Goal: Task Accomplishment & Management: Use online tool/utility

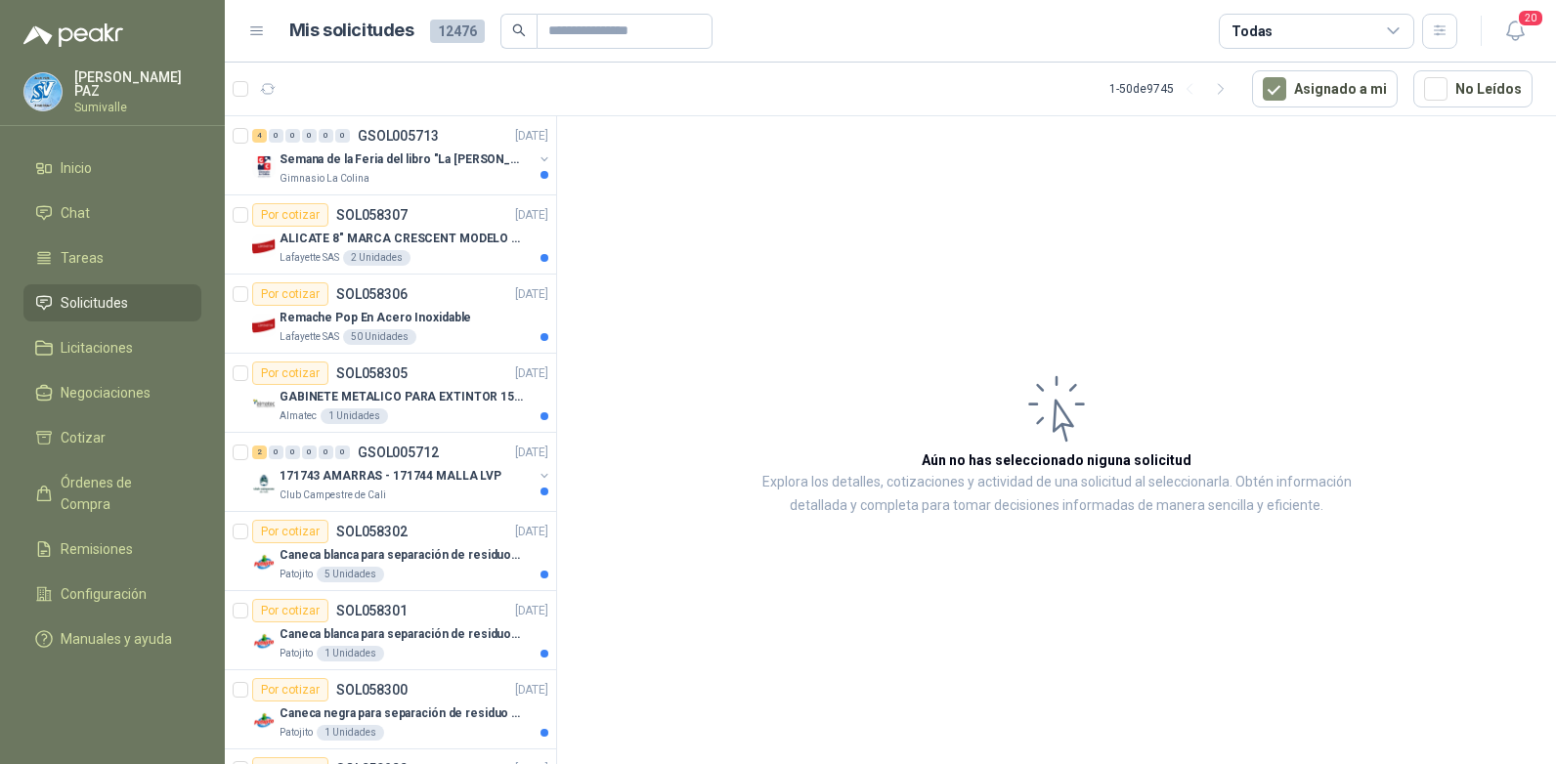
click at [121, 303] on span "Solicitudes" at bounding box center [94, 302] width 67 height 21
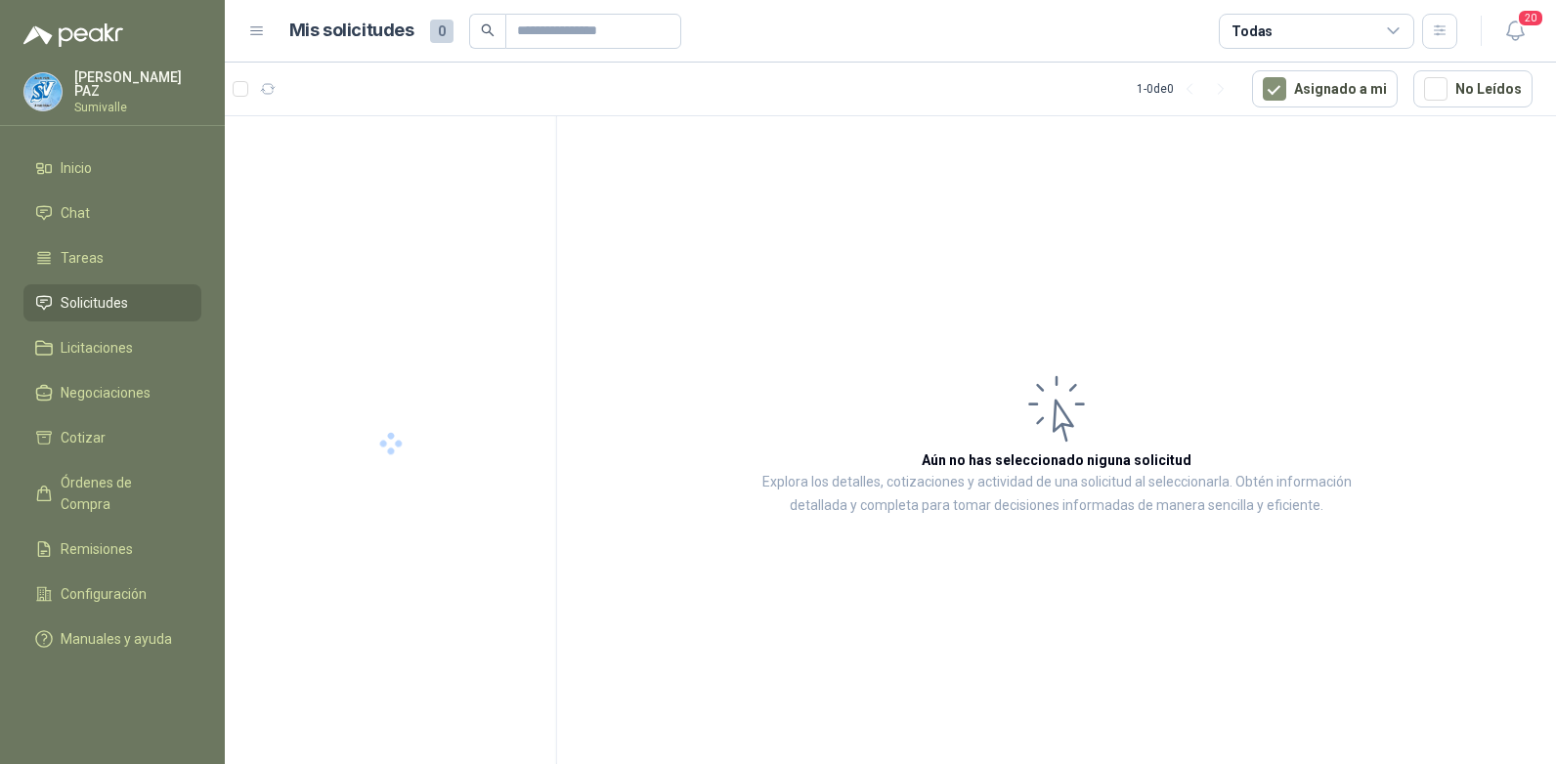
click at [1312, 25] on div "Todas" at bounding box center [1316, 31] width 195 height 35
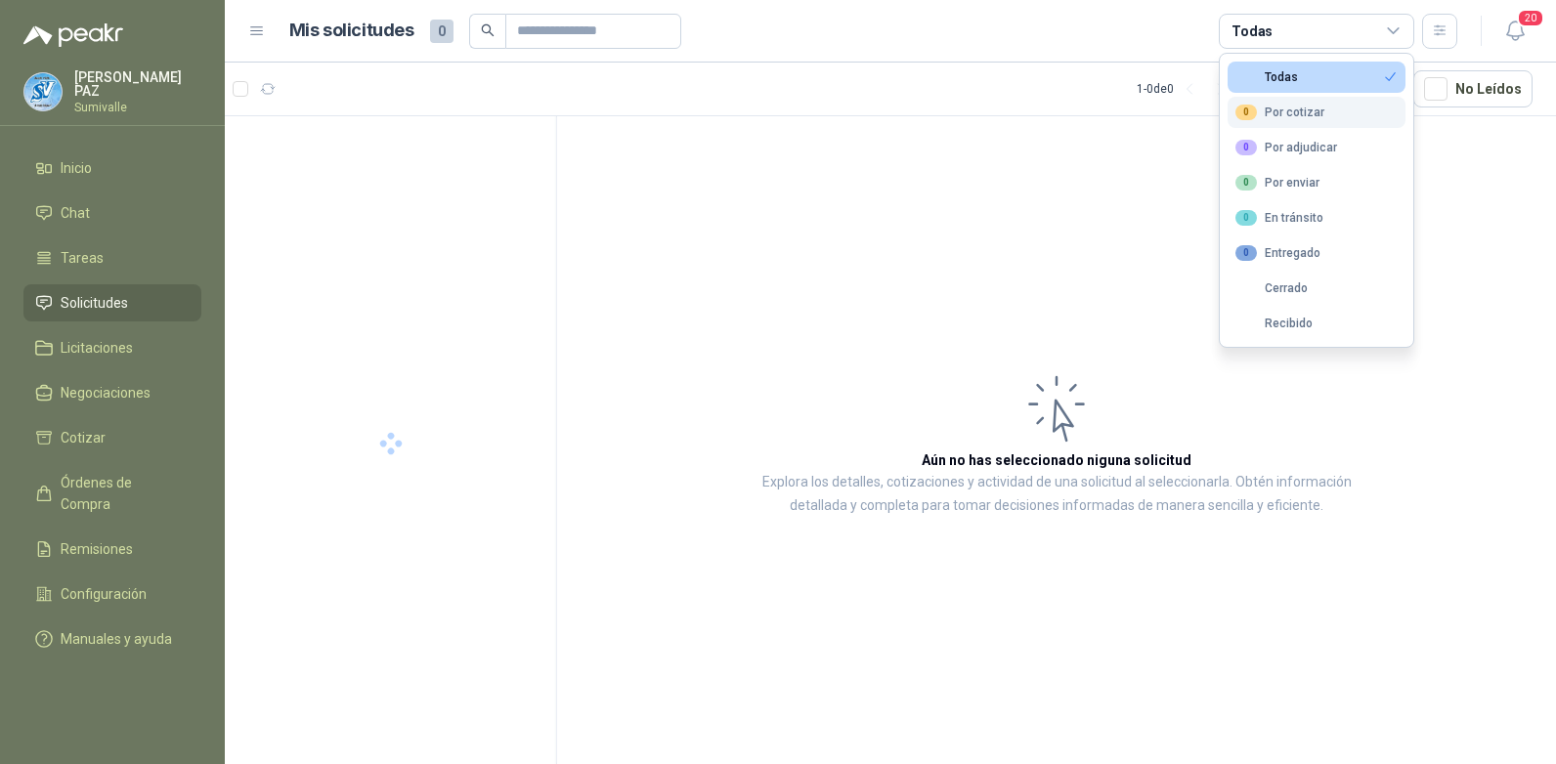
click at [1273, 106] on div "0 Por cotizar" at bounding box center [1279, 113] width 89 height 16
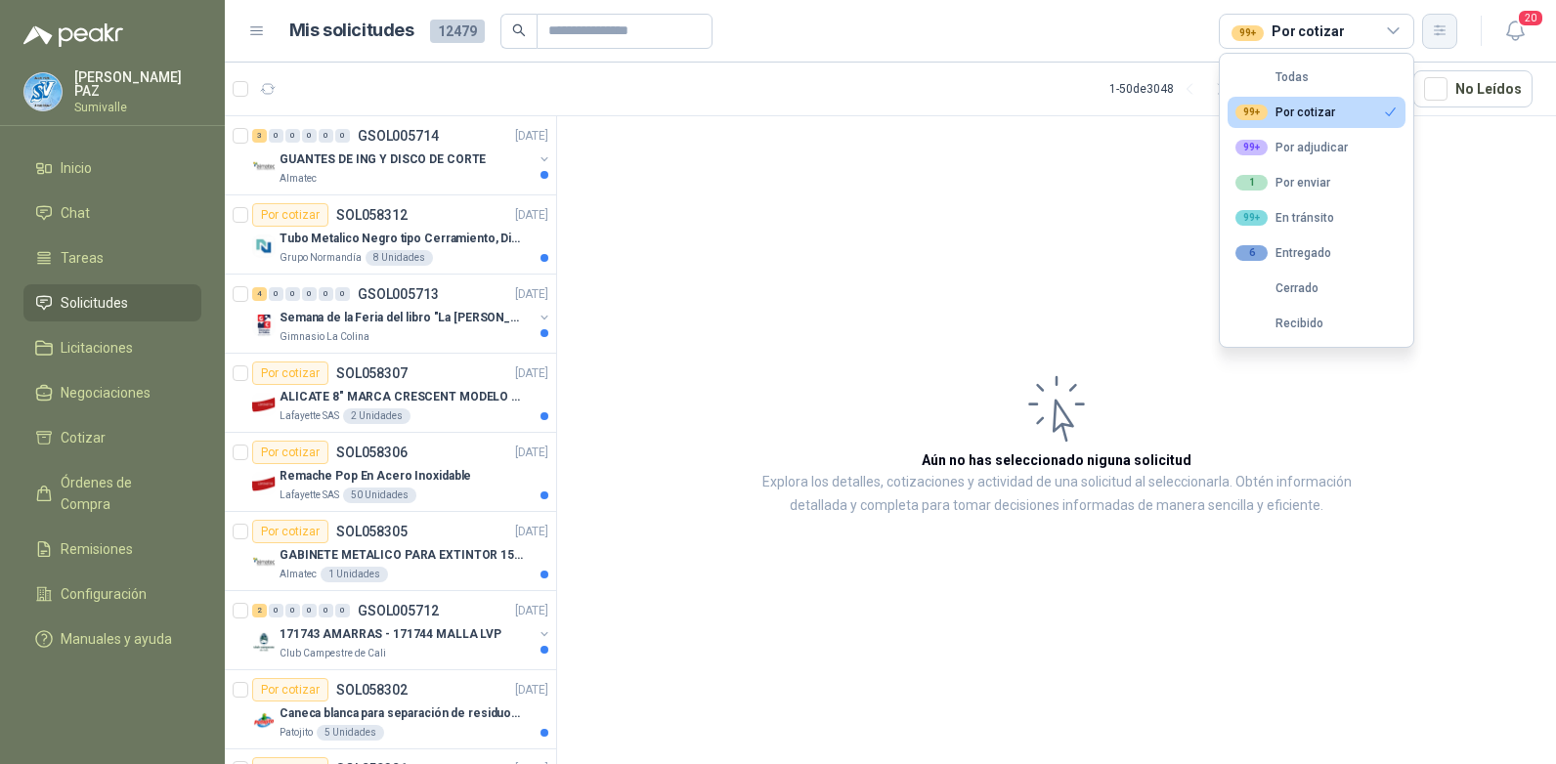
click at [1437, 30] on icon "button" at bounding box center [1438, 30] width 11 height 10
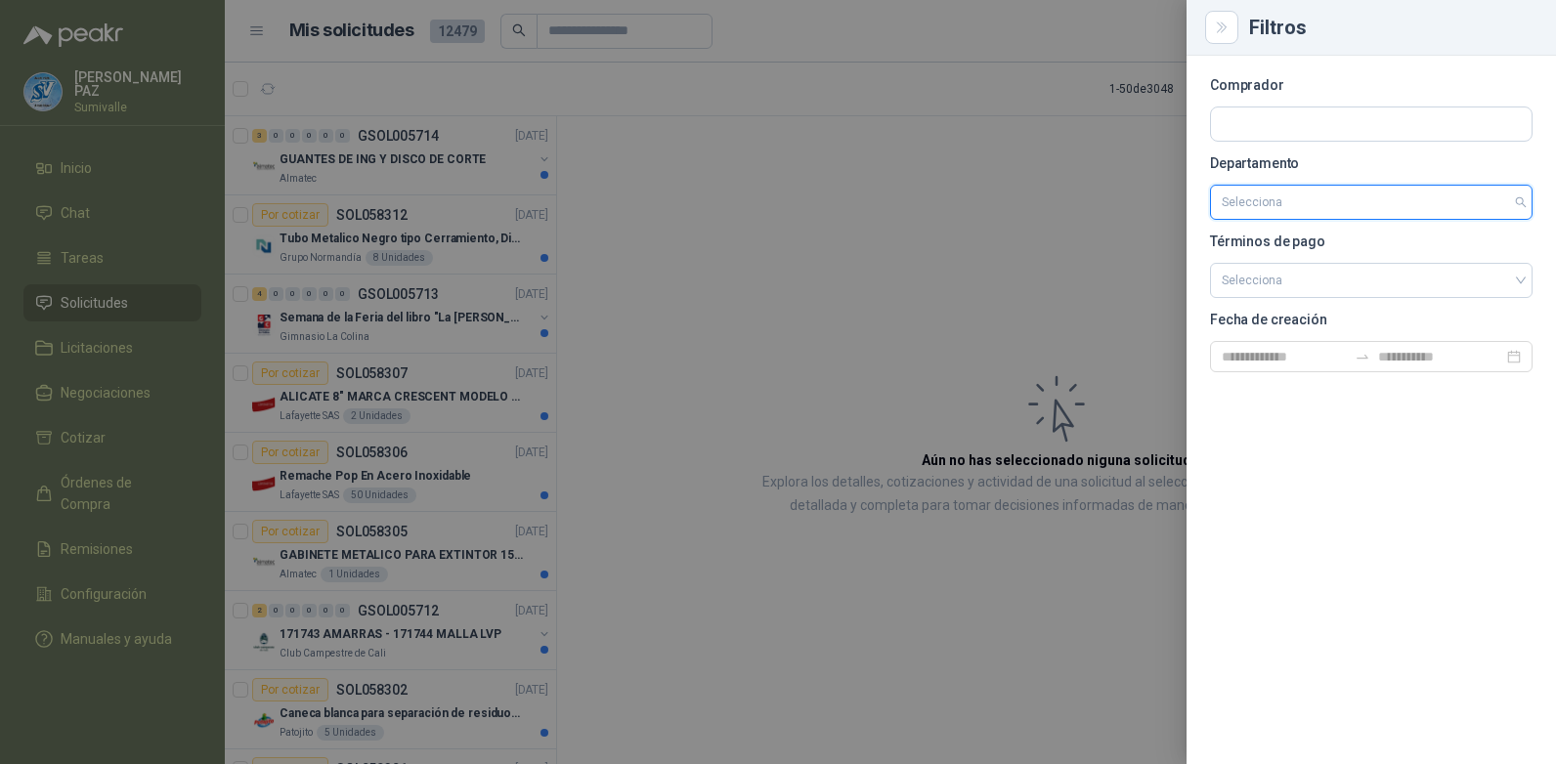
click at [1376, 189] on input "search" at bounding box center [1370, 202] width 299 height 33
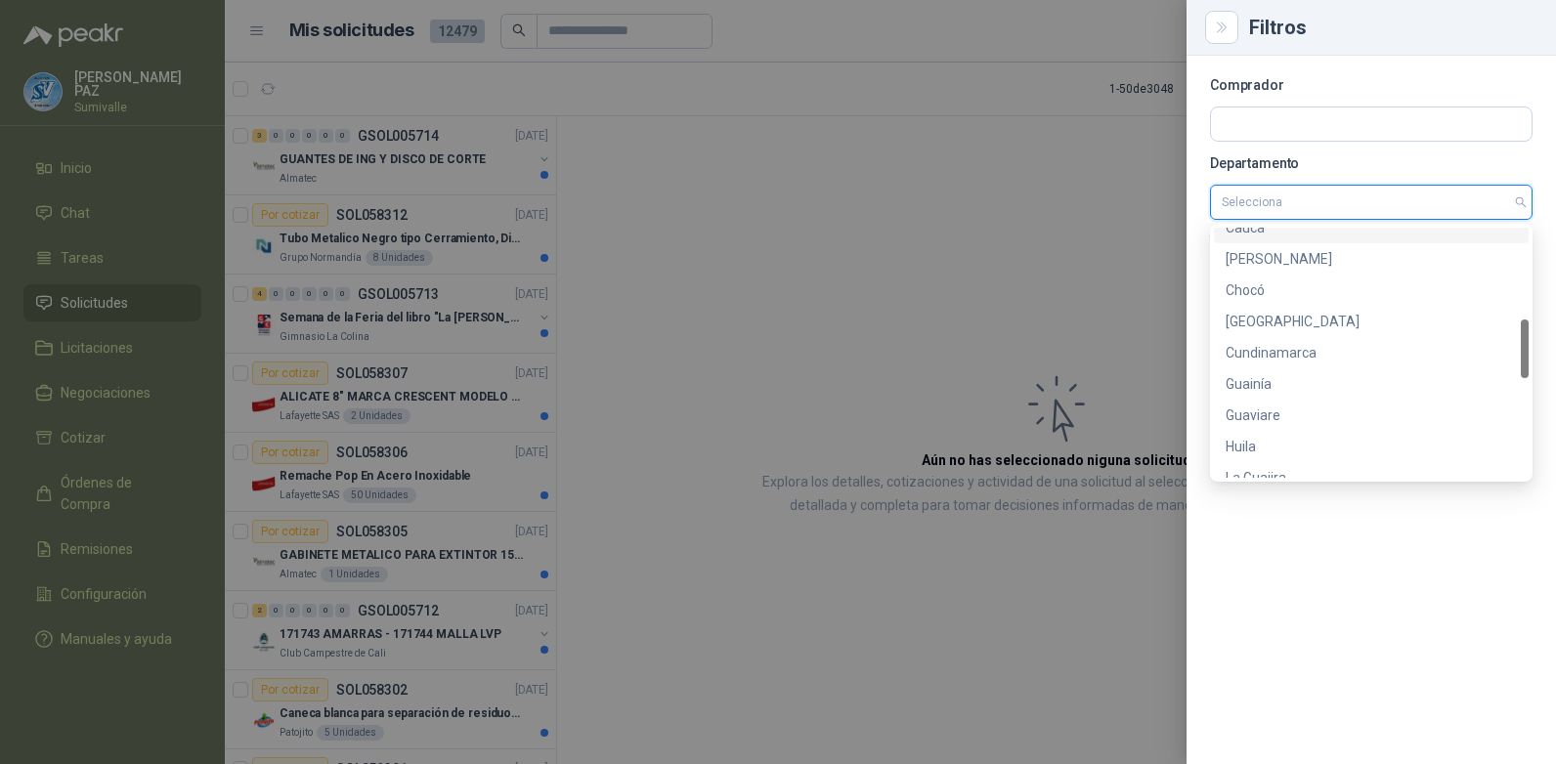
scroll to position [782, 0]
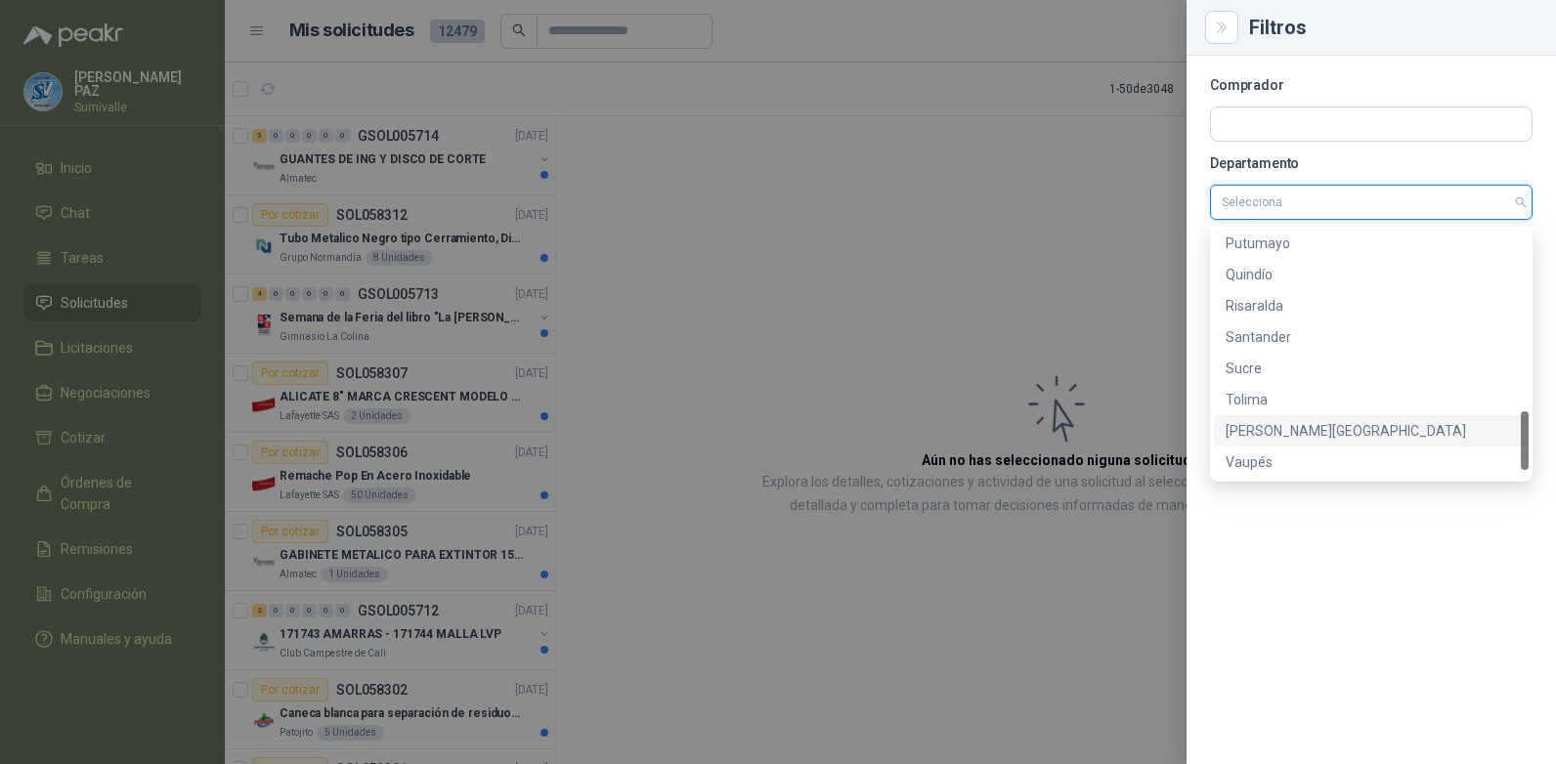
click at [1297, 432] on div "Valle del Cauca" at bounding box center [1370, 430] width 291 height 21
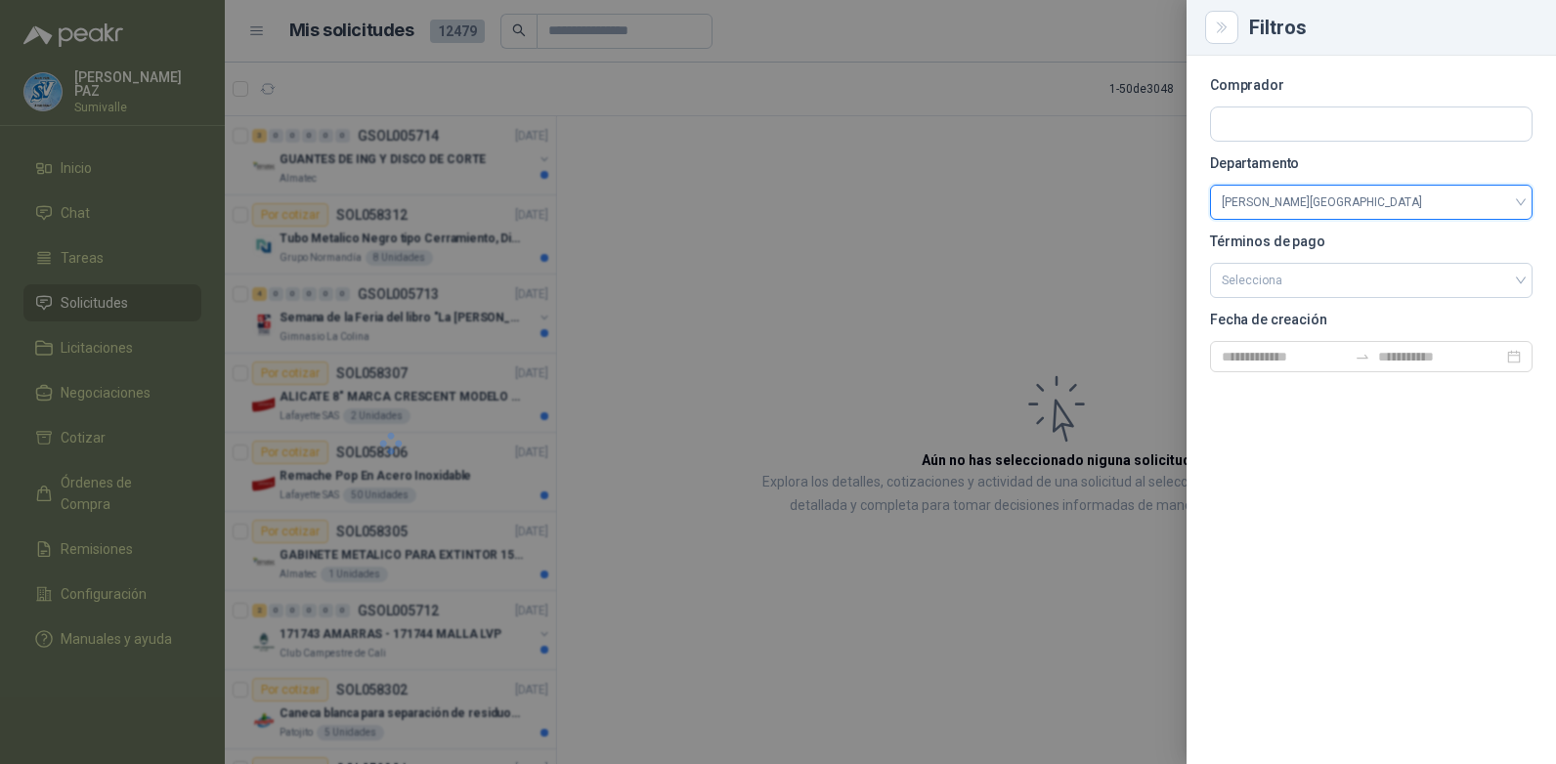
click at [851, 225] on div at bounding box center [778, 382] width 1556 height 764
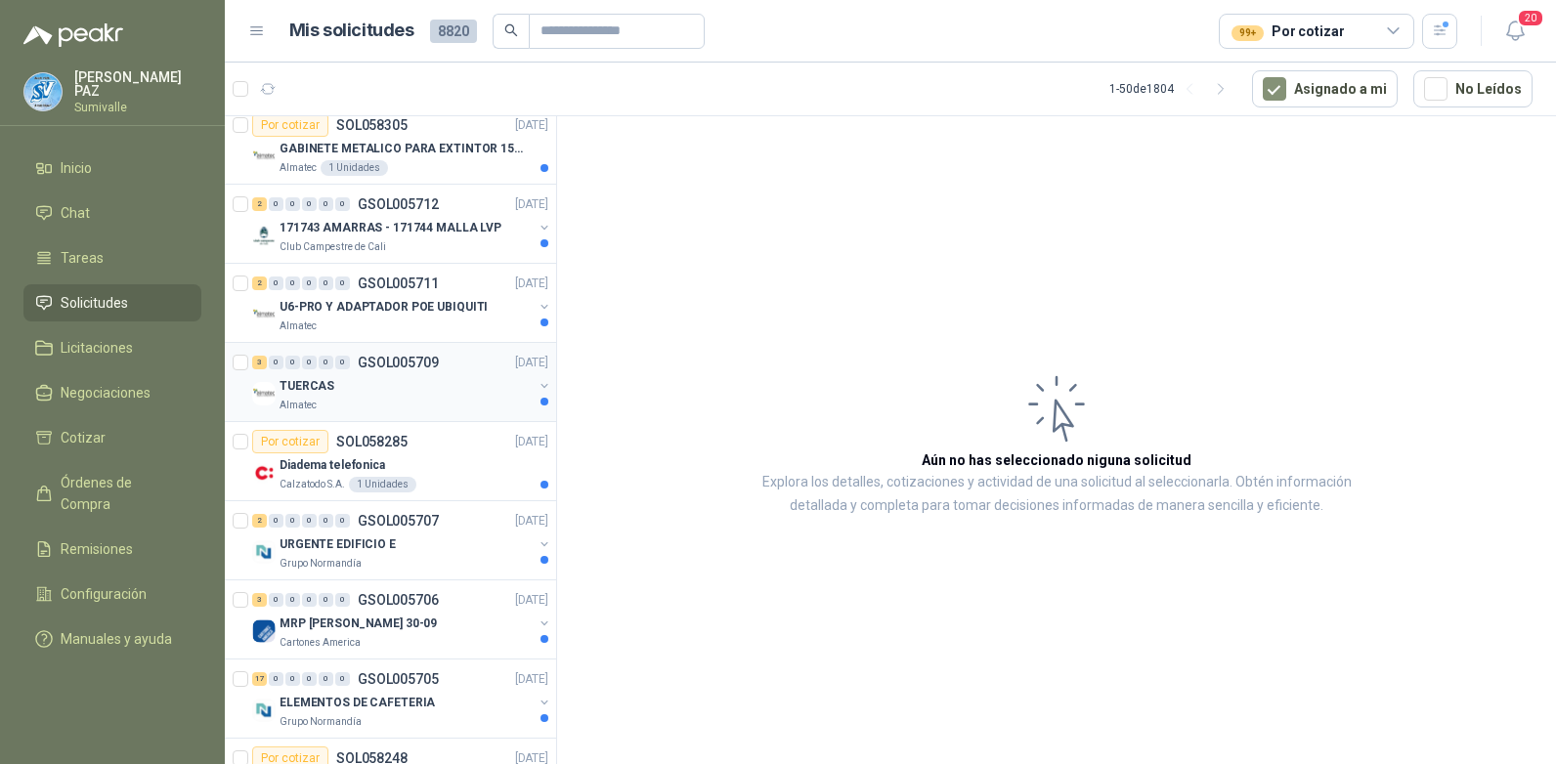
scroll to position [0, 0]
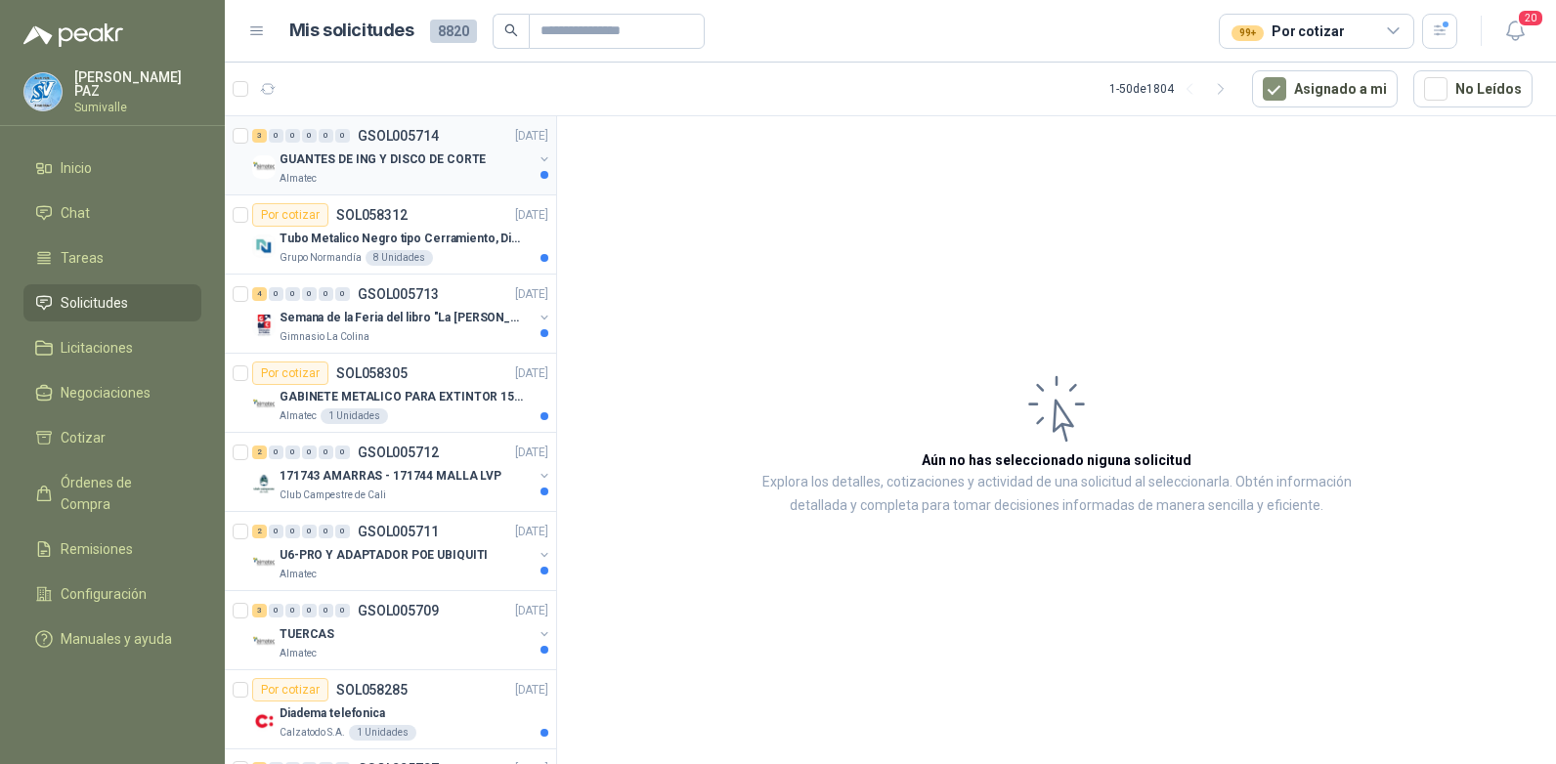
click at [411, 156] on p "GUANTES DE ING Y DISCO DE CORTE" at bounding box center [382, 159] width 206 height 19
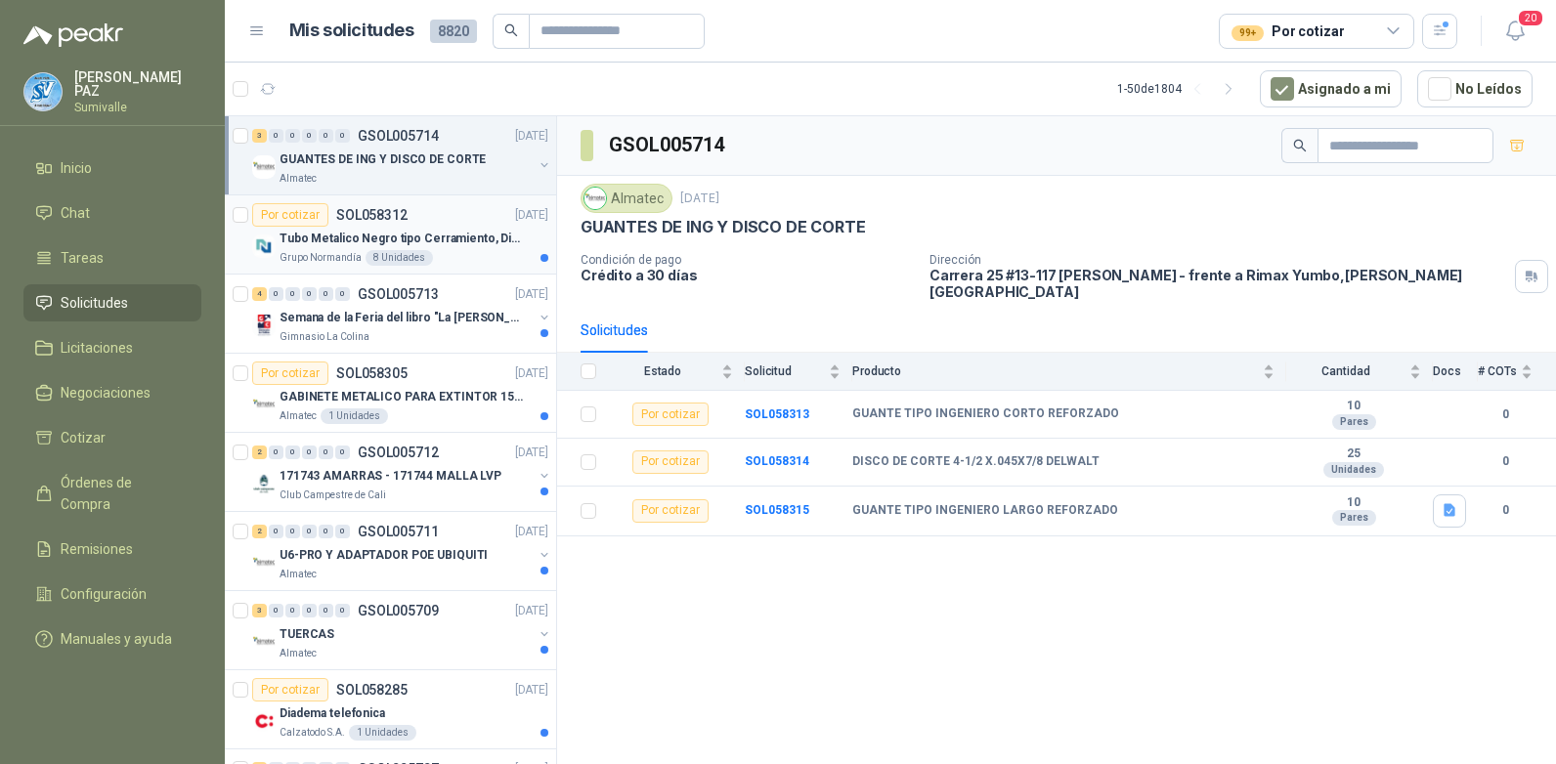
click at [395, 243] on p "Tubo Metalico Negro tipo Cerramiento, Diametro 1-1/2", Espesor 2mm, Longitud 6m" at bounding box center [400, 239] width 243 height 19
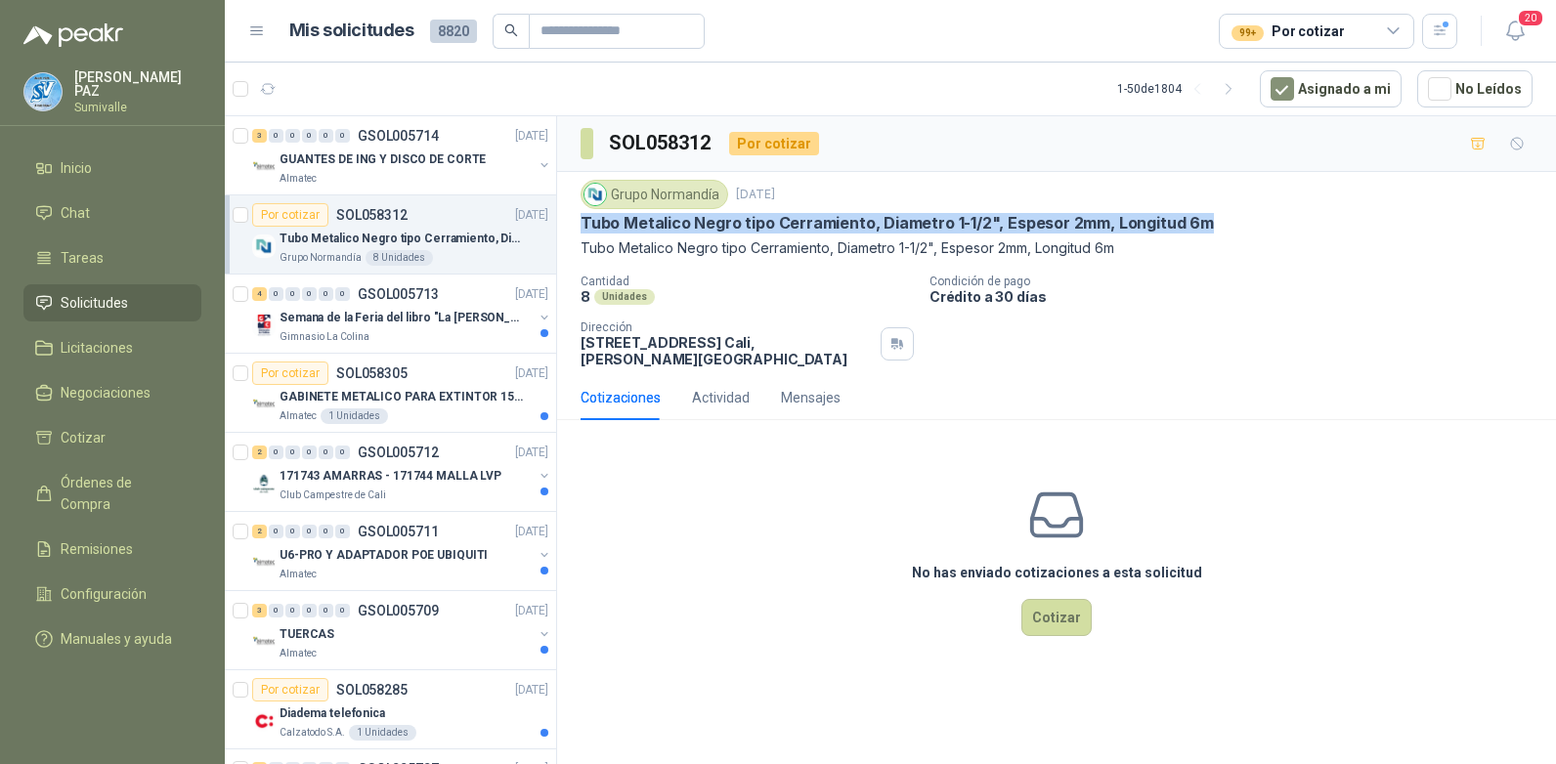
drag, startPoint x: 583, startPoint y: 224, endPoint x: 1214, endPoint y: 219, distance: 630.3
click at [1214, 219] on div "Tubo Metalico Negro tipo Cerramiento, Diametro 1-1/2", Espesor 2mm, Longitud 6m" at bounding box center [1056, 223] width 952 height 21
copy p "Tubo Metalico Negro tipo Cerramiento, Diametro 1-1/2", Espesor 2mm, Longitud 6m"
click at [359, 337] on p "Gimnasio La Colina" at bounding box center [324, 337] width 90 height 16
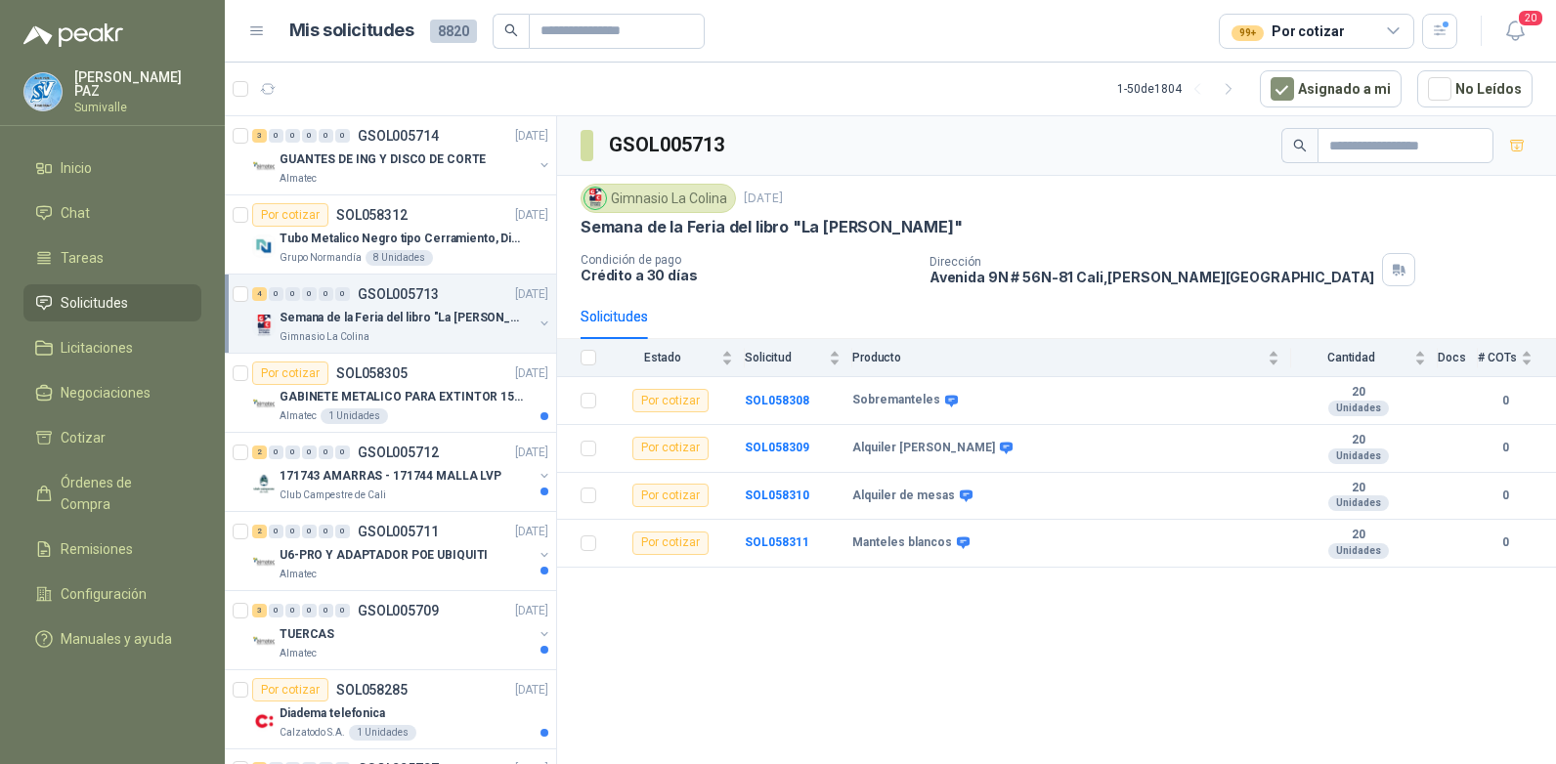
click at [381, 303] on div "4 0 0 0 0 0 GSOL005713 01/10/25" at bounding box center [402, 293] width 300 height 23
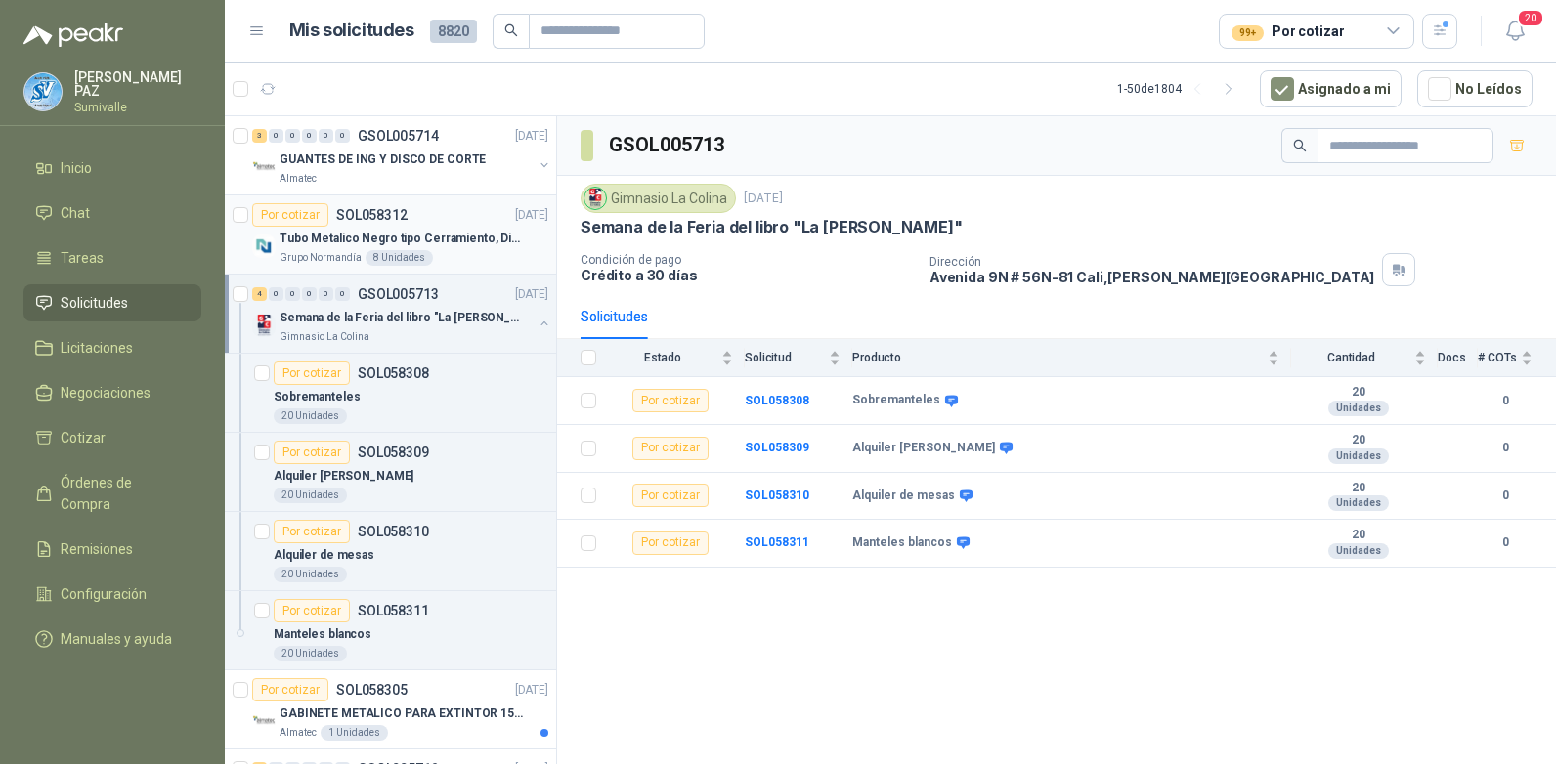
click at [422, 234] on p "Tubo Metalico Negro tipo Cerramiento, Diametro 1-1/2", Espesor 2mm, Longitud 6m" at bounding box center [400, 239] width 243 height 19
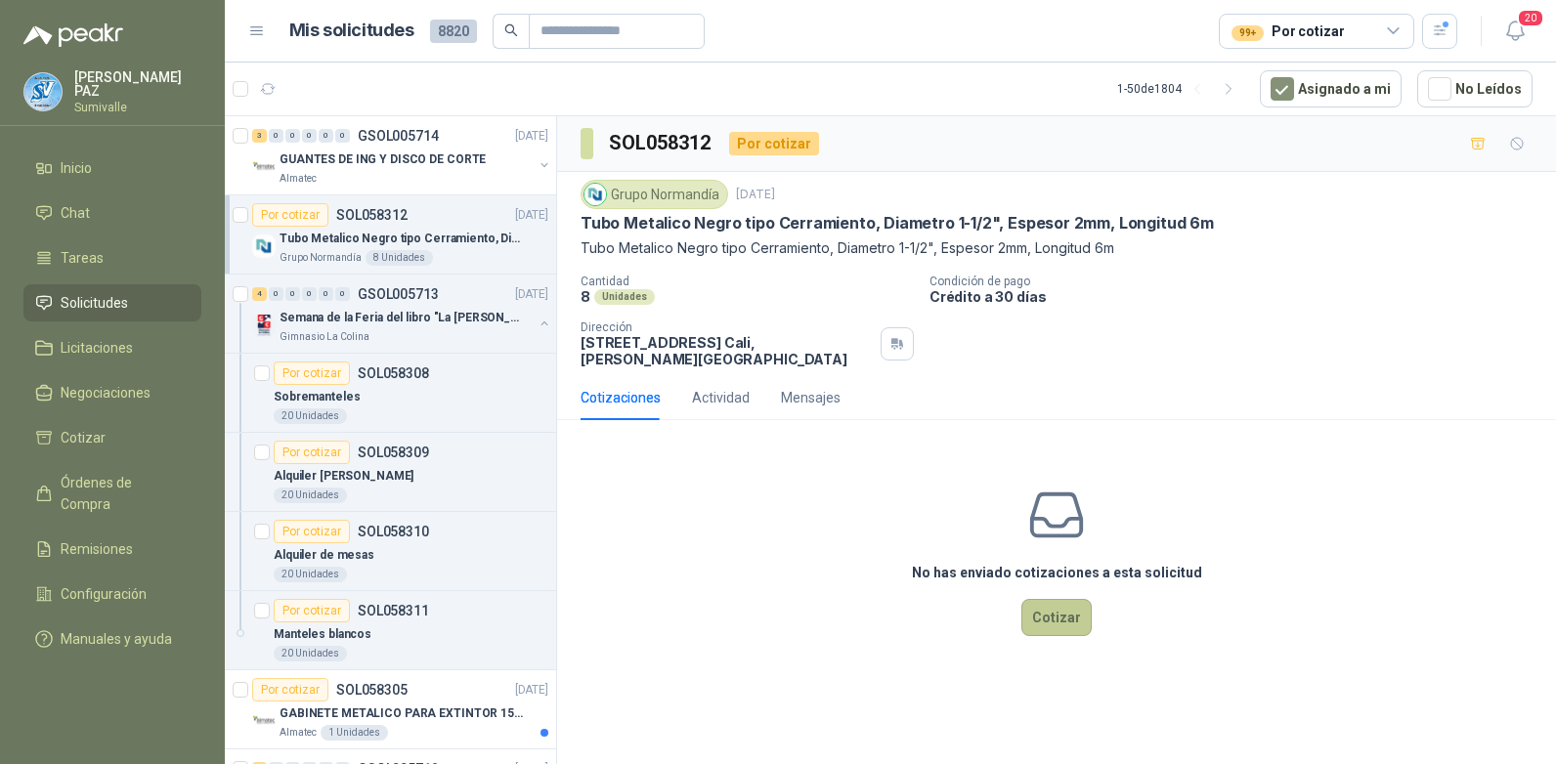
click at [1050, 618] on button "Cotizar" at bounding box center [1056, 617] width 70 height 37
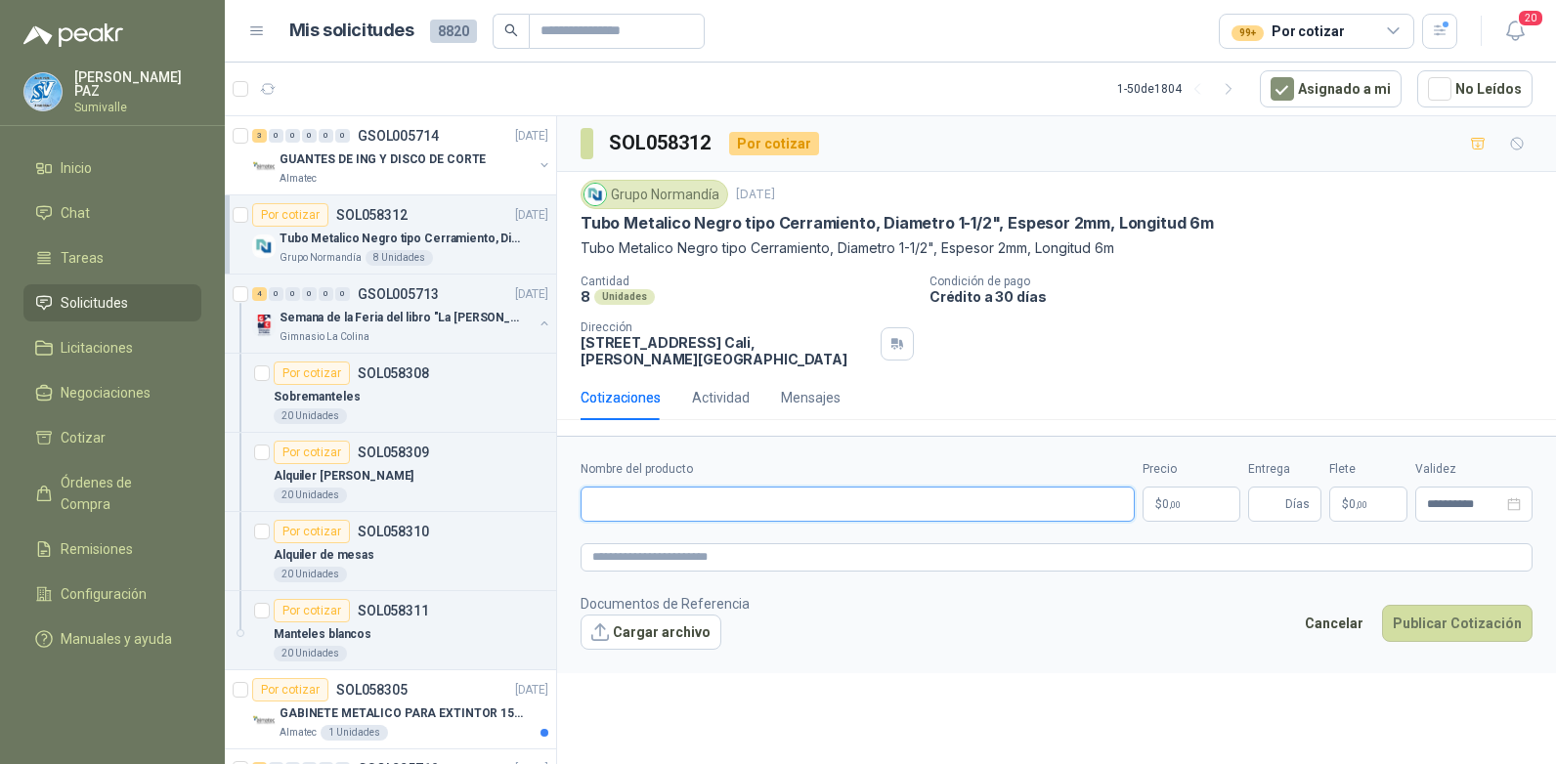
click at [673, 506] on input "Nombre del producto" at bounding box center [857, 504] width 554 height 35
paste input "**********"
type input "**********"
click at [1190, 510] on p "$ 0 ,00" at bounding box center [1191, 504] width 98 height 35
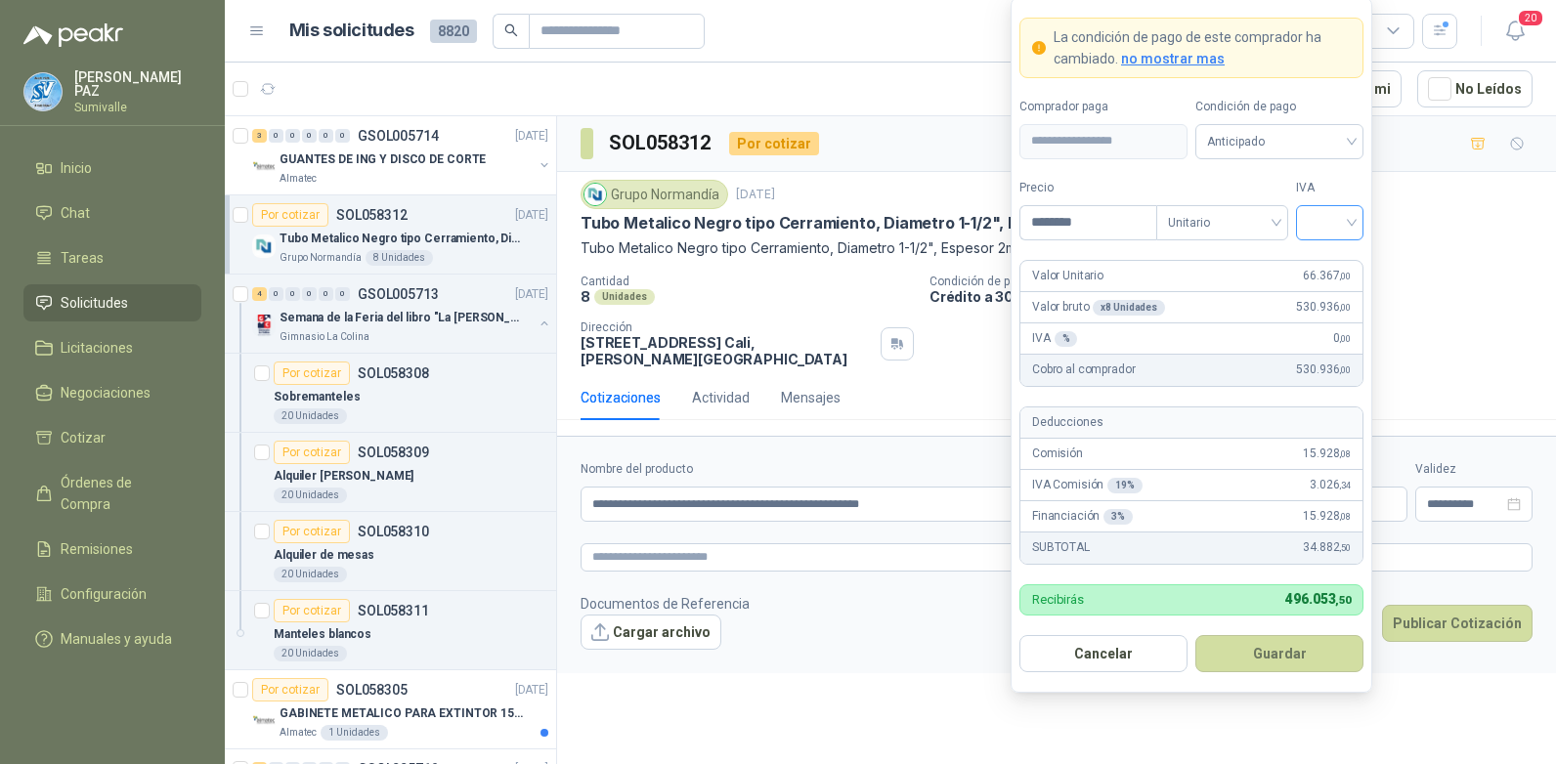
type input "********"
click at [1309, 221] on input "search" at bounding box center [1329, 220] width 44 height 29
click at [1333, 256] on div "19%" at bounding box center [1329, 262] width 36 height 21
click at [1292, 142] on span "Anticipado" at bounding box center [1279, 141] width 145 height 29
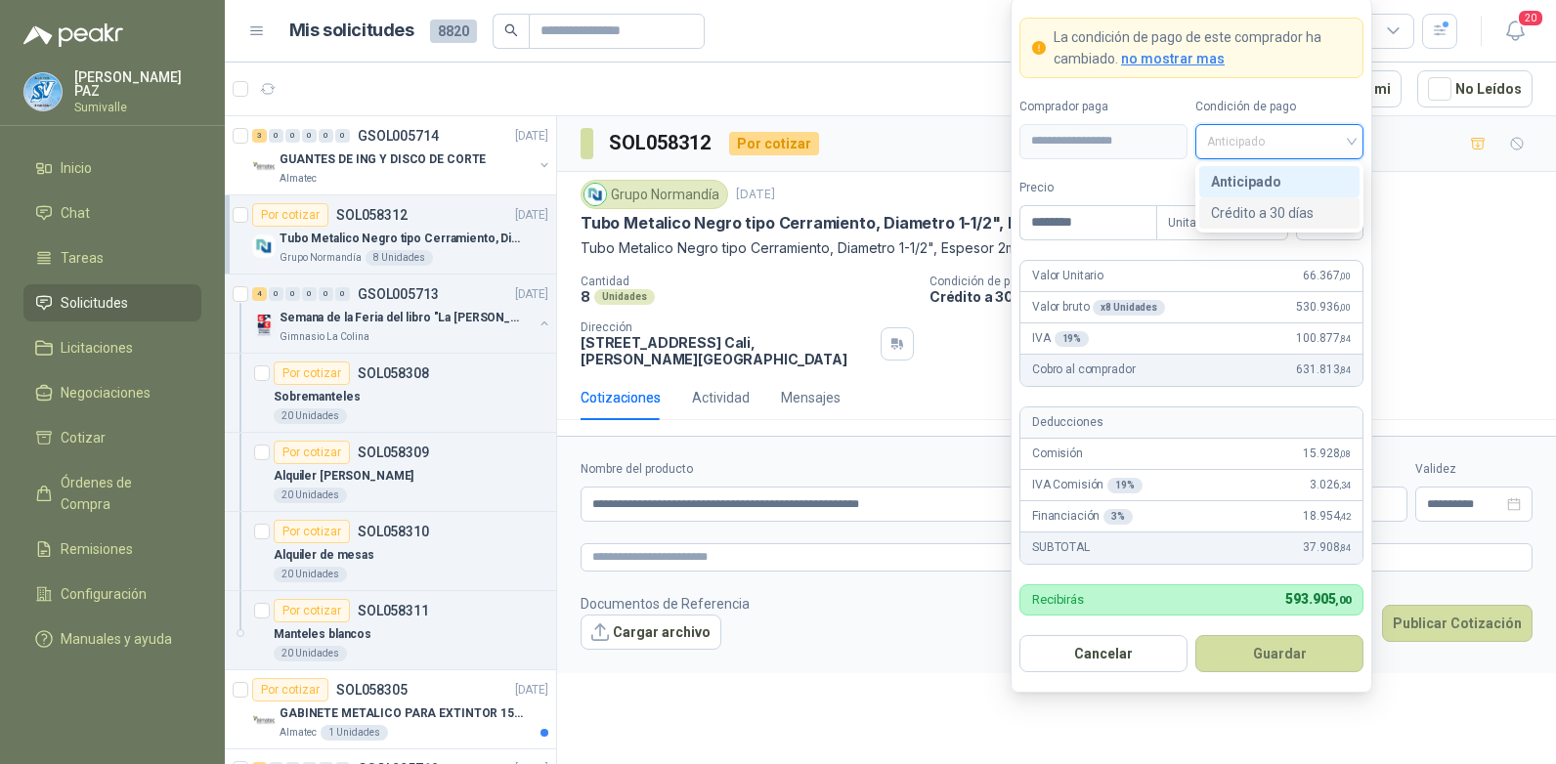
click at [1266, 200] on div "Crédito a 30 días" at bounding box center [1279, 212] width 160 height 31
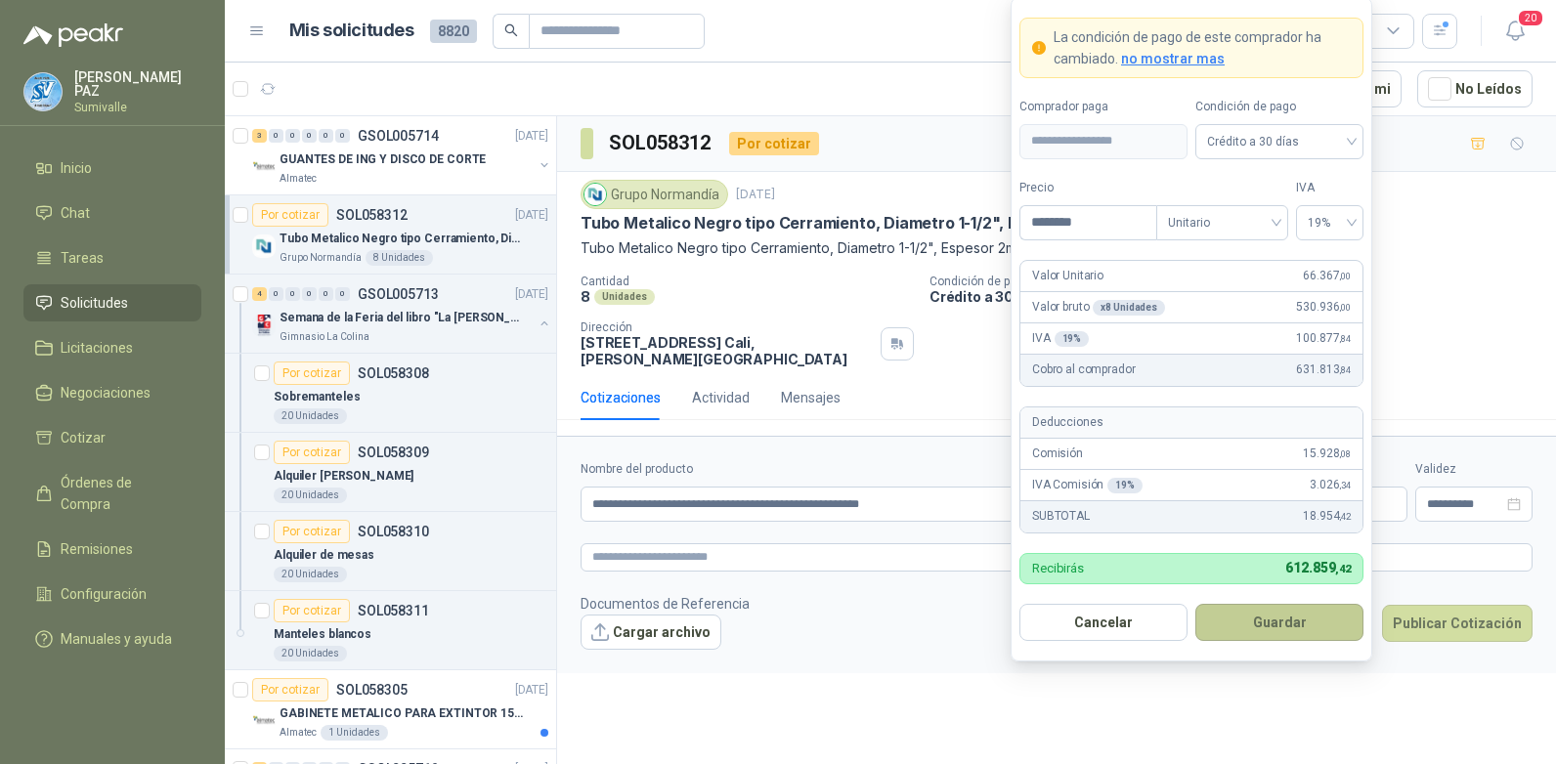
click at [1269, 610] on button "Guardar" at bounding box center [1279, 622] width 168 height 37
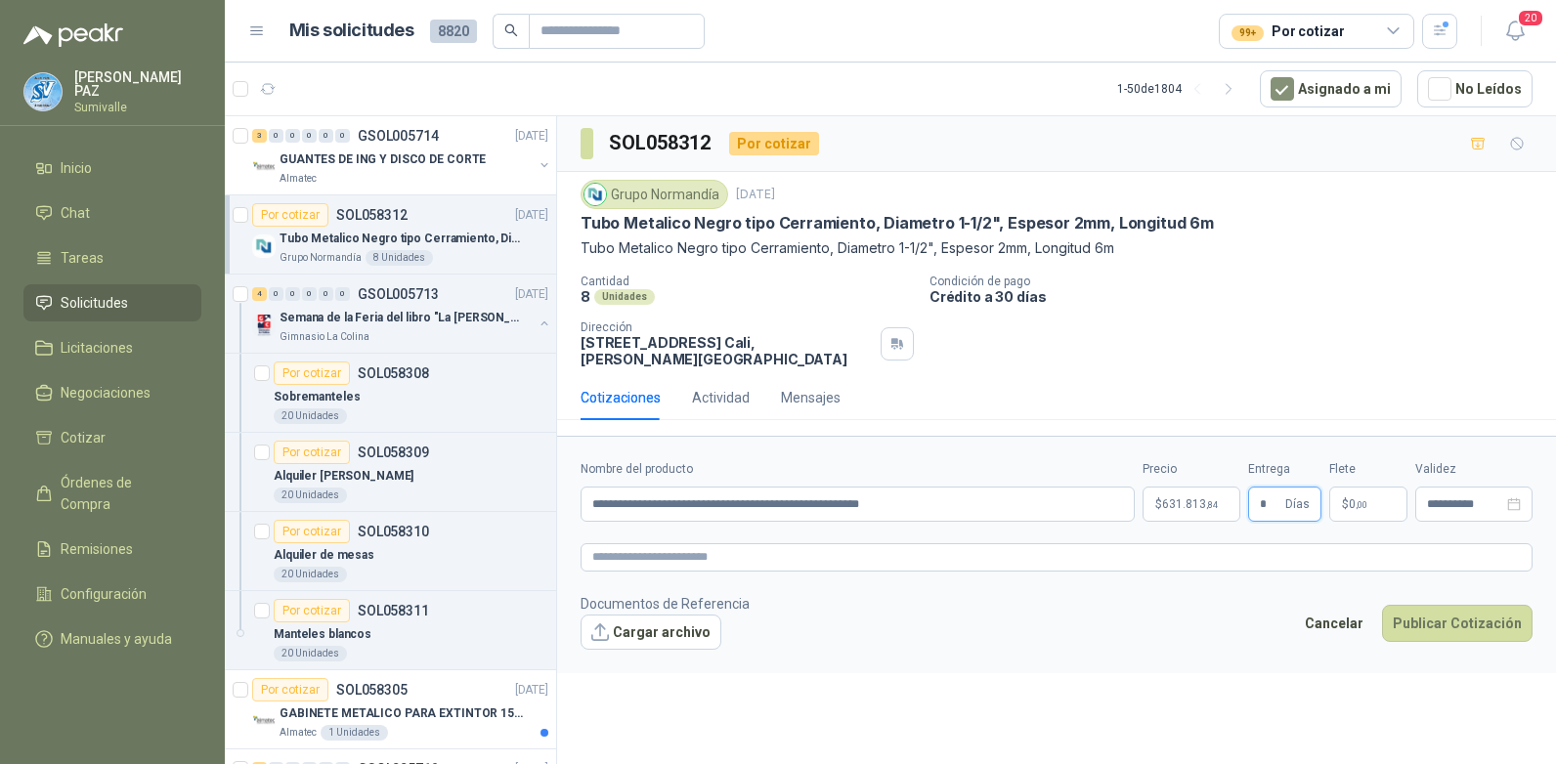
type input "*"
click at [1362, 506] on span ",00" at bounding box center [1361, 504] width 12 height 11
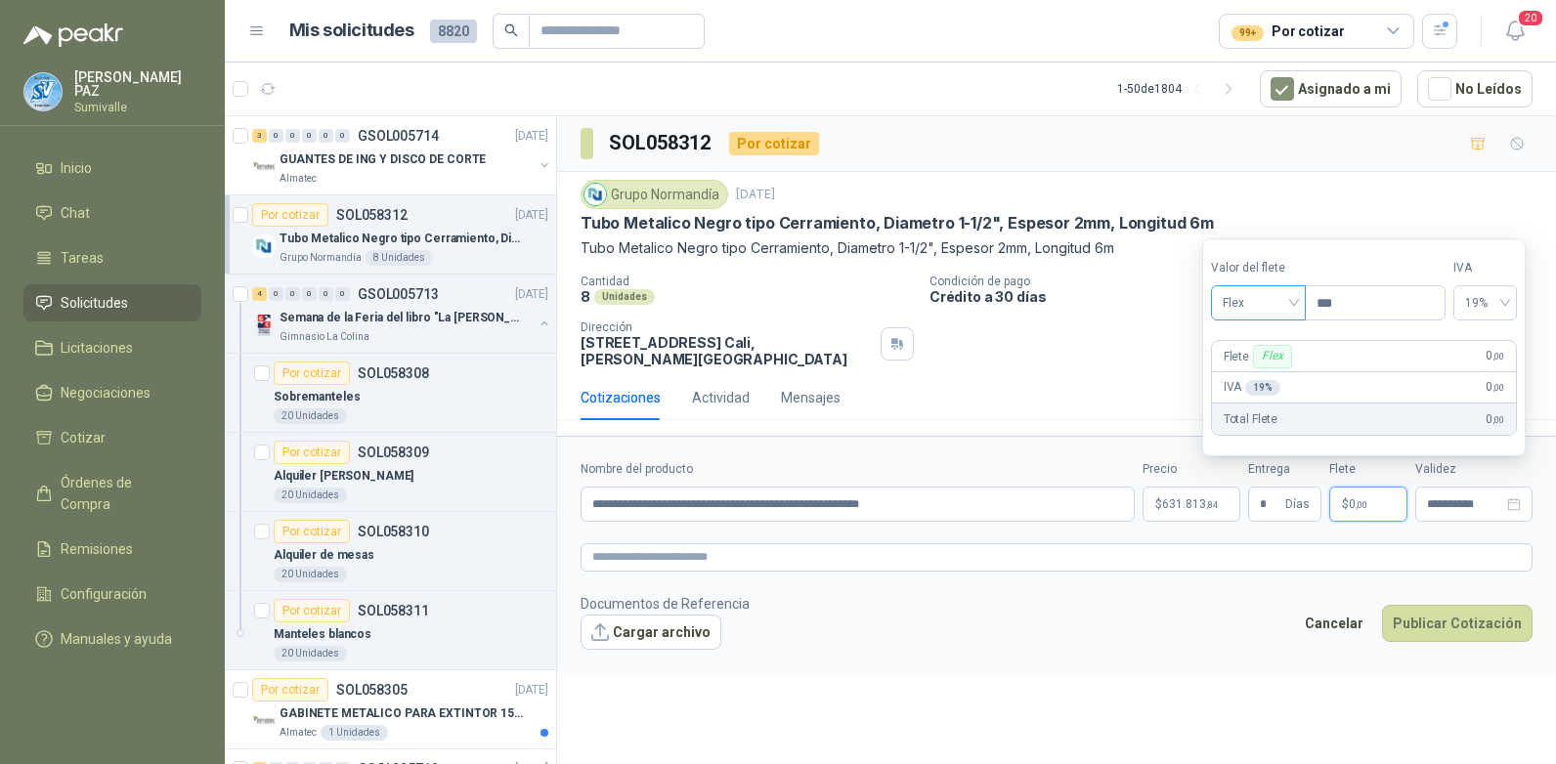
click at [1263, 307] on span "Flex" at bounding box center [1257, 302] width 71 height 29
click at [1264, 372] on div "Incluido" at bounding box center [1259, 374] width 67 height 21
click at [1455, 637] on button "Publicar Cotización" at bounding box center [1457, 623] width 150 height 37
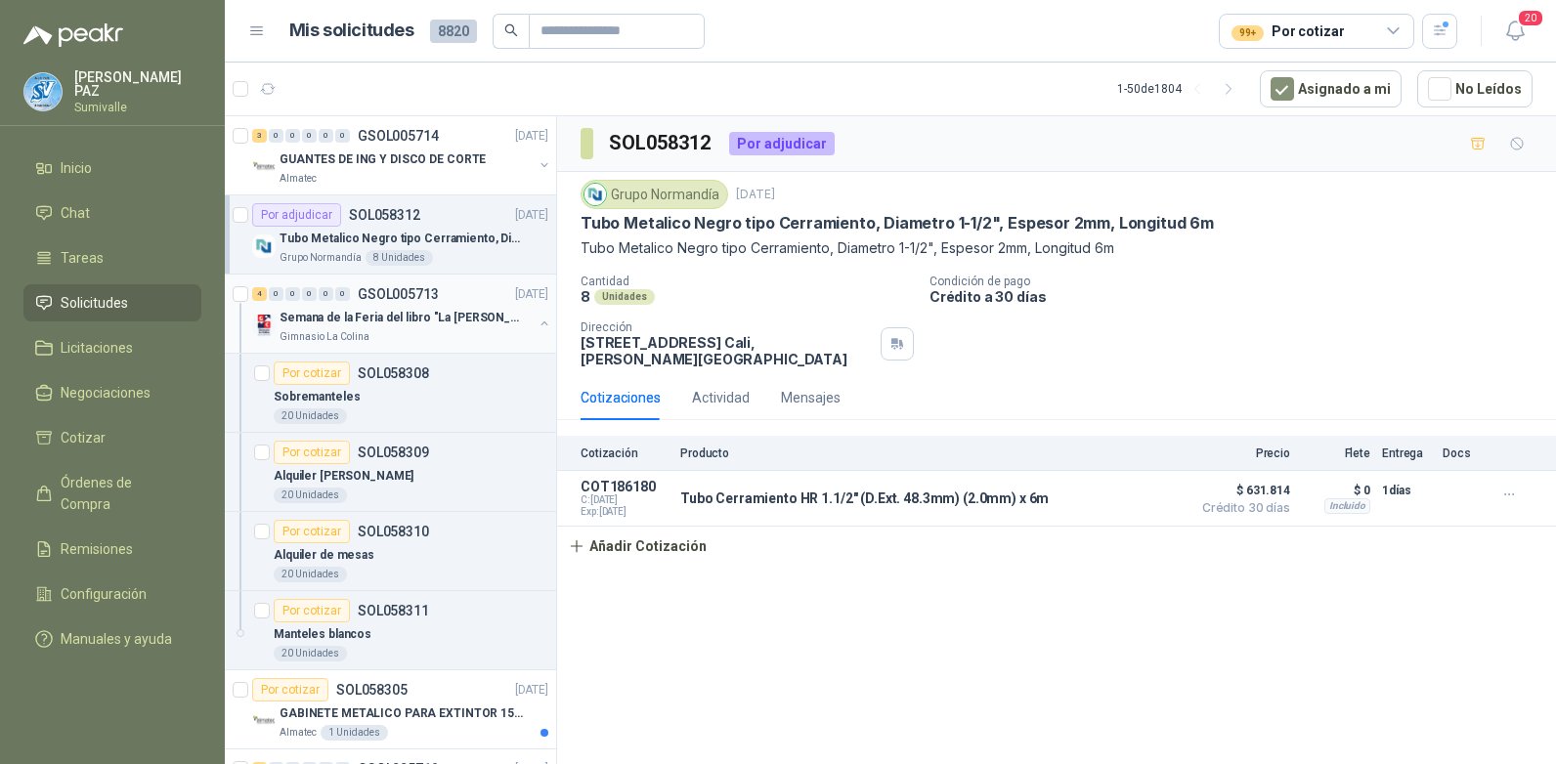
click at [482, 325] on p "Semana de la Feria del libro "La [PERSON_NAME]"" at bounding box center [400, 318] width 243 height 19
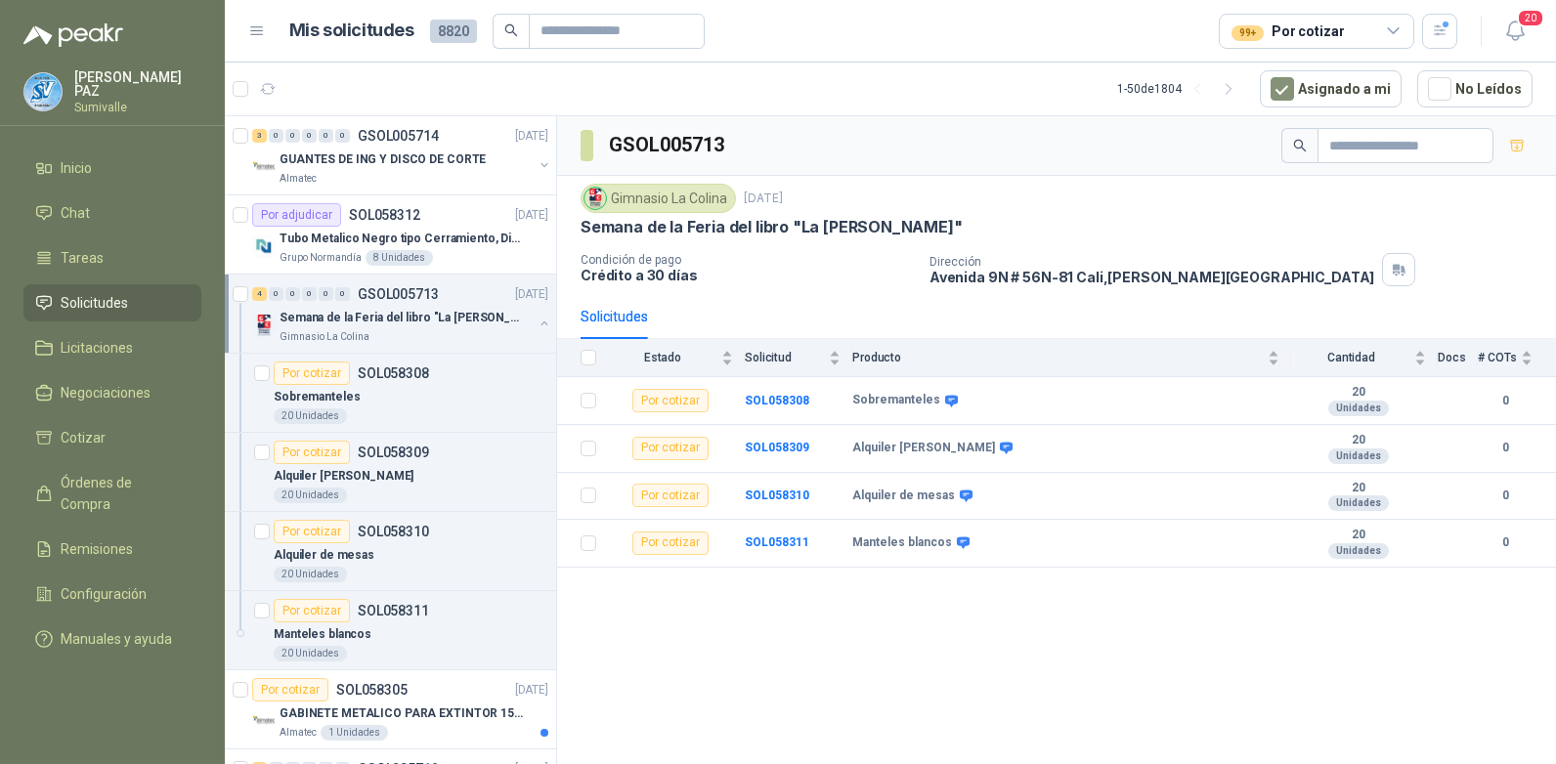
click at [536, 325] on button "button" at bounding box center [544, 324] width 16 height 16
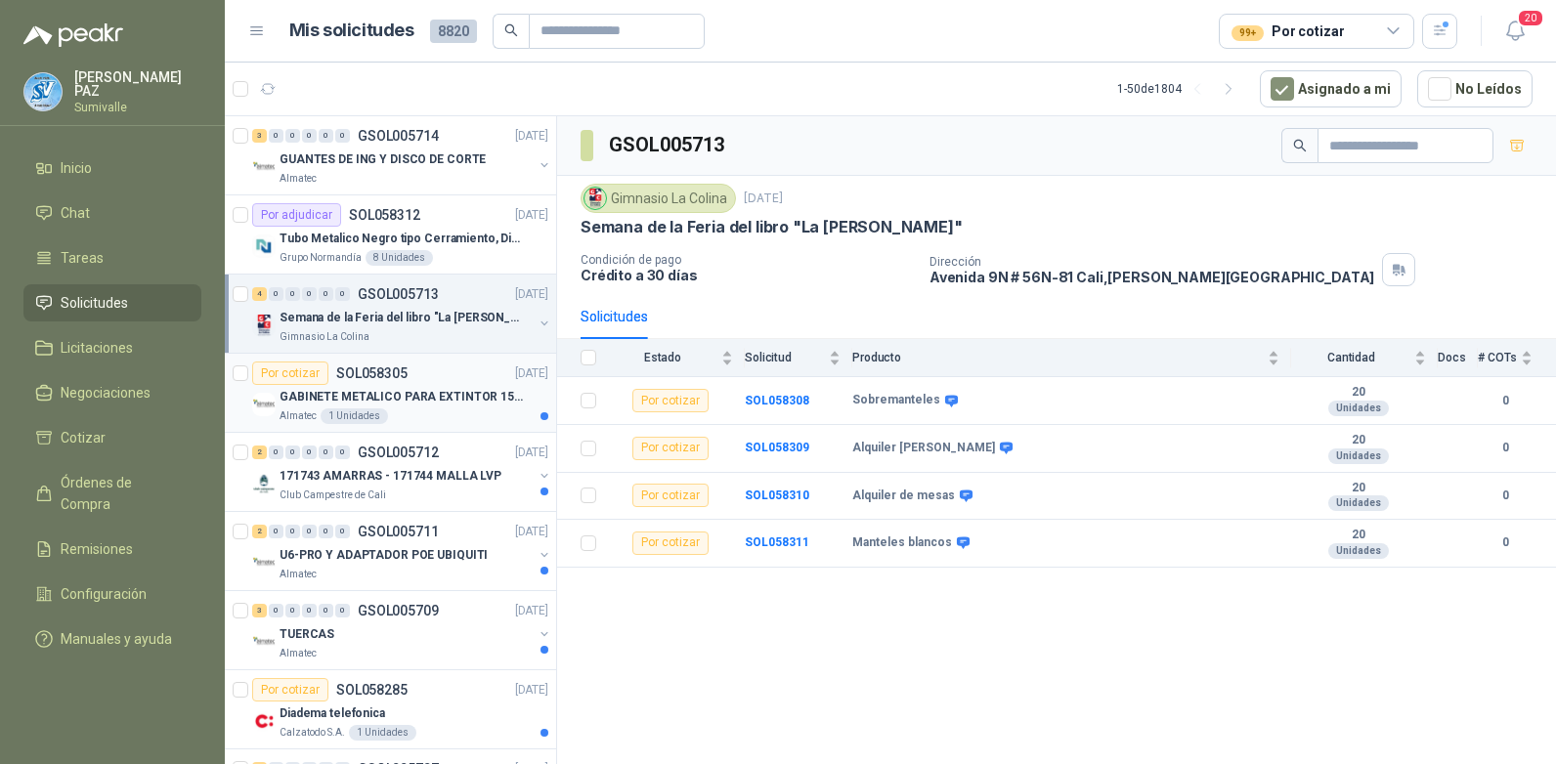
click at [465, 390] on p "GABINETE METALICO PARA EXTINTOR 15 LB" at bounding box center [400, 397] width 243 height 19
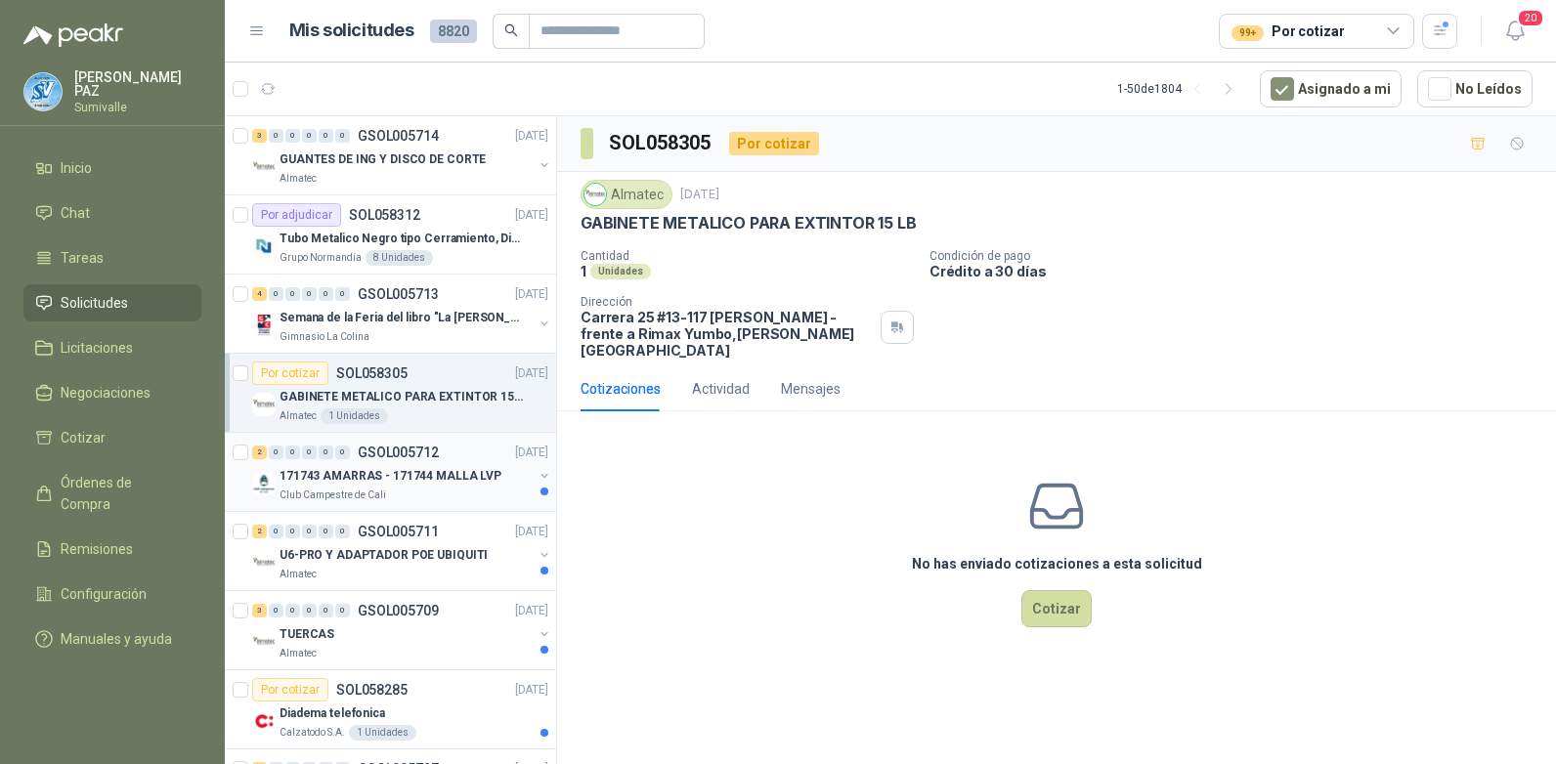
click at [459, 441] on div "2 0 0 0 0 0 GSOL005712 01/10/25" at bounding box center [402, 452] width 300 height 23
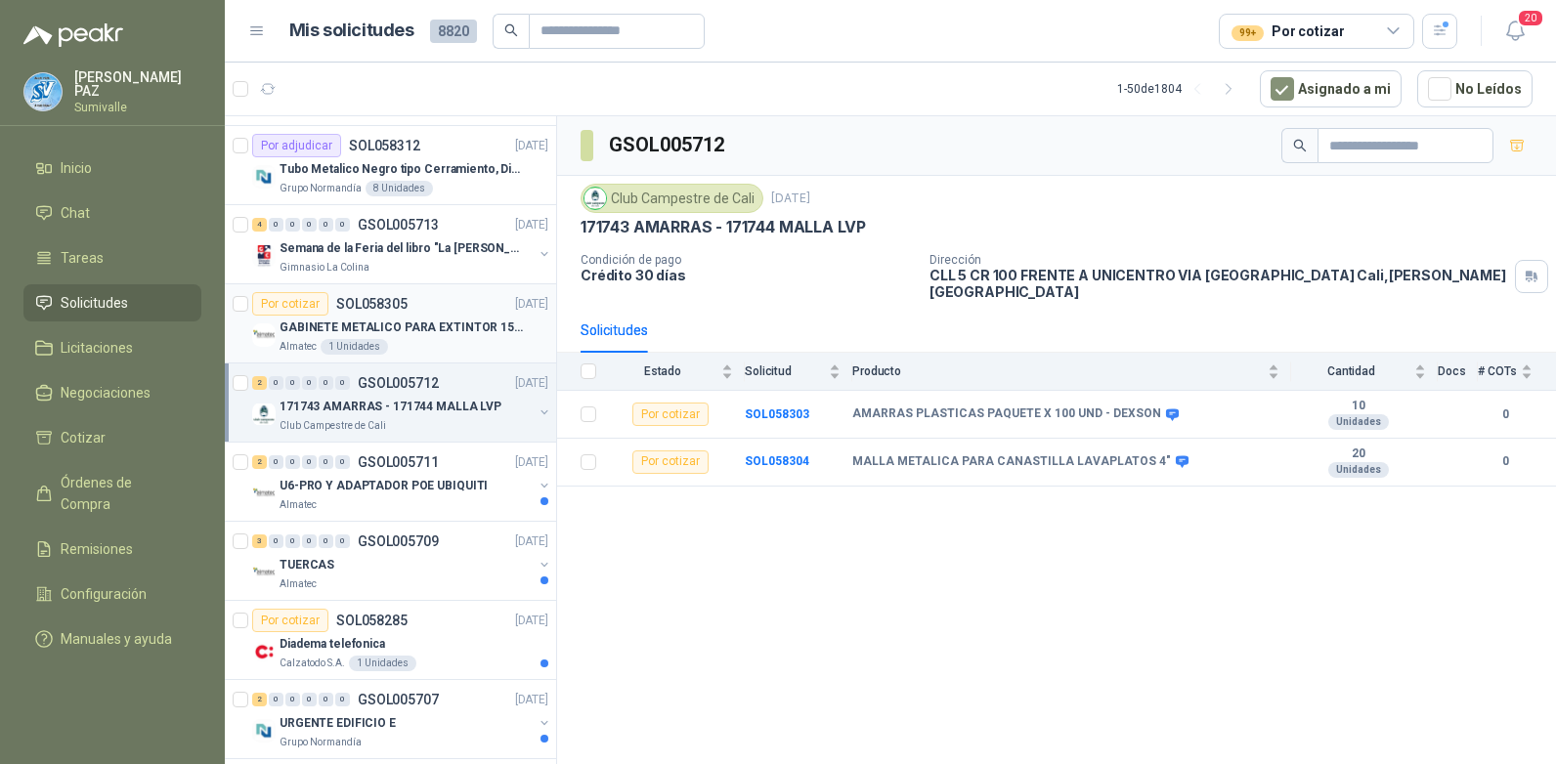
scroll to position [98, 0]
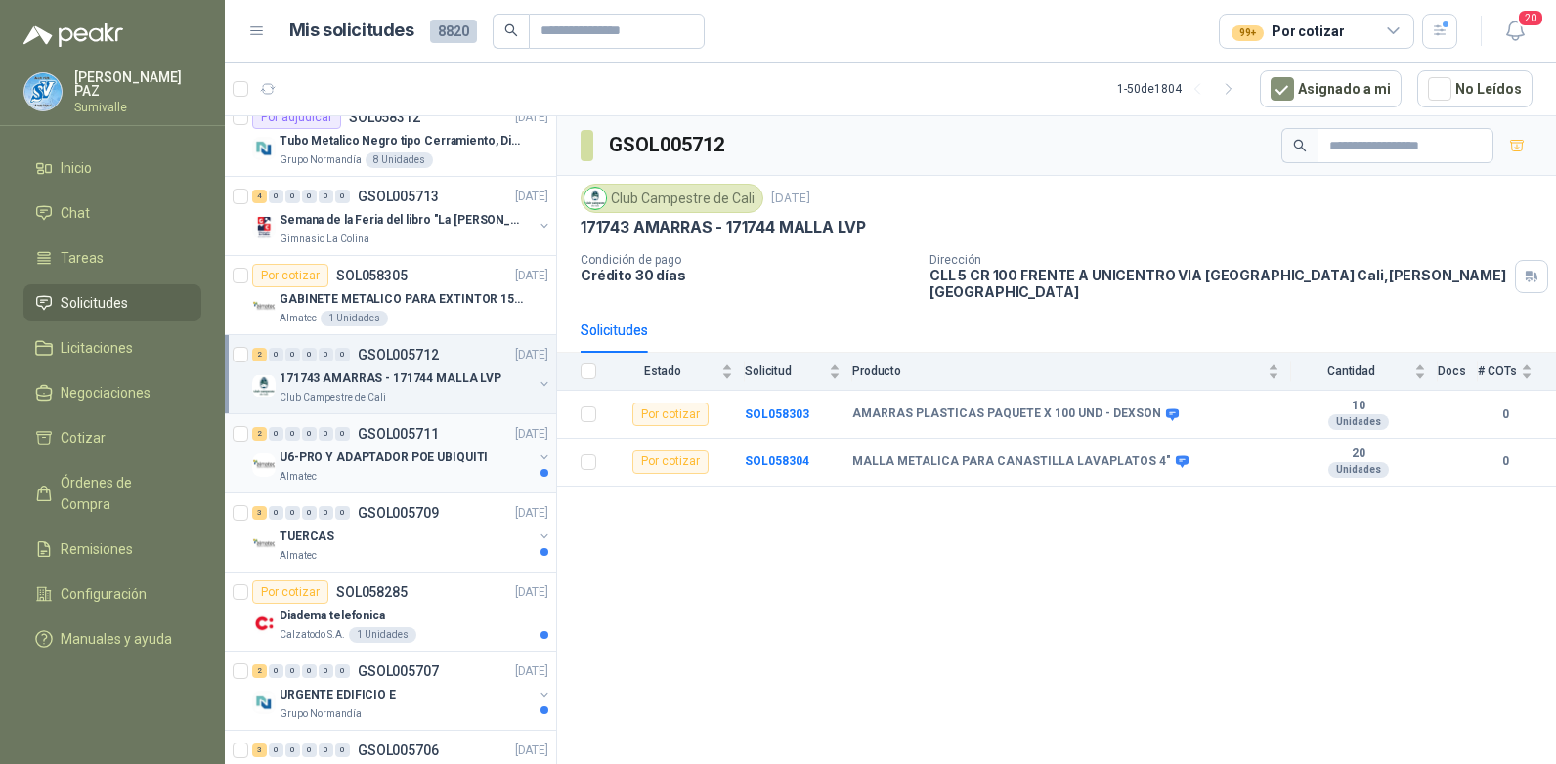
click at [451, 449] on p "U6-PRO Y ADAPTADOR POE UBIQUITI" at bounding box center [383, 458] width 208 height 19
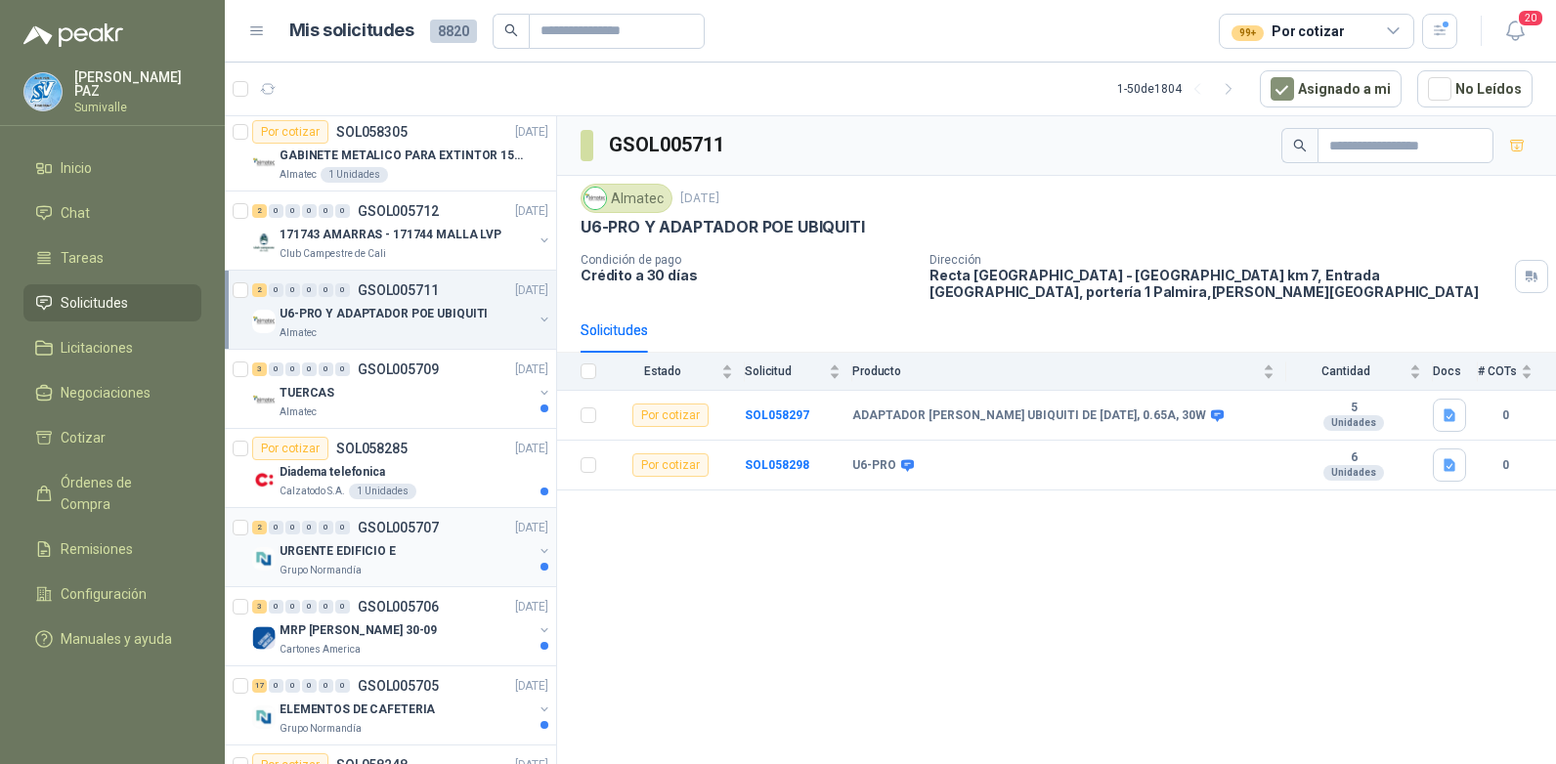
scroll to position [293, 0]
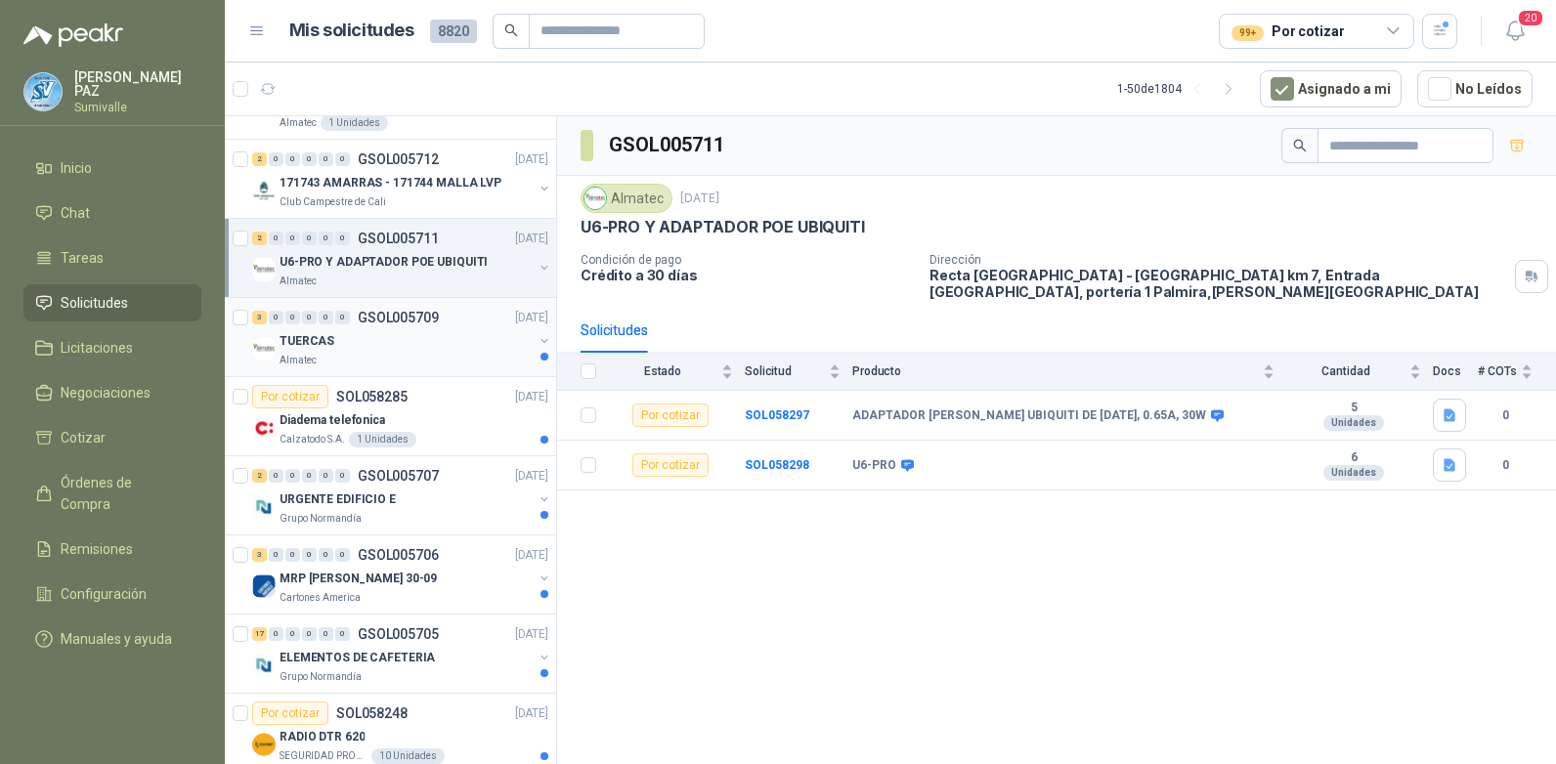
click at [433, 354] on div "Almatec" at bounding box center [405, 361] width 253 height 16
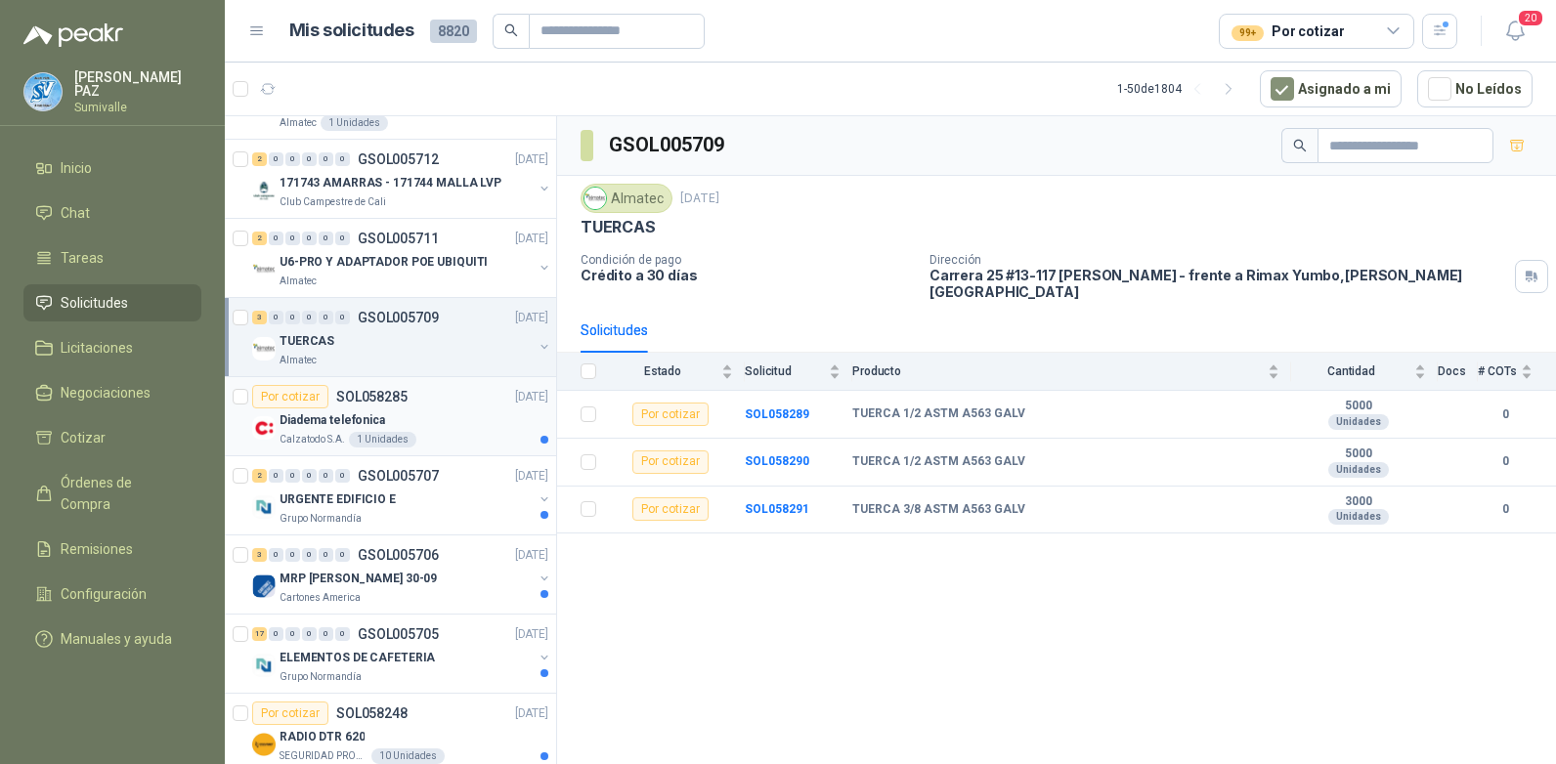
click at [352, 439] on div "1 Unidades" at bounding box center [382, 440] width 67 height 16
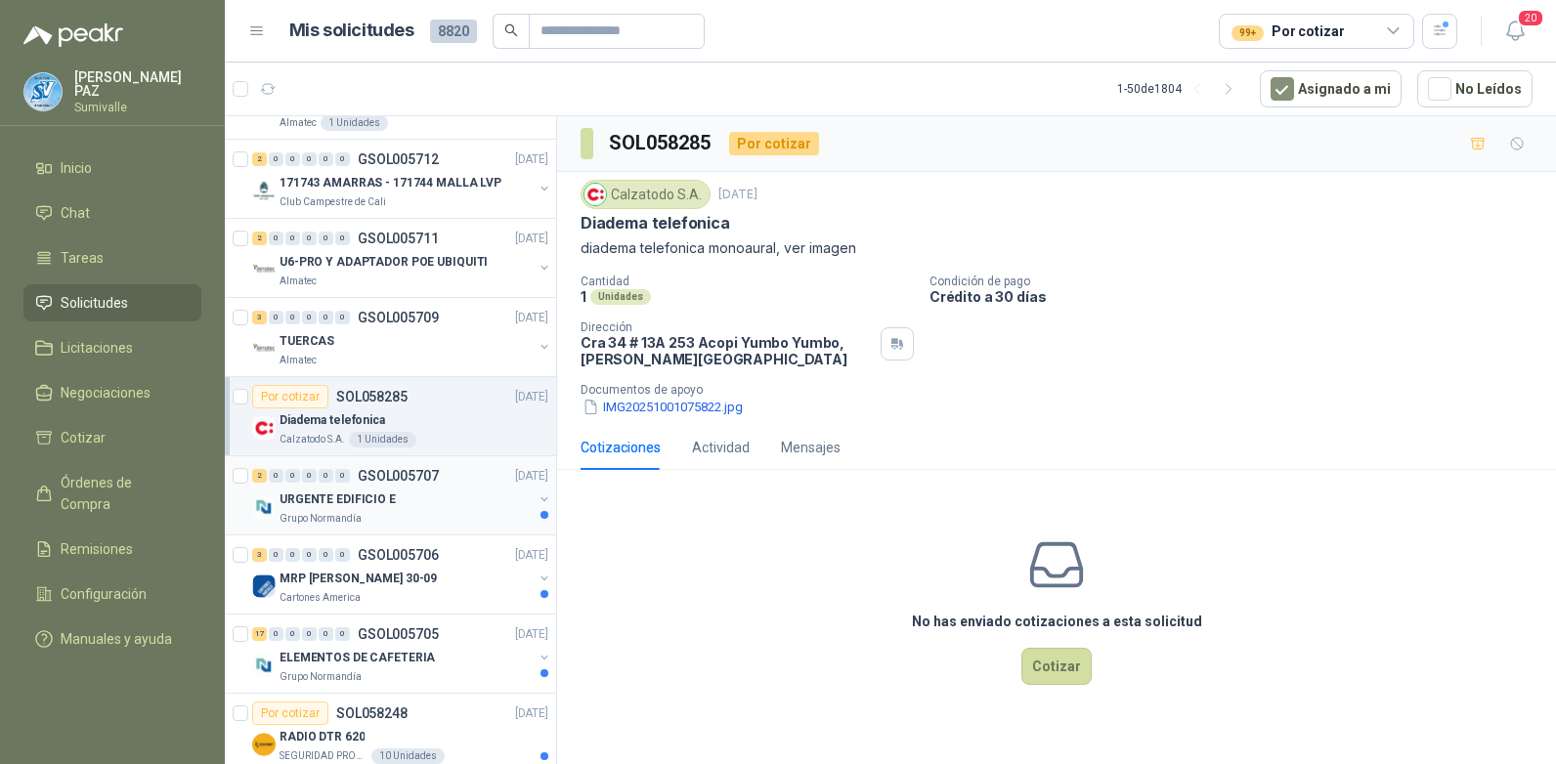
click at [322, 511] on p "Grupo Normandía" at bounding box center [320, 519] width 82 height 16
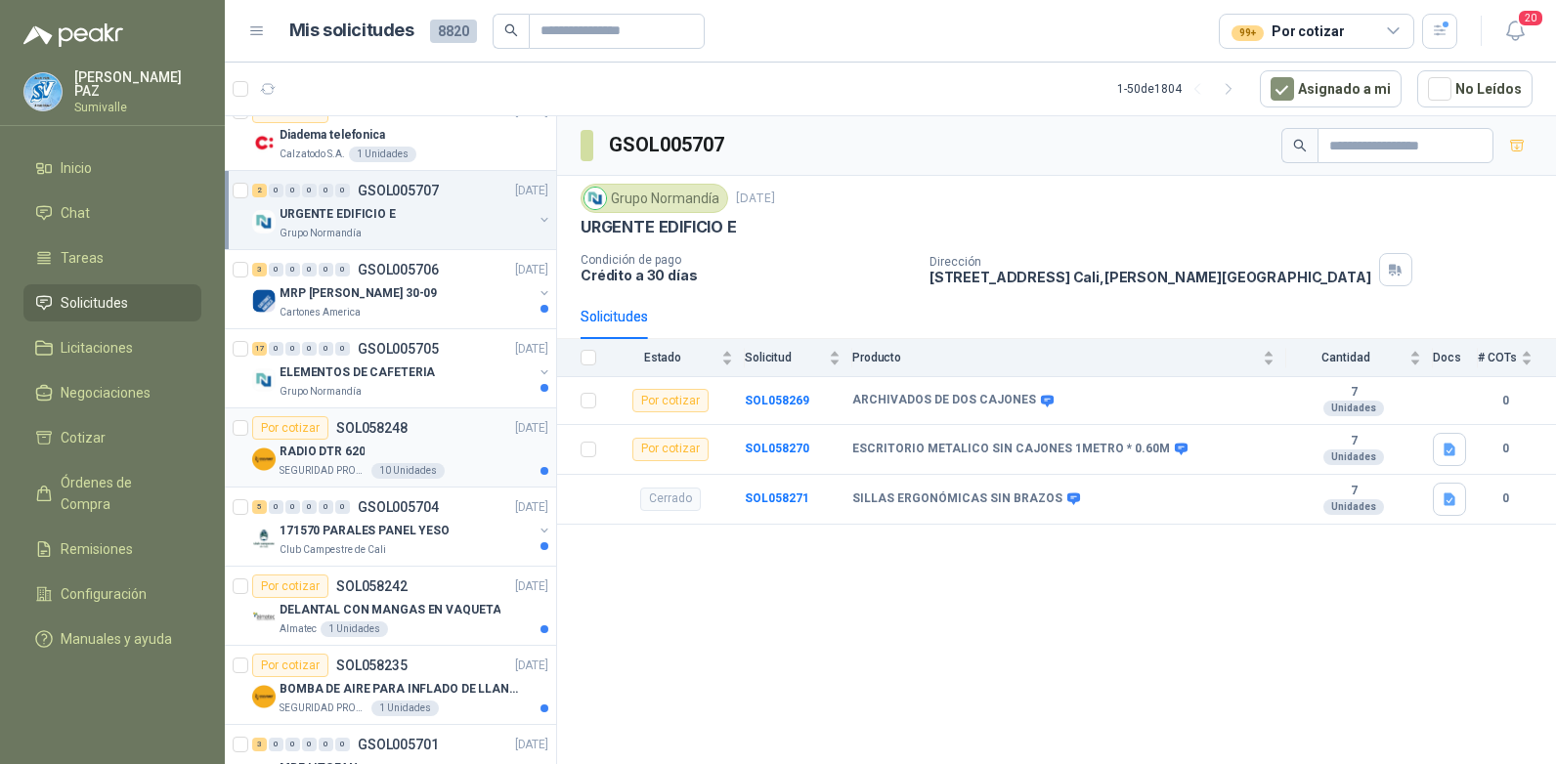
scroll to position [586, 0]
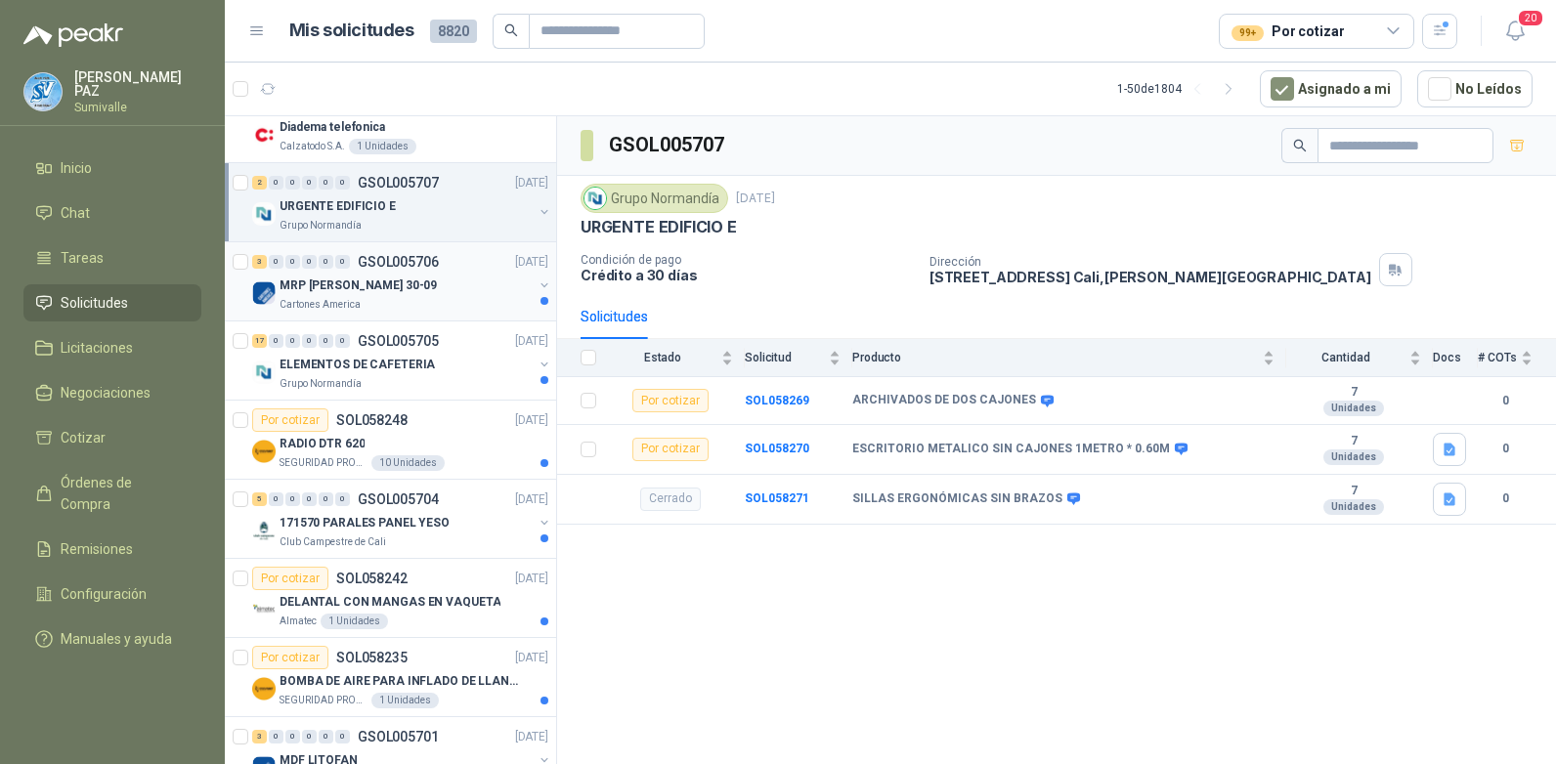
click at [346, 301] on p "Cartones America" at bounding box center [319, 305] width 81 height 16
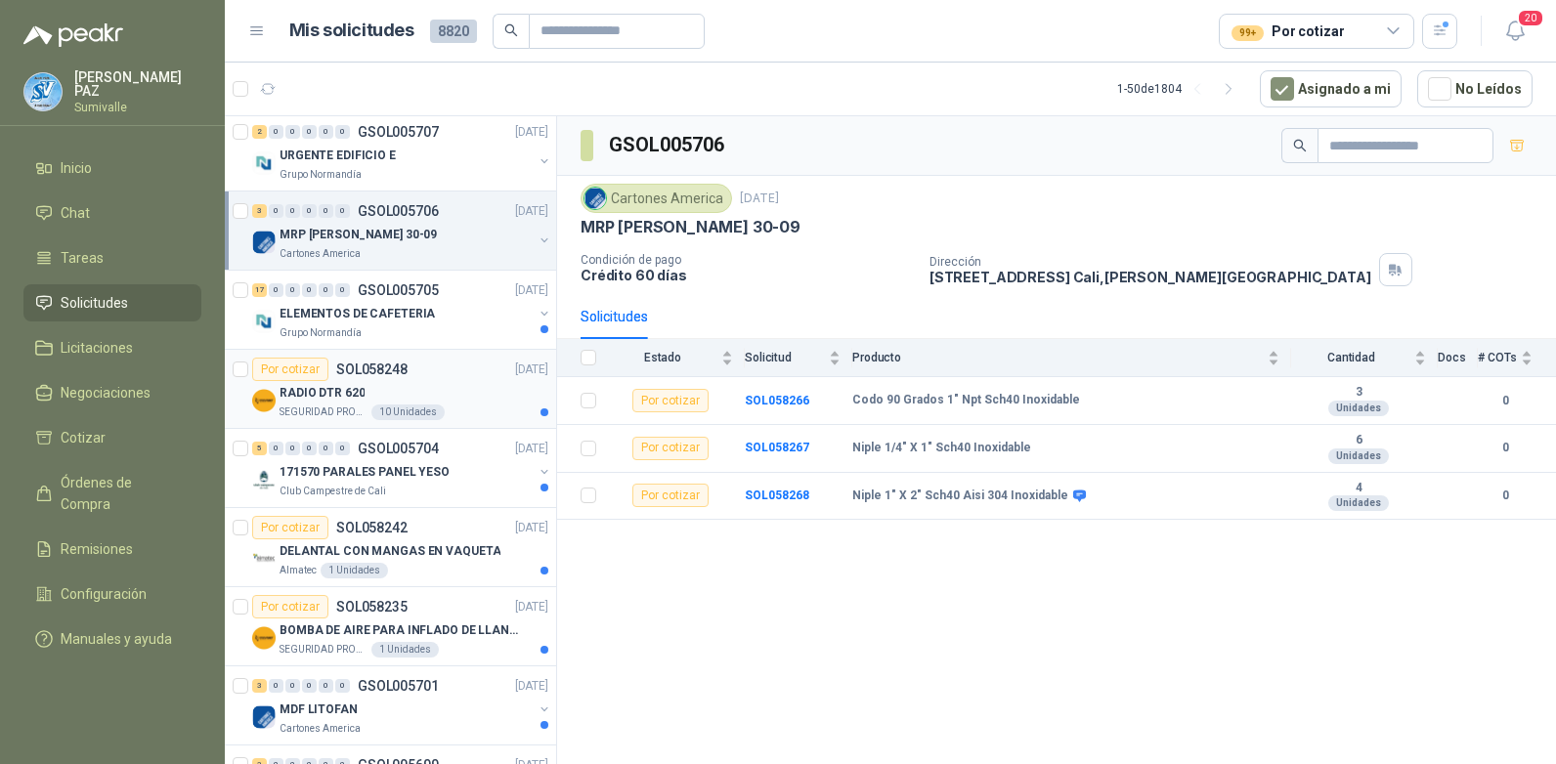
scroll to position [684, 0]
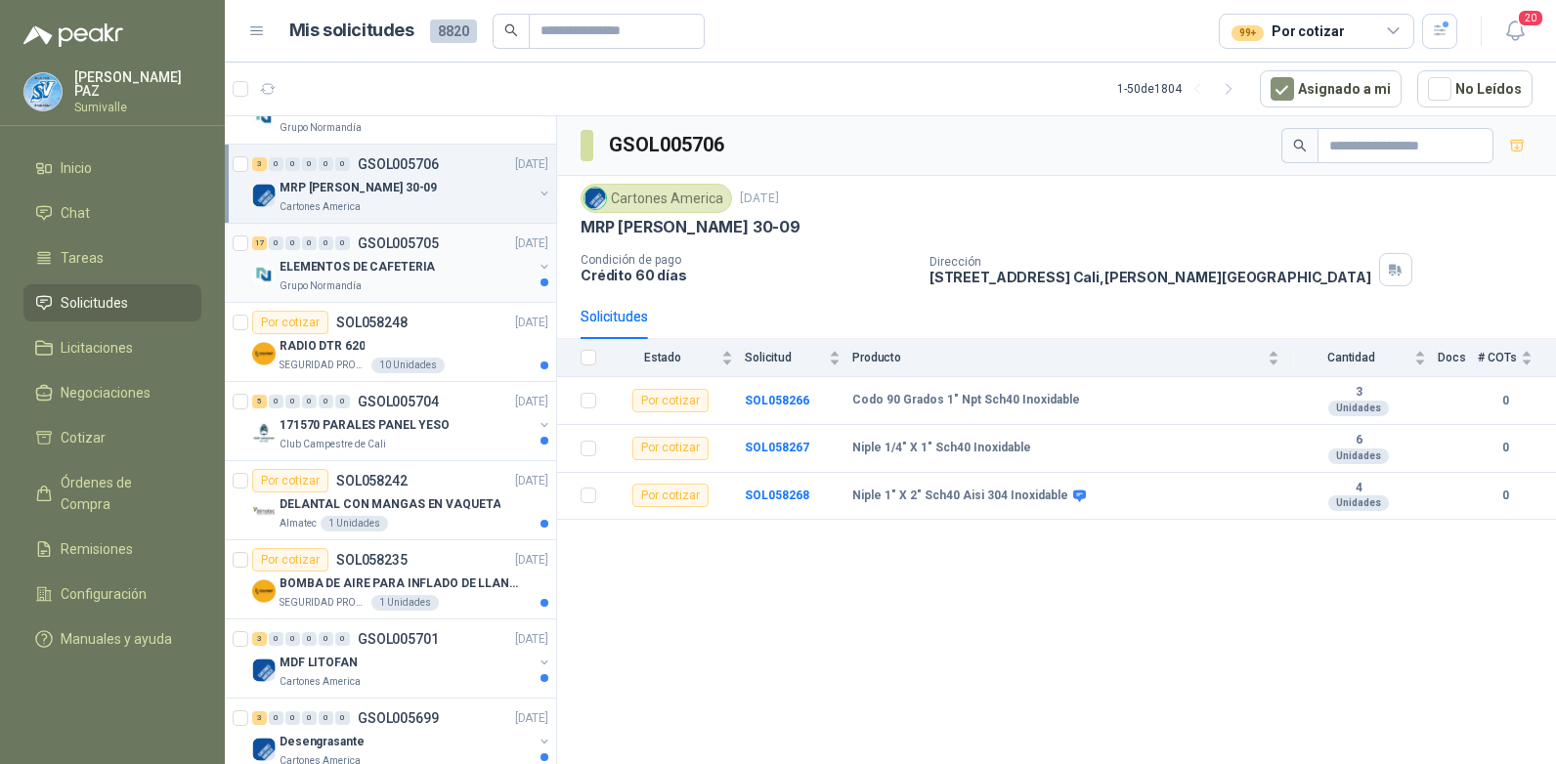
click at [420, 282] on div "Grupo Normandía" at bounding box center [405, 286] width 253 height 16
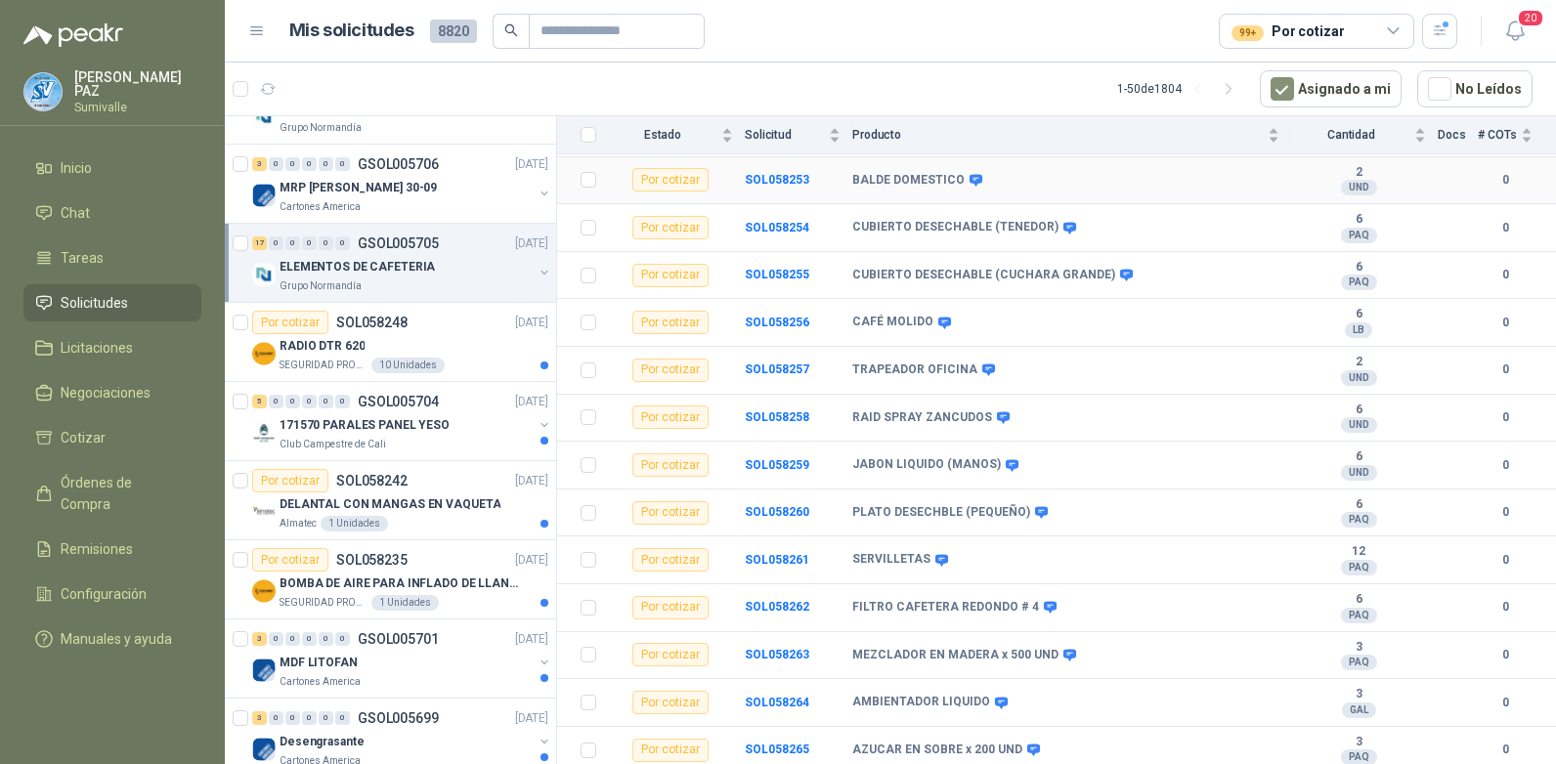
scroll to position [413, 0]
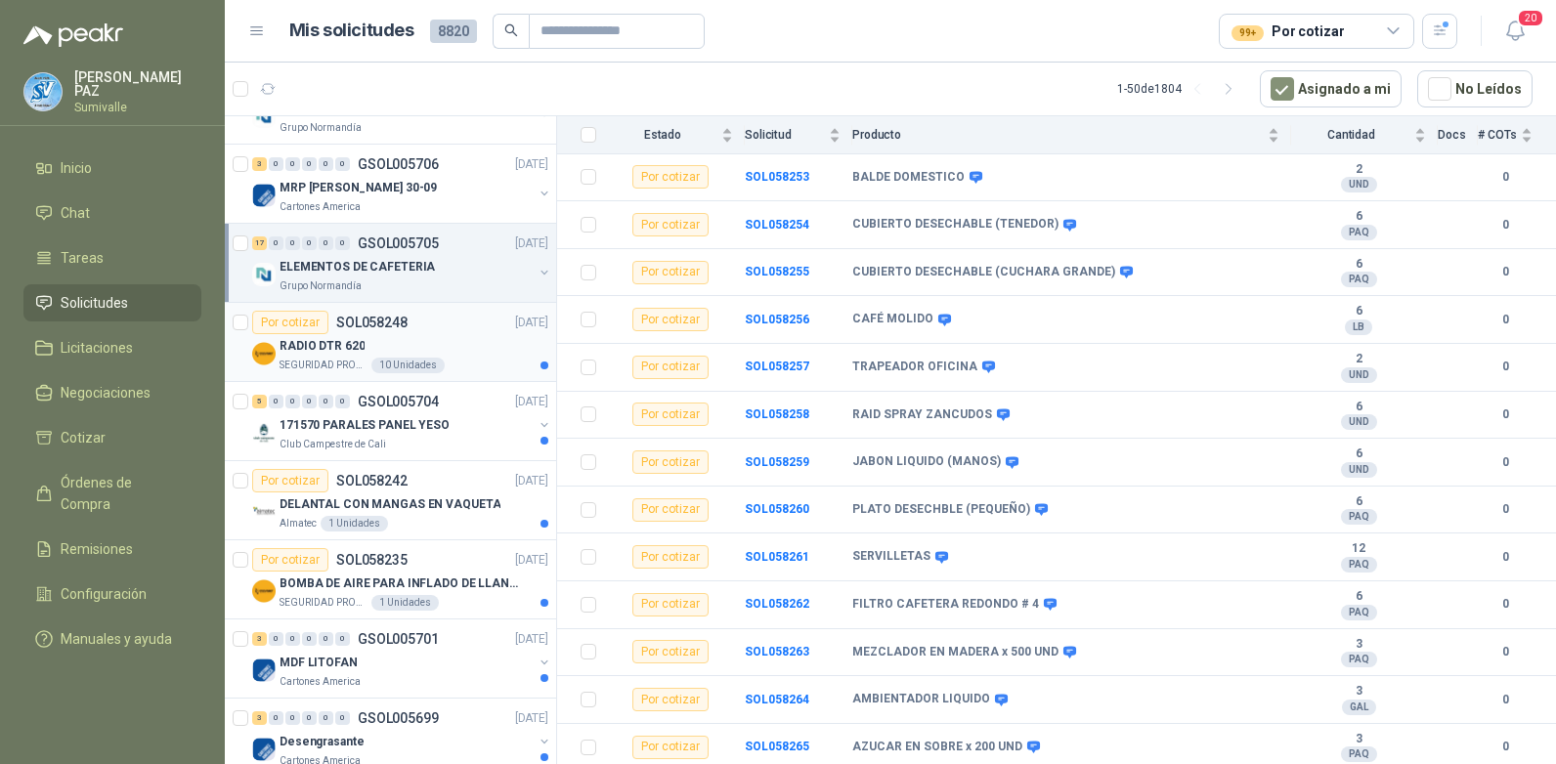
click at [398, 357] on div "RADIO DTR 620" at bounding box center [413, 345] width 269 height 23
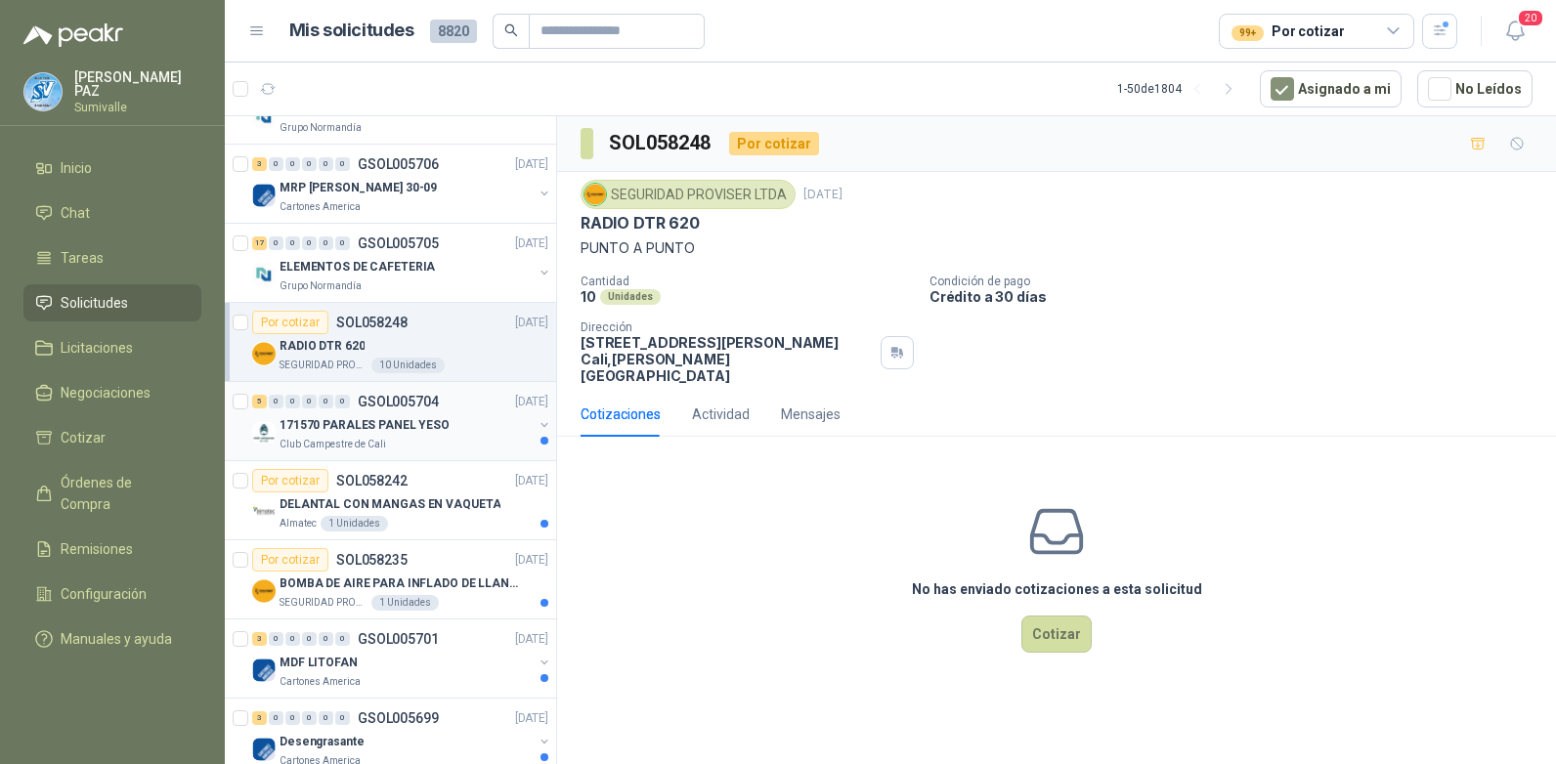
click at [446, 424] on div "171570 PARALES PANEL YESO" at bounding box center [405, 424] width 253 height 23
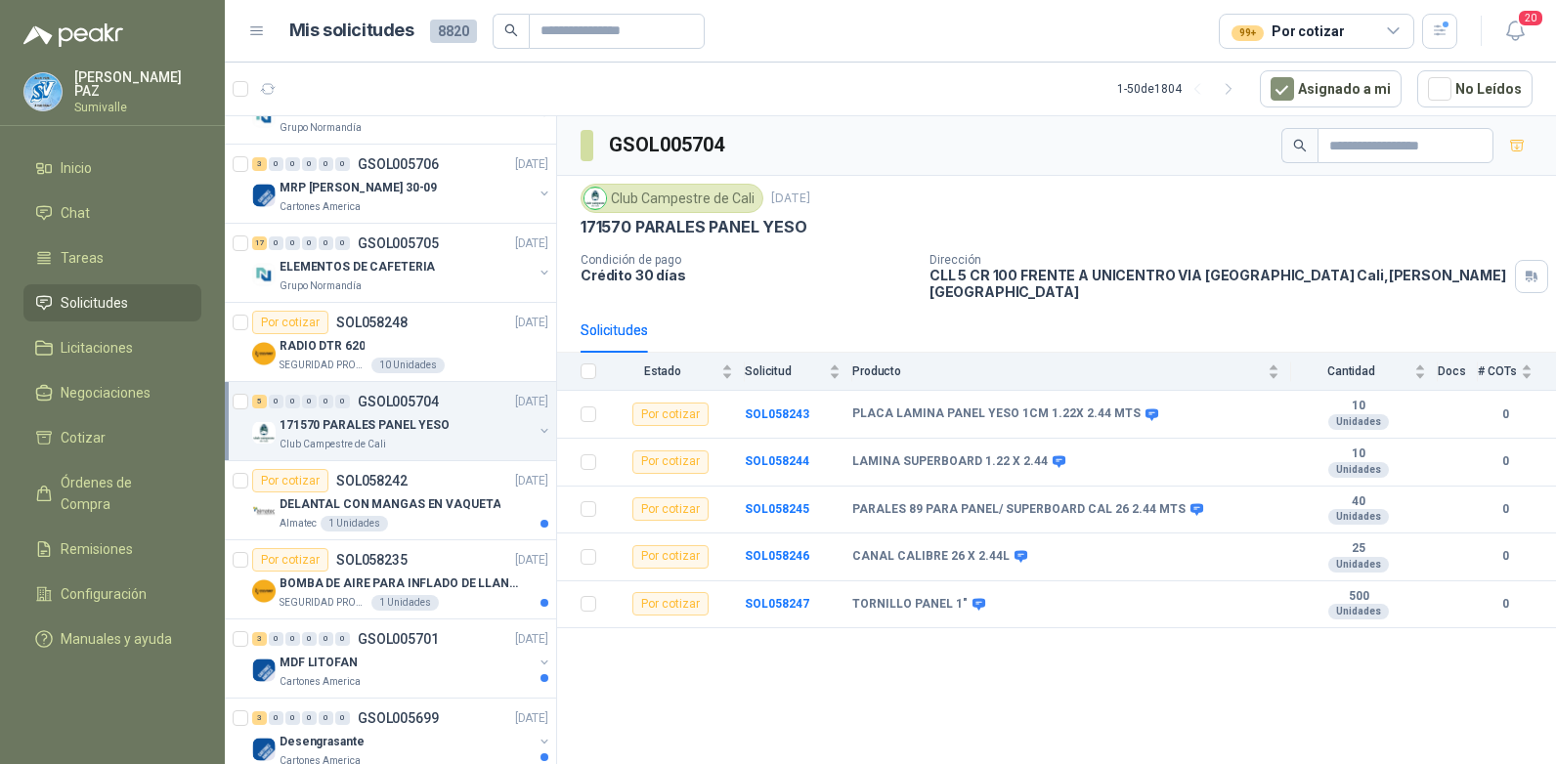
drag, startPoint x: 789, startPoint y: 397, endPoint x: 736, endPoint y: 652, distance: 260.4
click at [736, 652] on div "GSOL005704 Club Campestre de Cali 30 sept, 2025 171570 PARALES PANEL YESO Condi…" at bounding box center [1056, 443] width 999 height 655
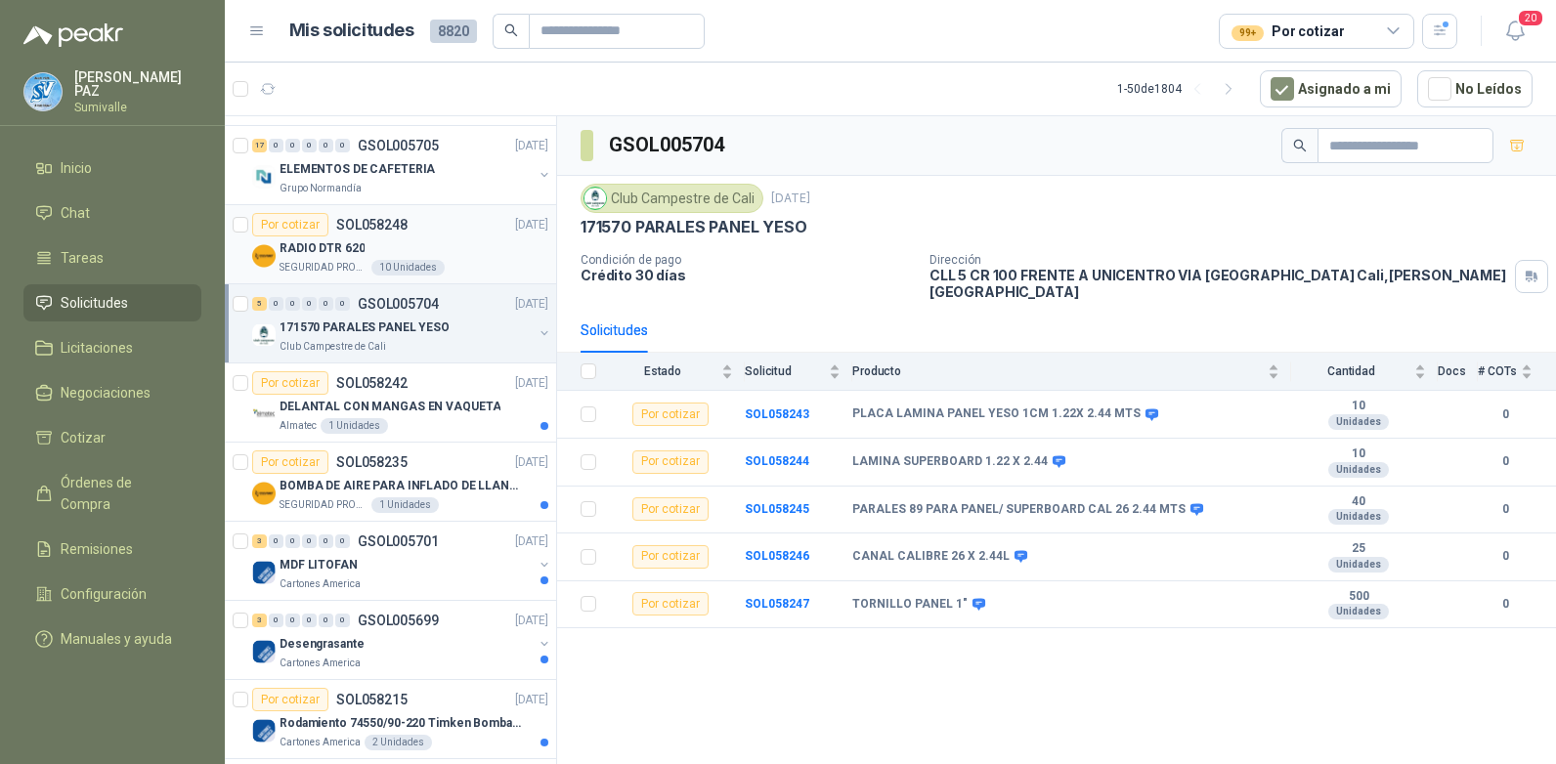
scroll to position [879, 0]
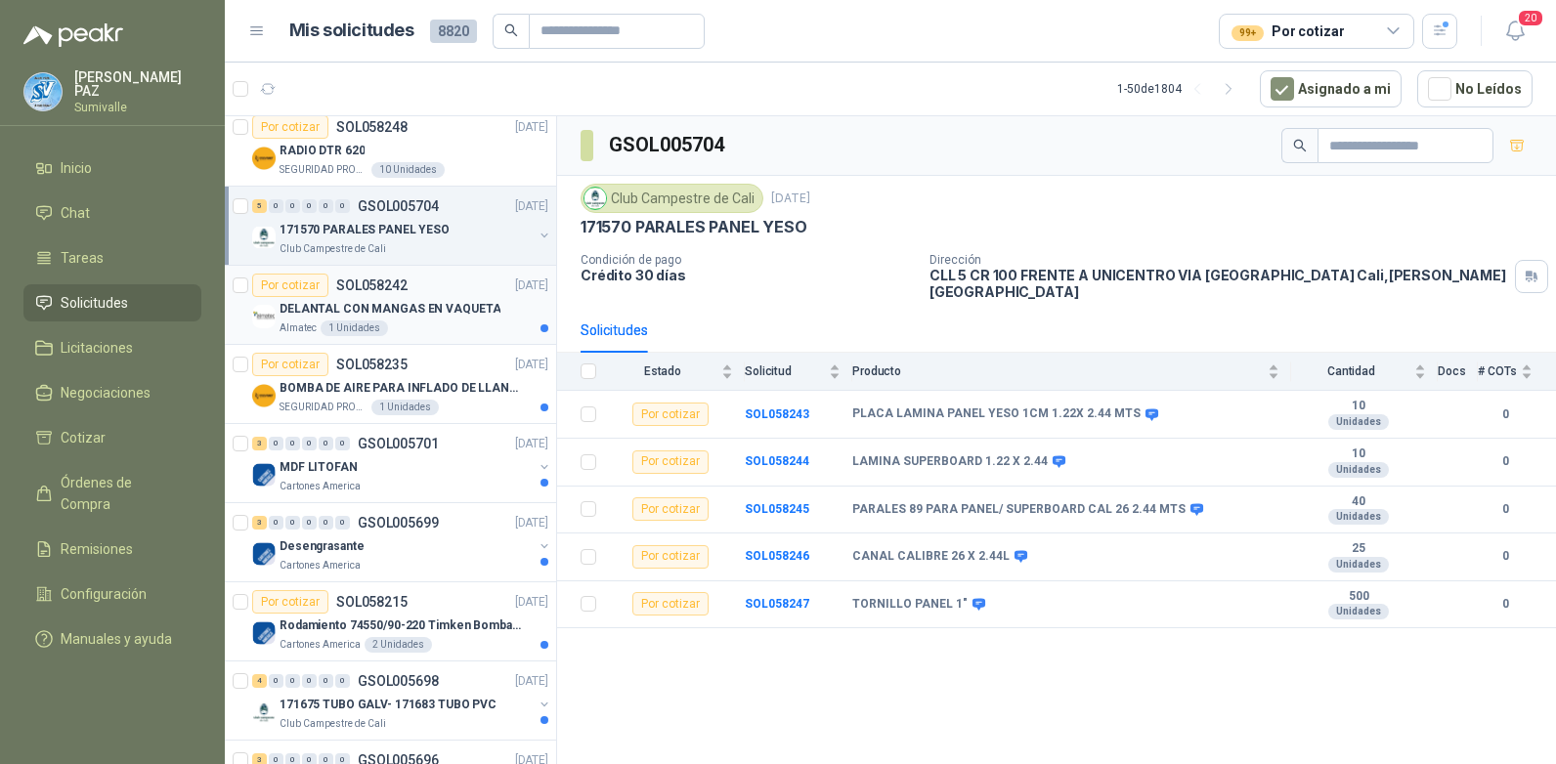
click at [447, 321] on div "Almatec 1 Unidades" at bounding box center [413, 329] width 269 height 16
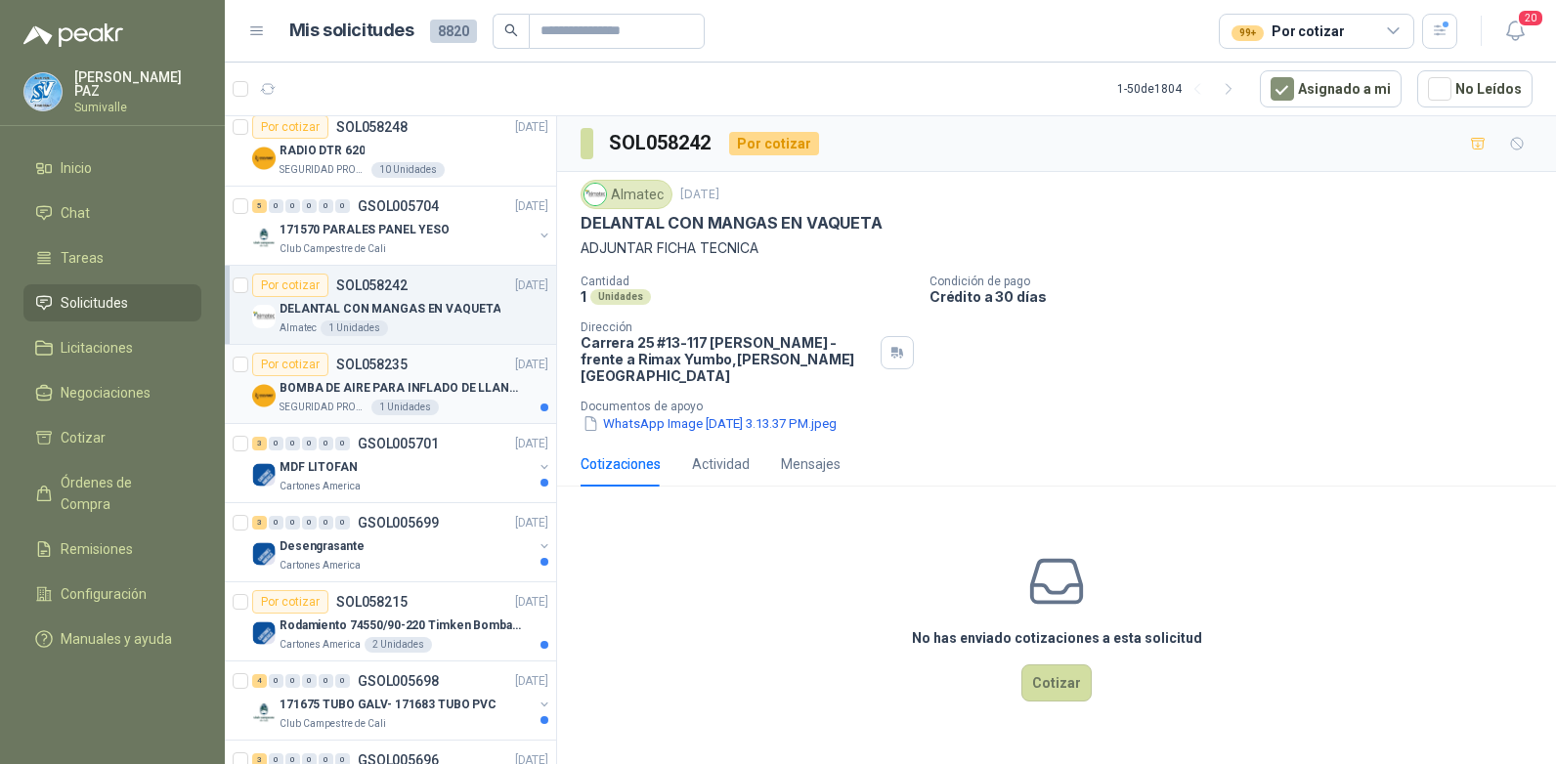
click at [435, 386] on p "BOMBA DE AIRE PARA INFLADO DE LLANTAS DE BICICLETA" at bounding box center [400, 388] width 243 height 19
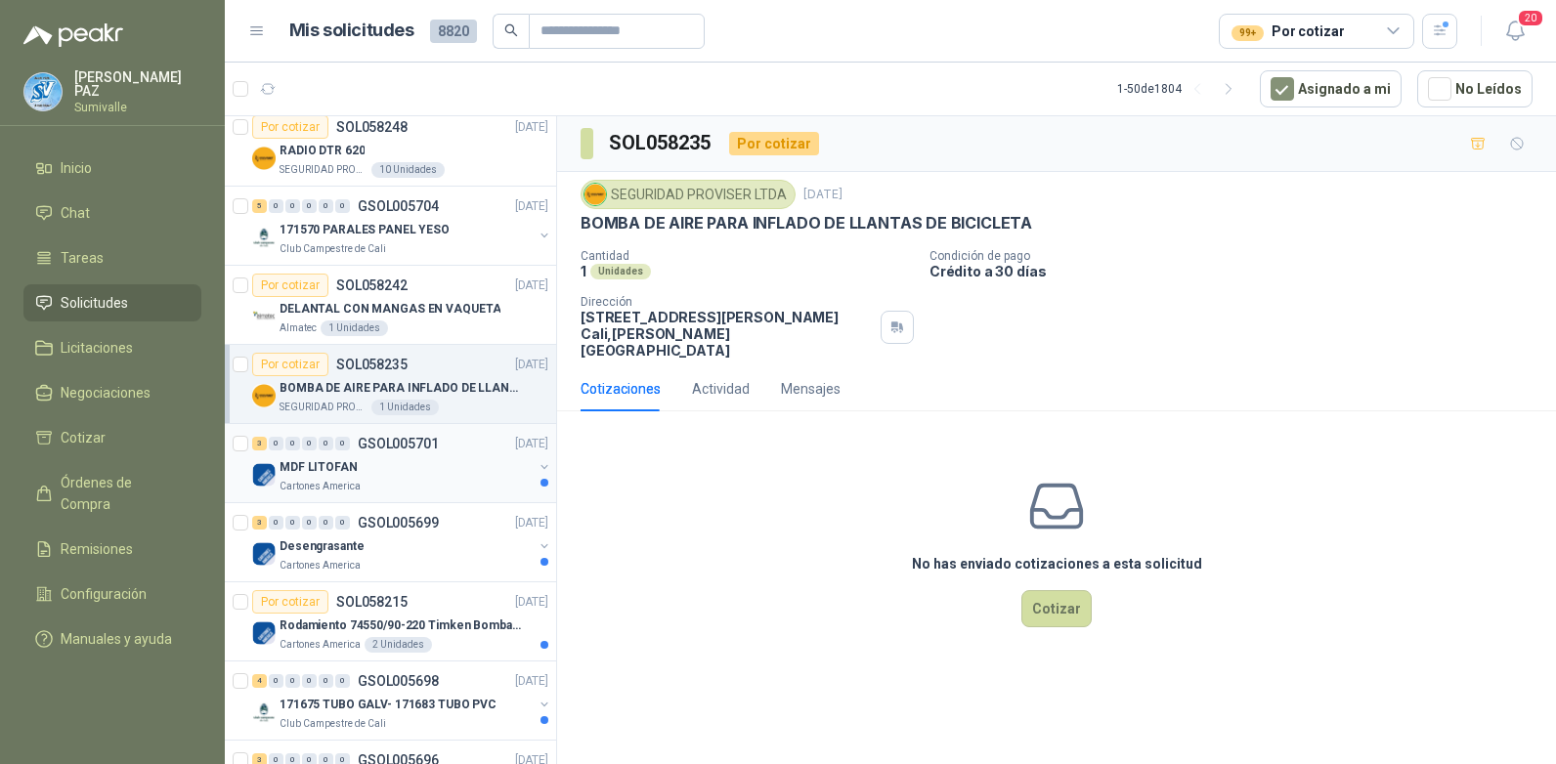
click at [441, 455] on div "MDF LITOFAN" at bounding box center [405, 466] width 253 height 23
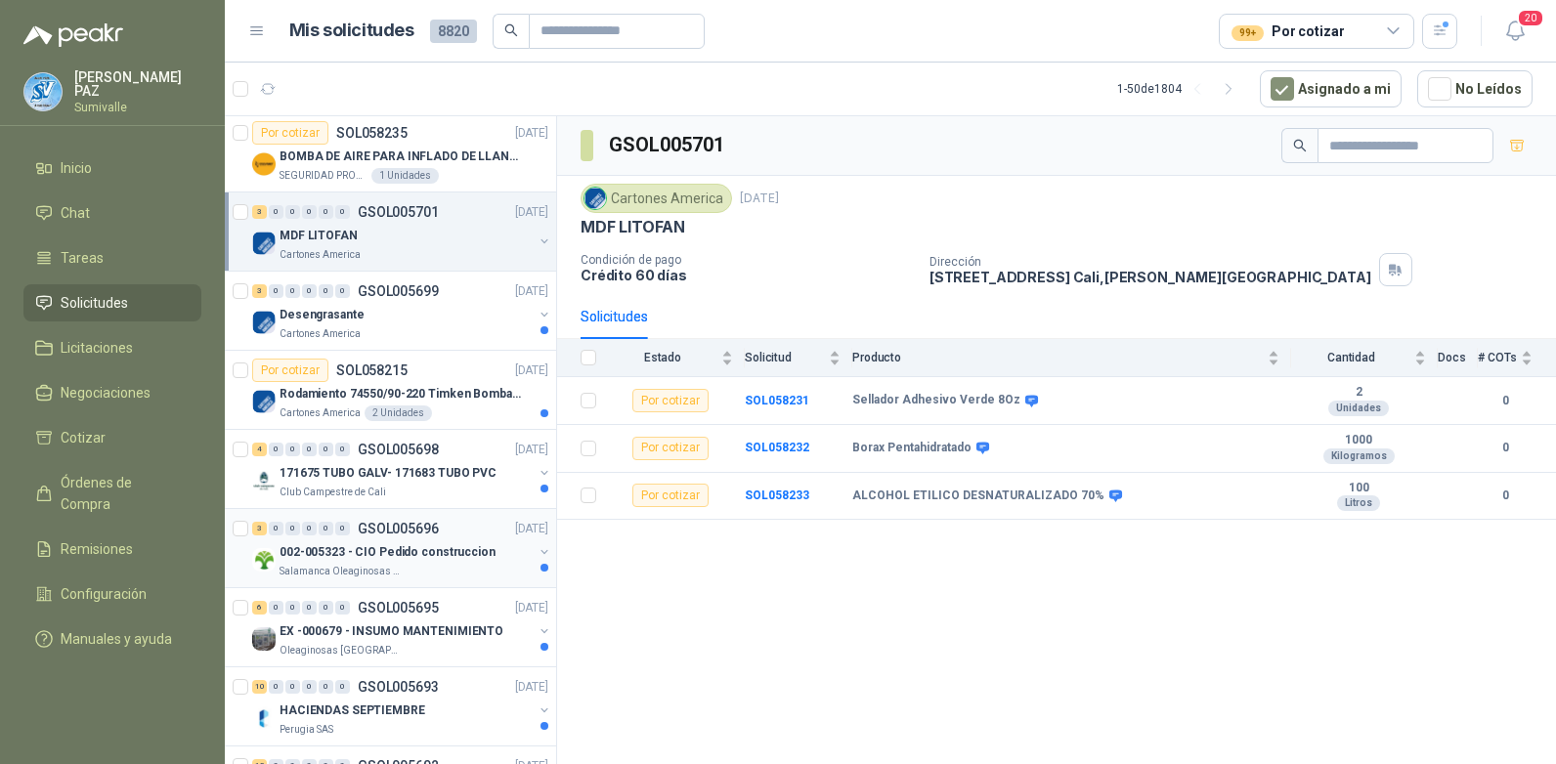
scroll to position [1173, 0]
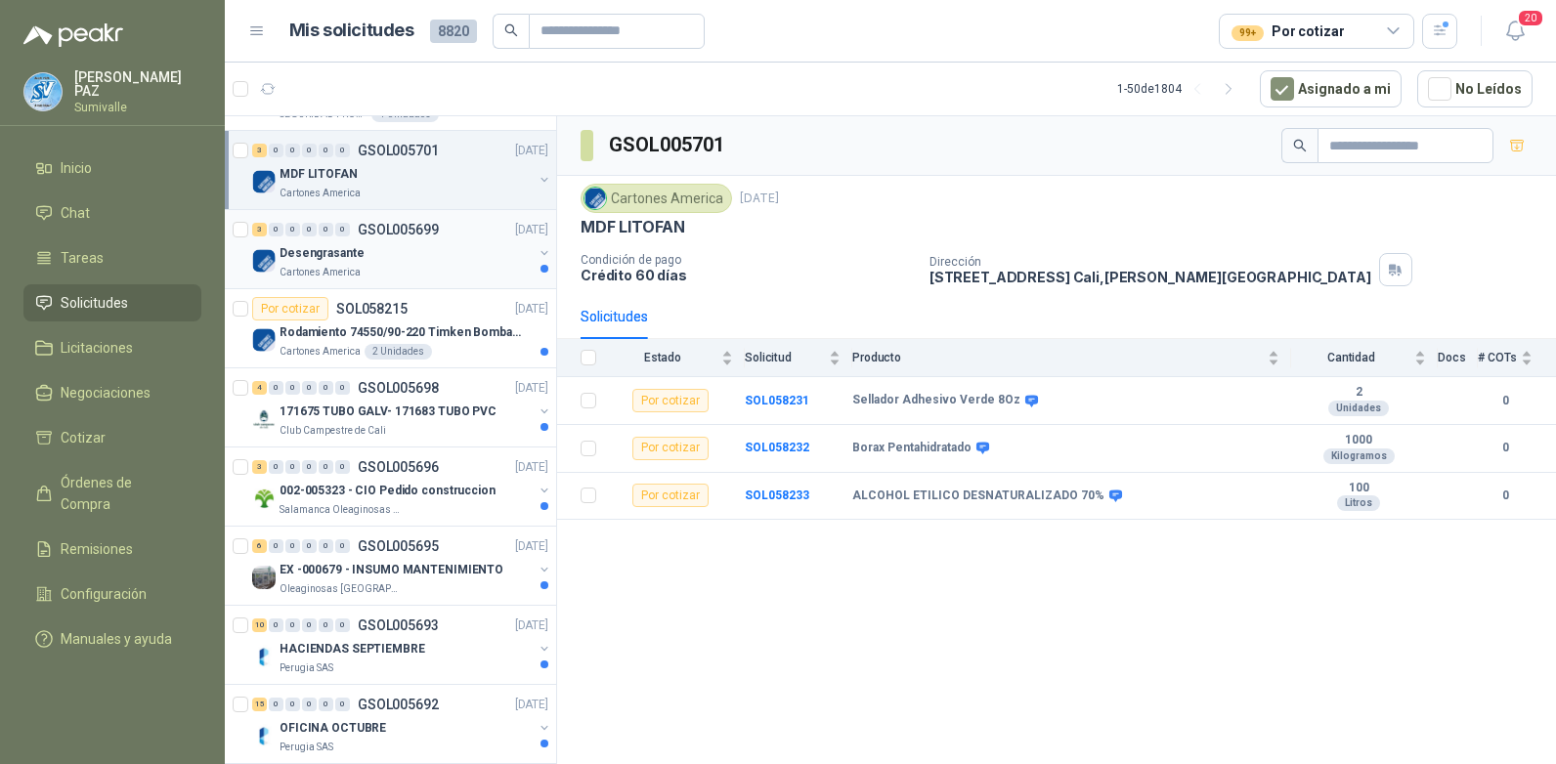
click at [440, 272] on div "Cartones America" at bounding box center [405, 273] width 253 height 16
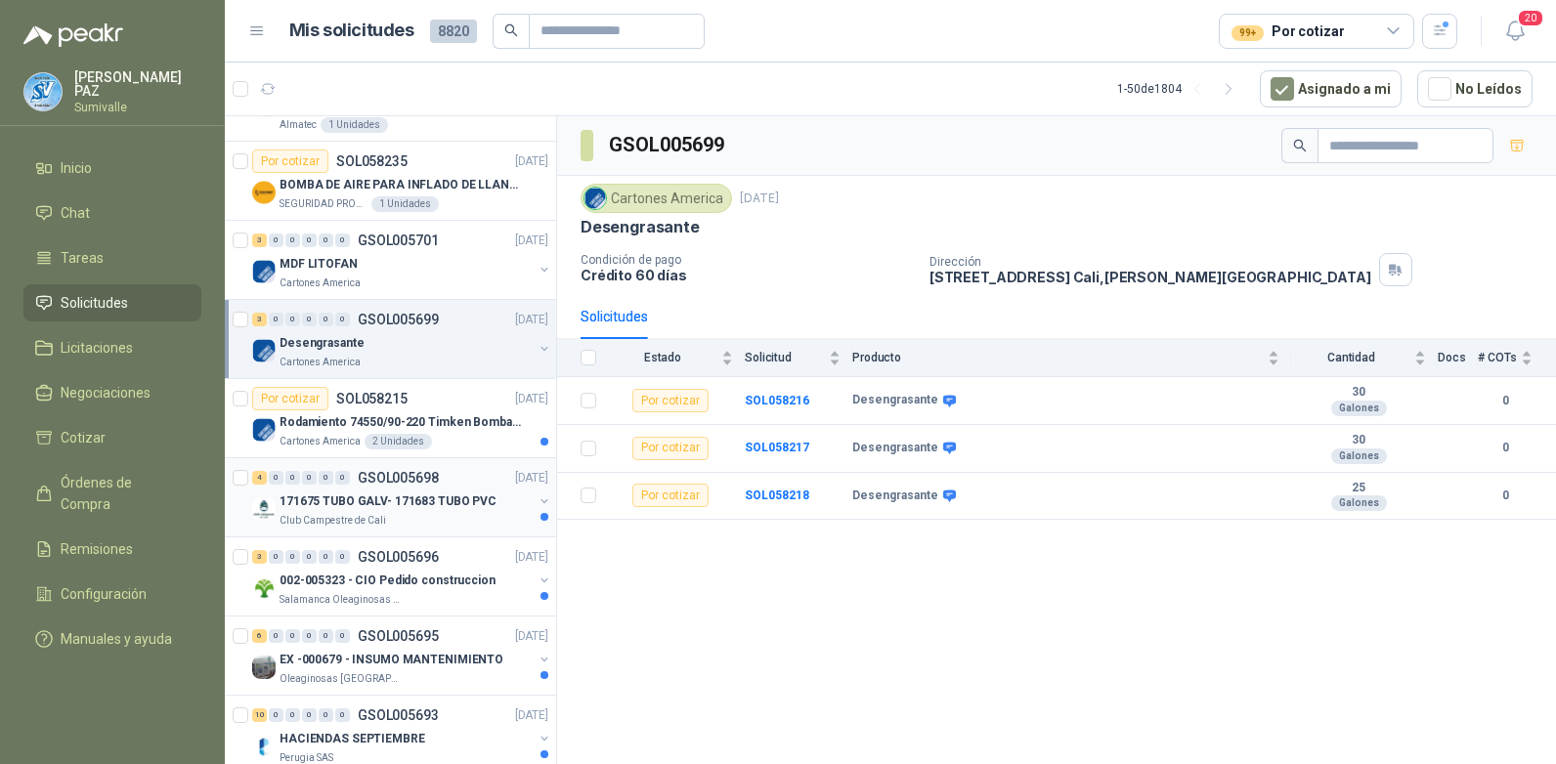
scroll to position [1173, 0]
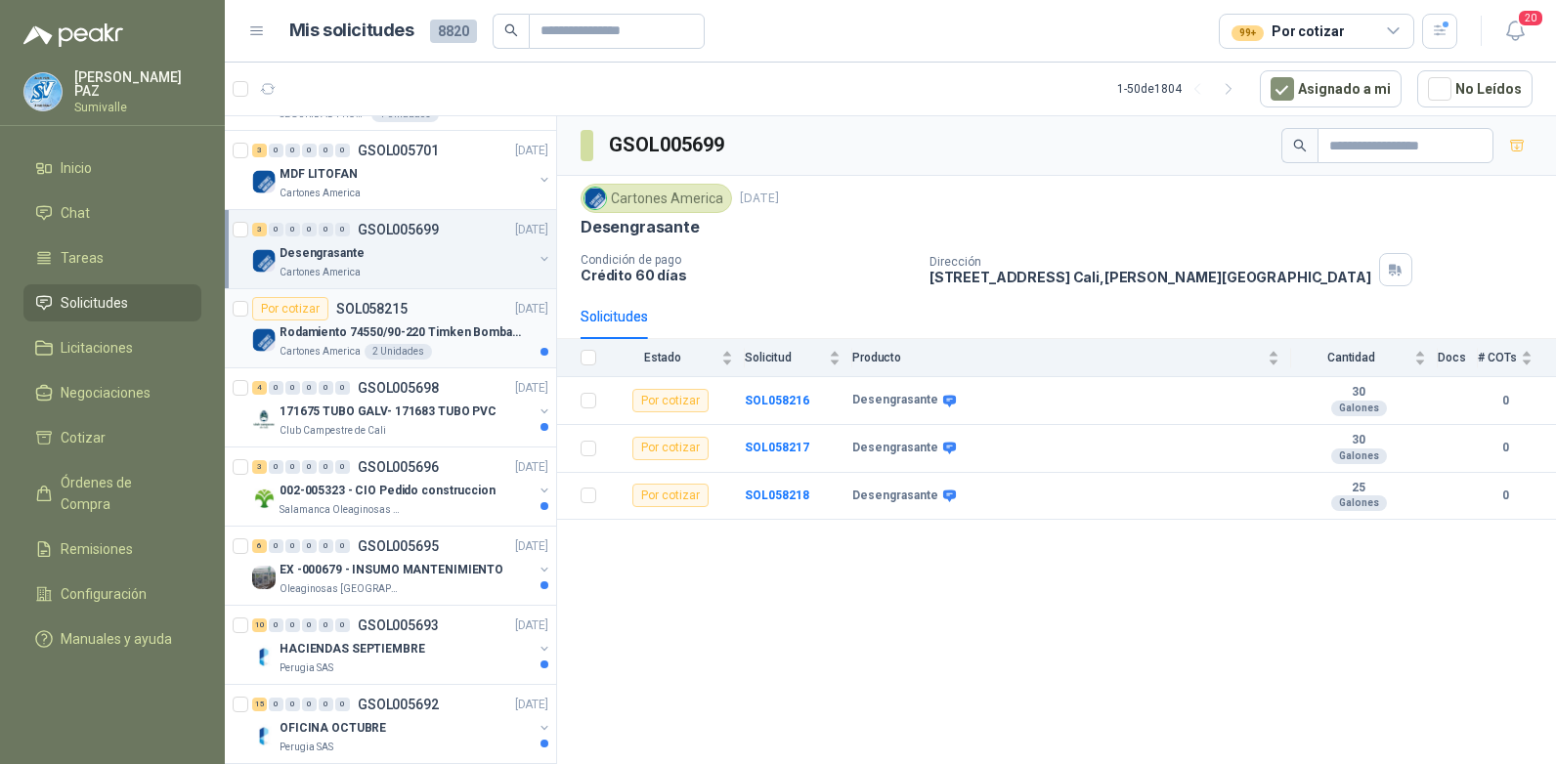
click at [434, 349] on div "Cartones America 2 Unidades" at bounding box center [413, 352] width 269 height 16
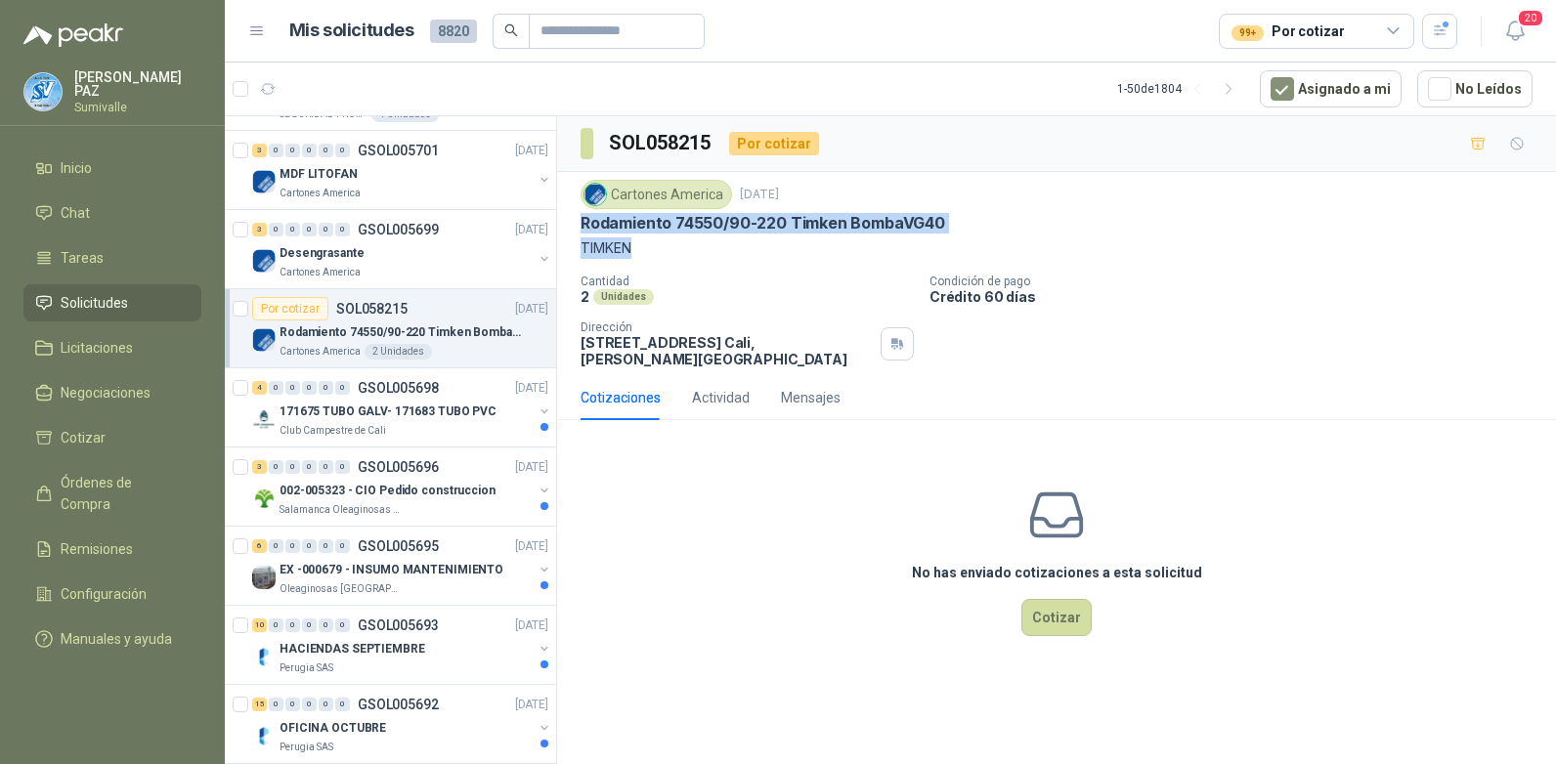
drag, startPoint x: 579, startPoint y: 224, endPoint x: 640, endPoint y: 242, distance: 63.4
click at [640, 242] on div "Cartones America 30 sept, 2025 Rodamiento 74550/90-220 Timken BombaVG40 TIMKEN …" at bounding box center [1056, 273] width 999 height 203
copy div "Rodamiento 74550/90-220 Timken BombaVG40 TIMKEN"
click at [431, 412] on p "171675 TUBO GALV- 171683 TUBO PVC" at bounding box center [387, 412] width 217 height 19
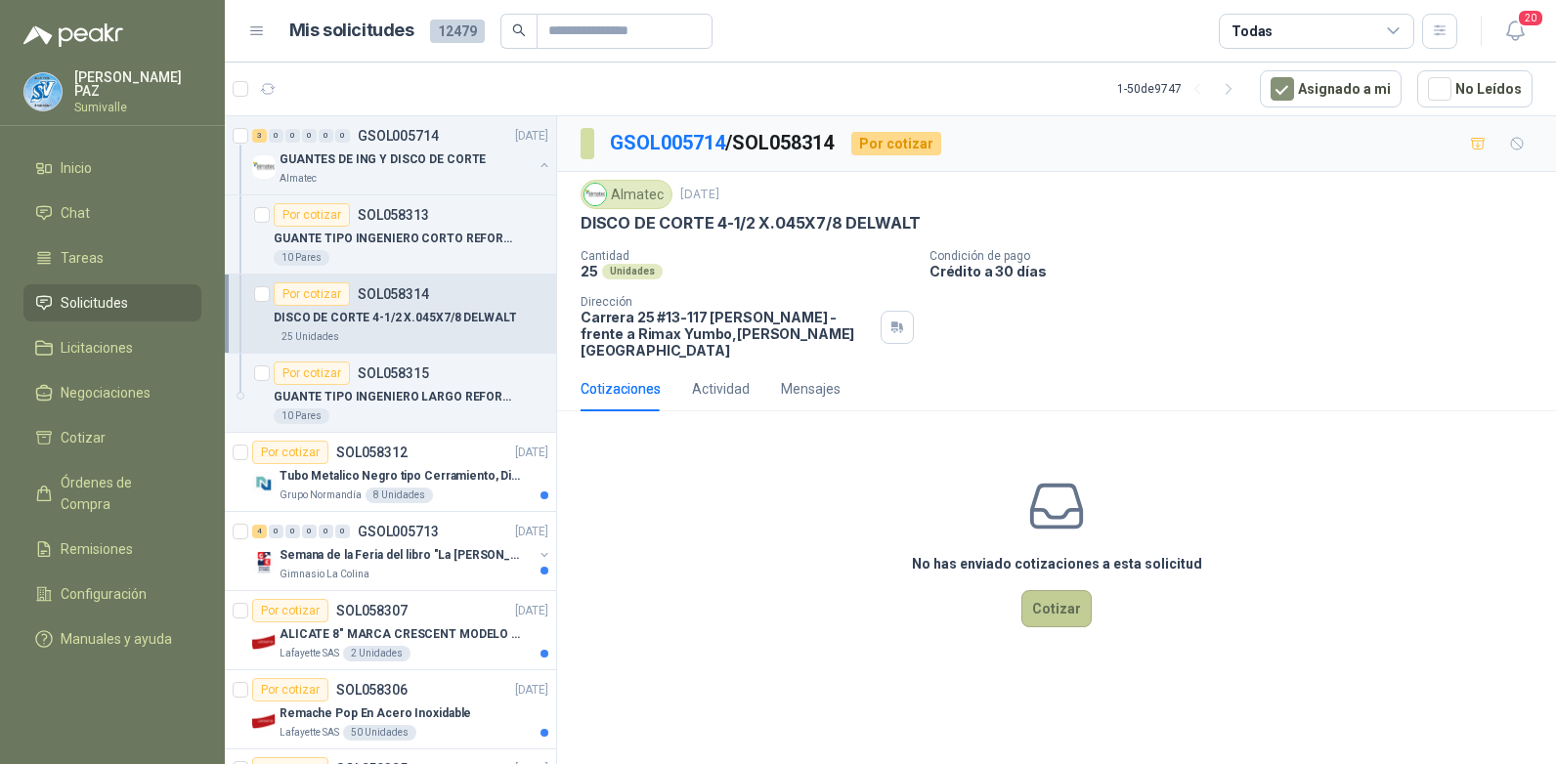
click at [1043, 590] on button "Cotizar" at bounding box center [1056, 608] width 70 height 37
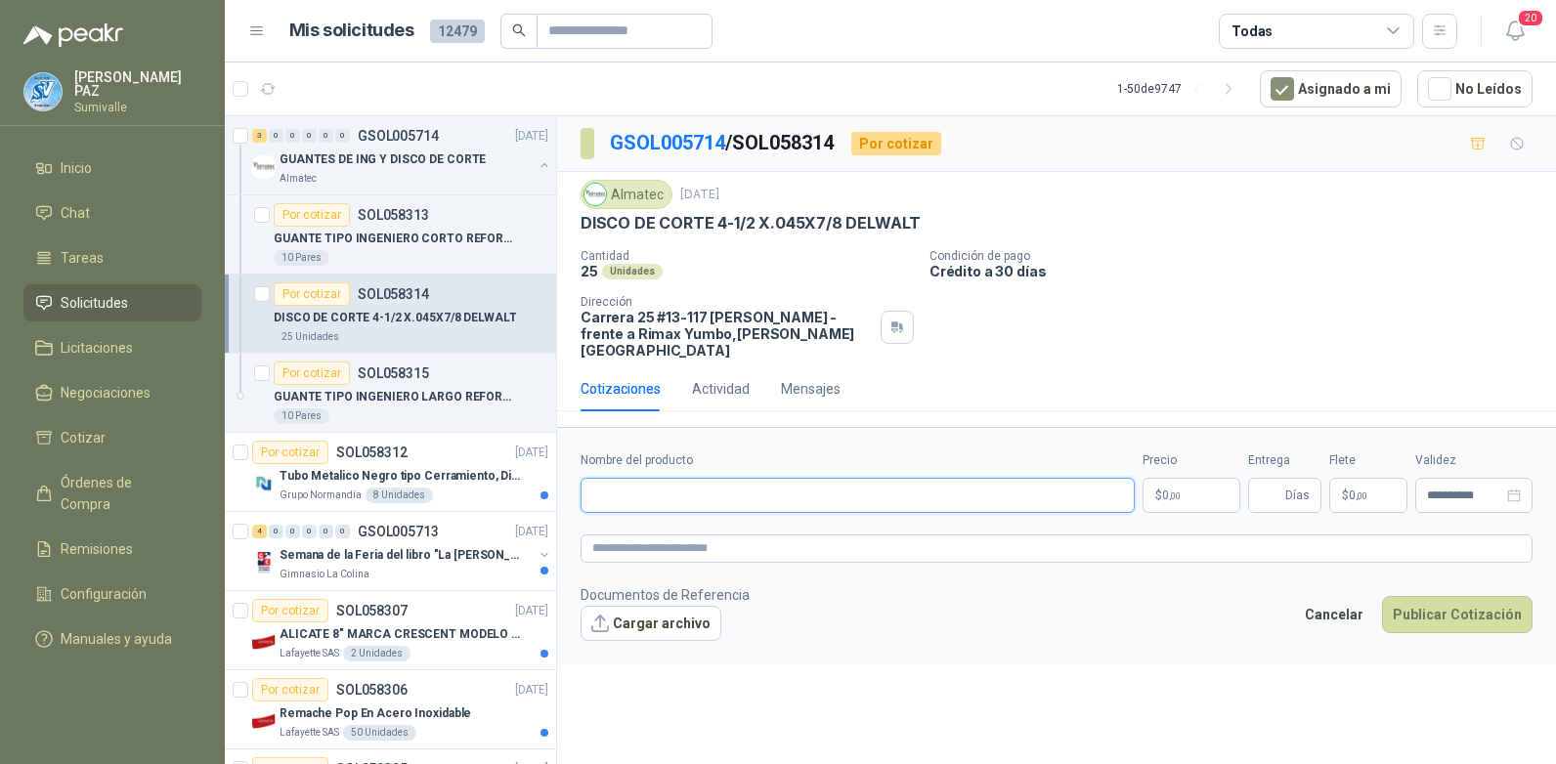
click at [685, 483] on input "Nombre del producto" at bounding box center [857, 495] width 554 height 35
paste input "**********"
type input "**********"
click at [1187, 478] on p "$ 0 ,00" at bounding box center [1191, 495] width 98 height 35
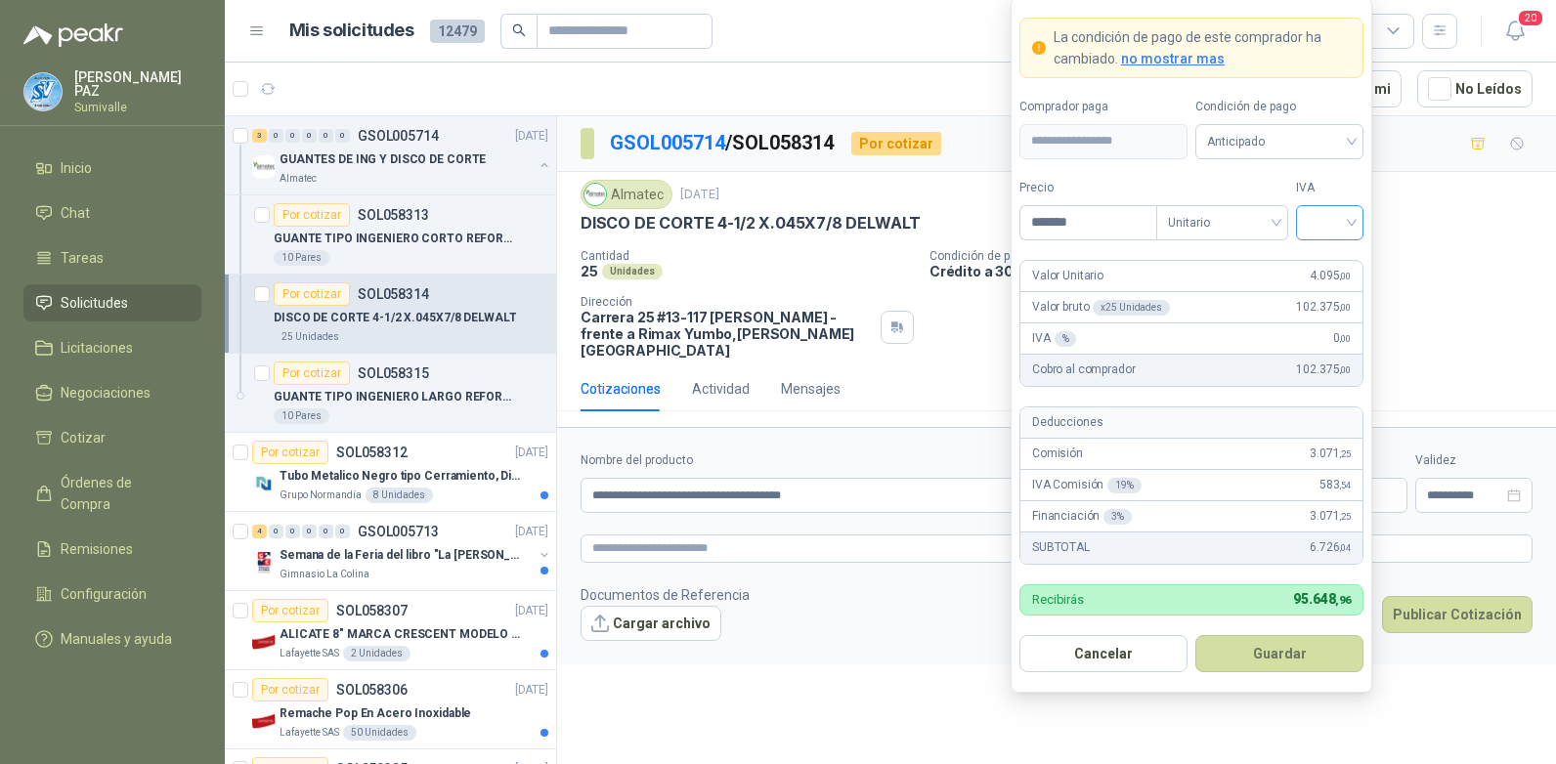
type input "*******"
click at [1330, 212] on input "search" at bounding box center [1329, 220] width 44 height 29
click at [1339, 253] on div "19%" at bounding box center [1329, 262] width 36 height 21
click at [1308, 145] on span "Anticipado" at bounding box center [1279, 141] width 145 height 29
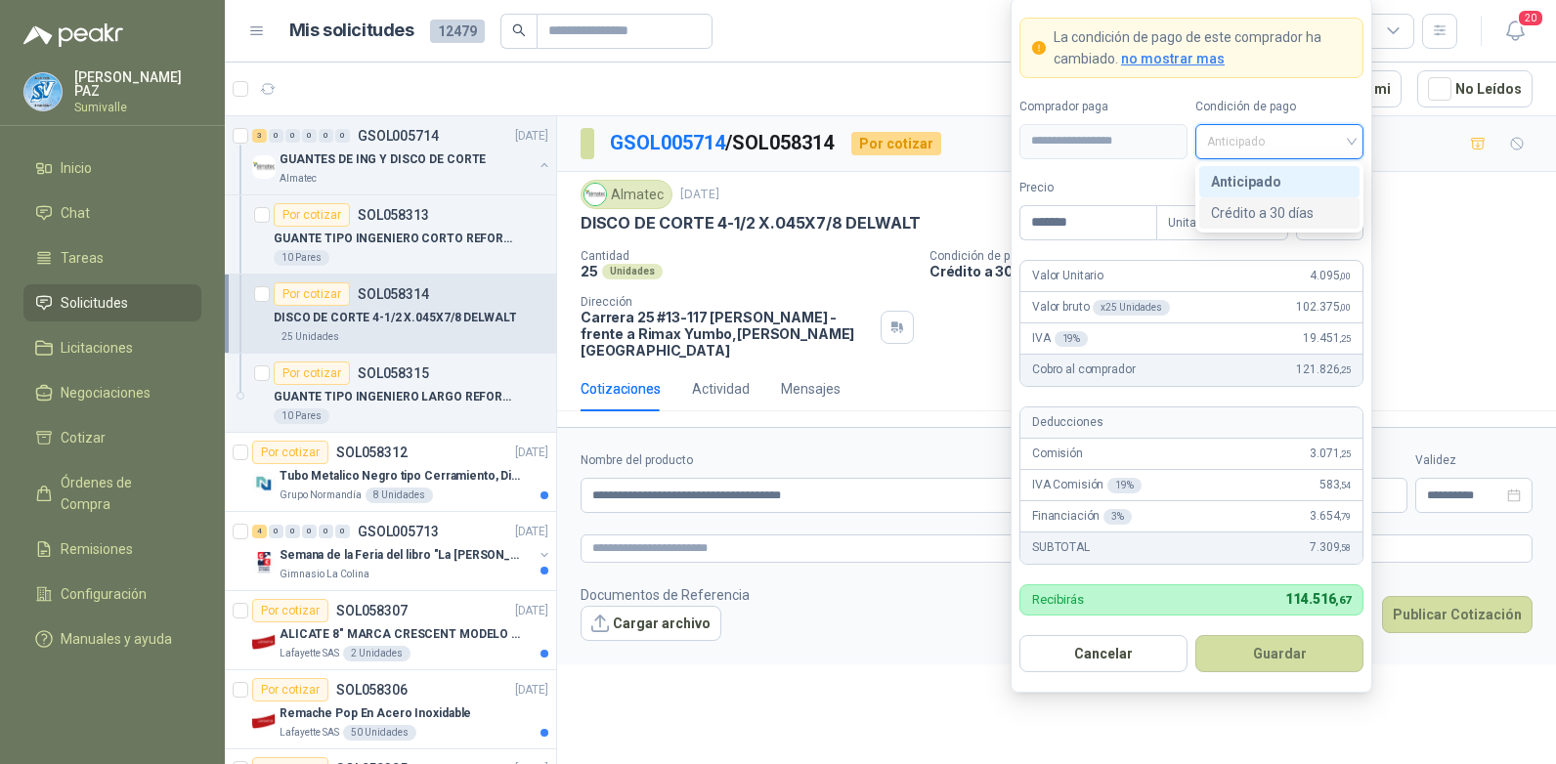
click at [1297, 205] on div "Crédito a 30 días" at bounding box center [1279, 212] width 137 height 21
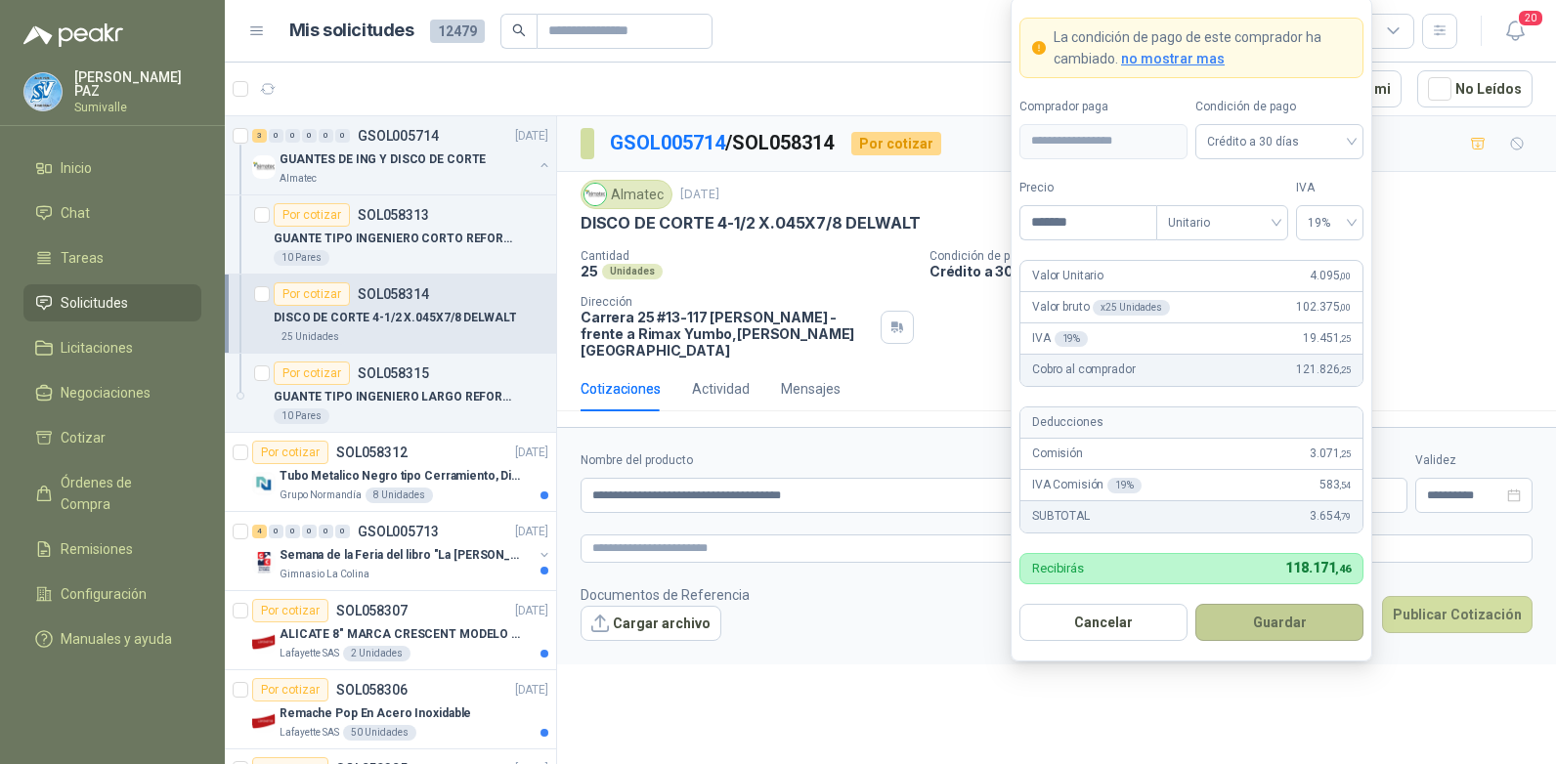
click at [1271, 633] on button "Guardar" at bounding box center [1279, 622] width 168 height 37
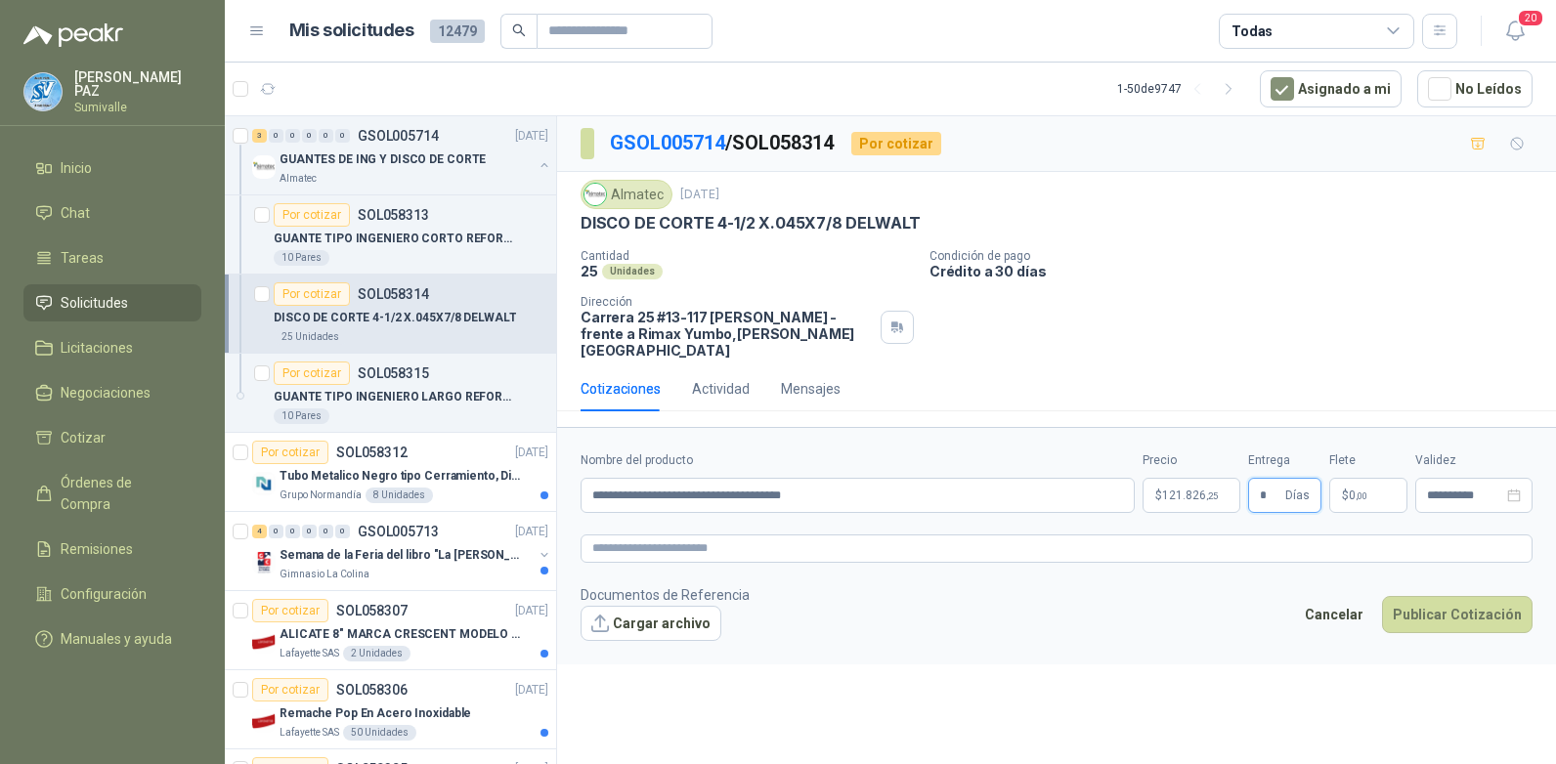
type input "*"
click at [1363, 491] on span ",00" at bounding box center [1361, 496] width 12 height 11
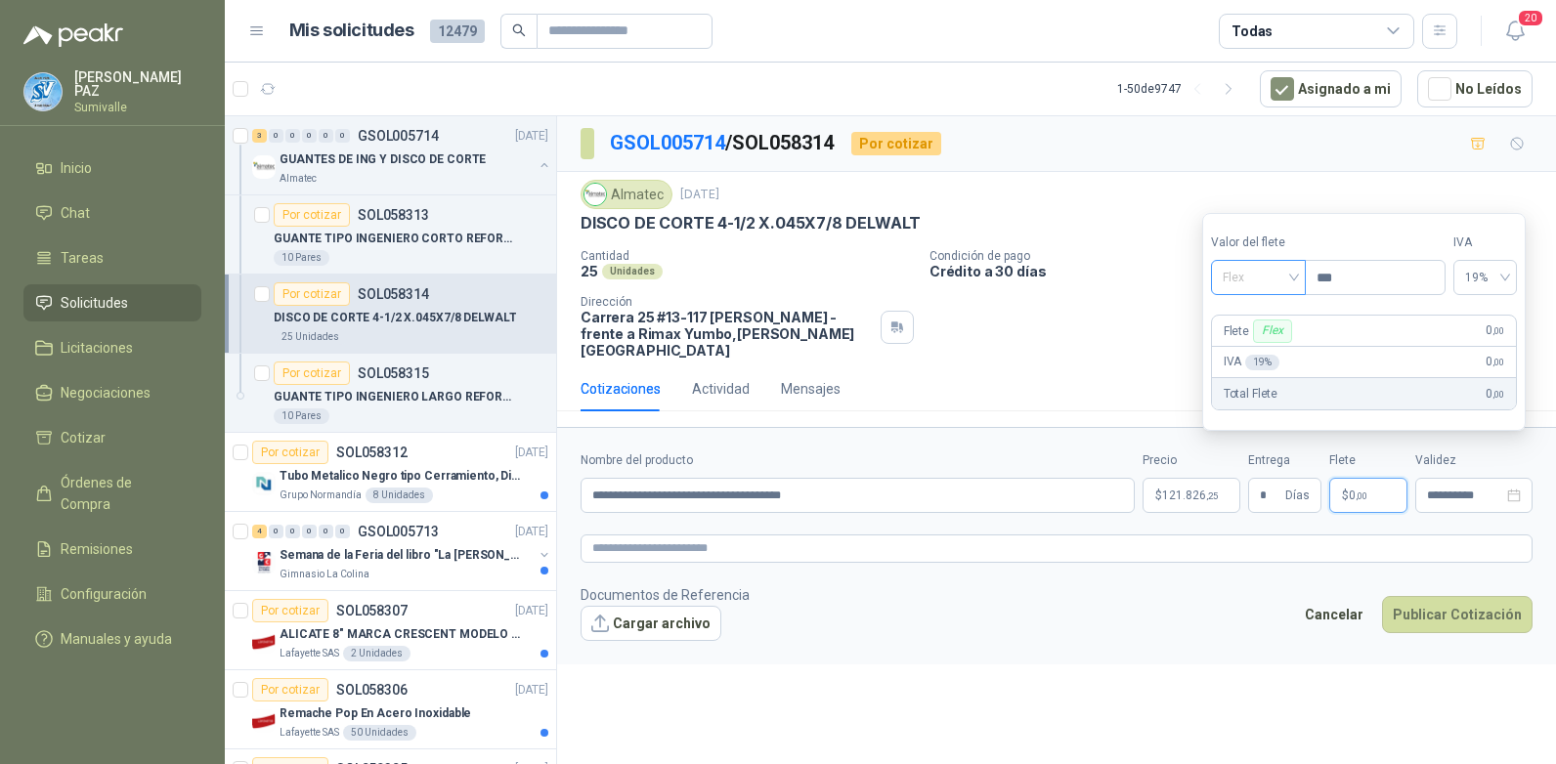
click at [1277, 269] on span "Flex" at bounding box center [1257, 277] width 71 height 29
click at [1262, 341] on div "Incluido" at bounding box center [1259, 349] width 67 height 21
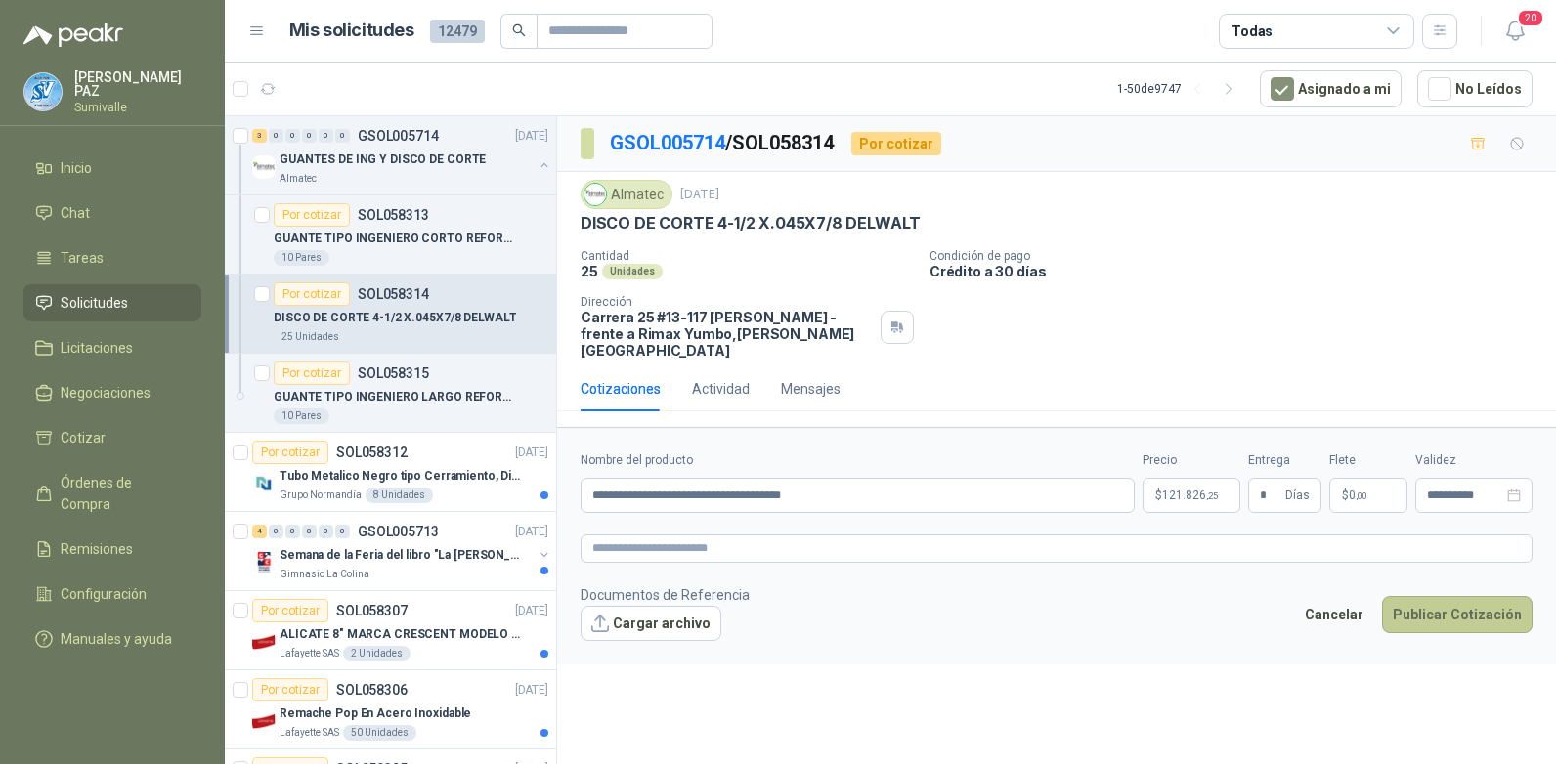
click at [1443, 596] on button "Publicar Cotización" at bounding box center [1457, 614] width 150 height 37
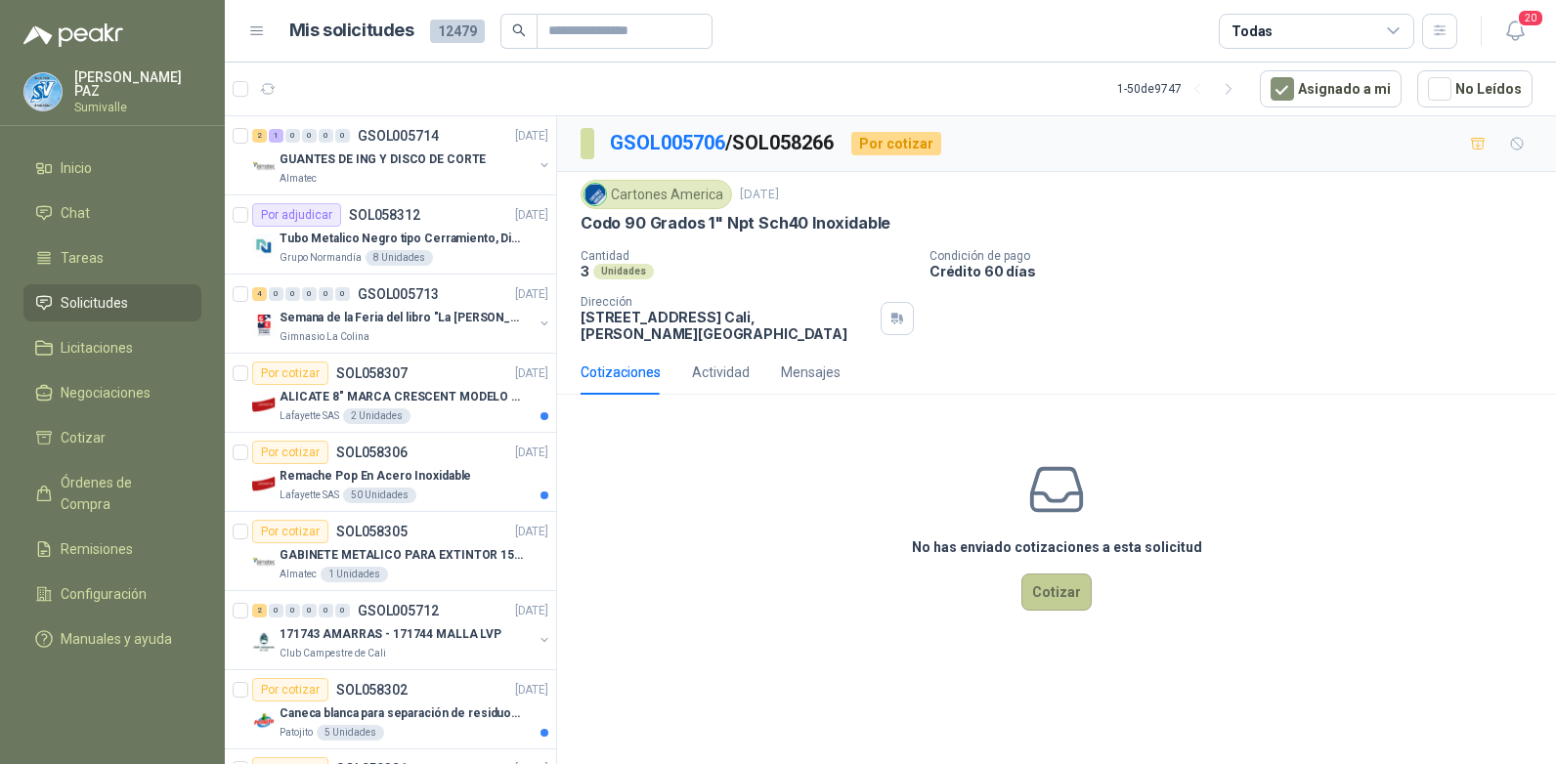
click at [1072, 592] on button "Cotizar" at bounding box center [1056, 592] width 70 height 37
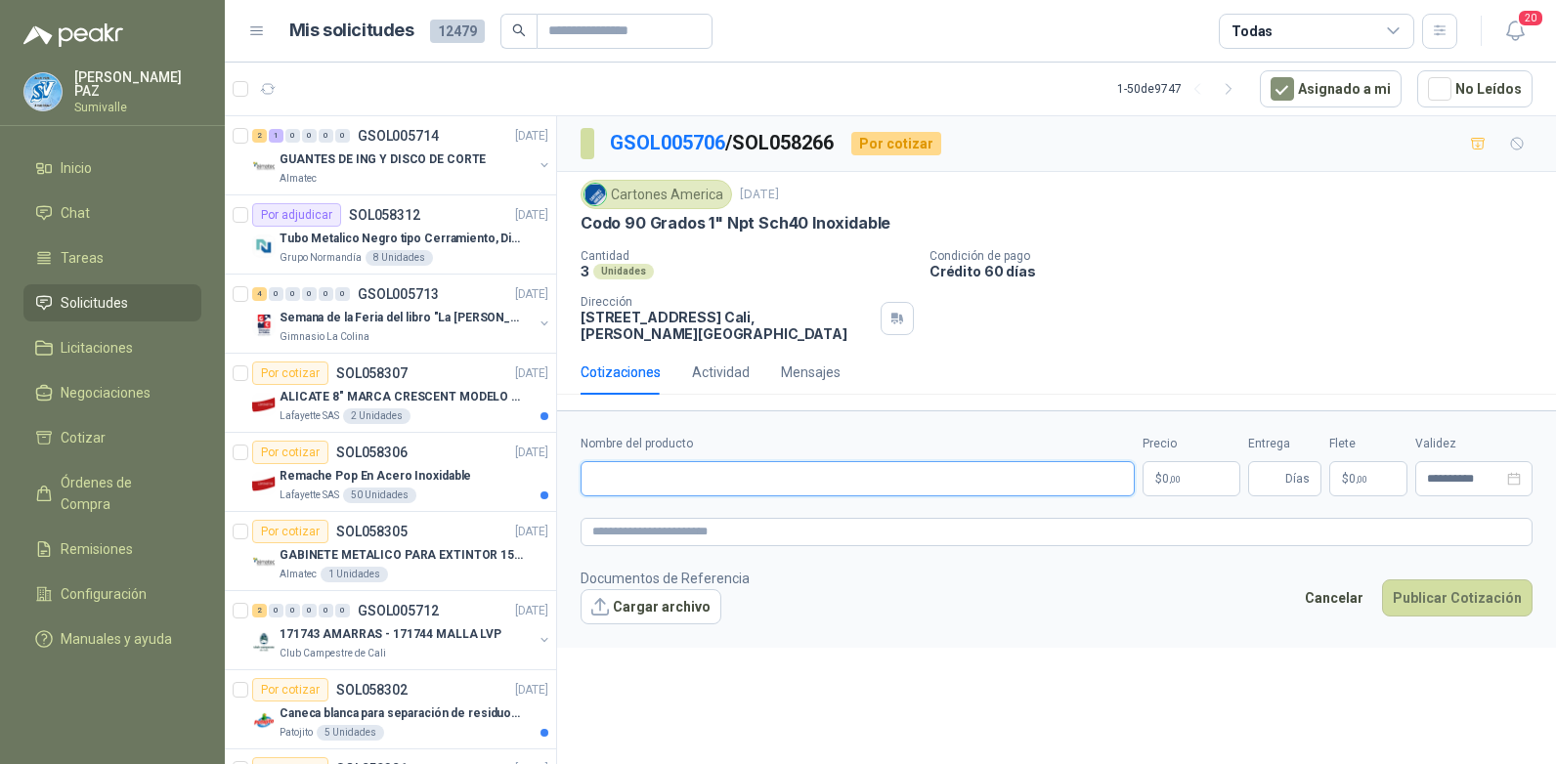
click at [643, 479] on input "Nombre del producto" at bounding box center [857, 478] width 554 height 35
paste input "**********"
type input "**********"
click at [1177, 478] on span ",00" at bounding box center [1175, 479] width 12 height 11
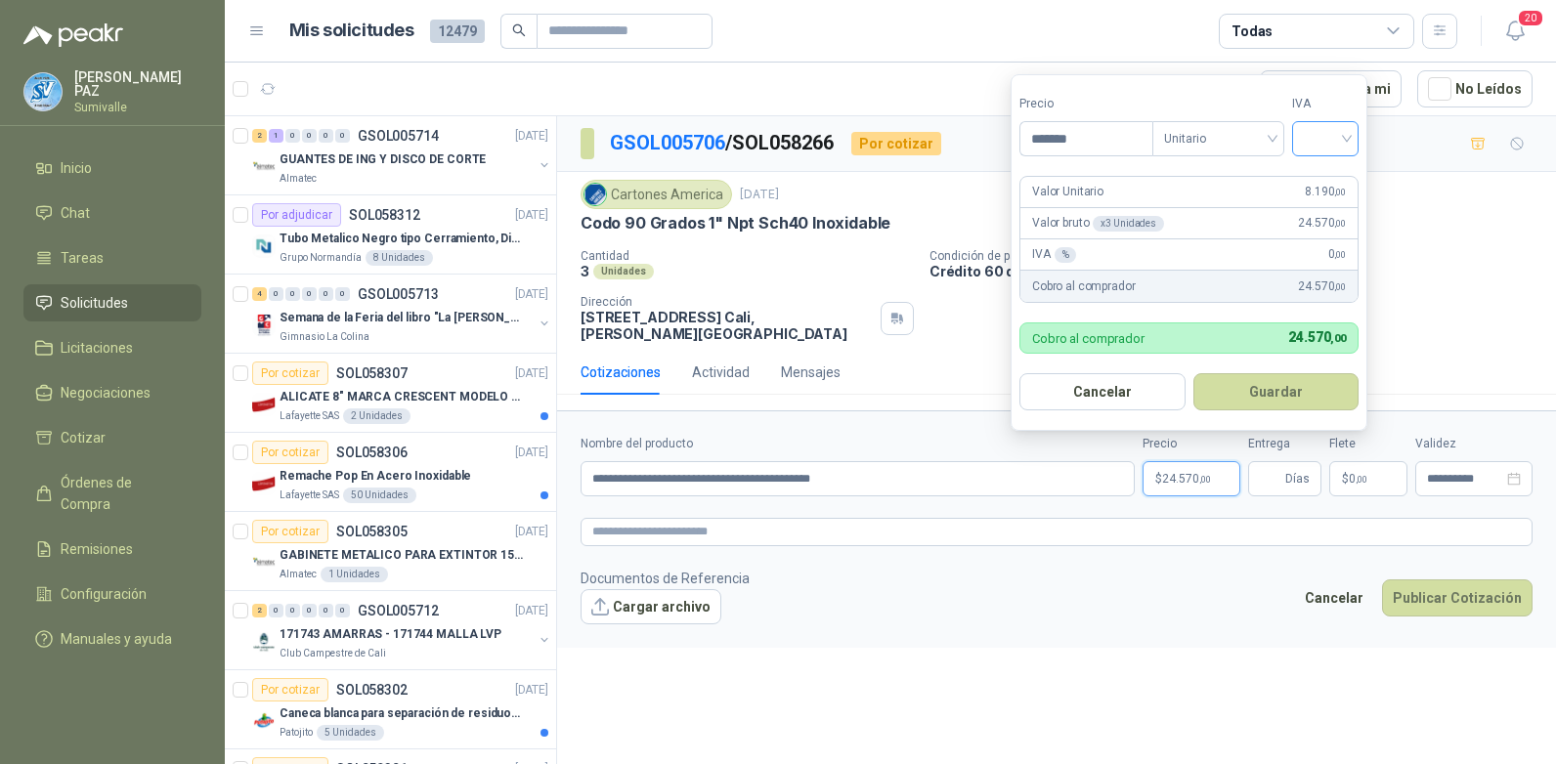
type input "*******"
click at [1318, 148] on input "search" at bounding box center [1325, 136] width 43 height 29
click at [1328, 170] on div "19%" at bounding box center [1329, 178] width 36 height 21
click at [1272, 387] on button "Guardar" at bounding box center [1279, 391] width 168 height 37
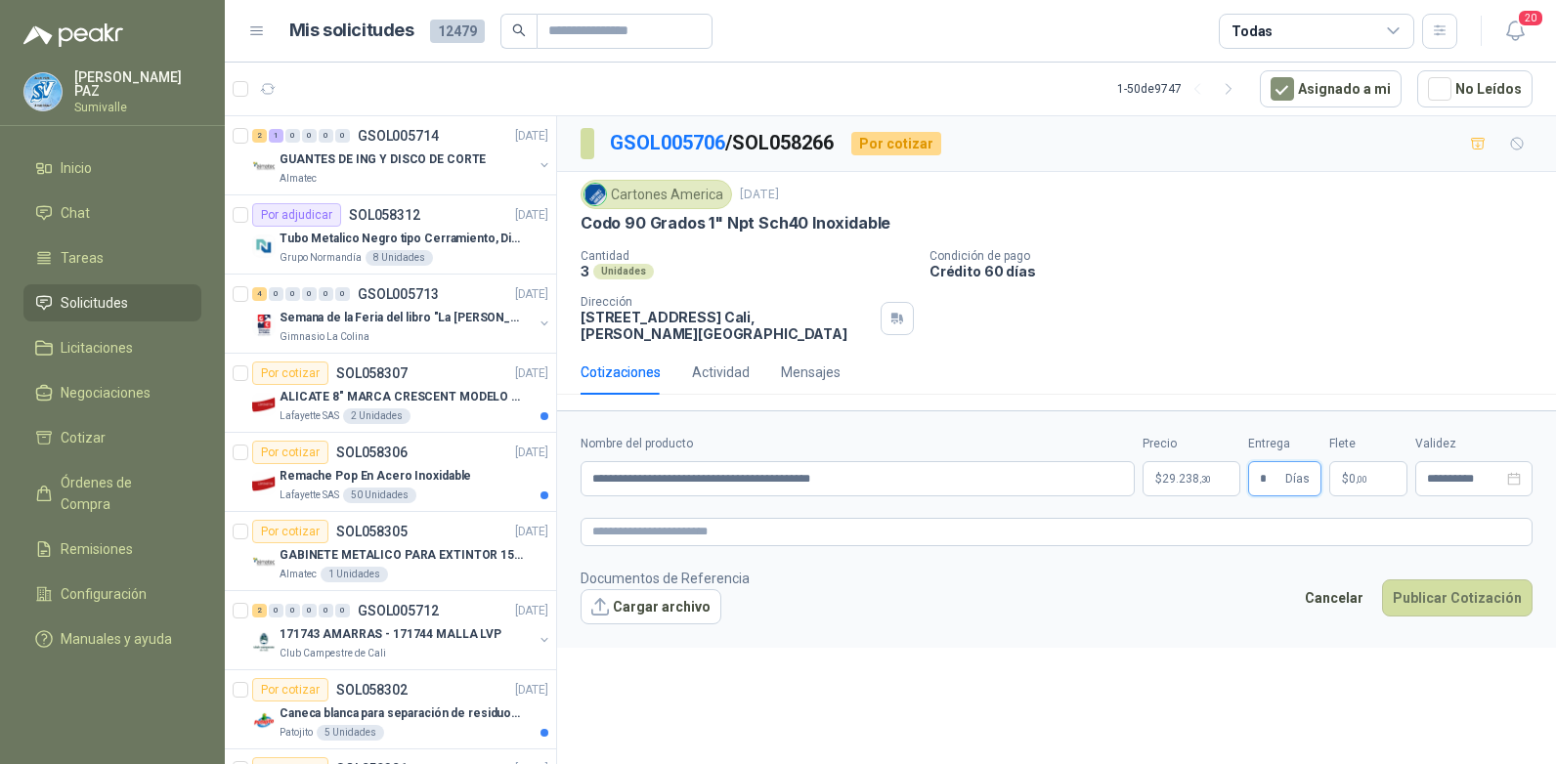
type input "*"
click at [1360, 477] on span ",00" at bounding box center [1361, 479] width 12 height 11
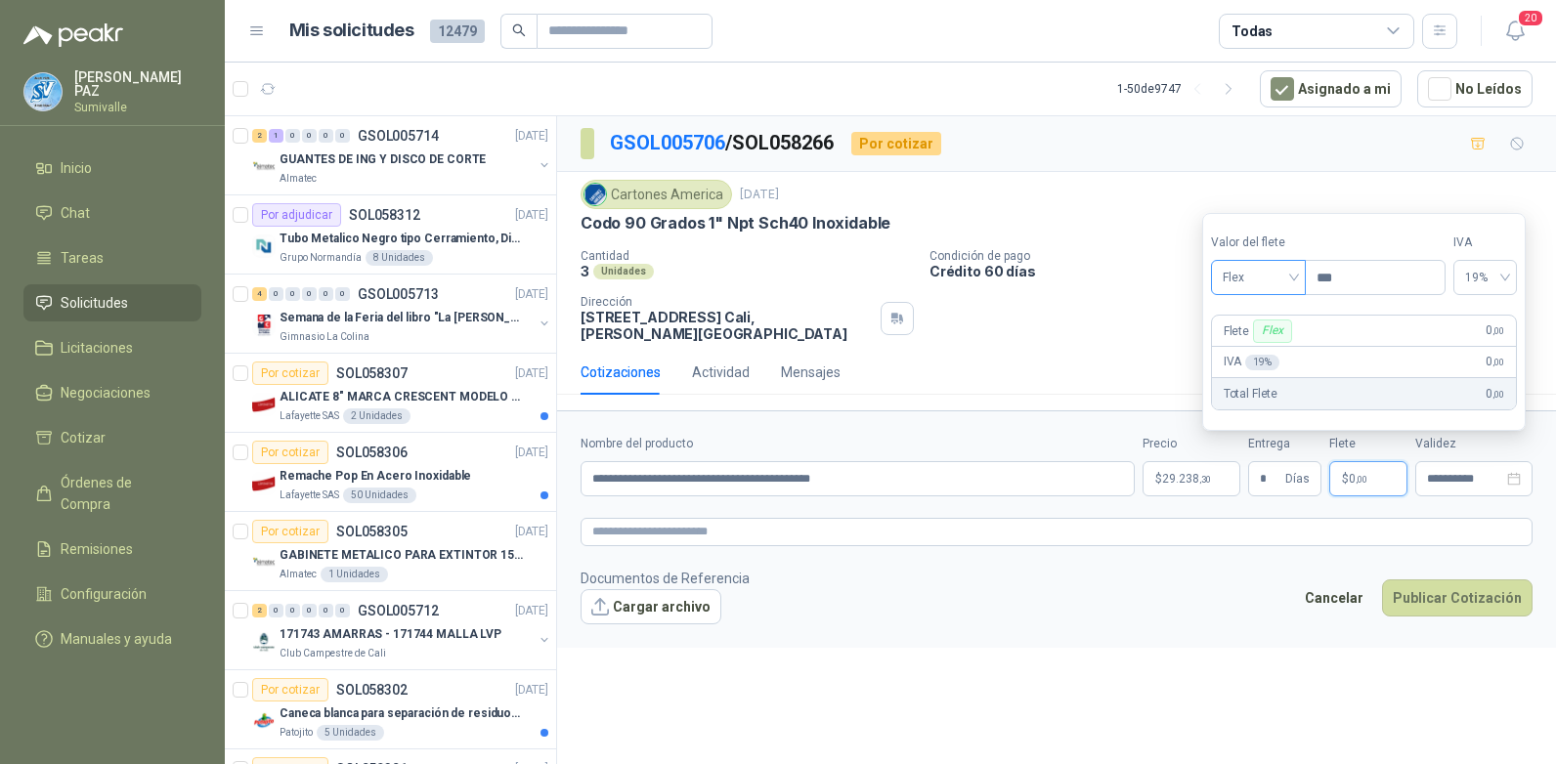
click at [1294, 279] on span "Flex" at bounding box center [1257, 277] width 71 height 29
click at [1261, 350] on div "Incluido" at bounding box center [1259, 349] width 67 height 21
click at [1451, 589] on button "Publicar Cotización" at bounding box center [1457, 597] width 150 height 37
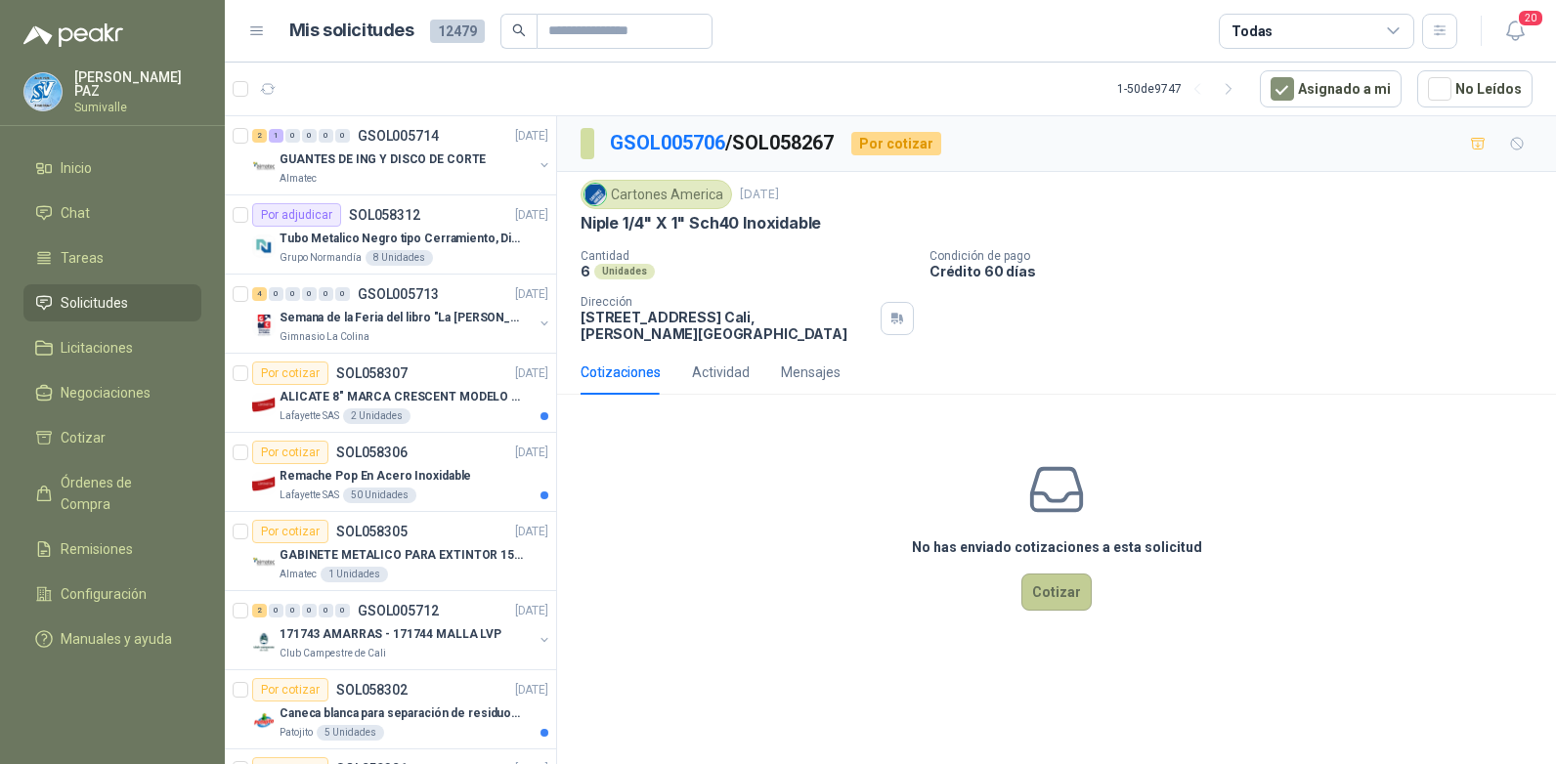
click at [1049, 579] on button "Cotizar" at bounding box center [1056, 592] width 70 height 37
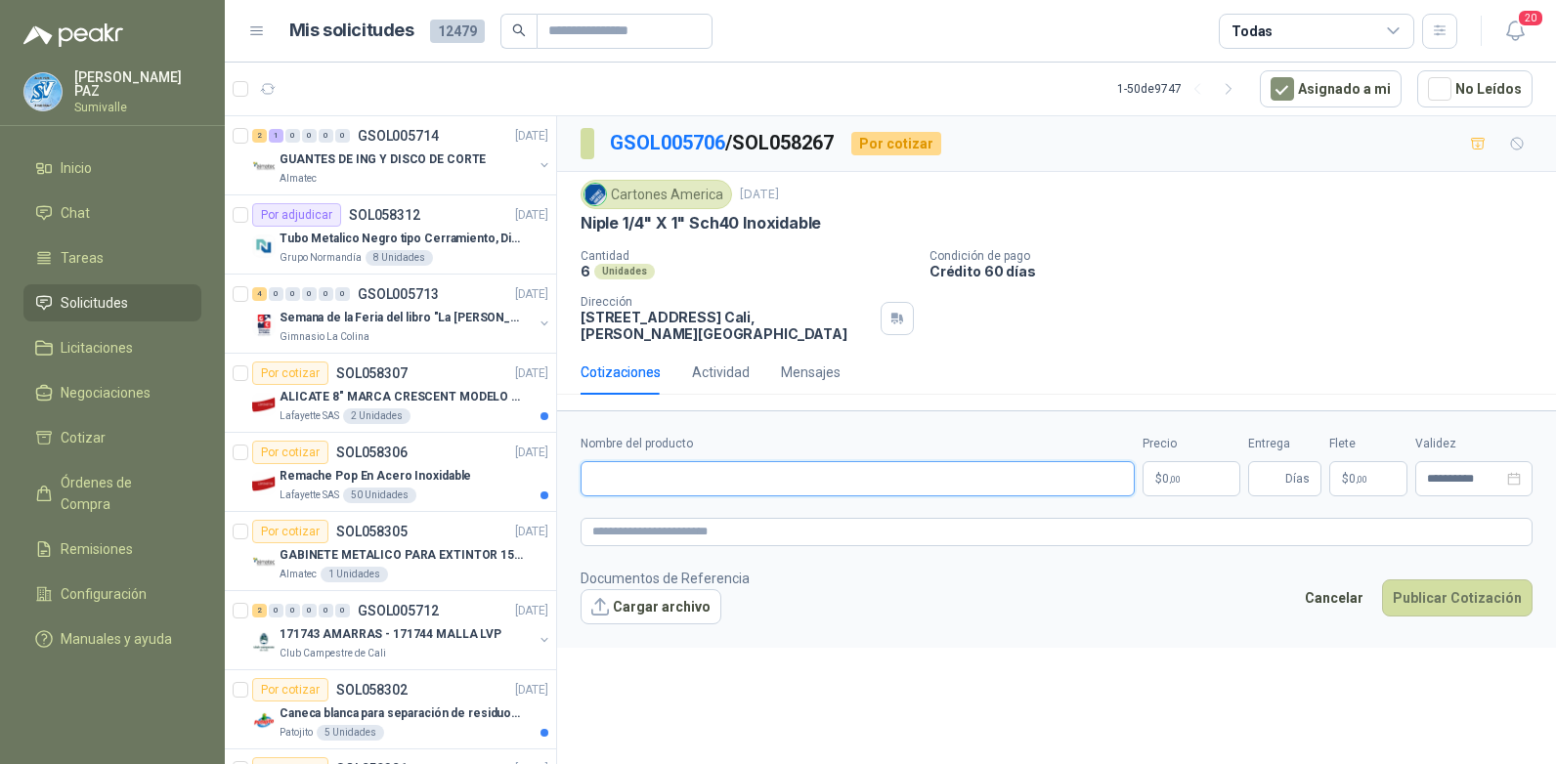
click at [687, 470] on input "Nombre del producto" at bounding box center [857, 478] width 554 height 35
paste input "**********"
type input "**********"
click at [1206, 481] on p "$ 0 ,00" at bounding box center [1191, 478] width 98 height 35
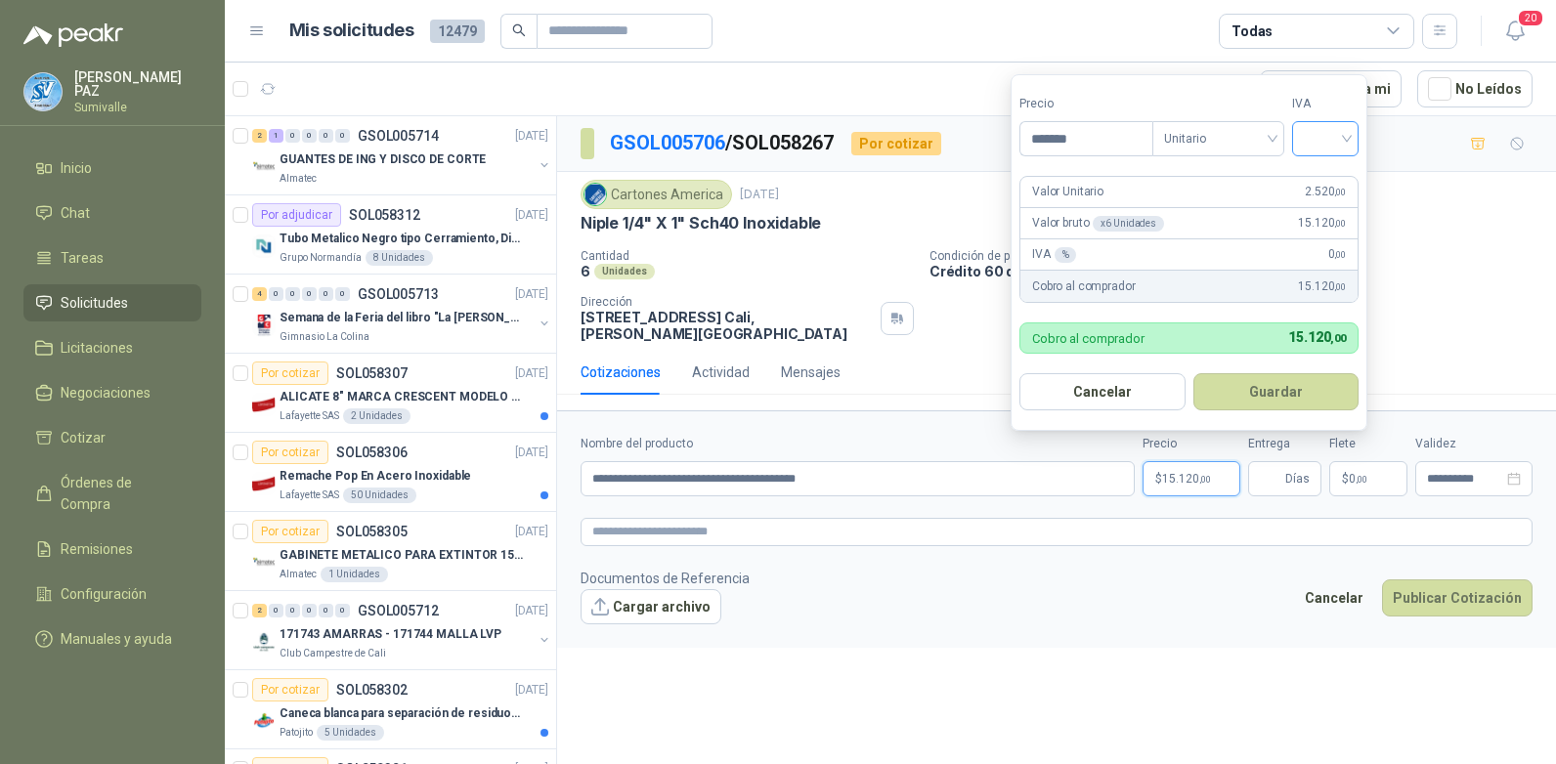
type input "*******"
click at [1318, 141] on input "search" at bounding box center [1325, 136] width 43 height 29
click at [1324, 173] on div "19%" at bounding box center [1329, 178] width 36 height 21
click at [1252, 383] on button "Guardar" at bounding box center [1279, 391] width 168 height 37
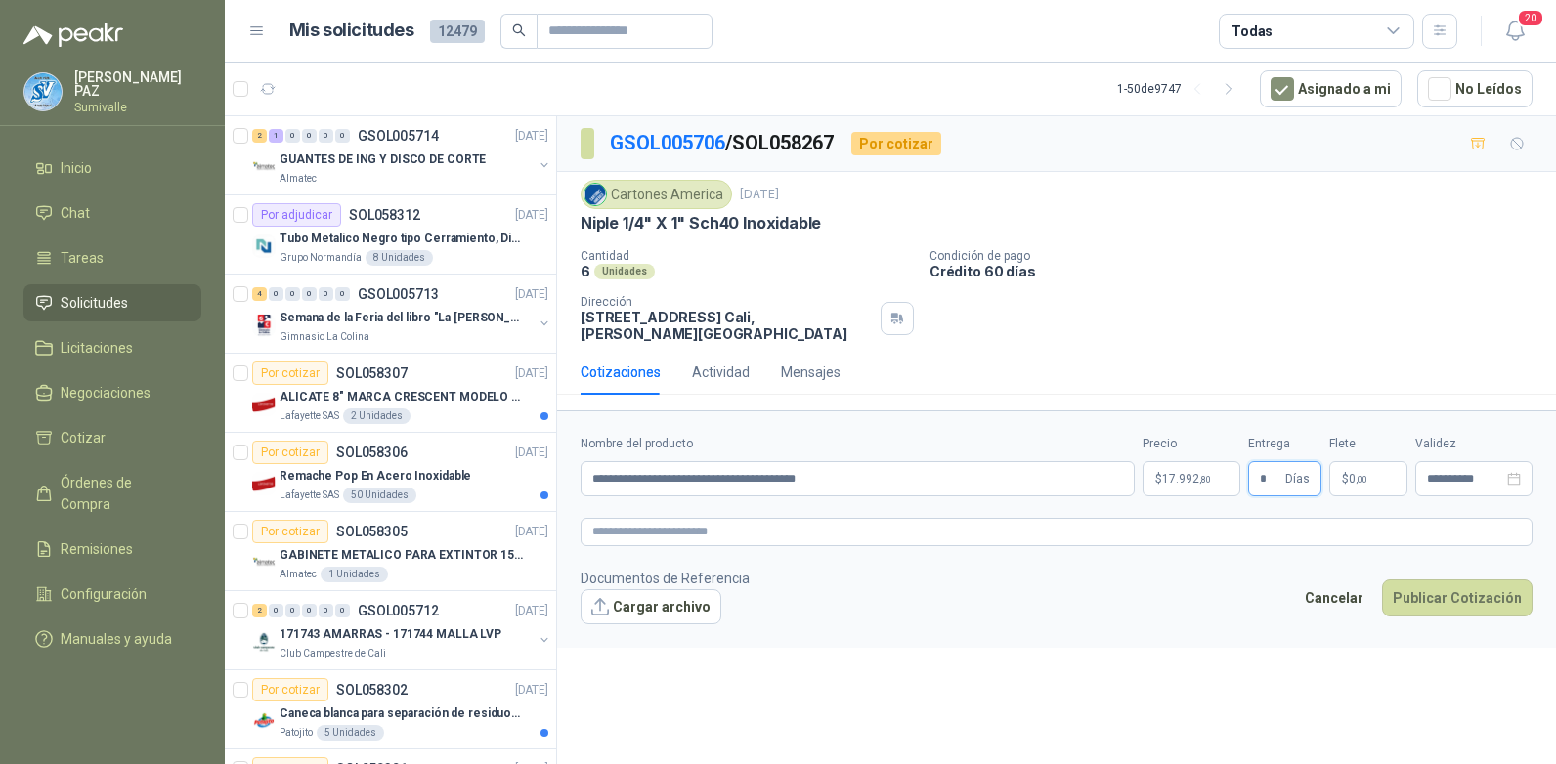
type input "*"
click at [1358, 468] on p "$ 0 ,00" at bounding box center [1368, 478] width 78 height 35
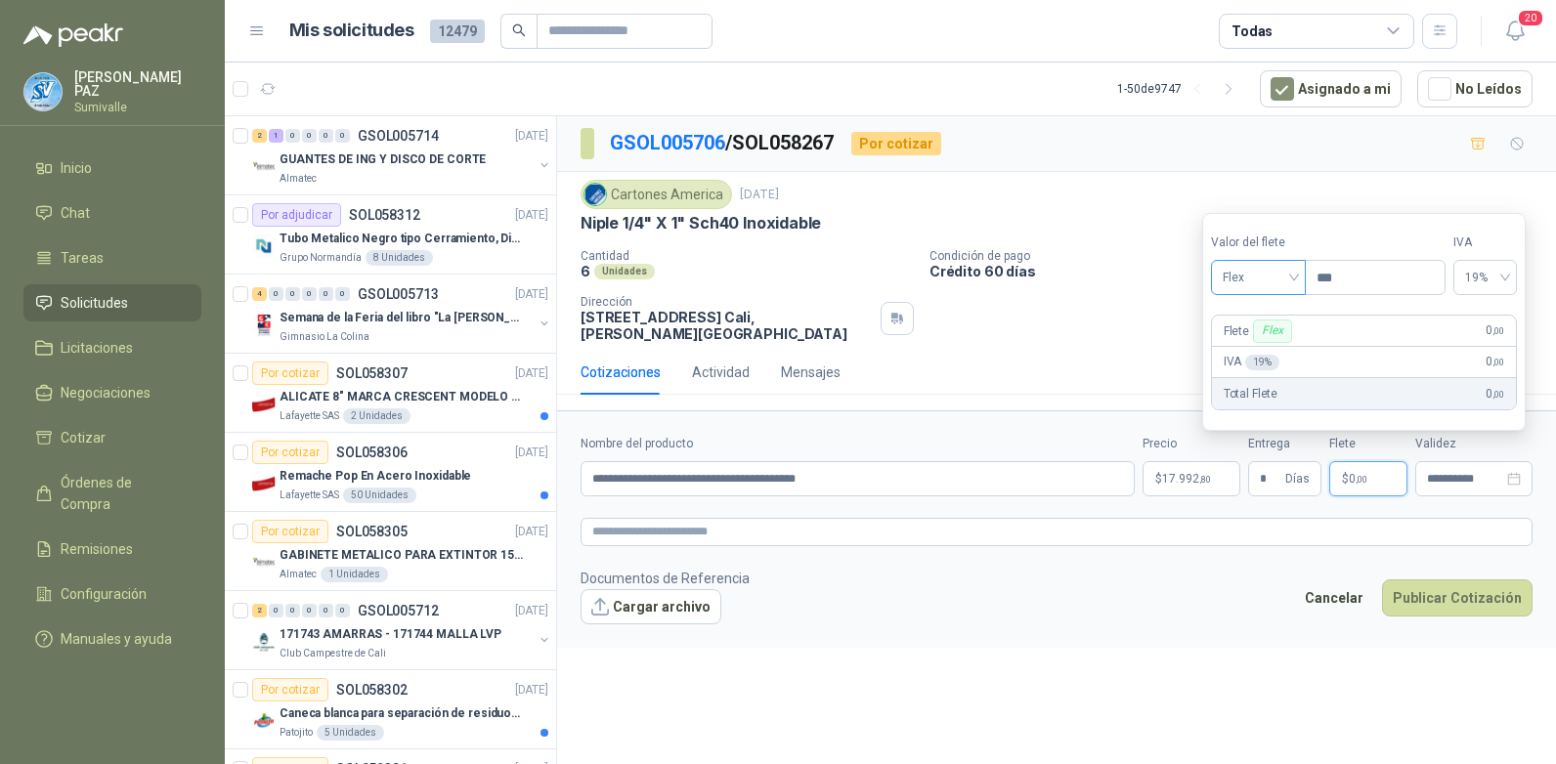
click at [1257, 282] on span "Flex" at bounding box center [1257, 277] width 71 height 29
click at [1263, 340] on div "Incluido" at bounding box center [1259, 349] width 67 height 21
click at [1454, 595] on button "Publicar Cotización" at bounding box center [1457, 597] width 150 height 37
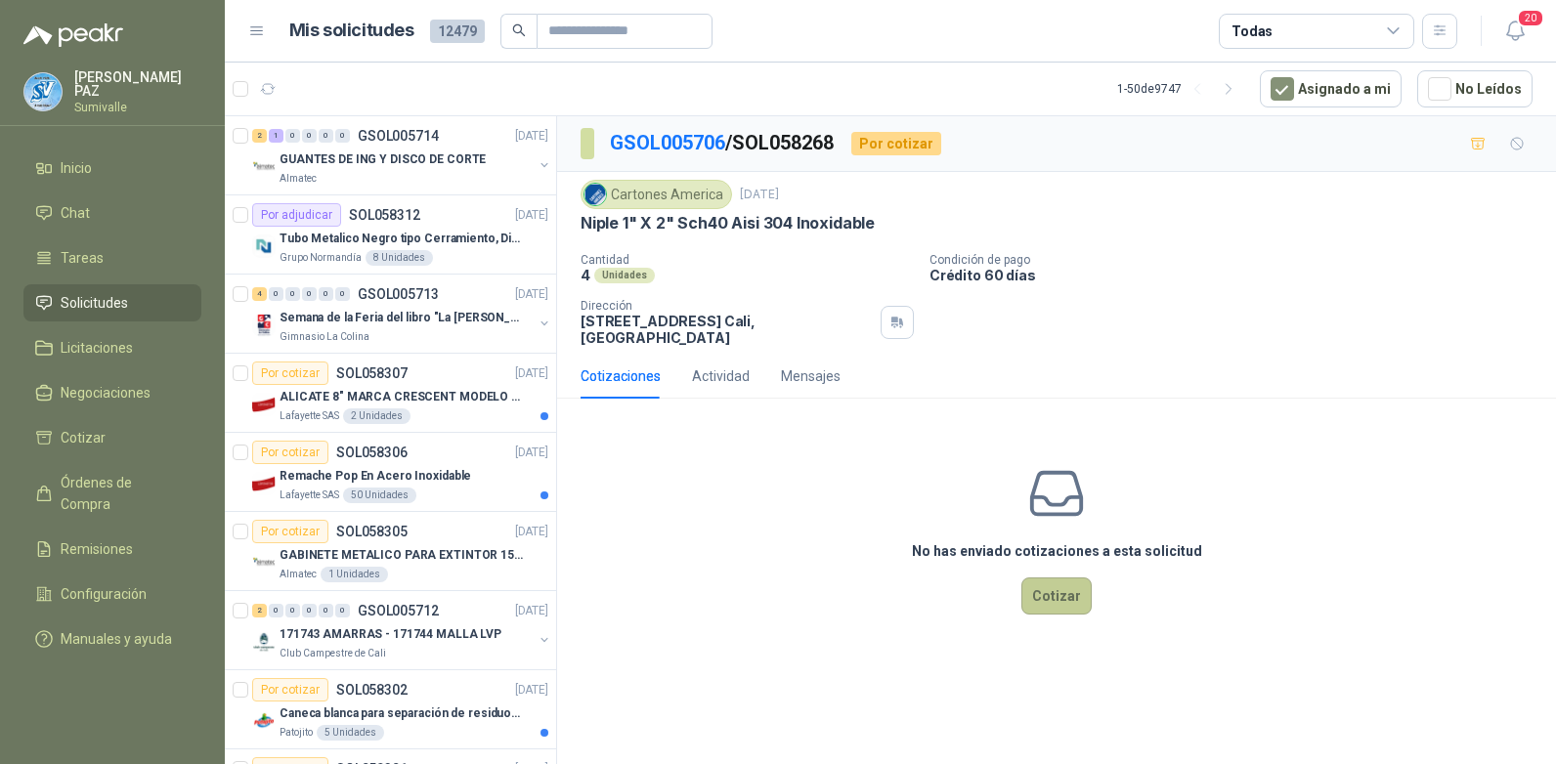
click at [1063, 591] on button "Cotizar" at bounding box center [1056, 596] width 70 height 37
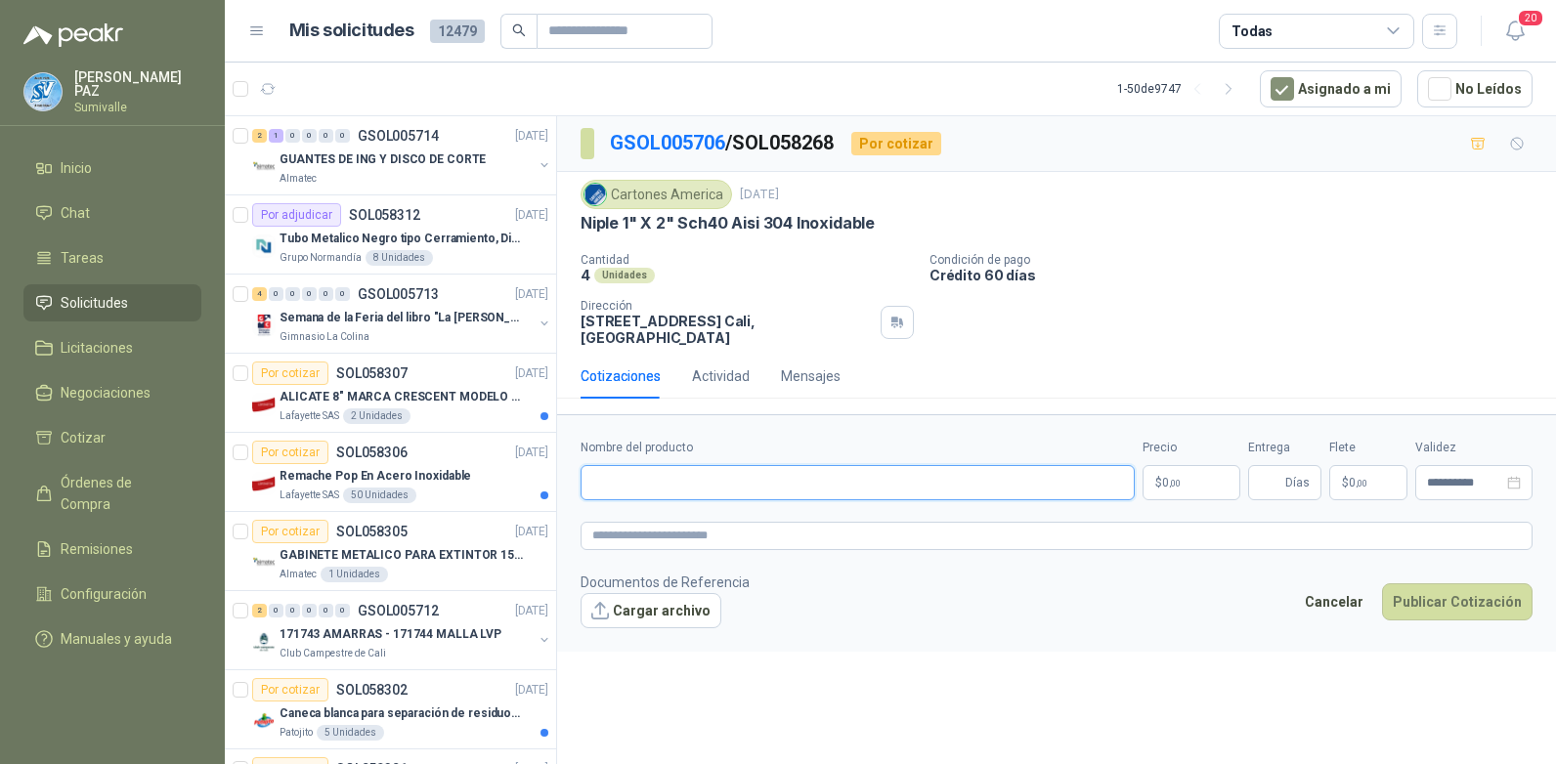
click at [646, 485] on input "Nombre del producto" at bounding box center [857, 482] width 554 height 35
paste input "**********"
type input "**********"
click at [1201, 479] on p "$ 0 ,00" at bounding box center [1191, 482] width 98 height 35
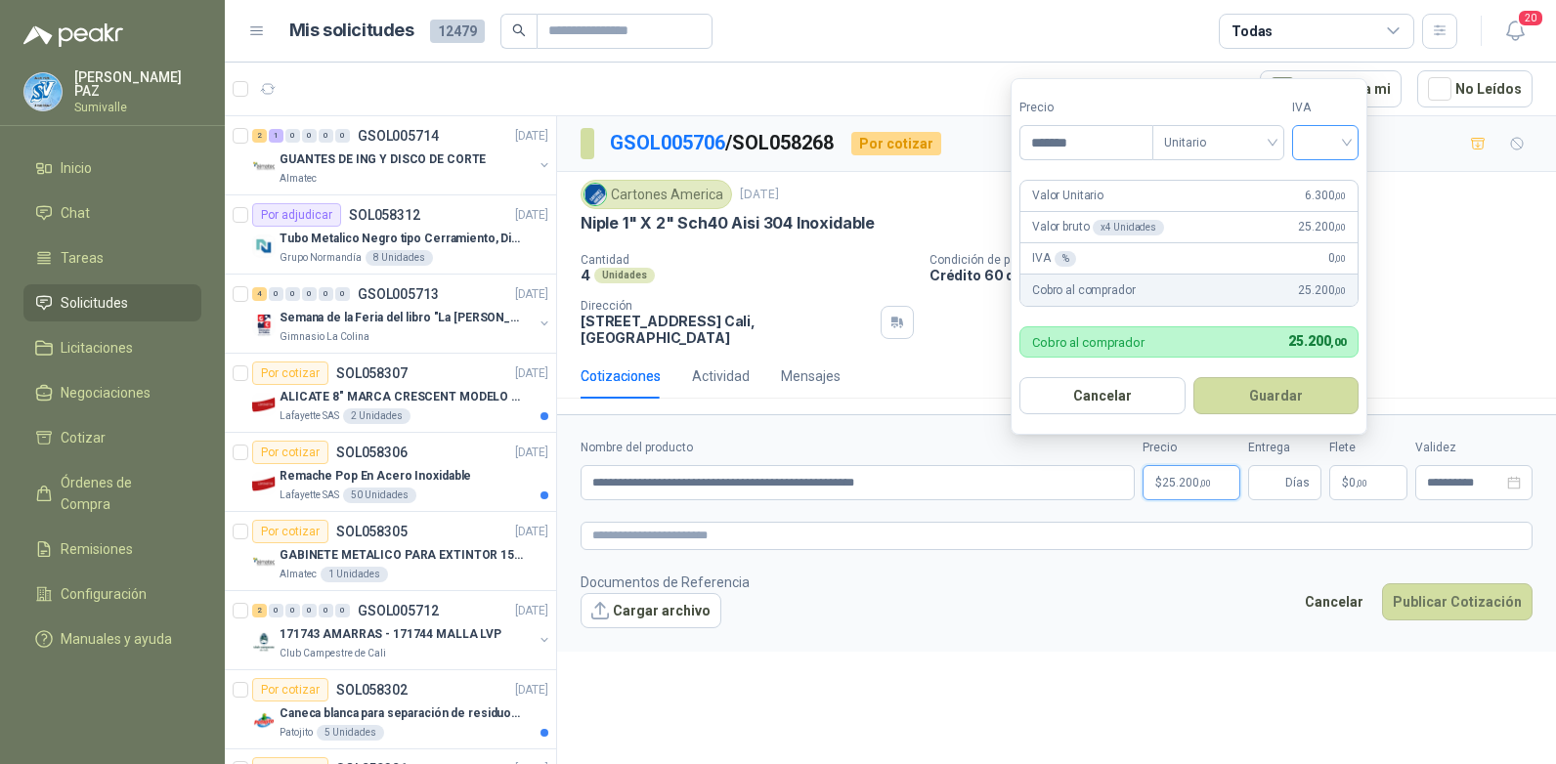
click at [1309, 132] on div at bounding box center [1325, 142] width 66 height 35
type input "*******"
click at [1315, 174] on div "19%" at bounding box center [1329, 182] width 36 height 21
click at [1289, 397] on button "Guardar" at bounding box center [1279, 395] width 168 height 37
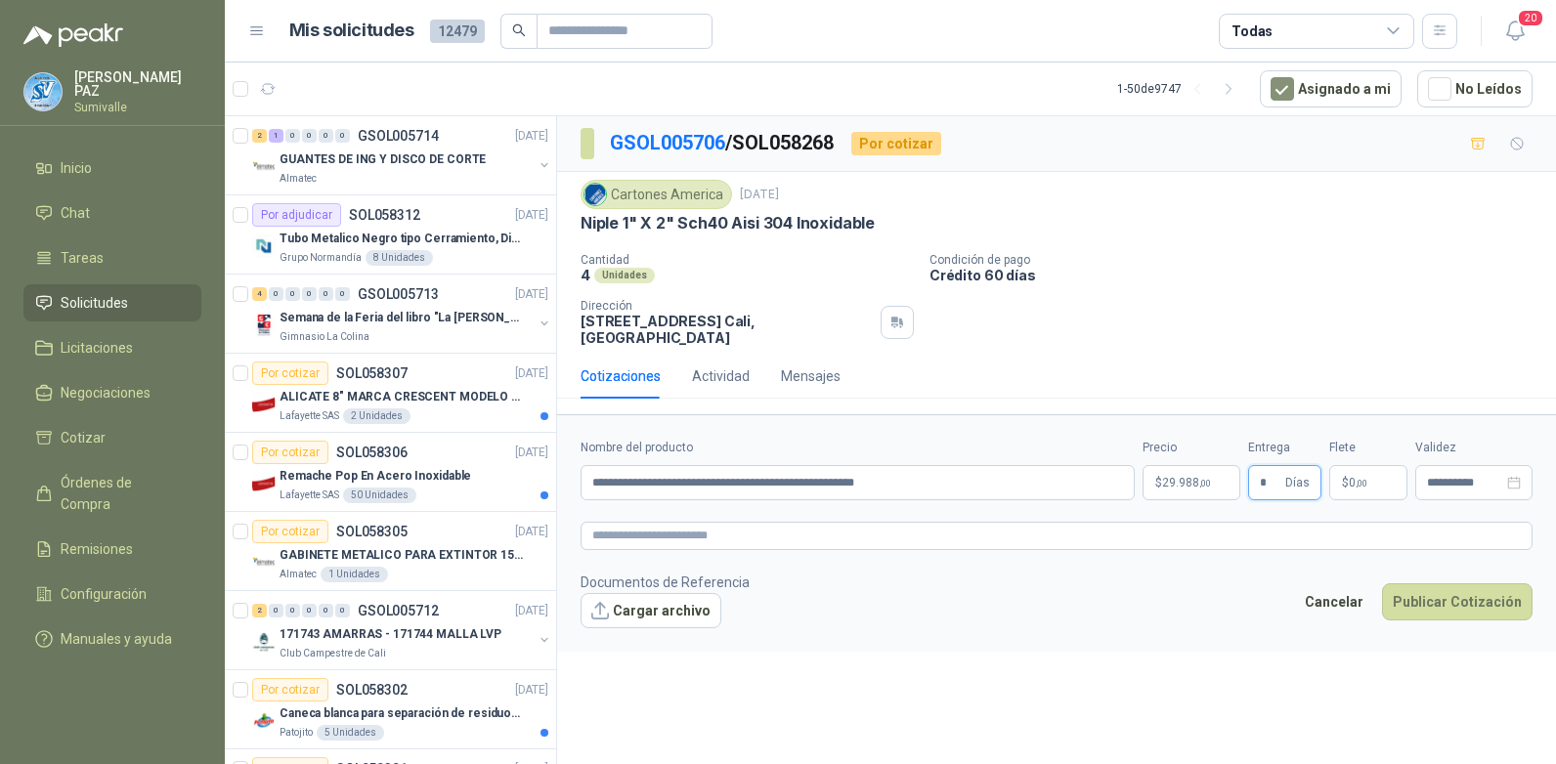
type input "*"
click at [1354, 478] on span "0 ,00" at bounding box center [1357, 483] width 19 height 12
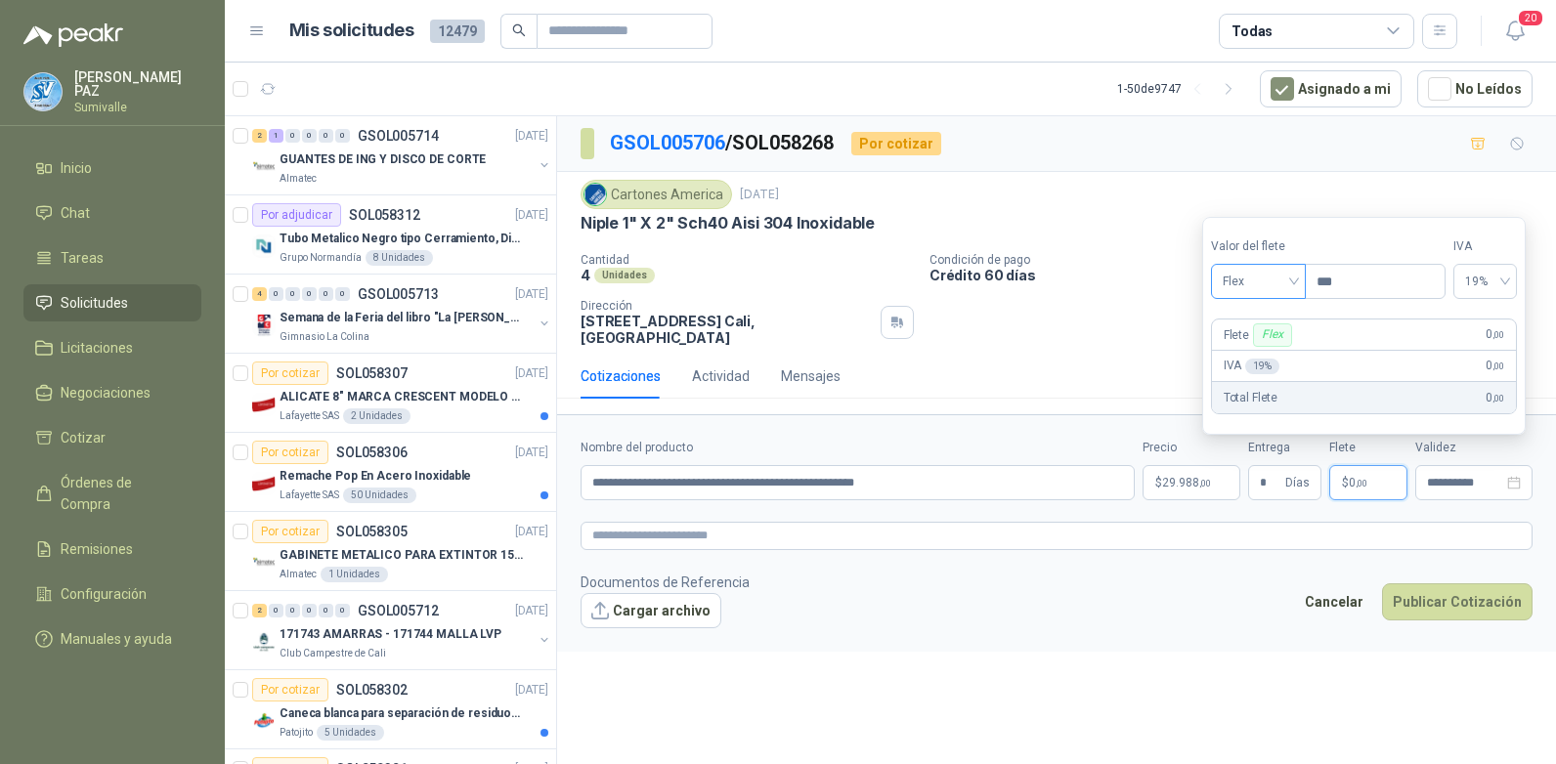
click at [1278, 276] on span "Flex" at bounding box center [1257, 281] width 71 height 29
click at [1264, 355] on div "Incluido" at bounding box center [1259, 353] width 67 height 21
click at [1459, 610] on button "Publicar Cotización" at bounding box center [1457, 601] width 150 height 37
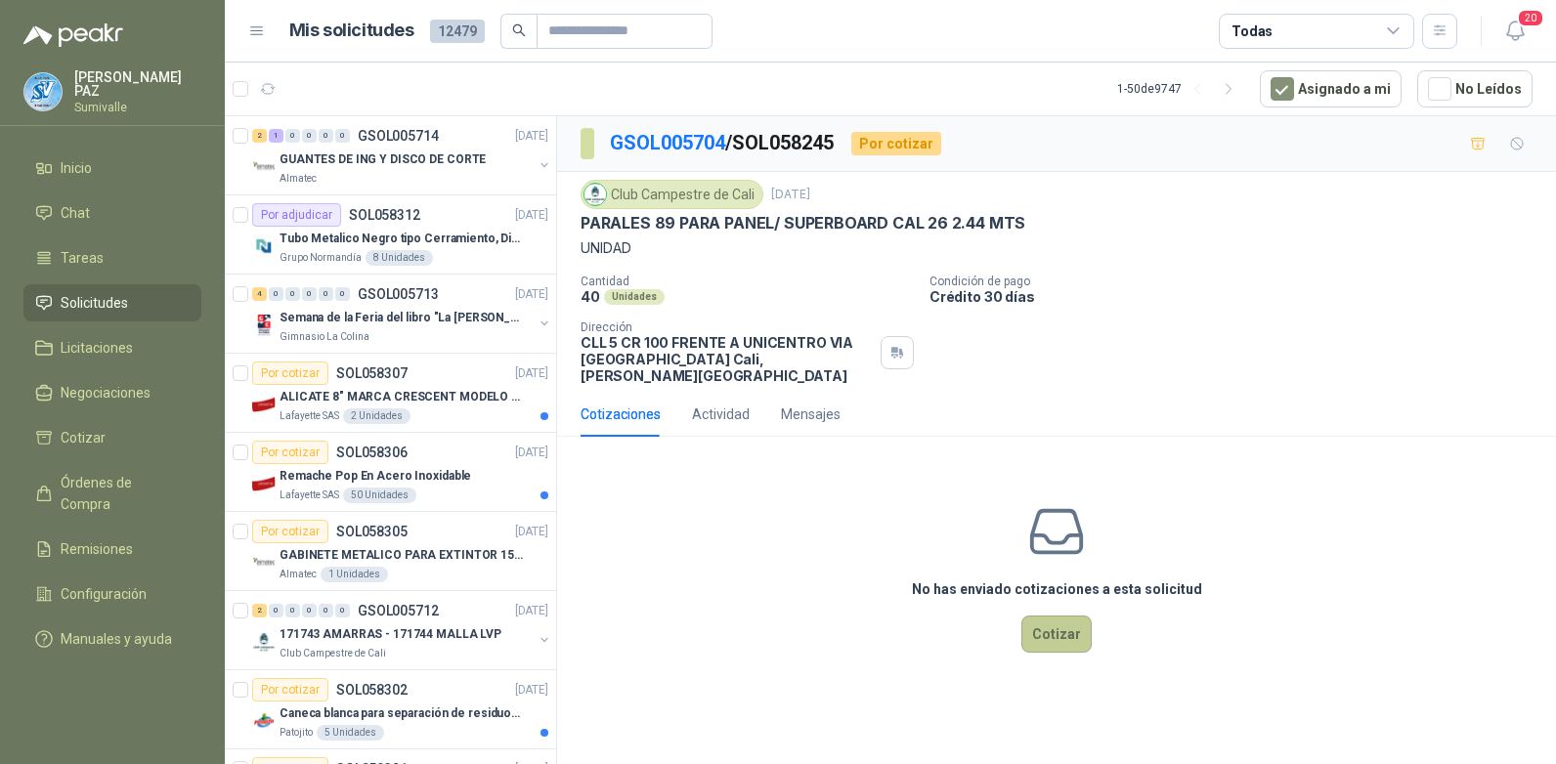
click at [1063, 624] on button "Cotizar" at bounding box center [1056, 634] width 70 height 37
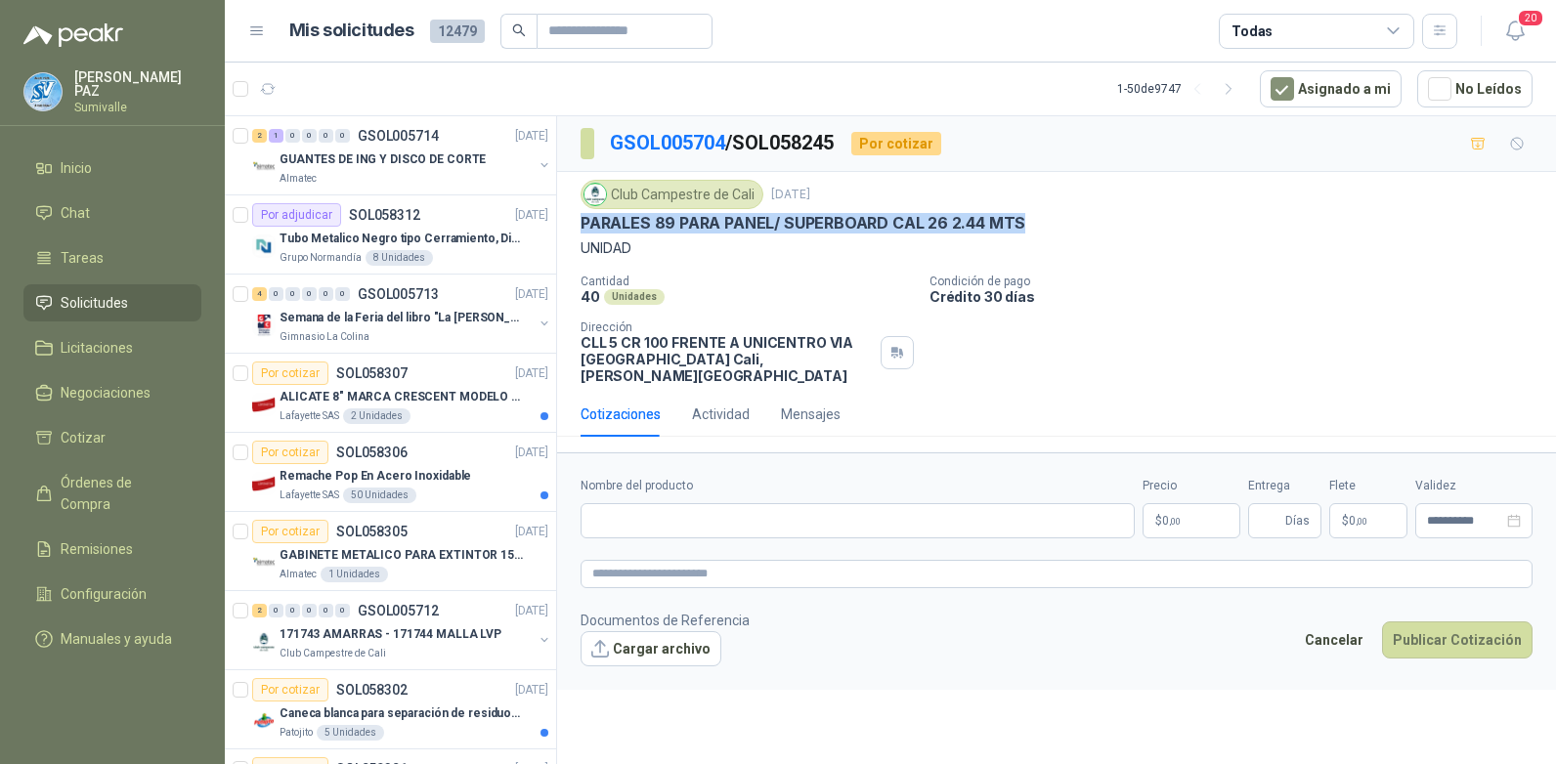
drag, startPoint x: 579, startPoint y: 221, endPoint x: 1044, endPoint y: 217, distance: 464.2
click at [1044, 217] on div "Club Campestre de Cali 30 sept, 2025 PARALES 89 PARA PANEL/ SUPERBOARD CAL 26 2…" at bounding box center [1056, 282] width 999 height 220
copy p "PARALES 89 PARA PANEL/ SUPERBOARD CAL 26 2.44 MTS"
click at [682, 520] on input "Nombre del producto" at bounding box center [857, 520] width 554 height 35
paste input "**********"
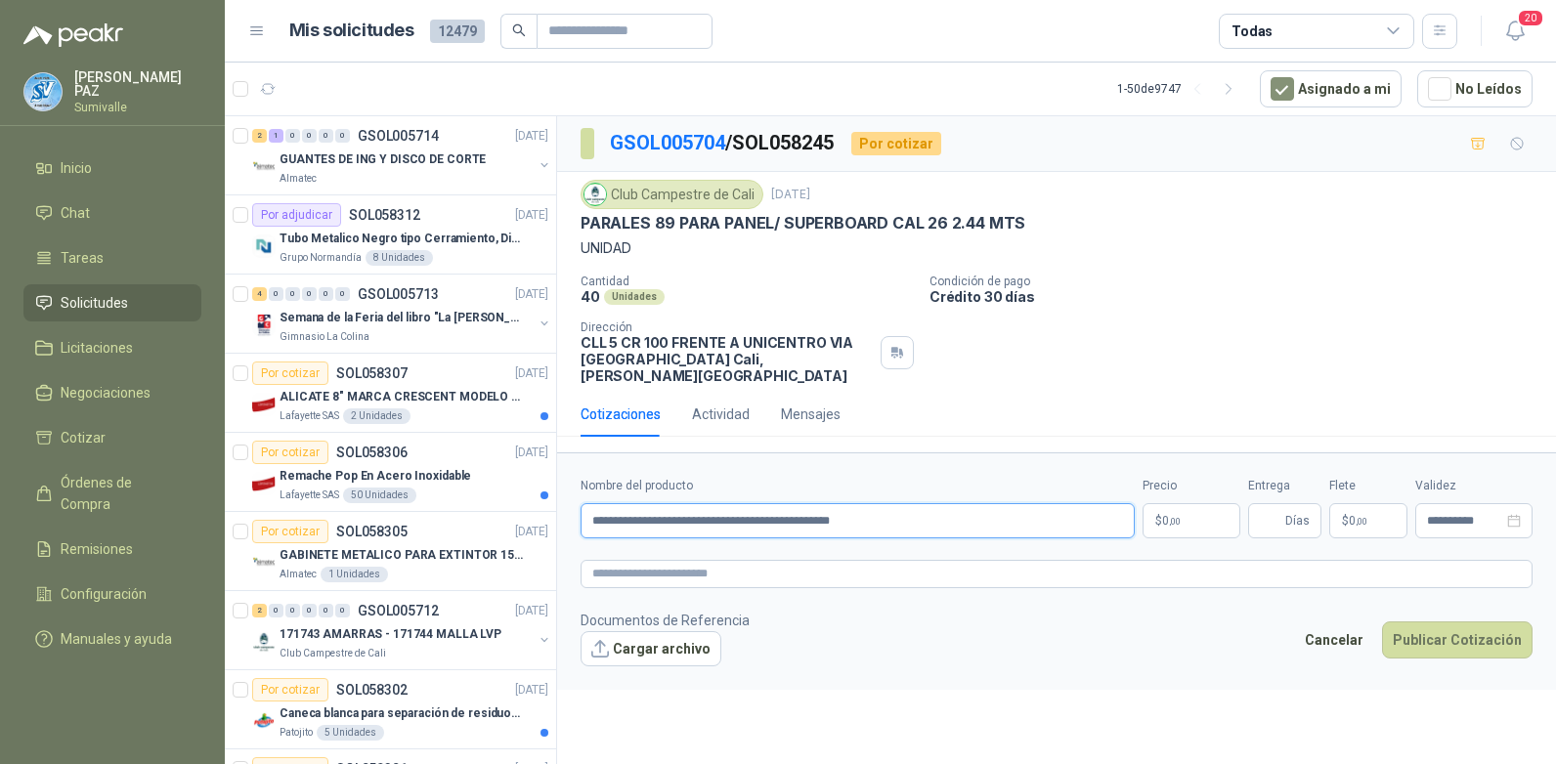
type input "**********"
click at [1194, 503] on p "$ 0 ,00" at bounding box center [1191, 520] width 98 height 35
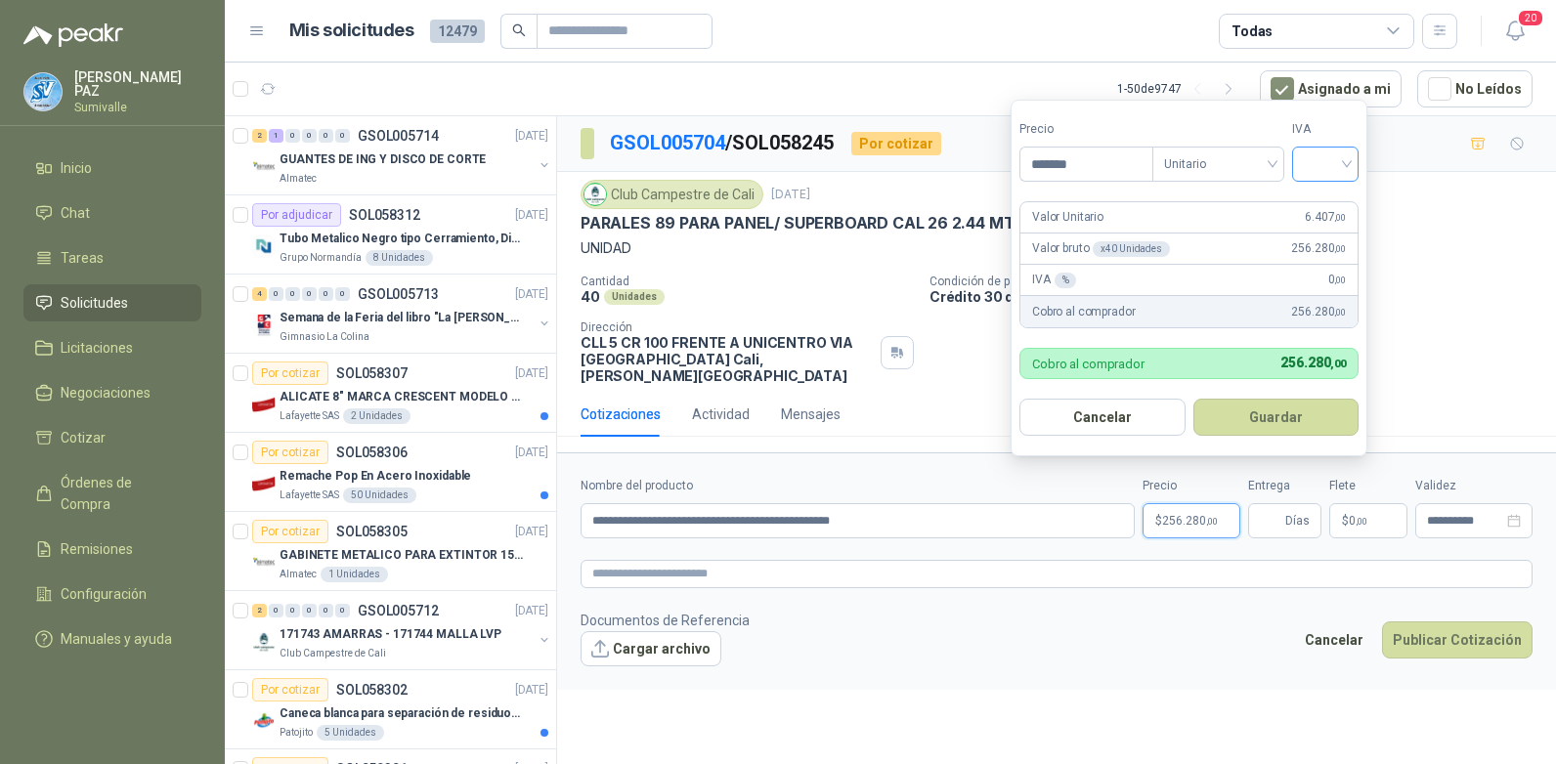
type input "*******"
click at [1315, 163] on input "search" at bounding box center [1325, 162] width 43 height 29
click at [1316, 205] on div "19%" at bounding box center [1329, 203] width 36 height 21
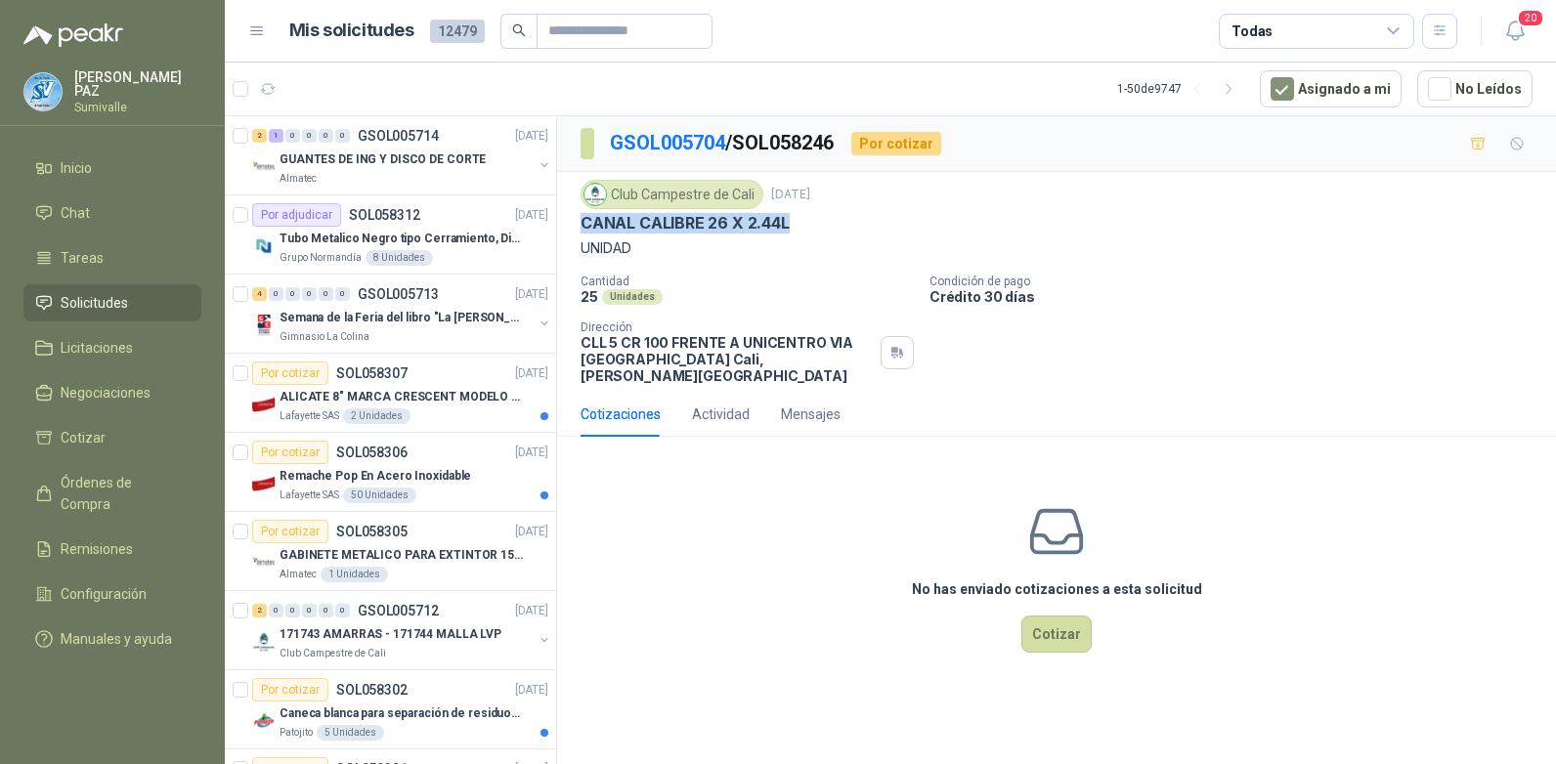
drag, startPoint x: 577, startPoint y: 227, endPoint x: 816, endPoint y: 230, distance: 239.4
click at [816, 230] on div "Club Campestre de Cali [DATE] CANAL CALIBRE 26 X 2.44L UNIDAD Cantidad 25 Unida…" at bounding box center [1056, 282] width 999 height 220
copy p "CANAL CALIBRE 26 X 2.44L"
click at [1075, 616] on button "Cotizar" at bounding box center [1056, 634] width 70 height 37
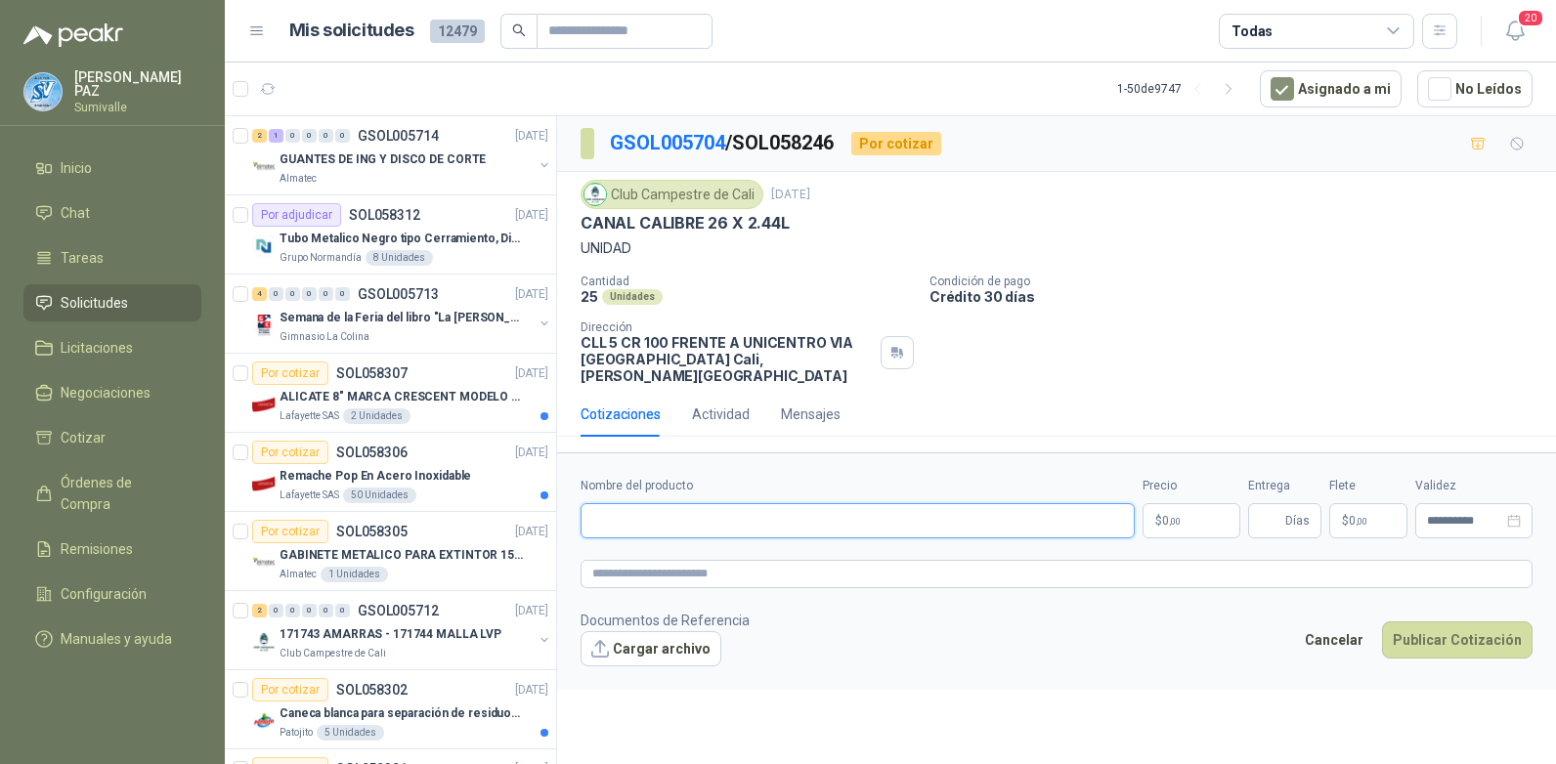
click at [783, 508] on input "Nombre del producto" at bounding box center [857, 520] width 554 height 35
paste input "**********"
type input "**********"
click at [1189, 503] on p "$ 0 ,00" at bounding box center [1191, 520] width 98 height 35
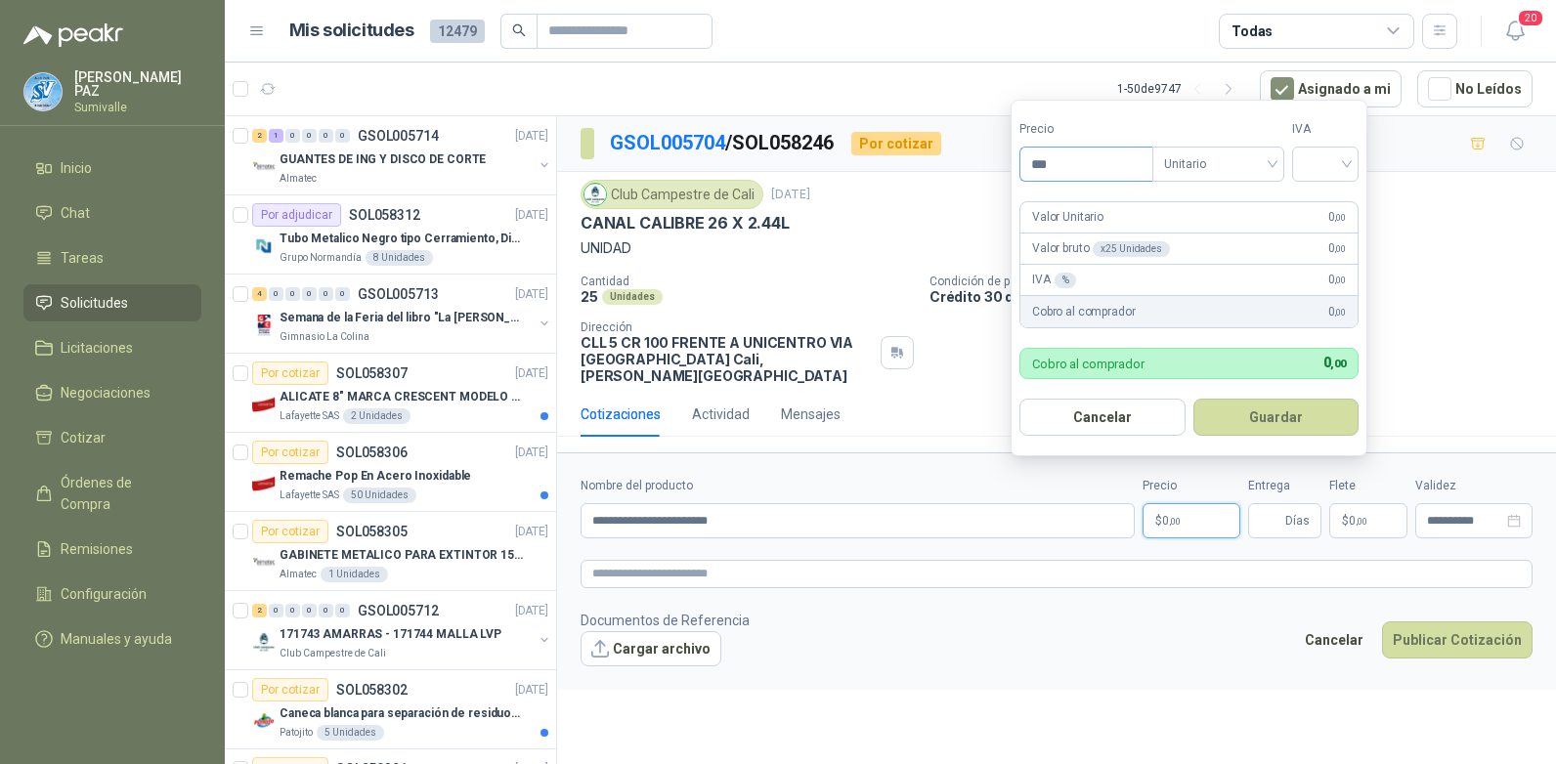
click at [1076, 164] on input "***" at bounding box center [1086, 164] width 132 height 33
type input "*******"
click at [1319, 155] on input "search" at bounding box center [1325, 162] width 43 height 29
click at [1317, 212] on div "19%" at bounding box center [1329, 203] width 36 height 21
click at [1297, 423] on button "Guardar" at bounding box center [1279, 417] width 168 height 37
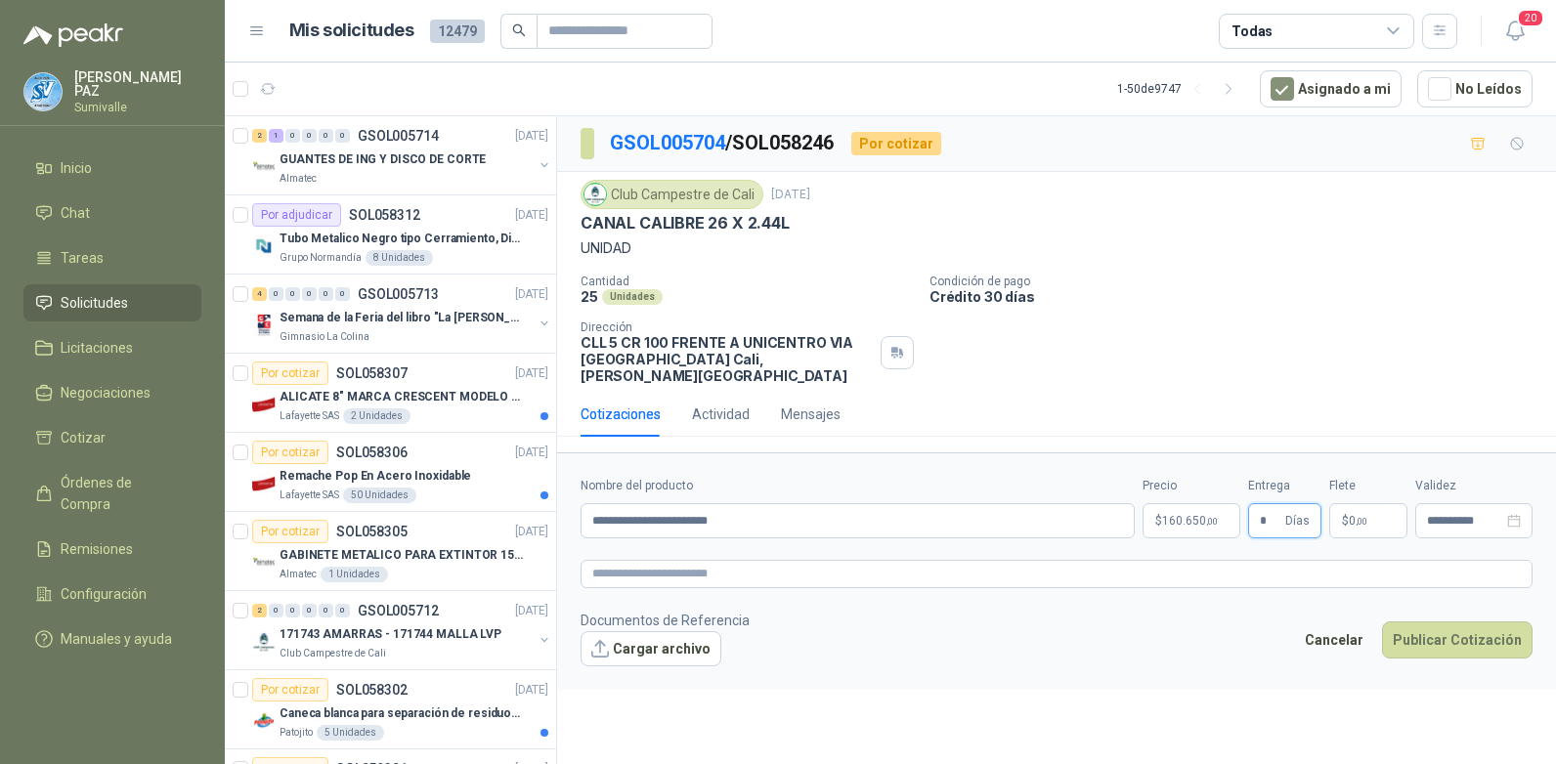
type input "*"
click at [1359, 516] on span ",00" at bounding box center [1361, 521] width 12 height 11
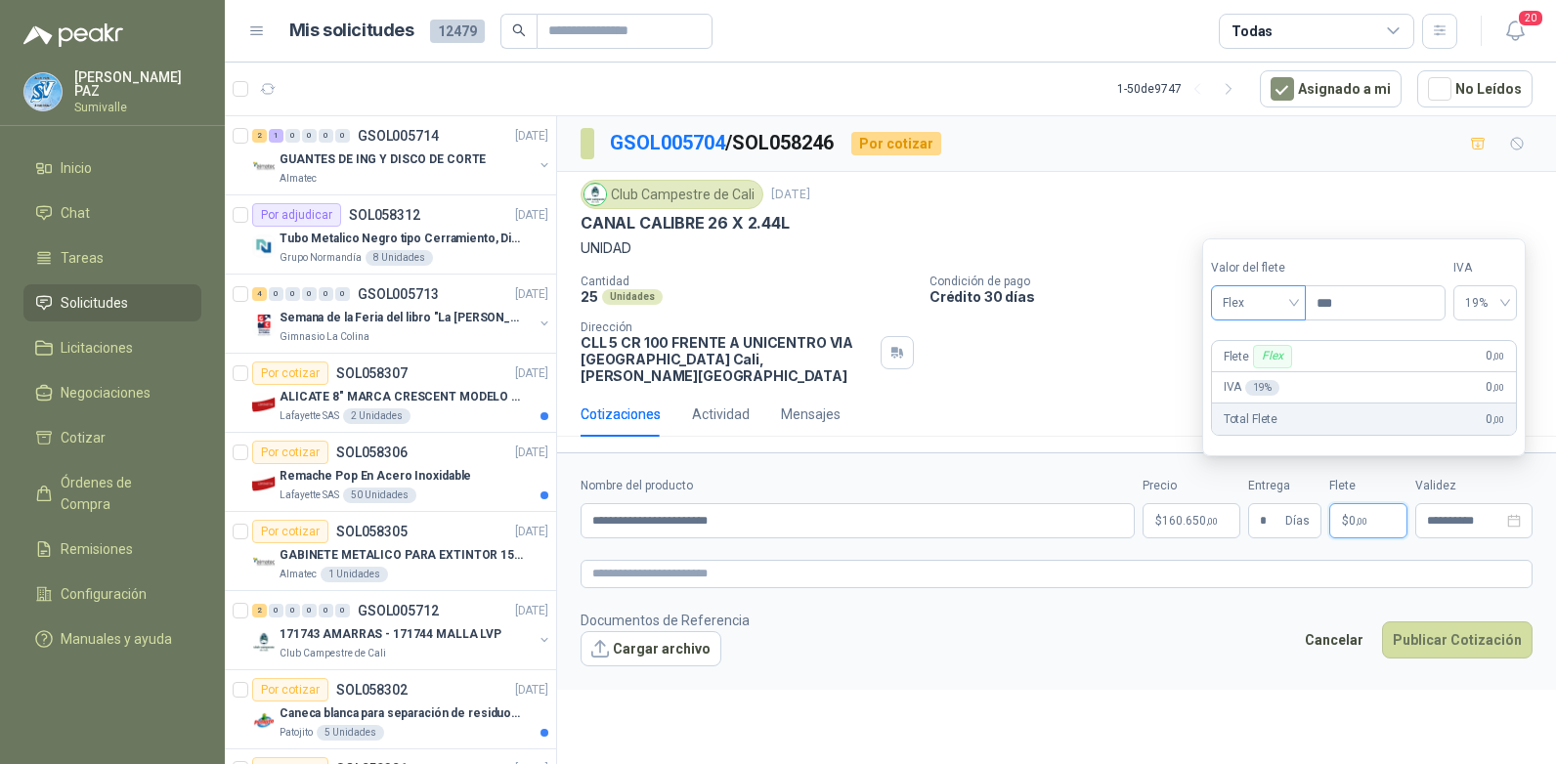
click at [1274, 302] on span "Flex" at bounding box center [1257, 302] width 71 height 29
click at [1274, 373] on div "Incluido" at bounding box center [1259, 374] width 67 height 21
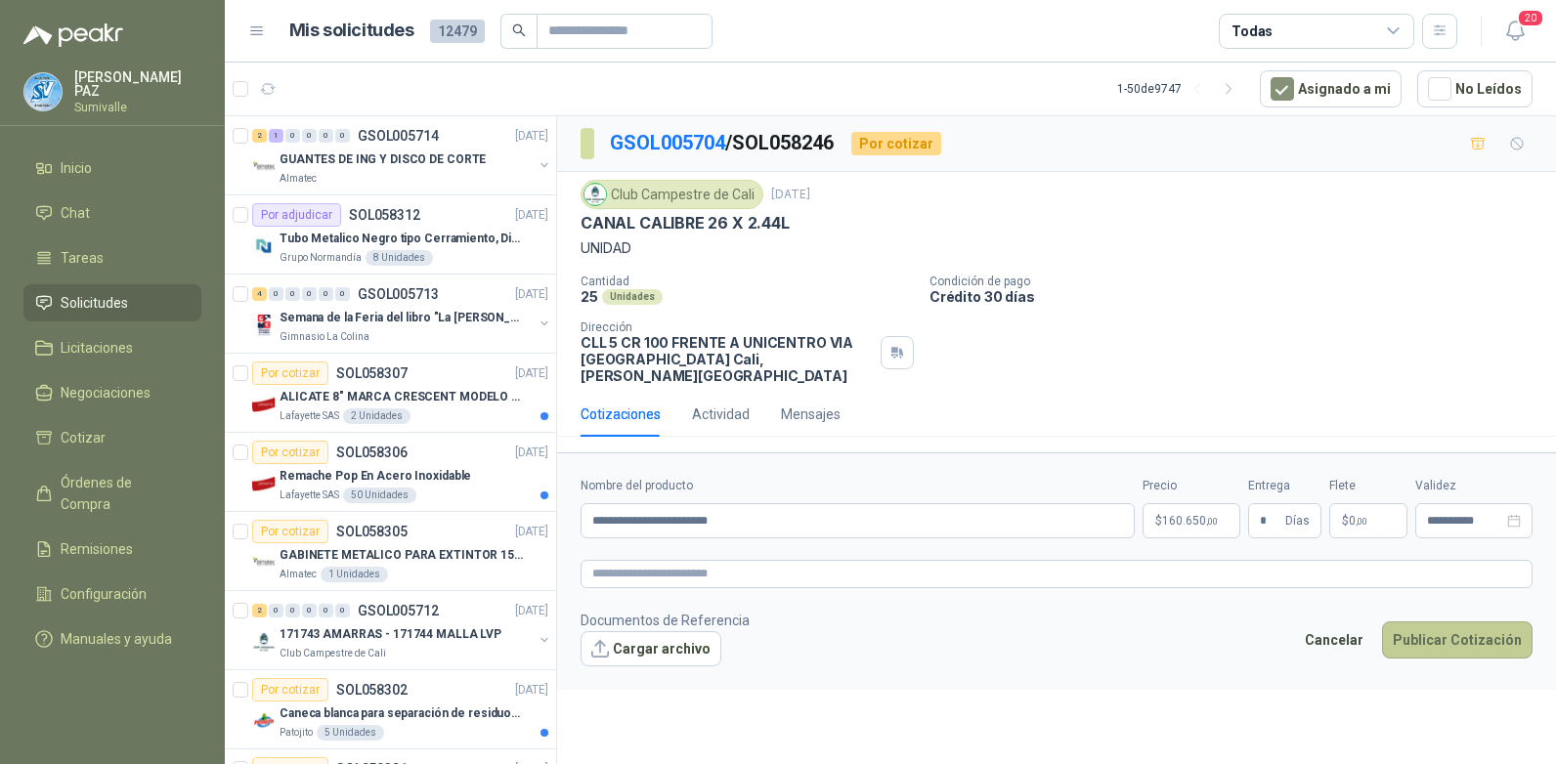
click at [1432, 621] on button "Publicar Cotización" at bounding box center [1457, 639] width 150 height 37
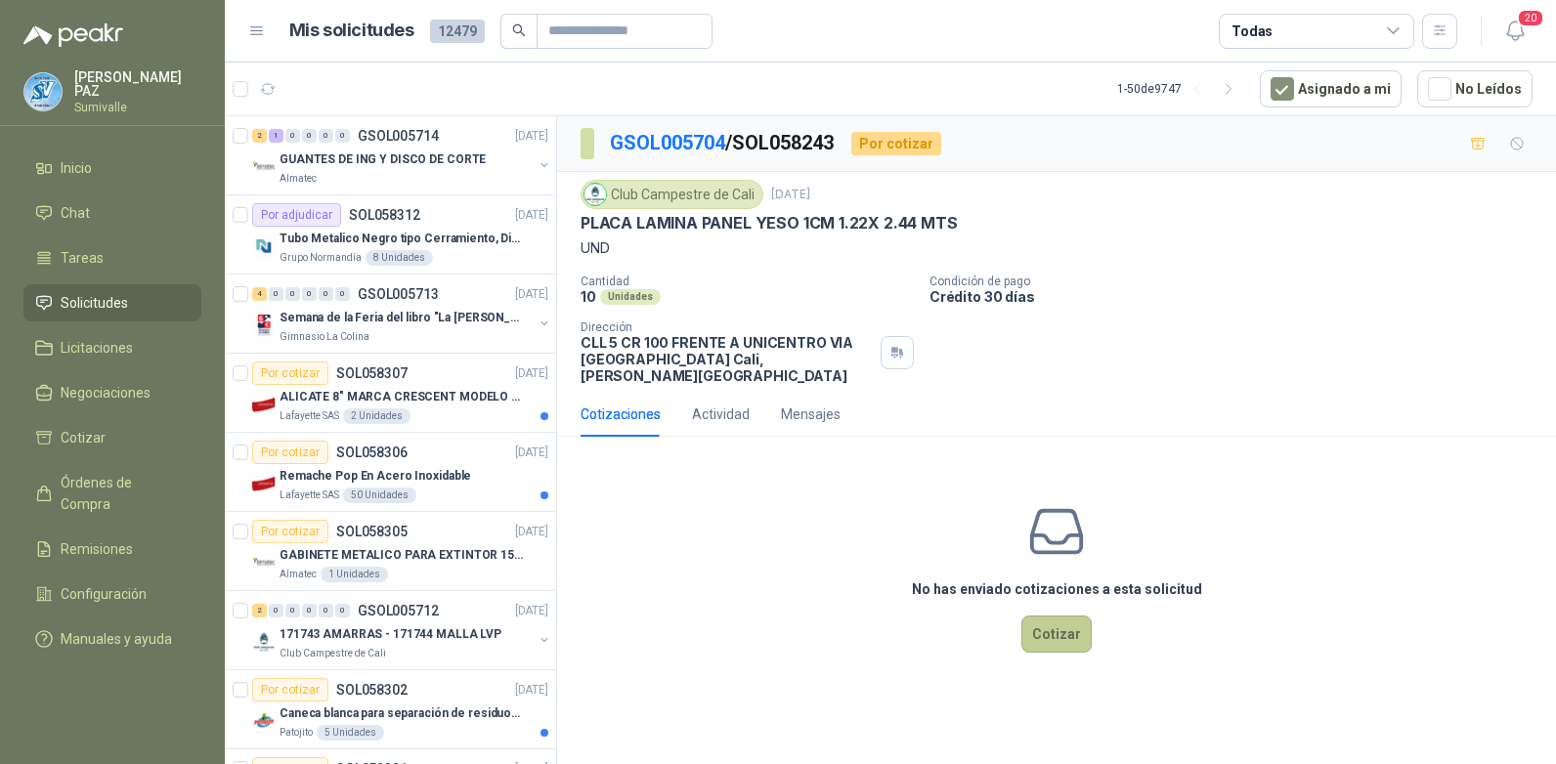
click at [1059, 616] on button "Cotizar" at bounding box center [1056, 634] width 70 height 37
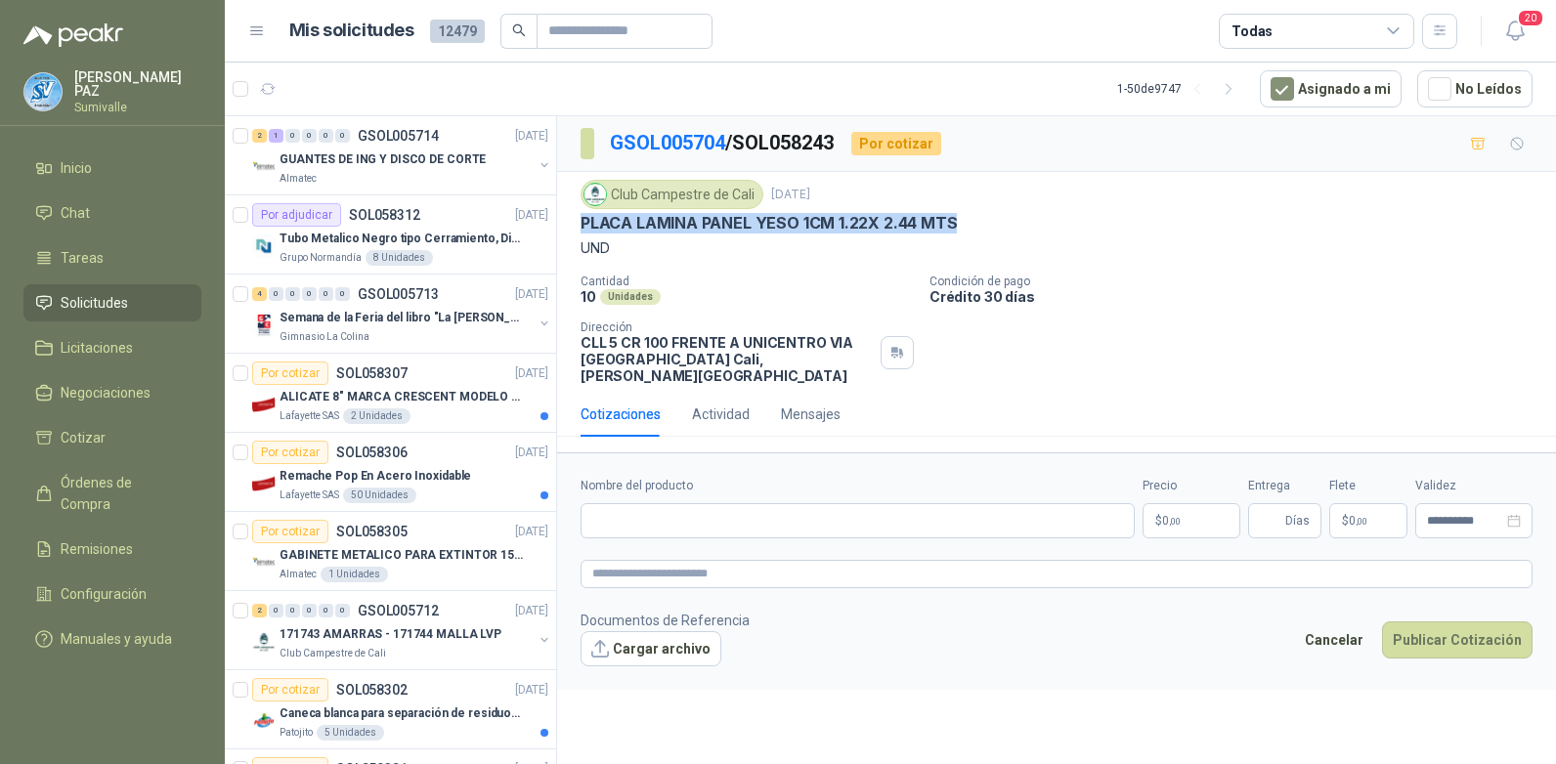
drag, startPoint x: 579, startPoint y: 217, endPoint x: 1035, endPoint y: 229, distance: 455.5
click at [1035, 229] on div "Club Campestre de Cali [DATE] PLACA LAMINA PANEL YESO 1CM 1.22X 2.44 MTS UND Ca…" at bounding box center [1056, 282] width 999 height 220
copy p "PLACA LAMINA PANEL YESO 1CM 1.22X 2.44 MTS"
click at [727, 509] on input "Nombre del producto" at bounding box center [857, 520] width 554 height 35
paste input "**********"
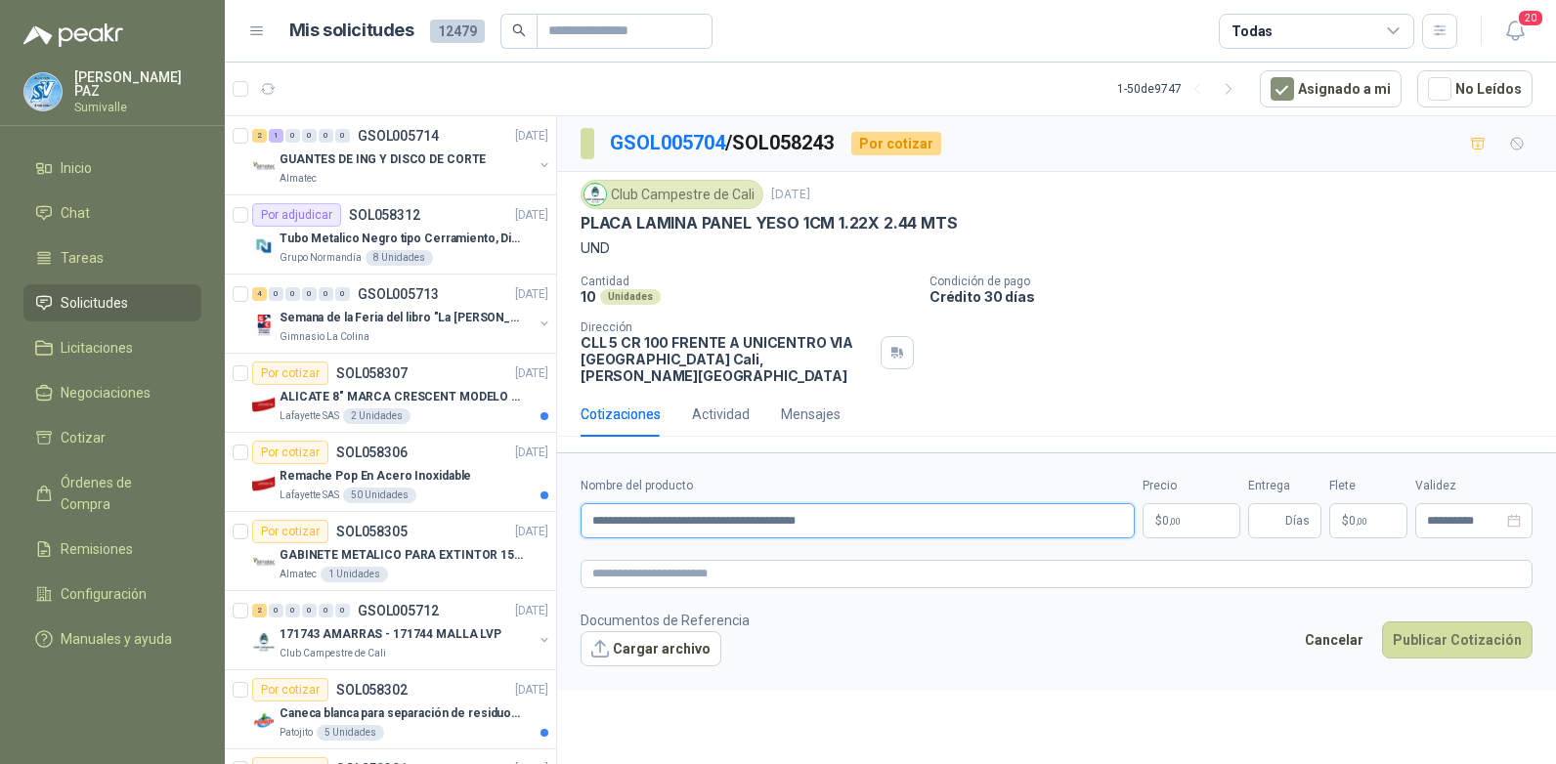
type input "**********"
click at [1166, 512] on p "$ 0 ,00" at bounding box center [1191, 520] width 98 height 35
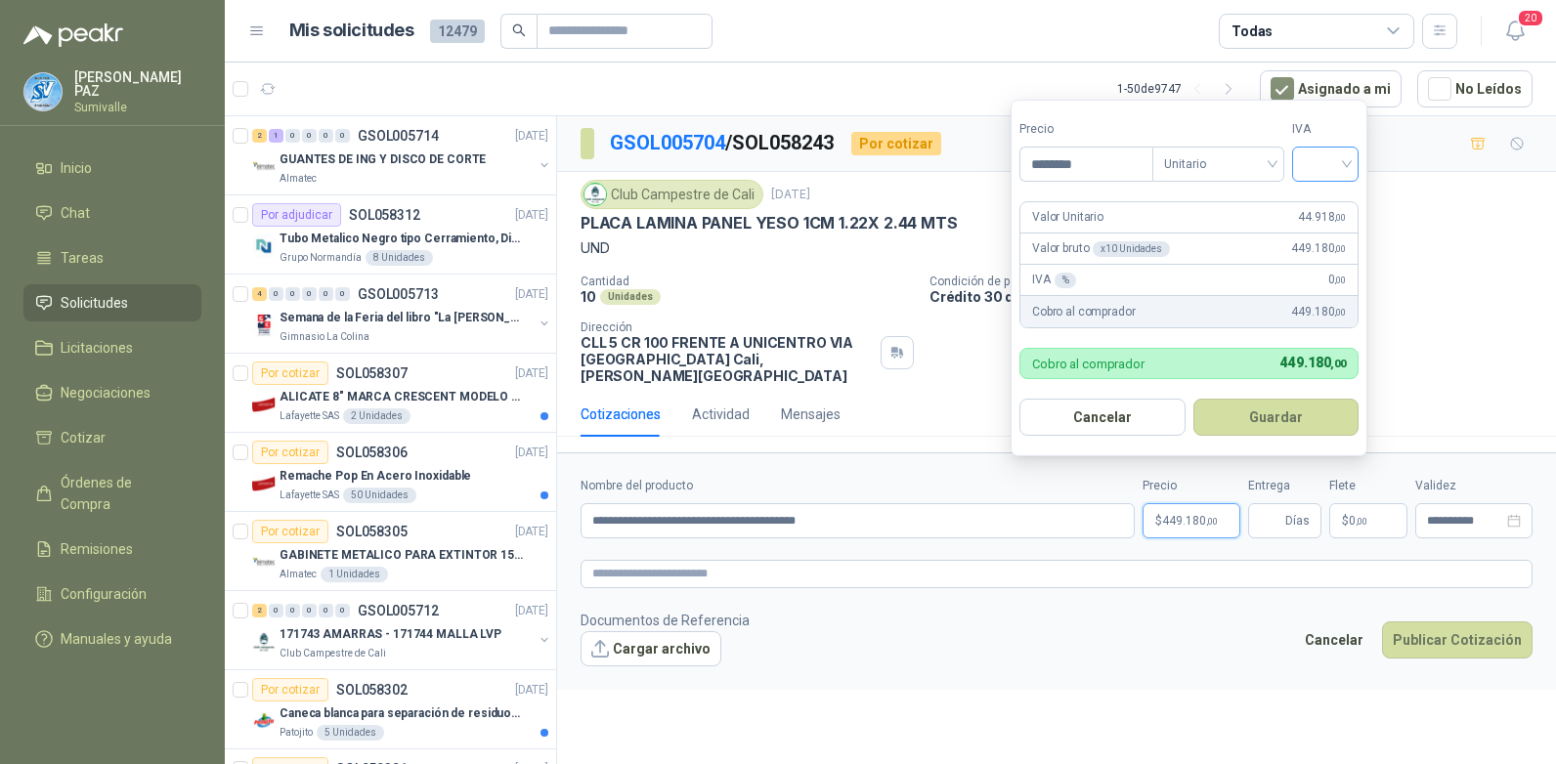
type input "********"
click at [1307, 155] on input "search" at bounding box center [1325, 162] width 43 height 29
click at [1323, 208] on div "19%" at bounding box center [1329, 203] width 36 height 21
click at [1297, 399] on button "Guardar" at bounding box center [1279, 417] width 168 height 37
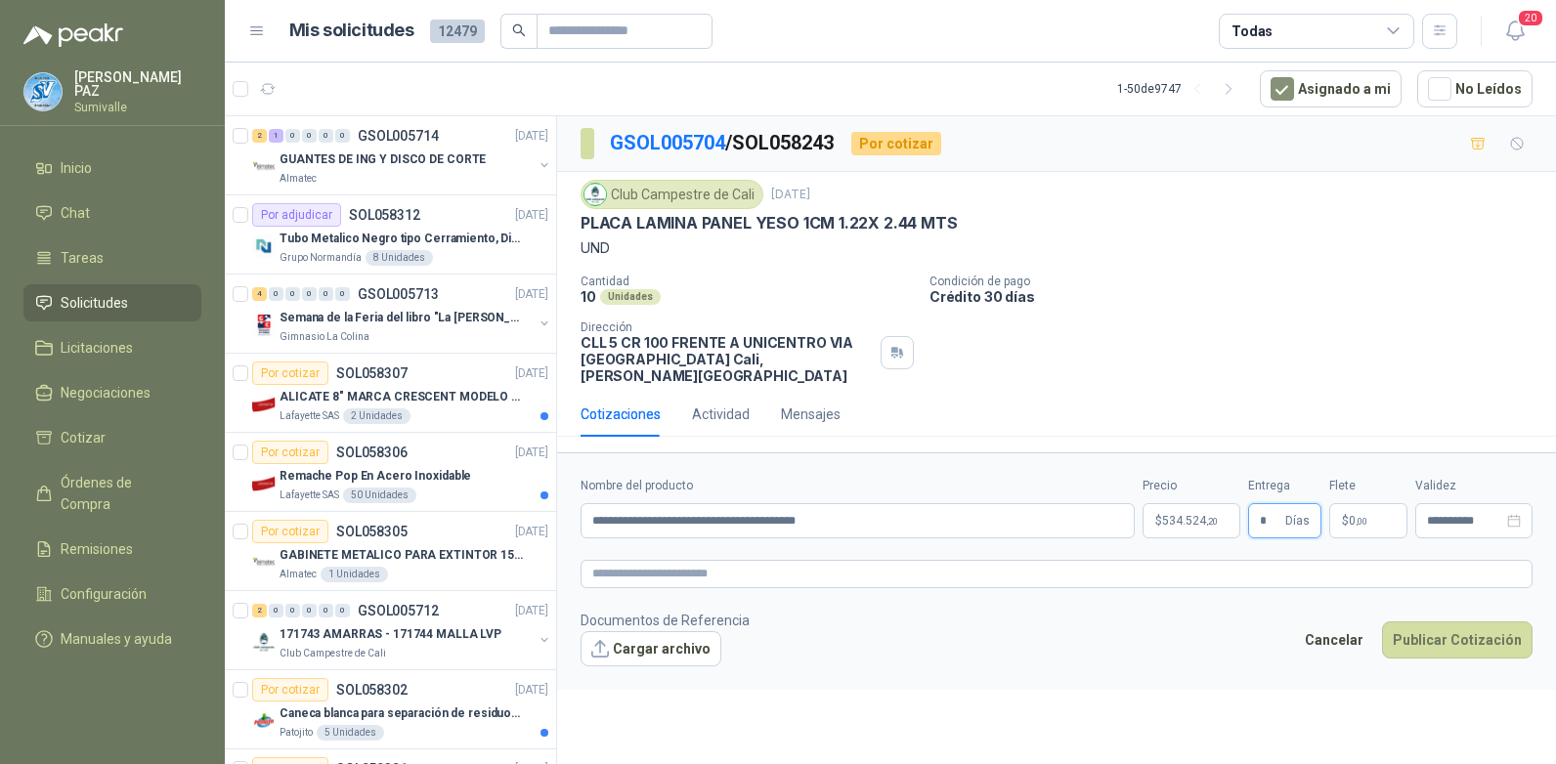
type input "*"
click at [1378, 511] on p "$ 0 ,00" at bounding box center [1368, 520] width 78 height 35
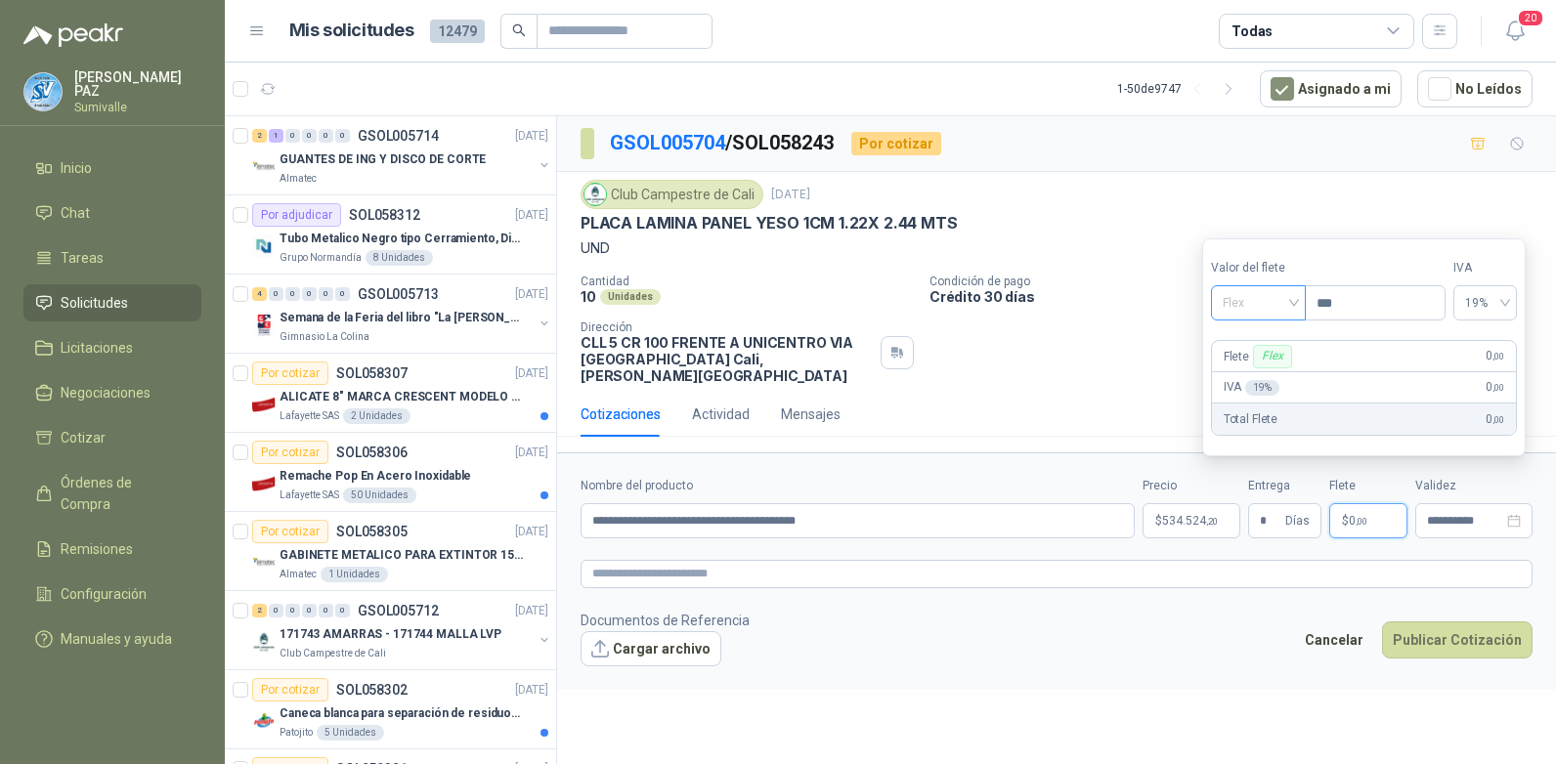
click at [1286, 301] on span "Flex" at bounding box center [1257, 302] width 71 height 29
click at [1268, 373] on div "Incluido" at bounding box center [1259, 374] width 67 height 21
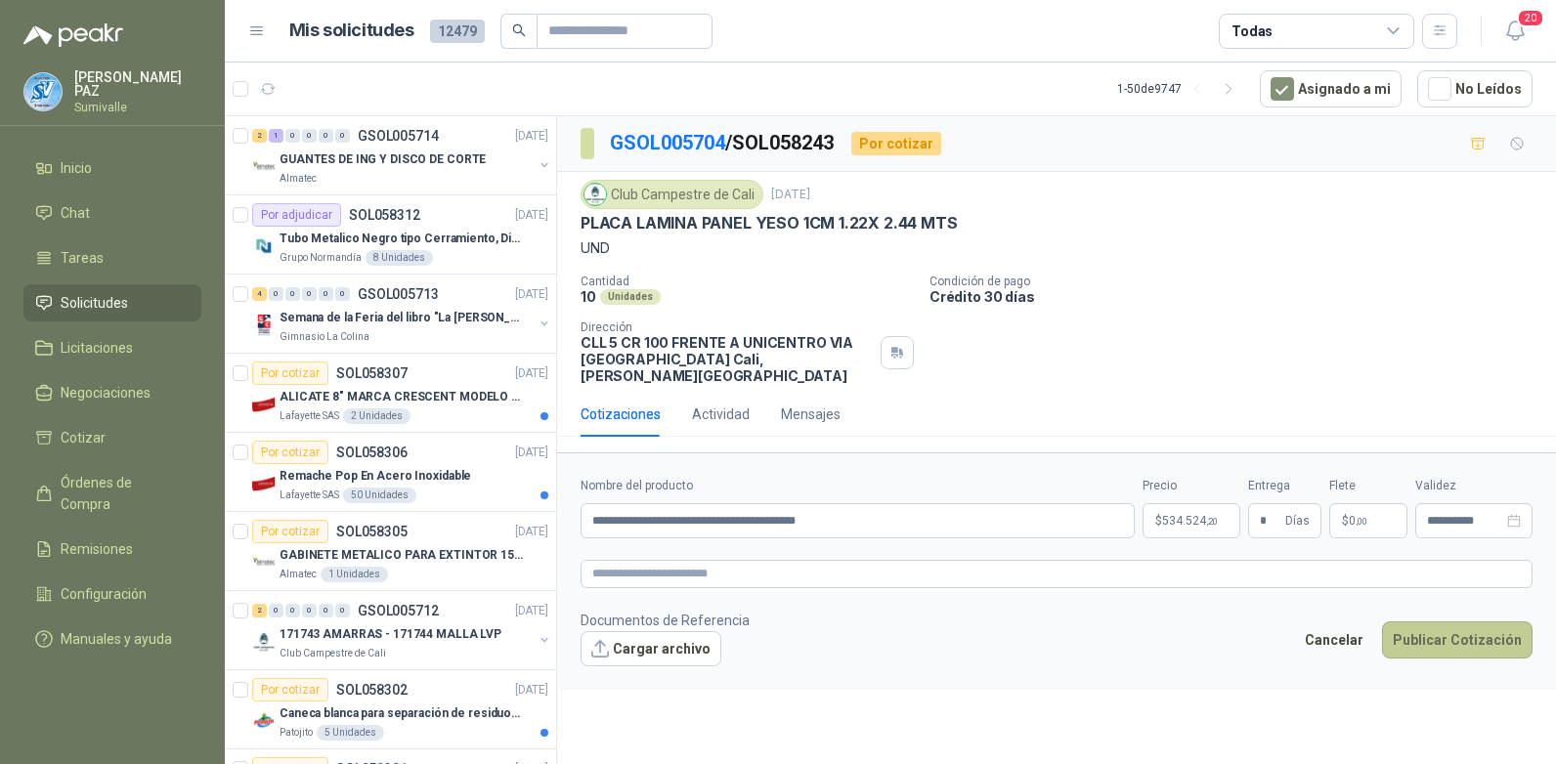
click at [1432, 621] on button "Publicar Cotización" at bounding box center [1457, 639] width 150 height 37
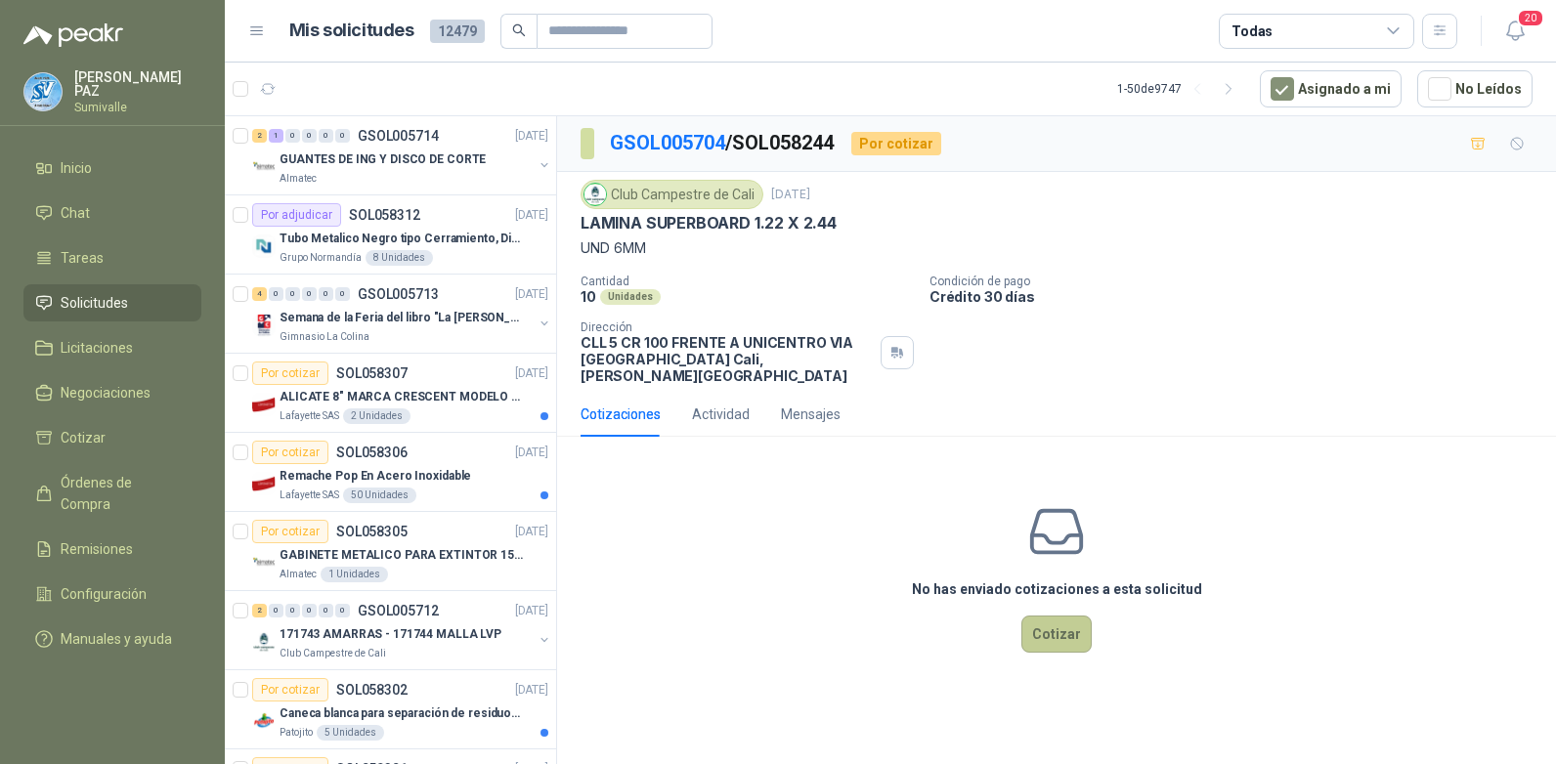
click at [1058, 616] on button "Cotizar" at bounding box center [1056, 634] width 70 height 37
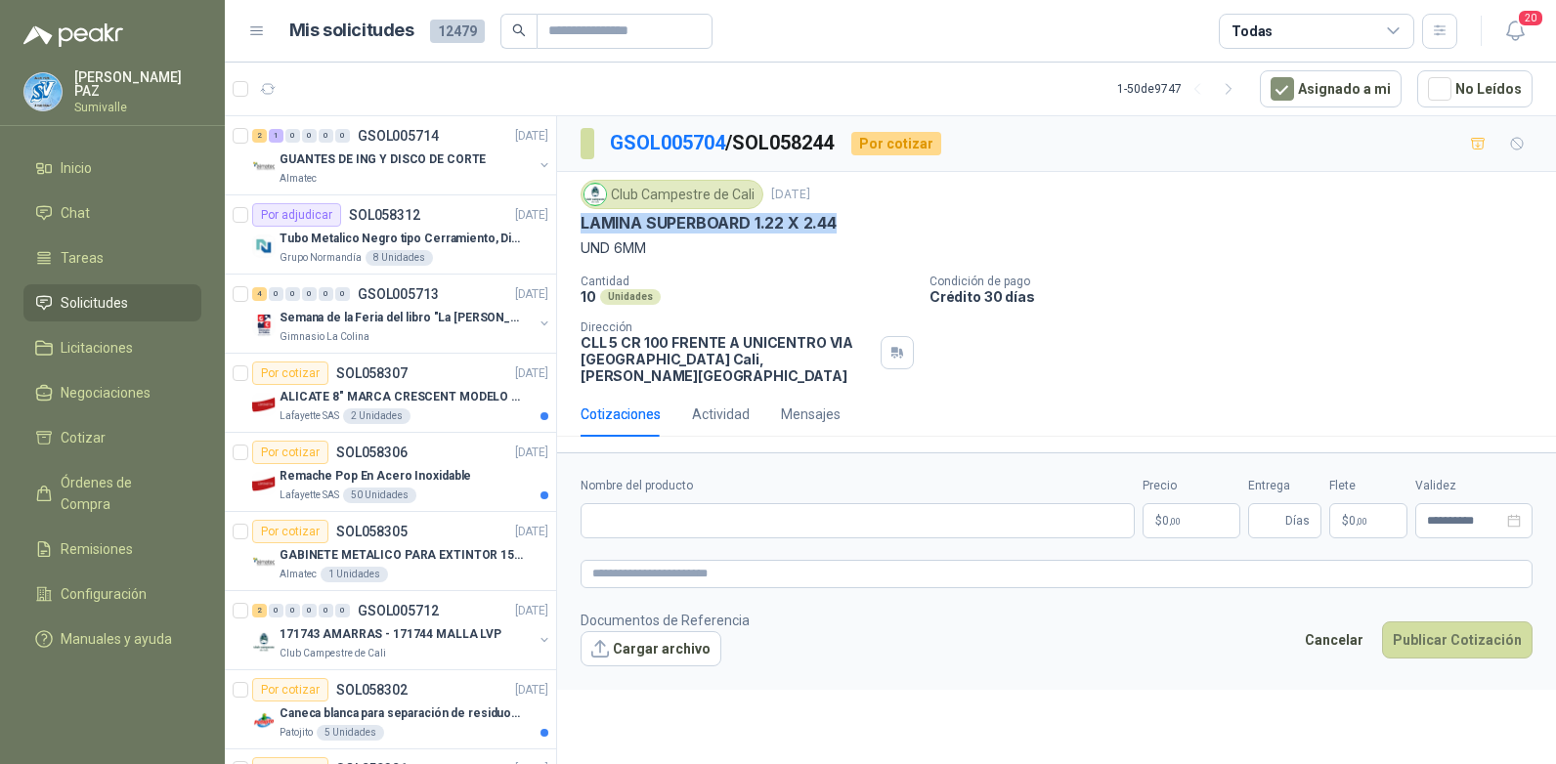
drag, startPoint x: 576, startPoint y: 225, endPoint x: 854, endPoint y: 230, distance: 278.5
click at [854, 230] on div "Club Campestre de Cali [DATE] LAMINA SUPERBOARD 1.22 X 2.44 UND 6MM Cantidad 10…" at bounding box center [1056, 282] width 999 height 220
copy p "LAMINA SUPERBOARD 1.22 X 2.44"
click at [713, 503] on input "Nombre del producto" at bounding box center [857, 520] width 554 height 35
paste input "**********"
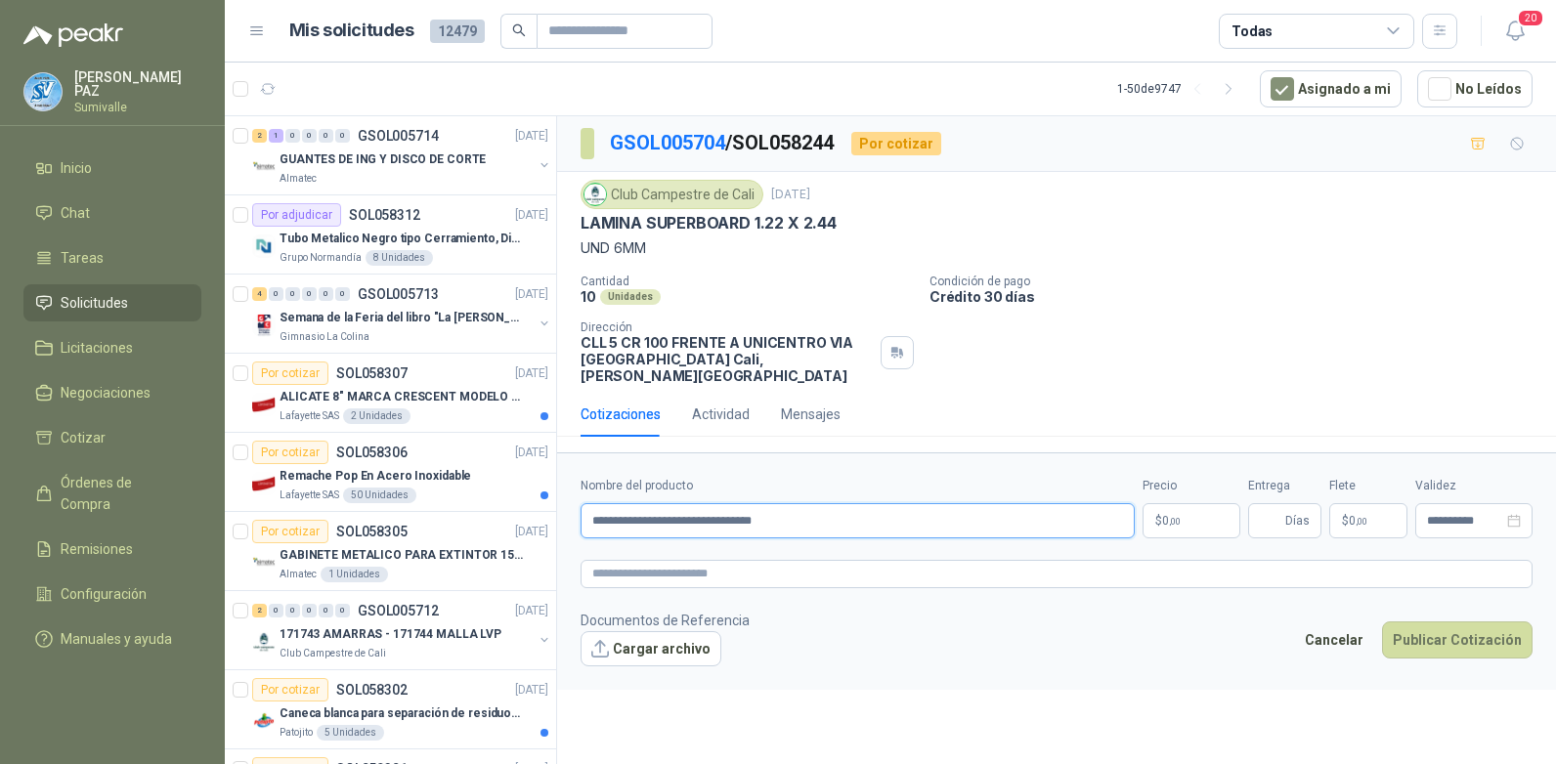
type input "**********"
click at [1194, 503] on p "$ 0 ,00" at bounding box center [1191, 520] width 98 height 35
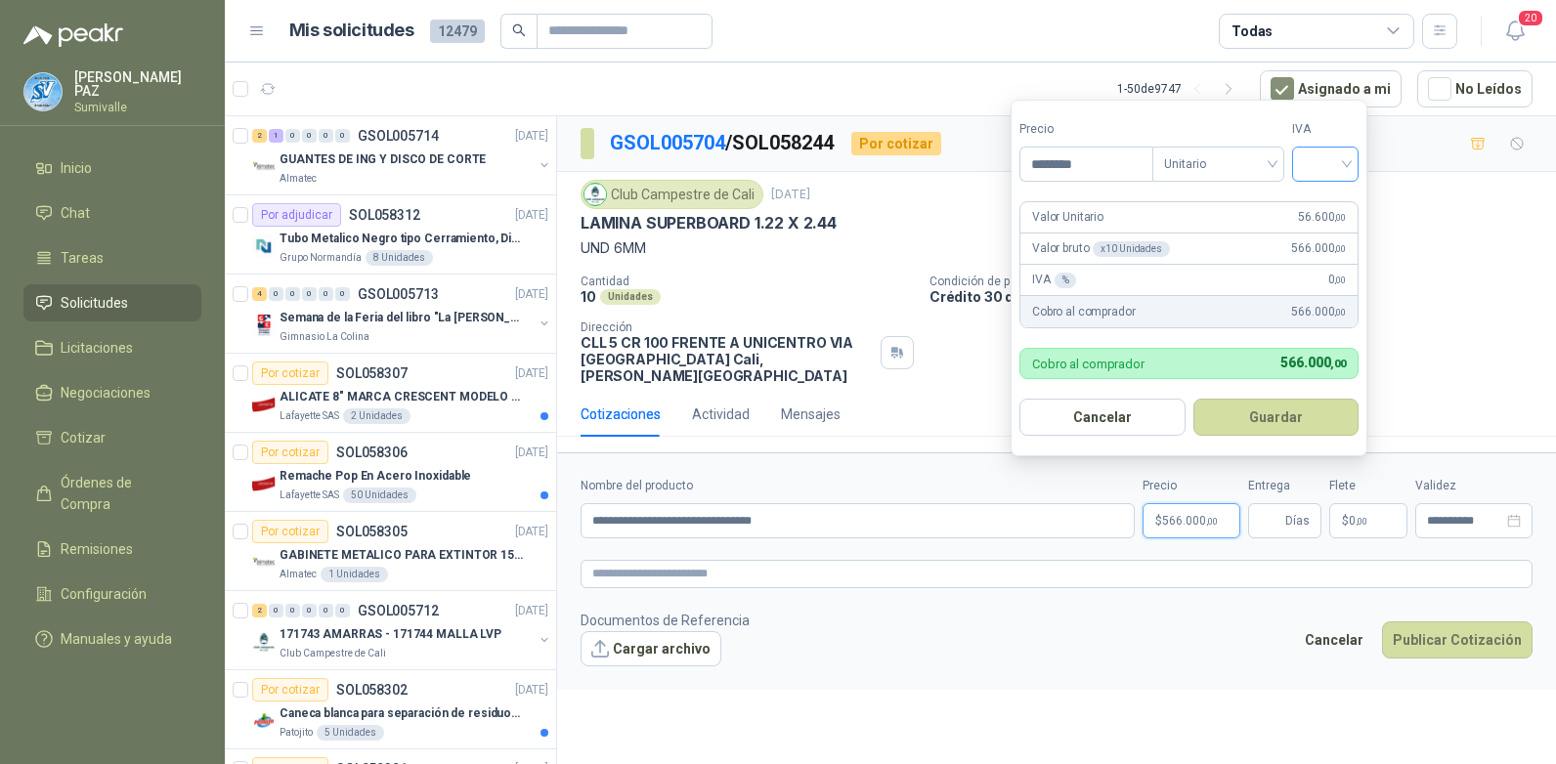
type input "********"
click at [1320, 157] on input "search" at bounding box center [1325, 162] width 43 height 29
click at [1315, 204] on div "19%" at bounding box center [1329, 203] width 36 height 21
click at [1305, 423] on button "Guardar" at bounding box center [1279, 417] width 168 height 37
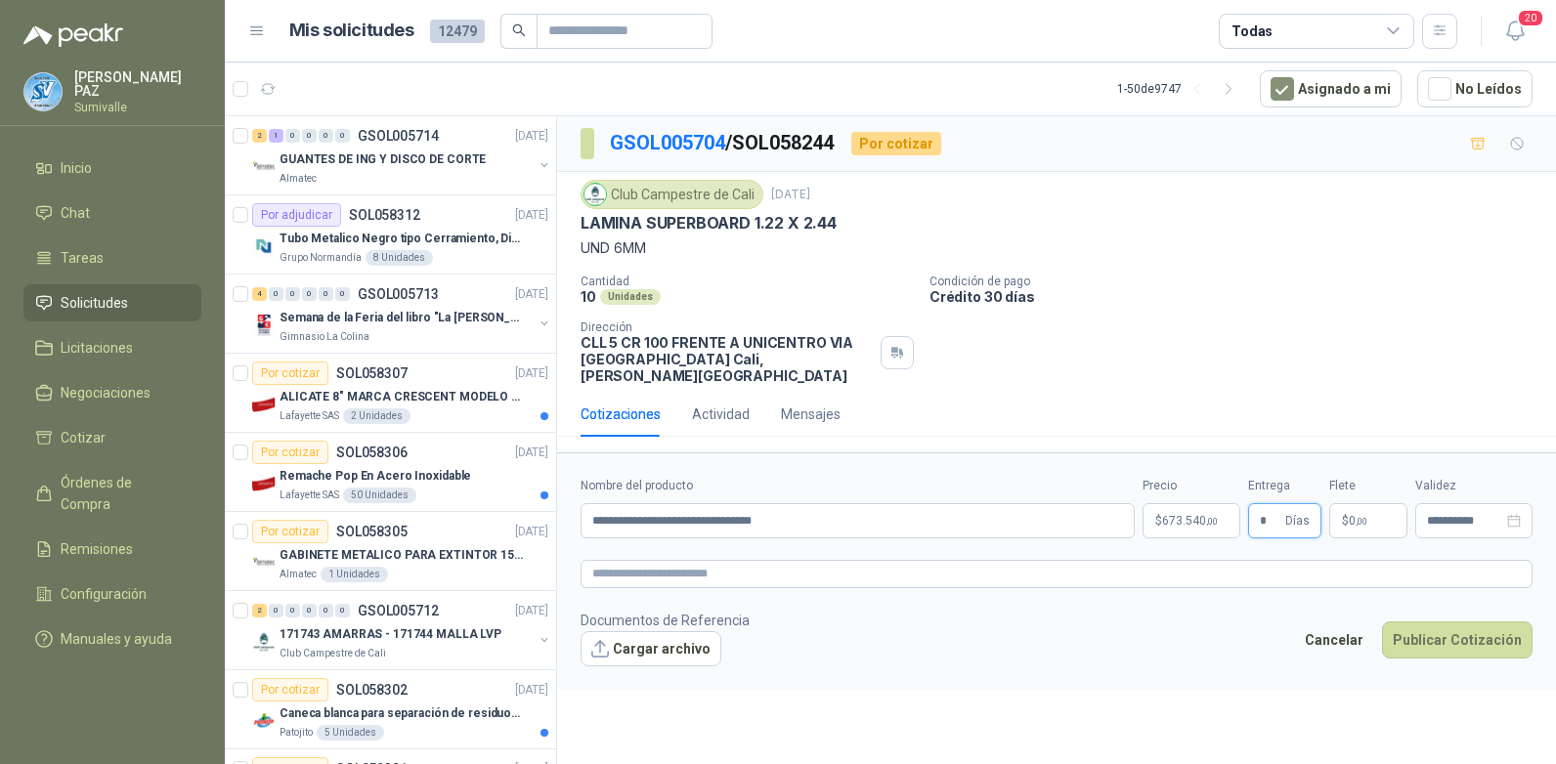
type input "*"
click at [1352, 515] on span "0 ,00" at bounding box center [1357, 521] width 19 height 12
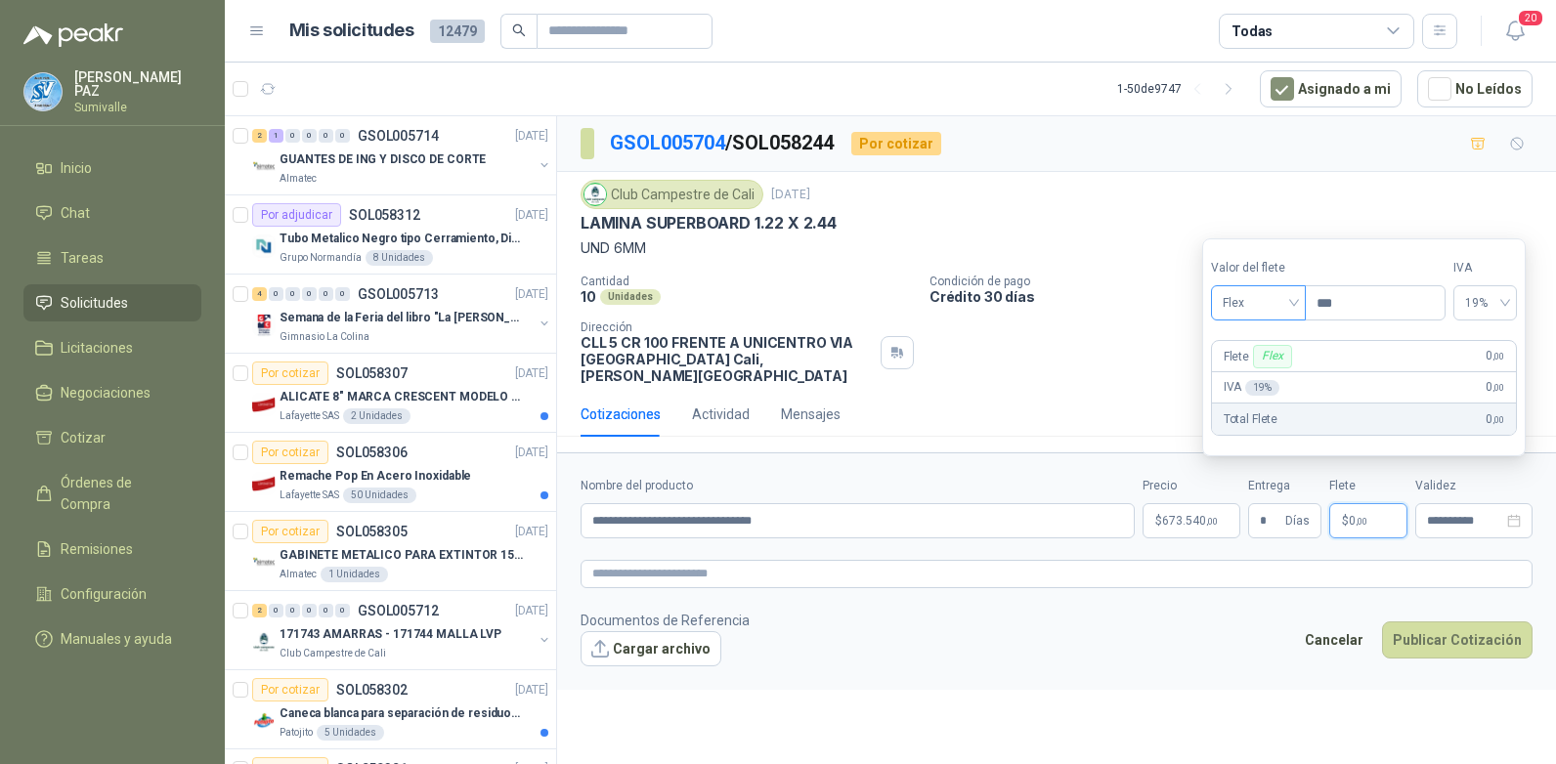
click at [1244, 303] on span "Flex" at bounding box center [1257, 302] width 71 height 29
click at [1277, 369] on div "Incluido" at bounding box center [1259, 374] width 67 height 21
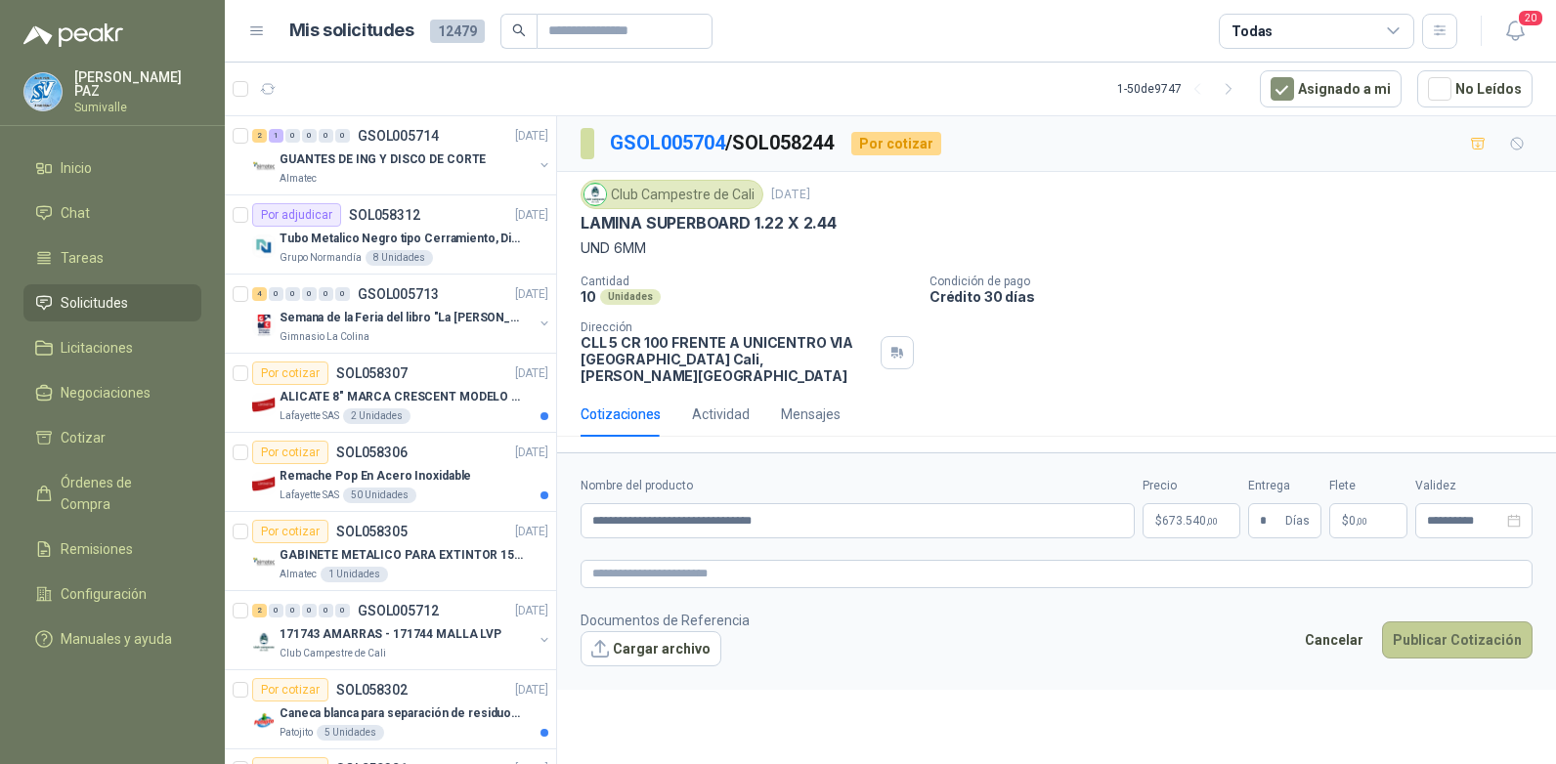
click at [1444, 621] on button "Publicar Cotización" at bounding box center [1457, 639] width 150 height 37
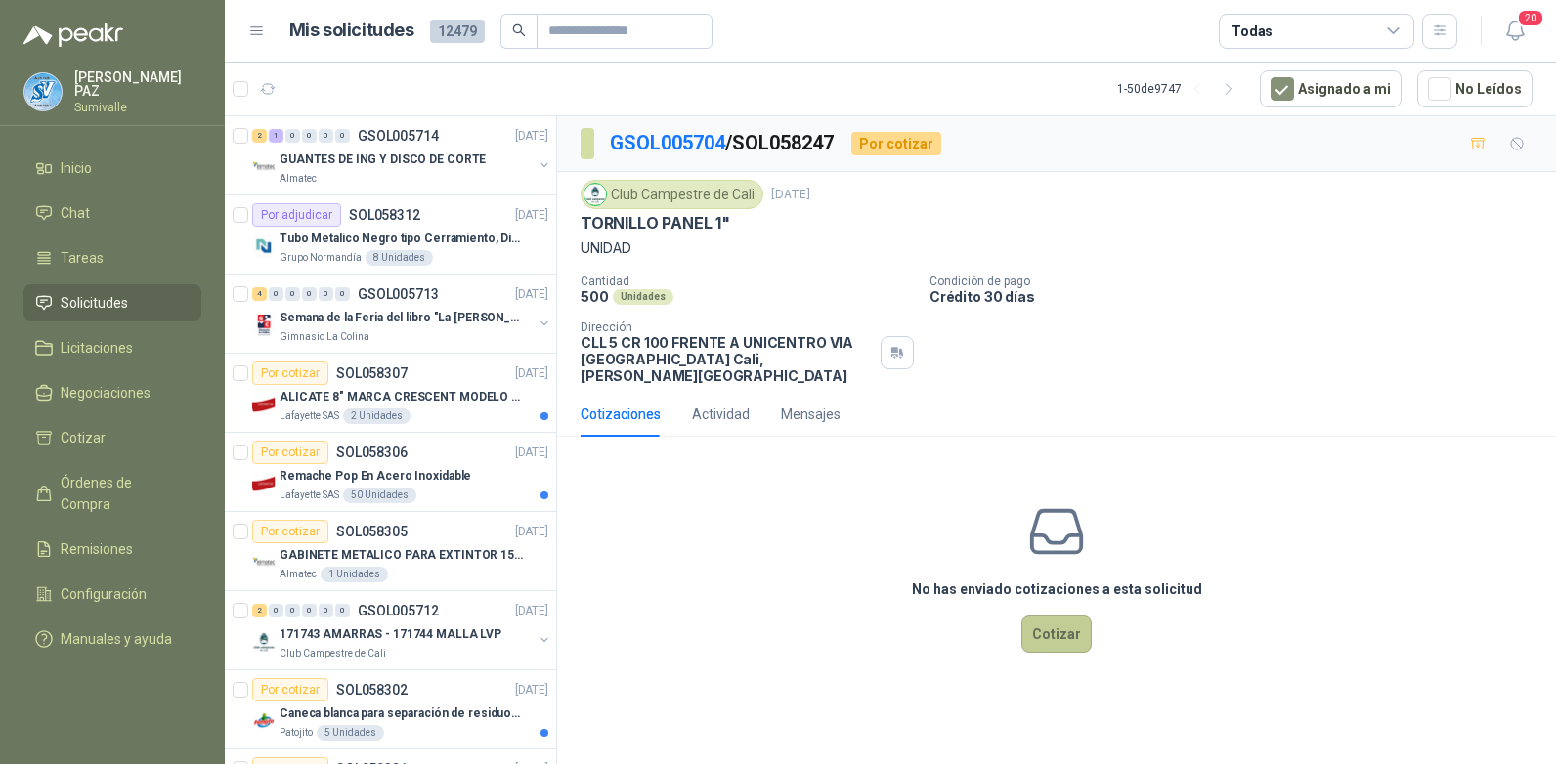
click at [1064, 623] on button "Cotizar" at bounding box center [1056, 634] width 70 height 37
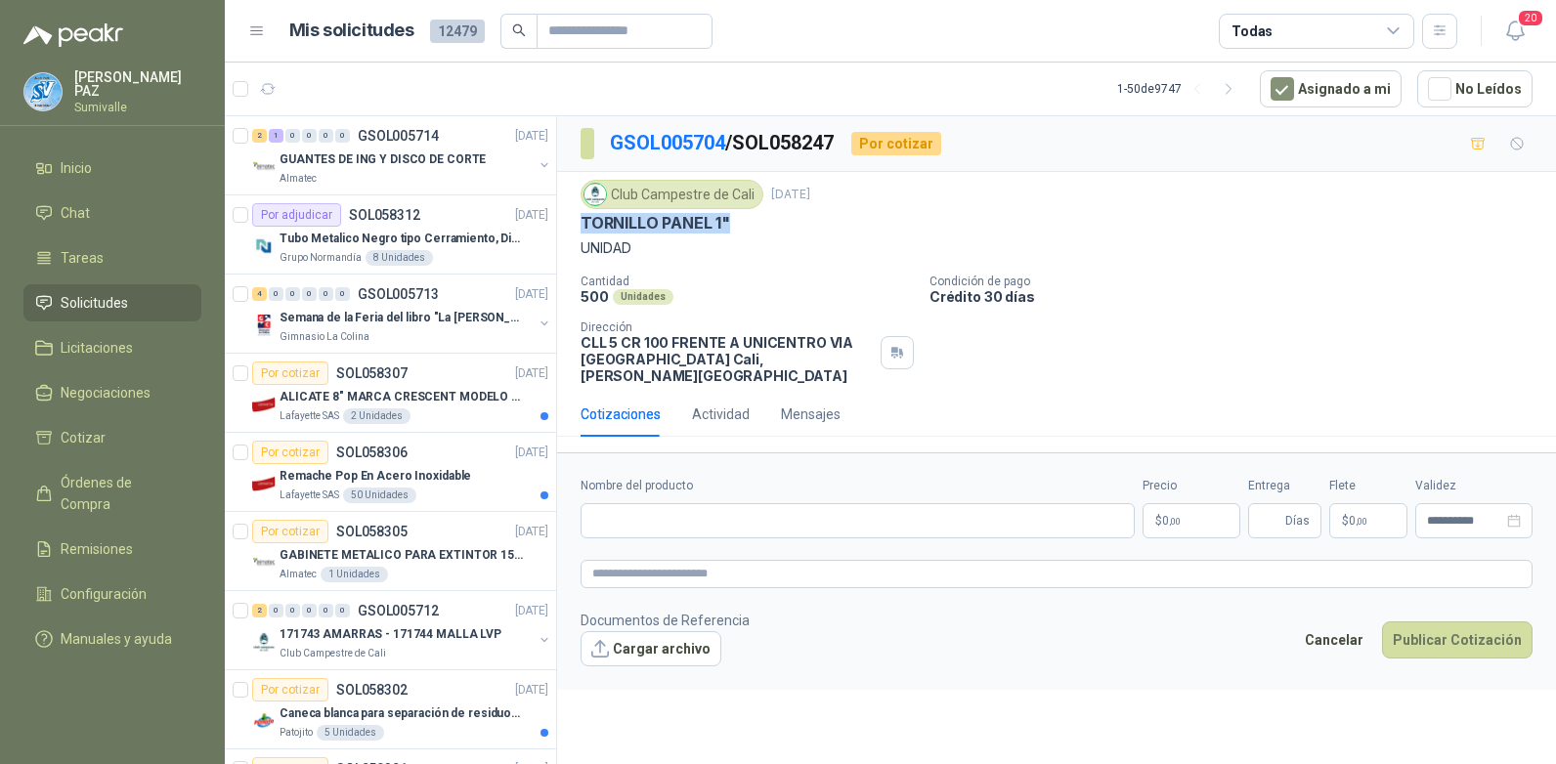
drag, startPoint x: 581, startPoint y: 221, endPoint x: 735, endPoint y: 225, distance: 153.5
click at [735, 225] on div "TORNILLO PANEL 1"" at bounding box center [1056, 223] width 952 height 21
copy p "TORNILLO PANEL 1""
click at [701, 511] on input "Nombre del producto" at bounding box center [857, 520] width 554 height 35
paste input "**********"
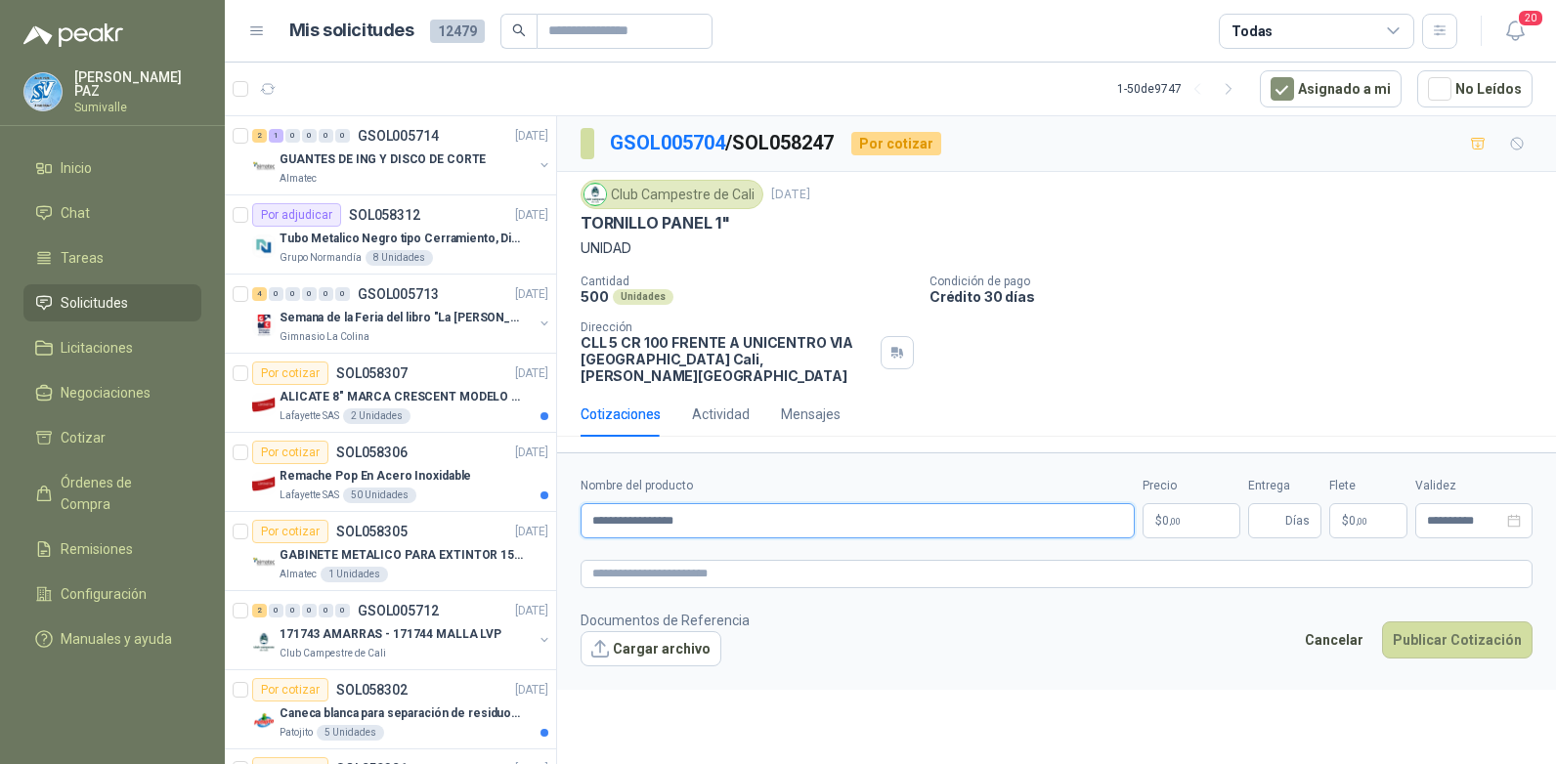
drag, startPoint x: 688, startPoint y: 503, endPoint x: 698, endPoint y: 504, distance: 9.8
click at [689, 503] on input "**********" at bounding box center [857, 520] width 554 height 35
type input "**********"
click at [1193, 503] on p "$ 0 ,00" at bounding box center [1191, 520] width 98 height 35
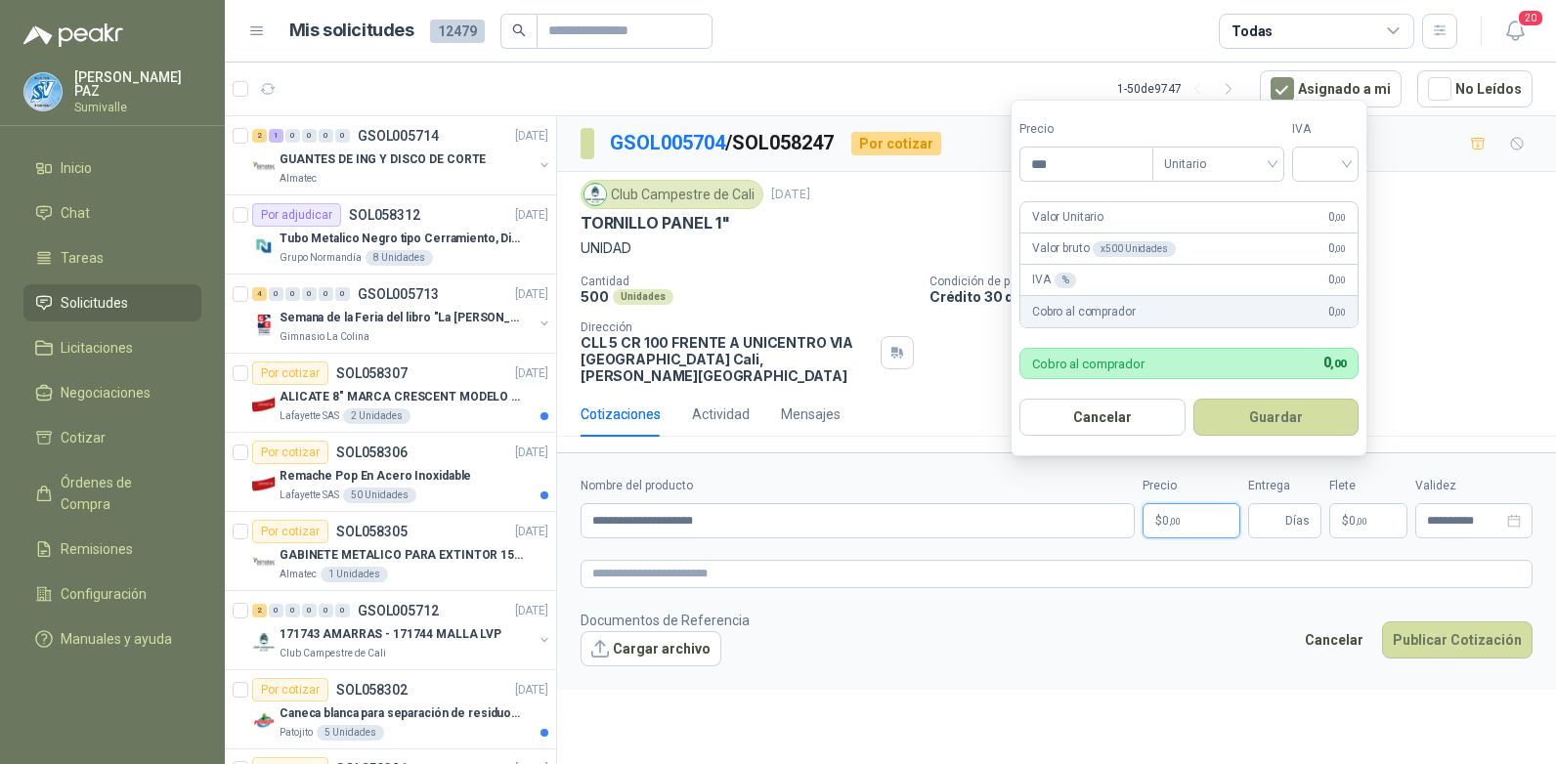
click at [1183, 503] on p "$ 0 ,00" at bounding box center [1191, 520] width 98 height 35
click at [1091, 168] on input "***" at bounding box center [1086, 164] width 132 height 33
type input "****"
click at [1324, 152] on input "search" at bounding box center [1325, 162] width 43 height 29
click at [1333, 204] on div "19%" at bounding box center [1329, 203] width 36 height 21
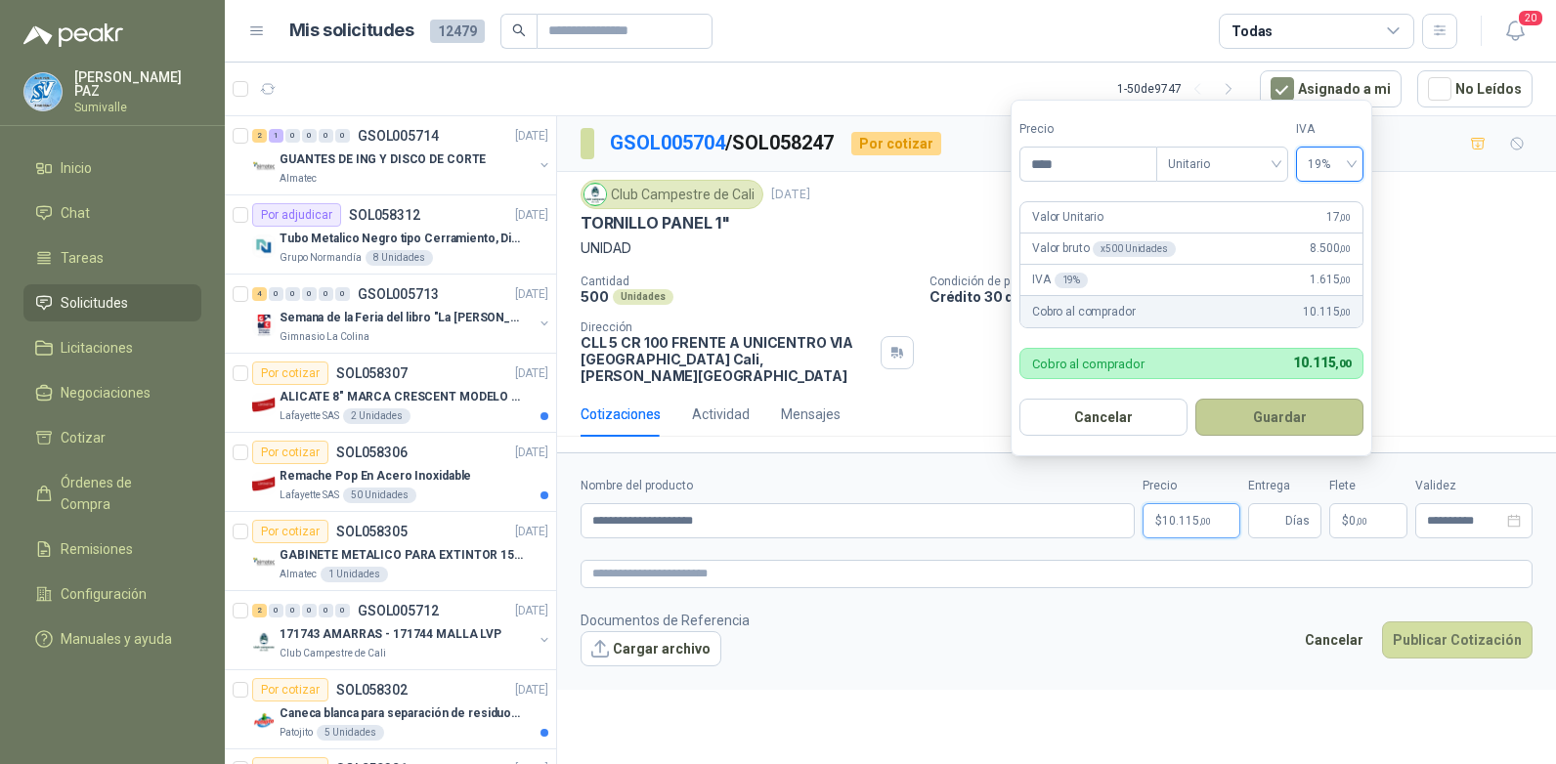
click at [1277, 417] on button "Guardar" at bounding box center [1279, 417] width 168 height 37
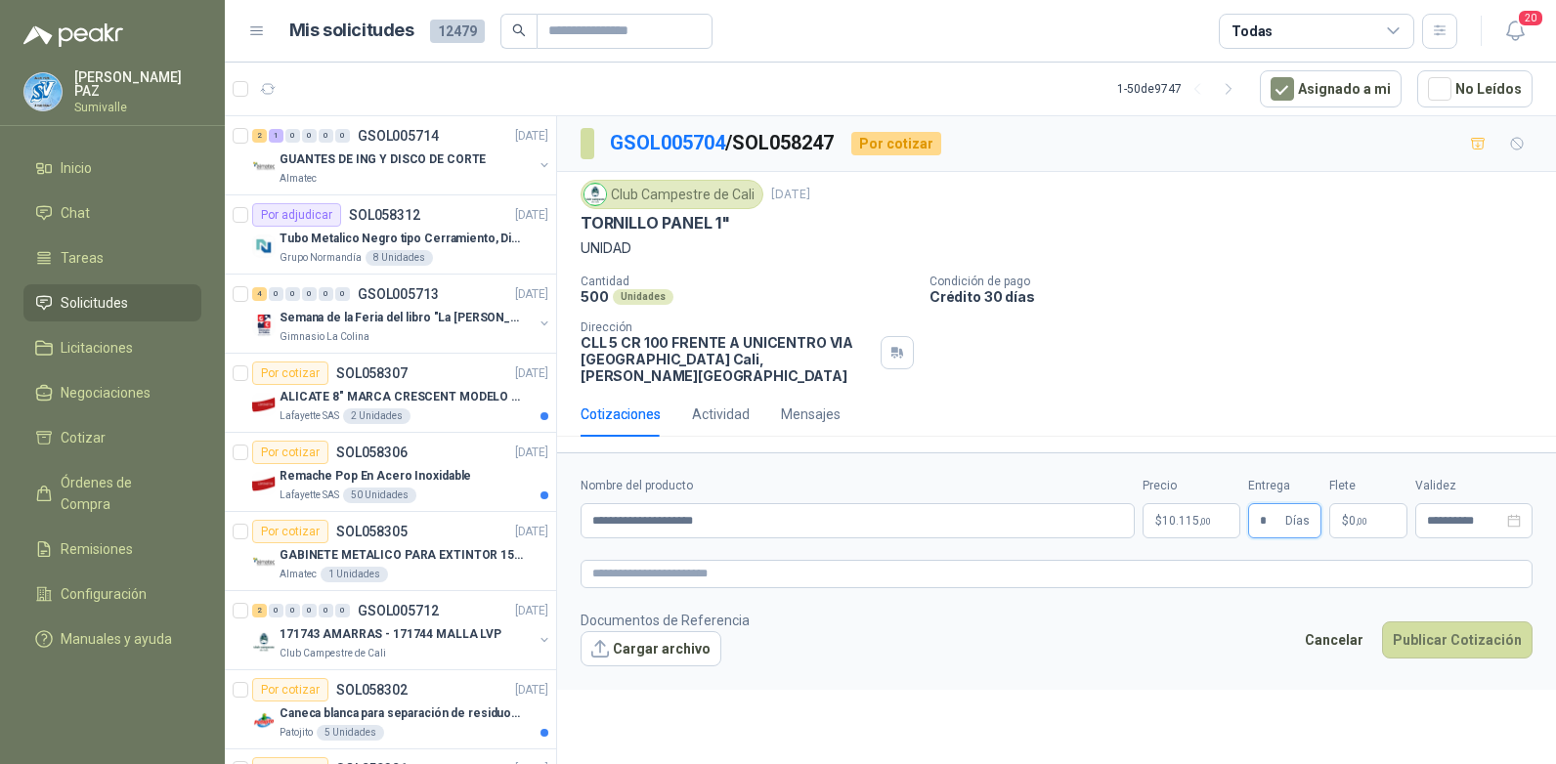
type input "*"
click at [1403, 503] on div "**********" at bounding box center [1056, 508] width 952 height 62
click at [1389, 503] on p "$ 0 ,00" at bounding box center [1368, 520] width 78 height 35
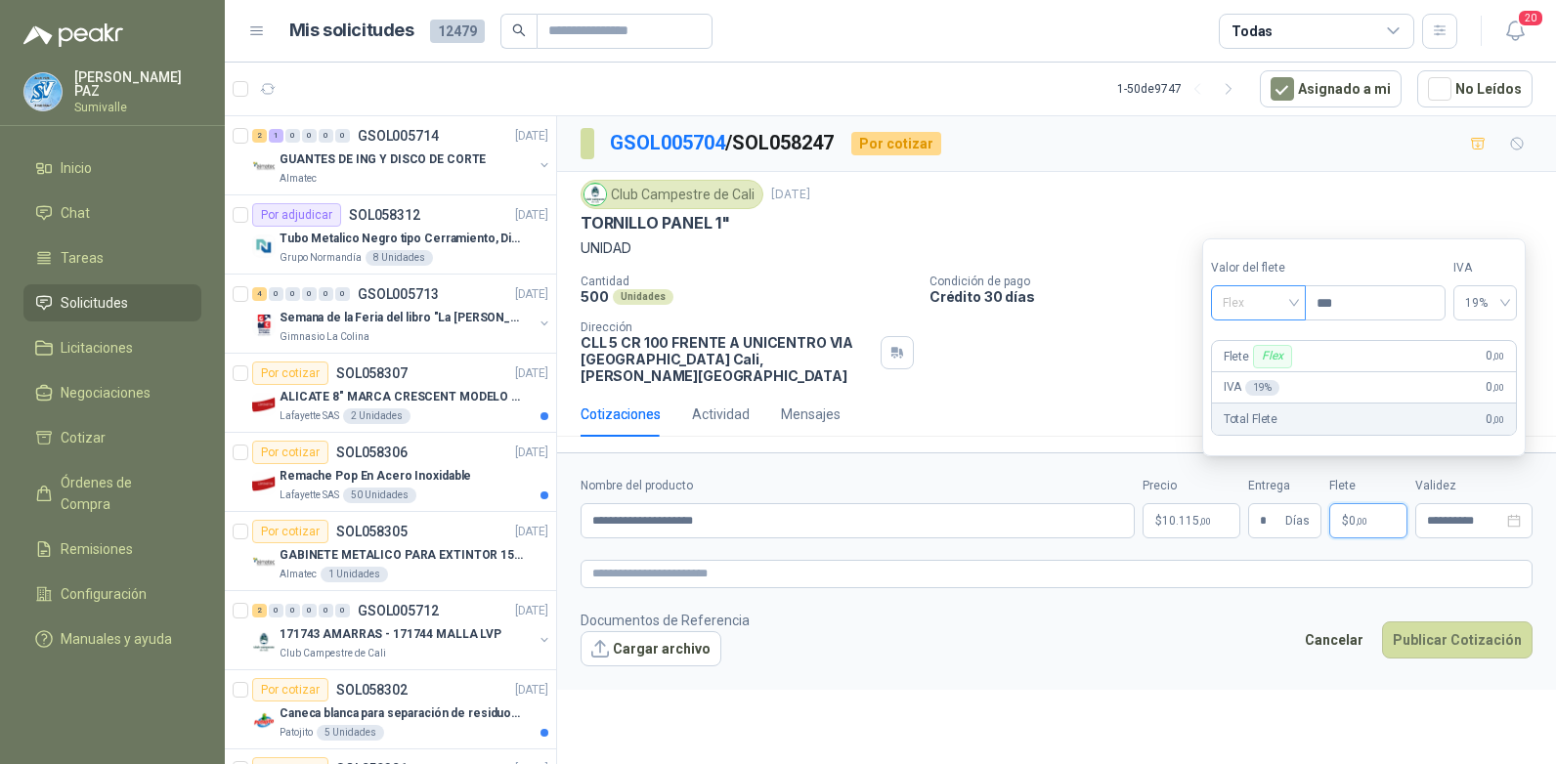
click at [1278, 293] on span "Flex" at bounding box center [1257, 302] width 71 height 29
click at [1262, 364] on div "Incluido" at bounding box center [1260, 375] width 91 height 31
click at [1470, 623] on button "Publicar Cotización" at bounding box center [1457, 639] width 150 height 37
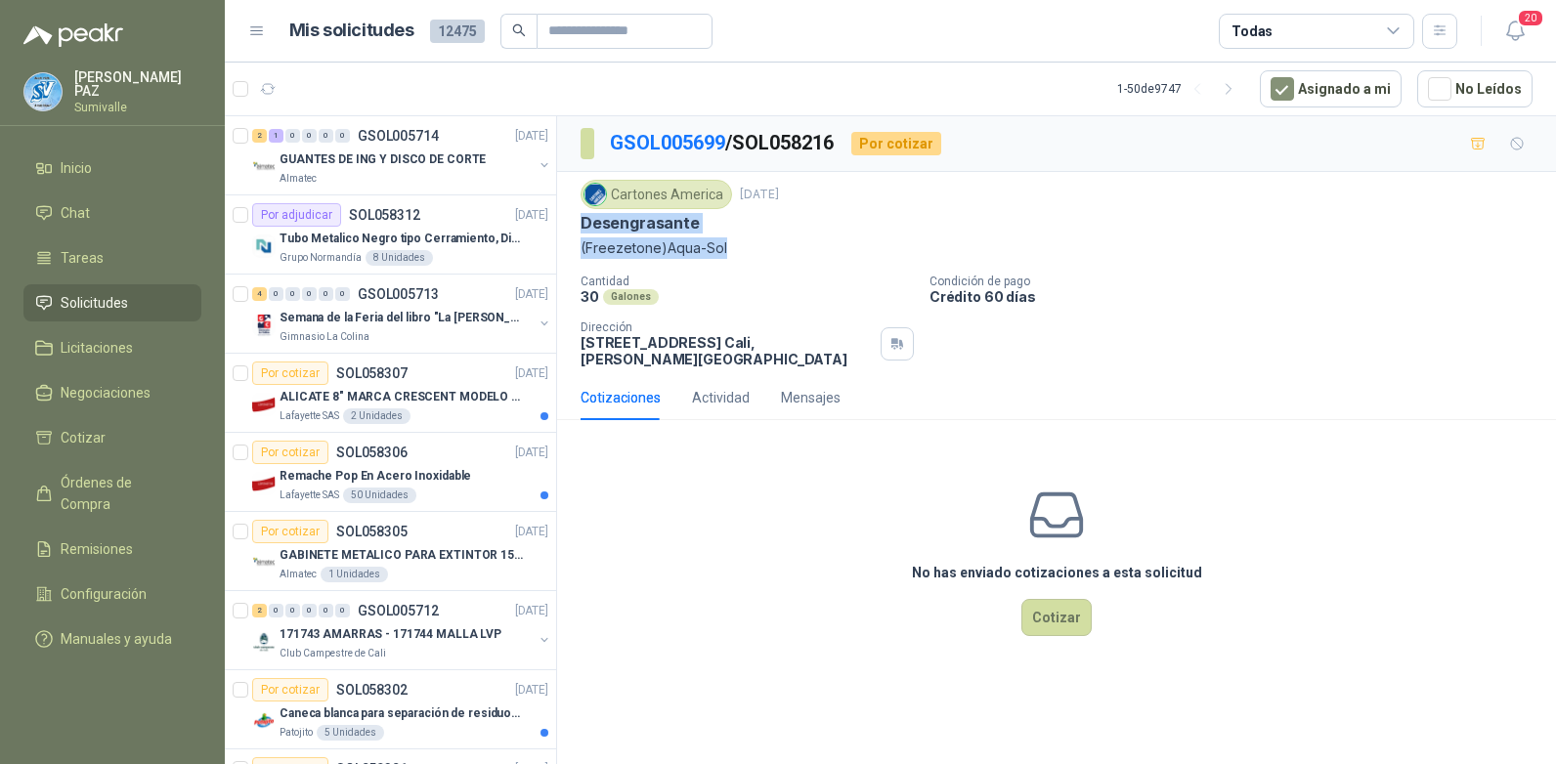
drag, startPoint x: 580, startPoint y: 227, endPoint x: 729, endPoint y: 248, distance: 150.1
click at [729, 248] on div "Cartones America [DATE] Desengrasante (Freezetone)Aqua-Sol" at bounding box center [1056, 219] width 952 height 79
copy div "Desengrasante (Freezetone)Aqua-Sol"
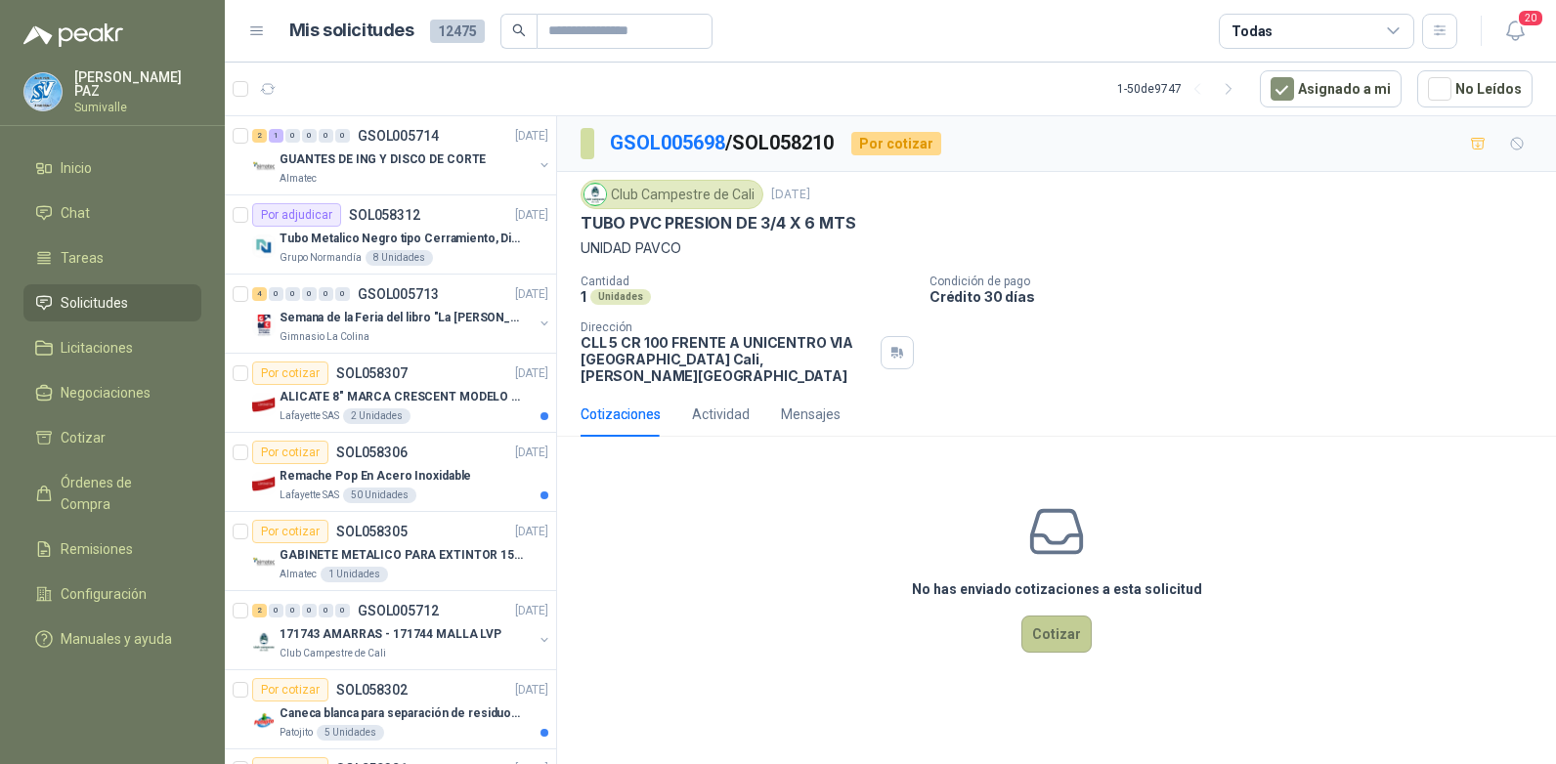
click at [1063, 616] on button "Cotizar" at bounding box center [1056, 634] width 70 height 37
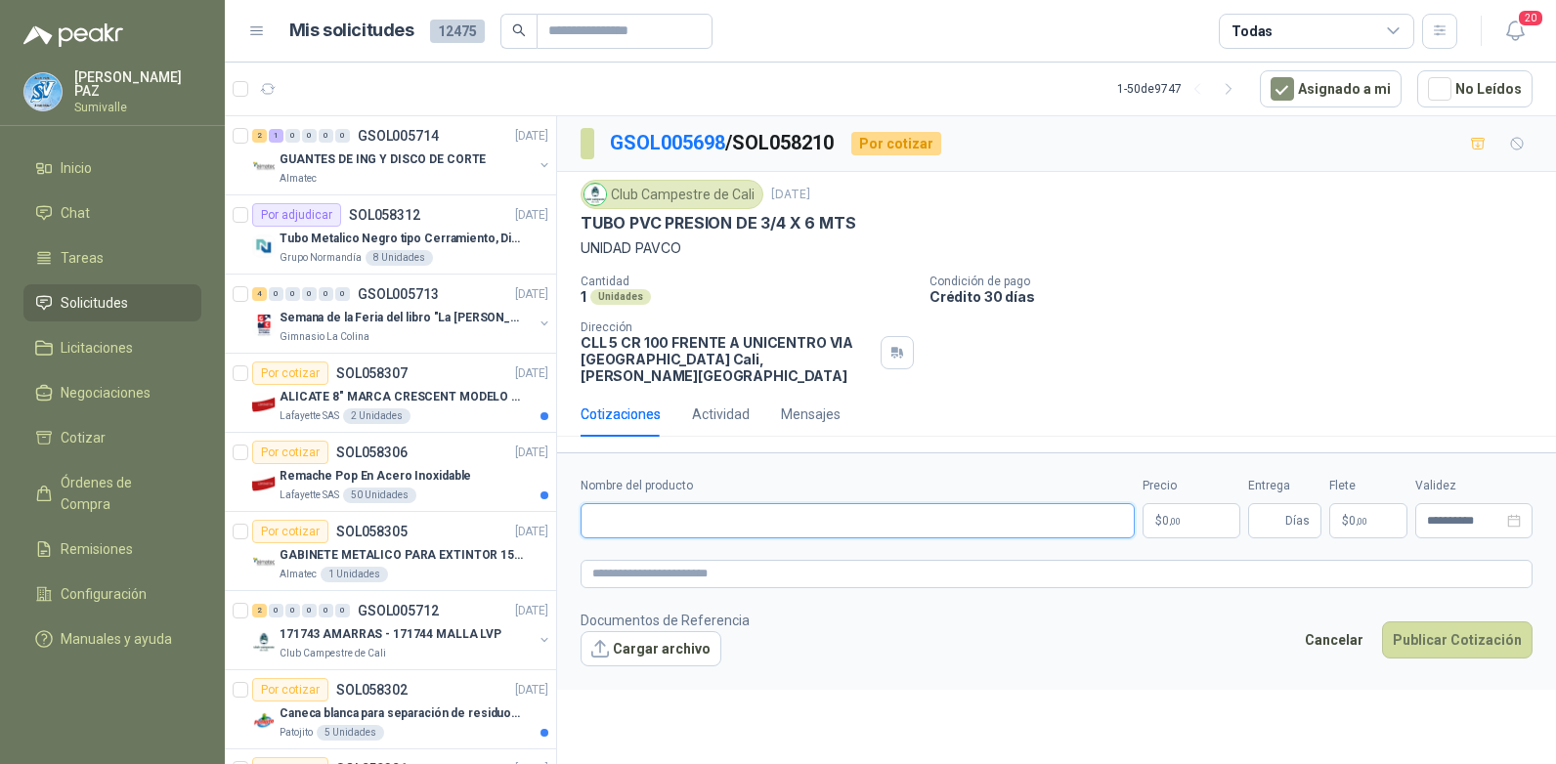
click at [630, 503] on input "Nombre del producto" at bounding box center [857, 520] width 554 height 35
paste input "**********"
type input "**********"
click at [1152, 506] on p "$ 0 ,00" at bounding box center [1191, 520] width 98 height 35
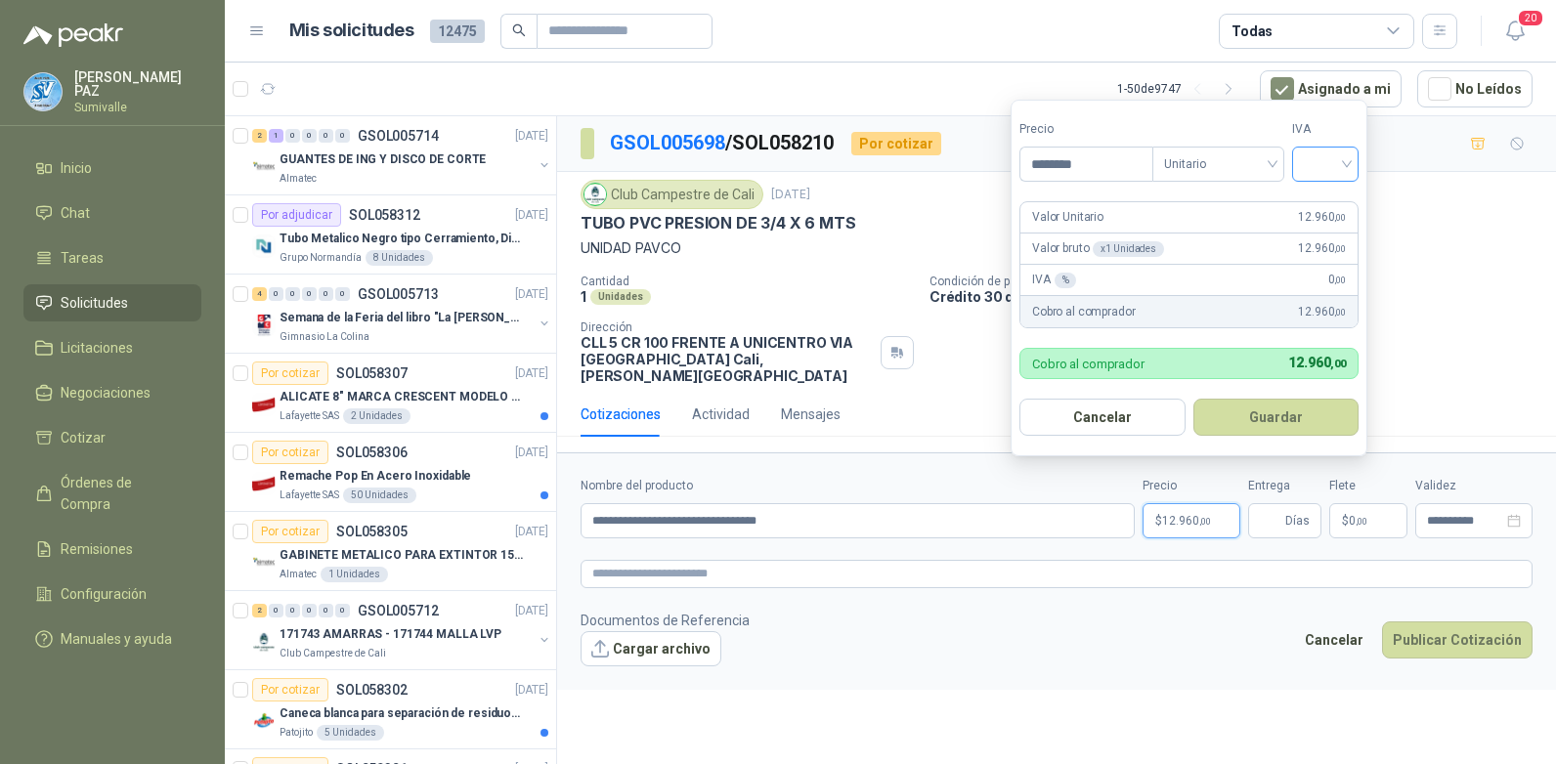
type input "********"
click at [1319, 162] on input "search" at bounding box center [1325, 162] width 43 height 29
click at [1328, 194] on div "19%" at bounding box center [1329, 203] width 36 height 21
click at [1305, 416] on button "Guardar" at bounding box center [1279, 417] width 168 height 37
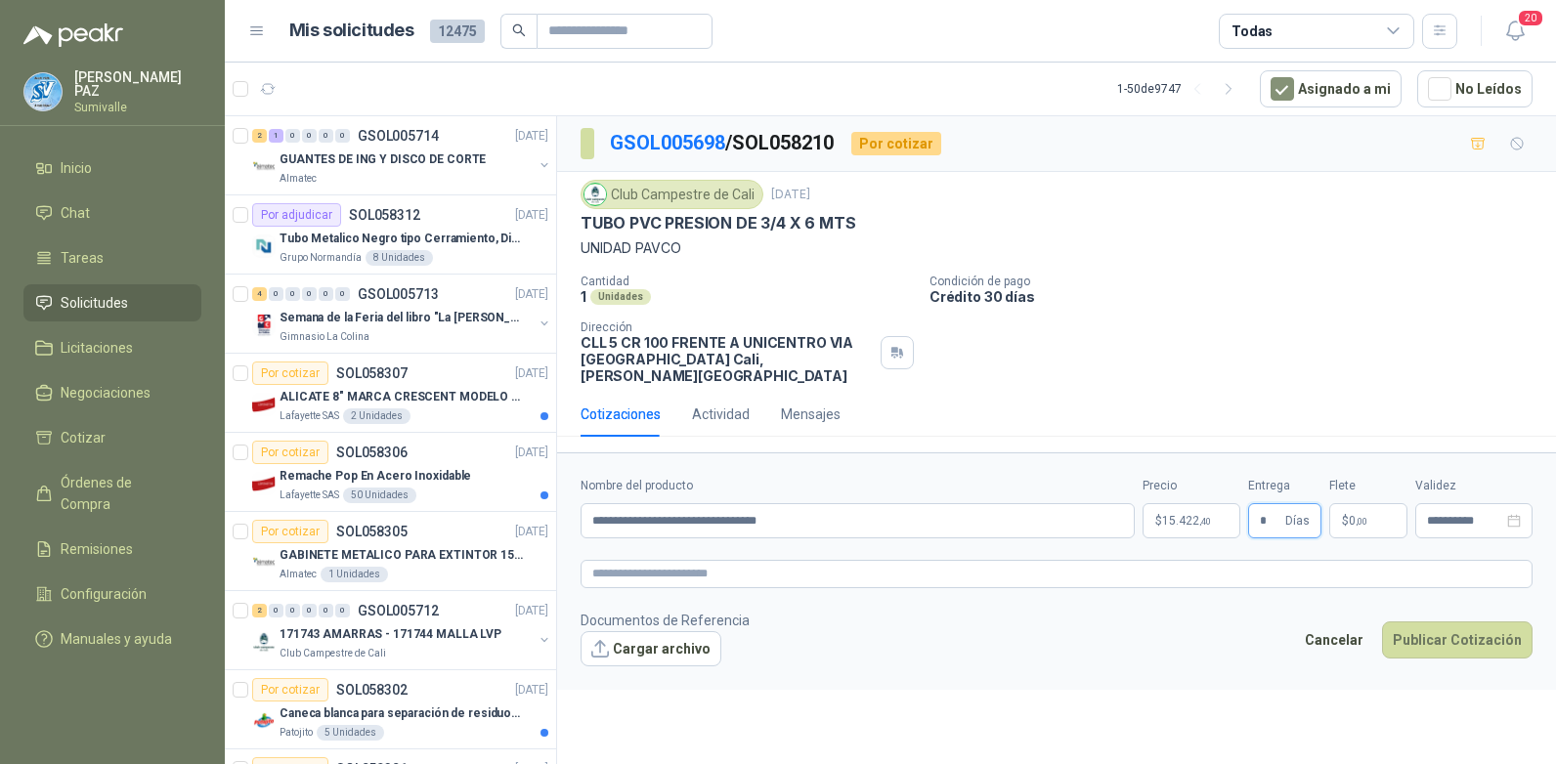
type input "*"
click at [1369, 507] on p "$ 0 ,00" at bounding box center [1368, 520] width 78 height 35
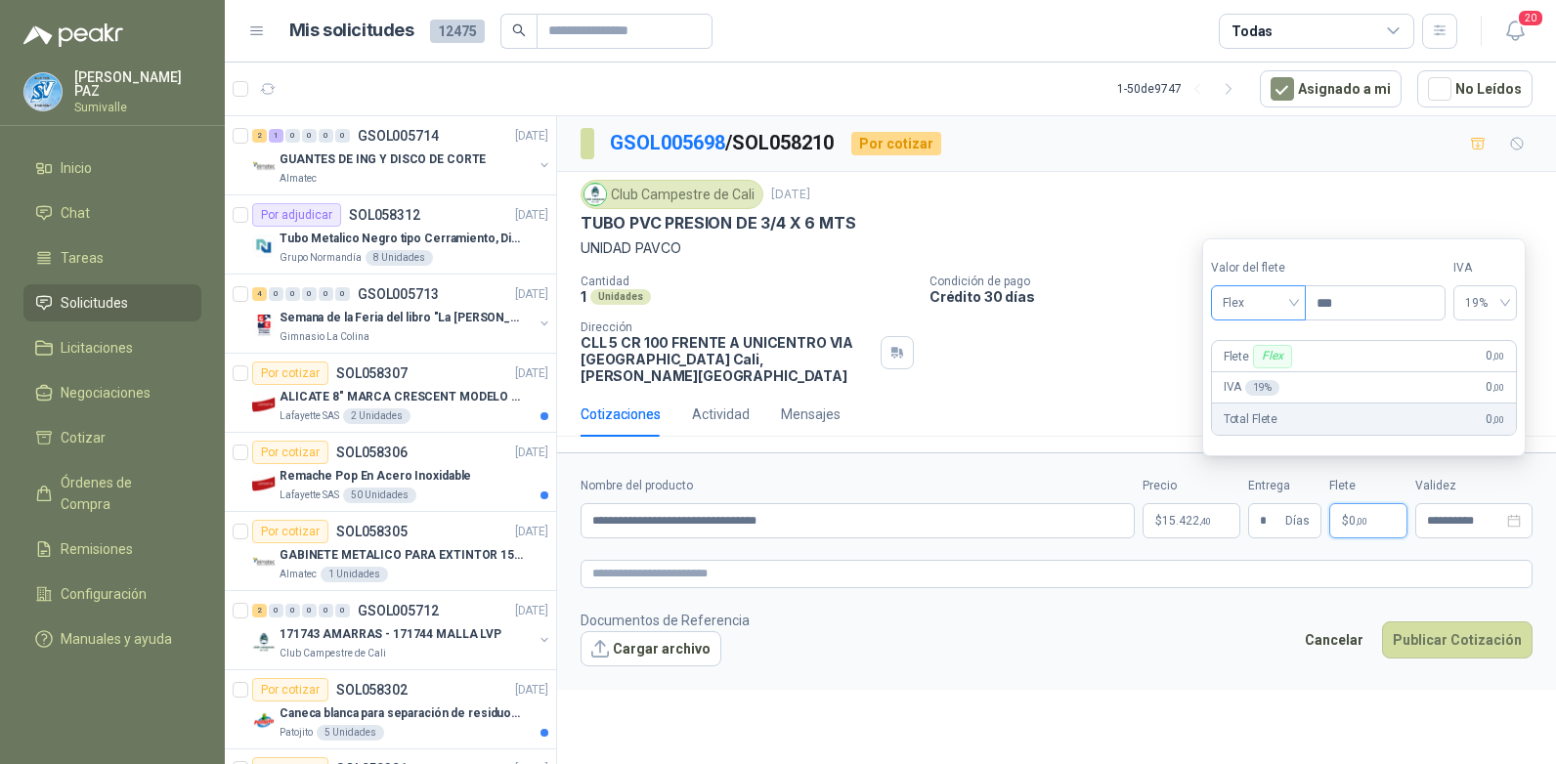
click at [1273, 306] on span "Flex" at bounding box center [1257, 302] width 71 height 29
click at [1259, 370] on div "Incluido" at bounding box center [1259, 374] width 67 height 21
click at [1472, 621] on button "Publicar Cotización" at bounding box center [1457, 639] width 150 height 37
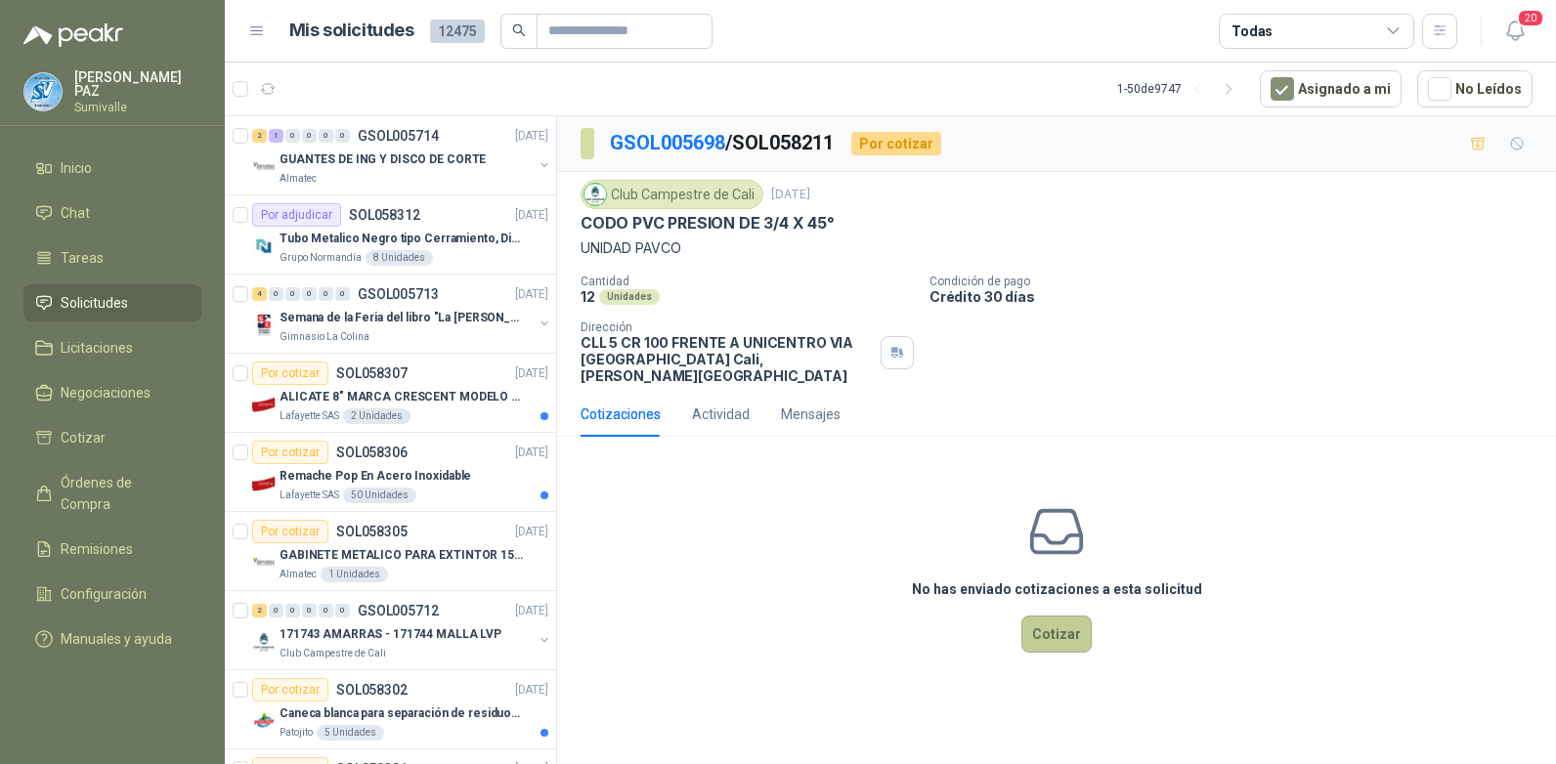
click at [1056, 620] on button "Cotizar" at bounding box center [1056, 634] width 70 height 37
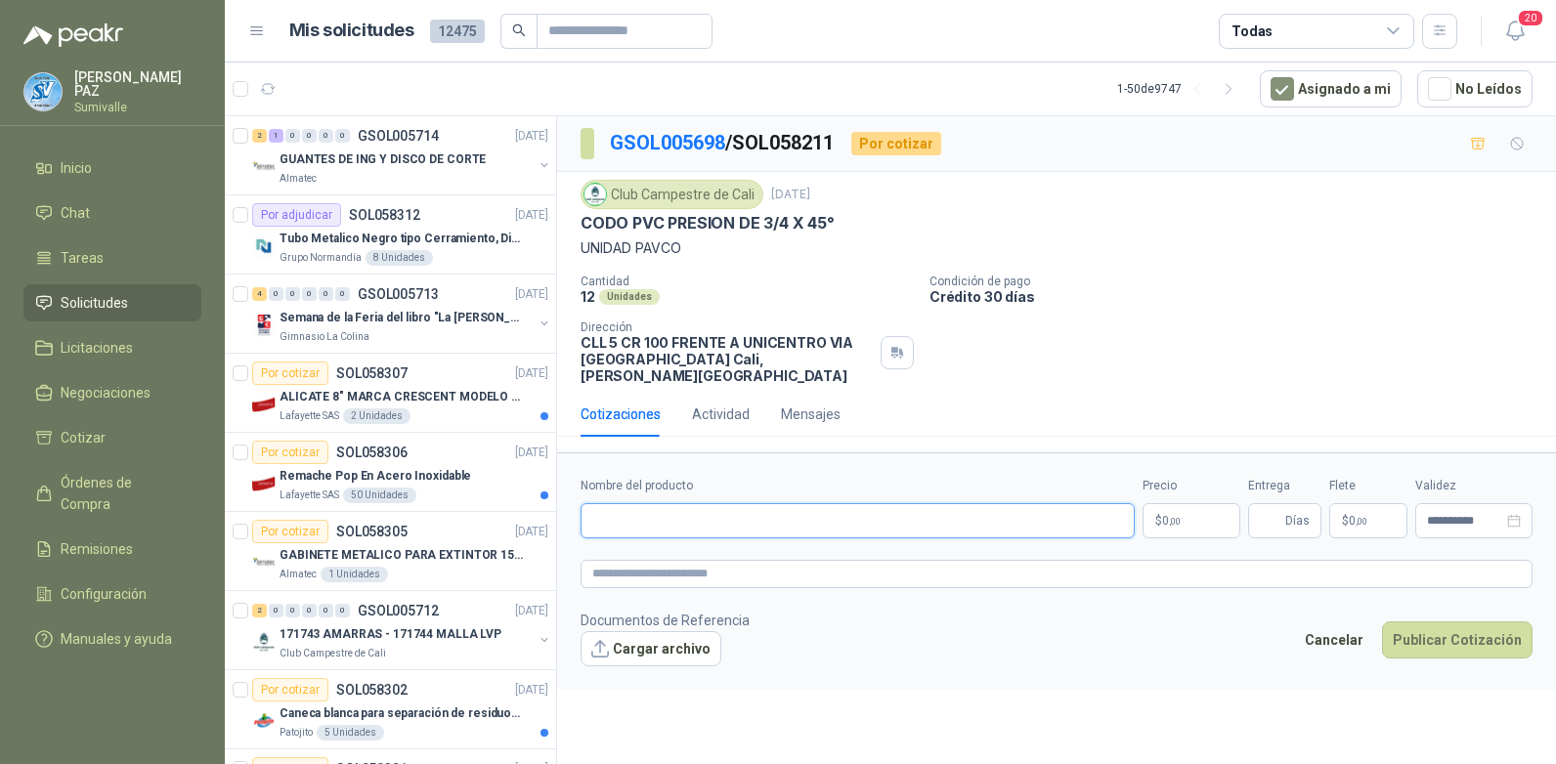
click at [693, 503] on input "Nombre del producto" at bounding box center [857, 520] width 554 height 35
paste input "**********"
type input "**********"
click at [1172, 516] on span ",00" at bounding box center [1175, 521] width 12 height 11
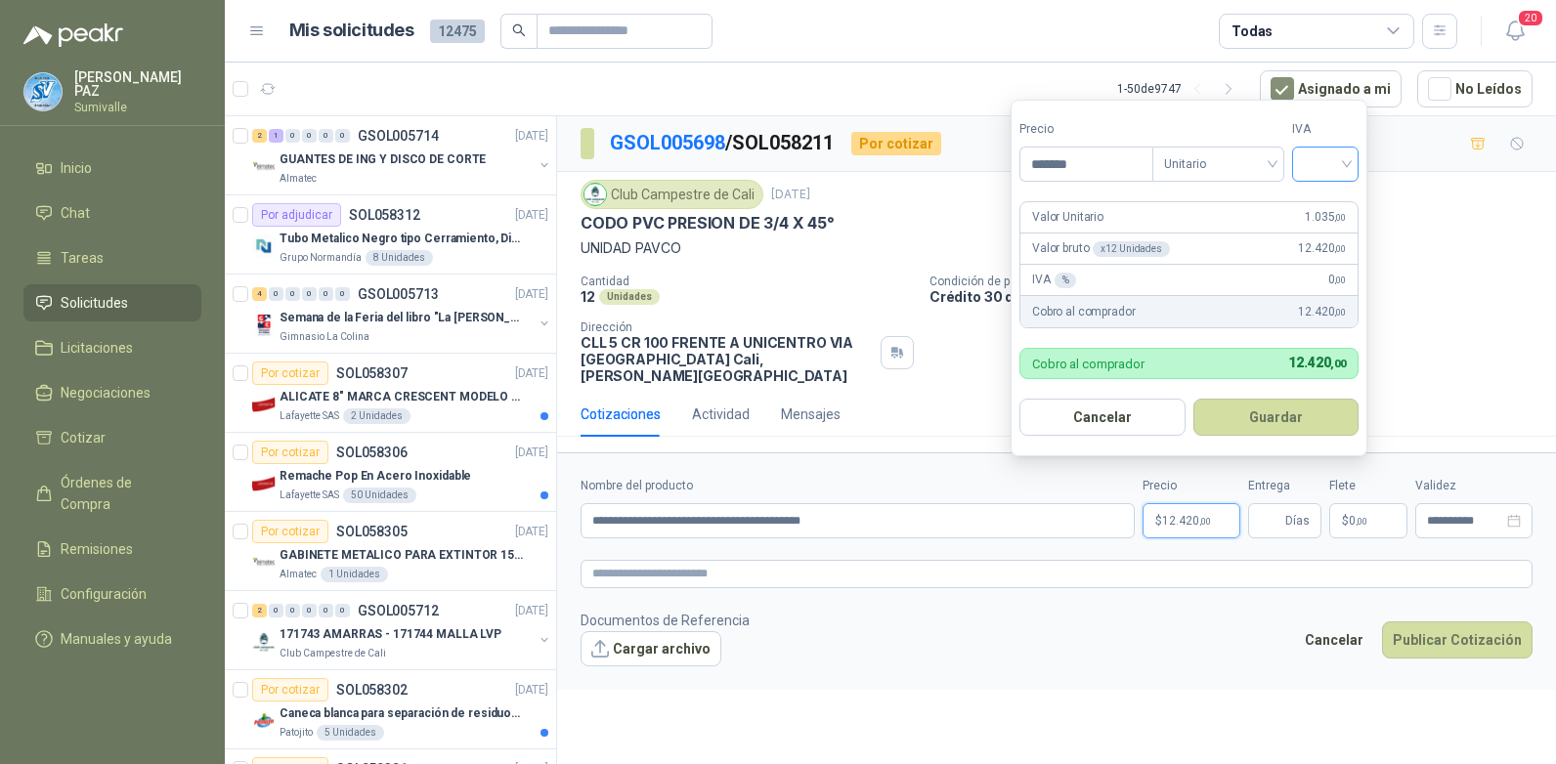
type input "*******"
click at [1330, 156] on input "search" at bounding box center [1325, 162] width 43 height 29
click at [1325, 203] on div "19%" at bounding box center [1329, 203] width 36 height 21
click at [1274, 402] on button "Guardar" at bounding box center [1279, 417] width 168 height 37
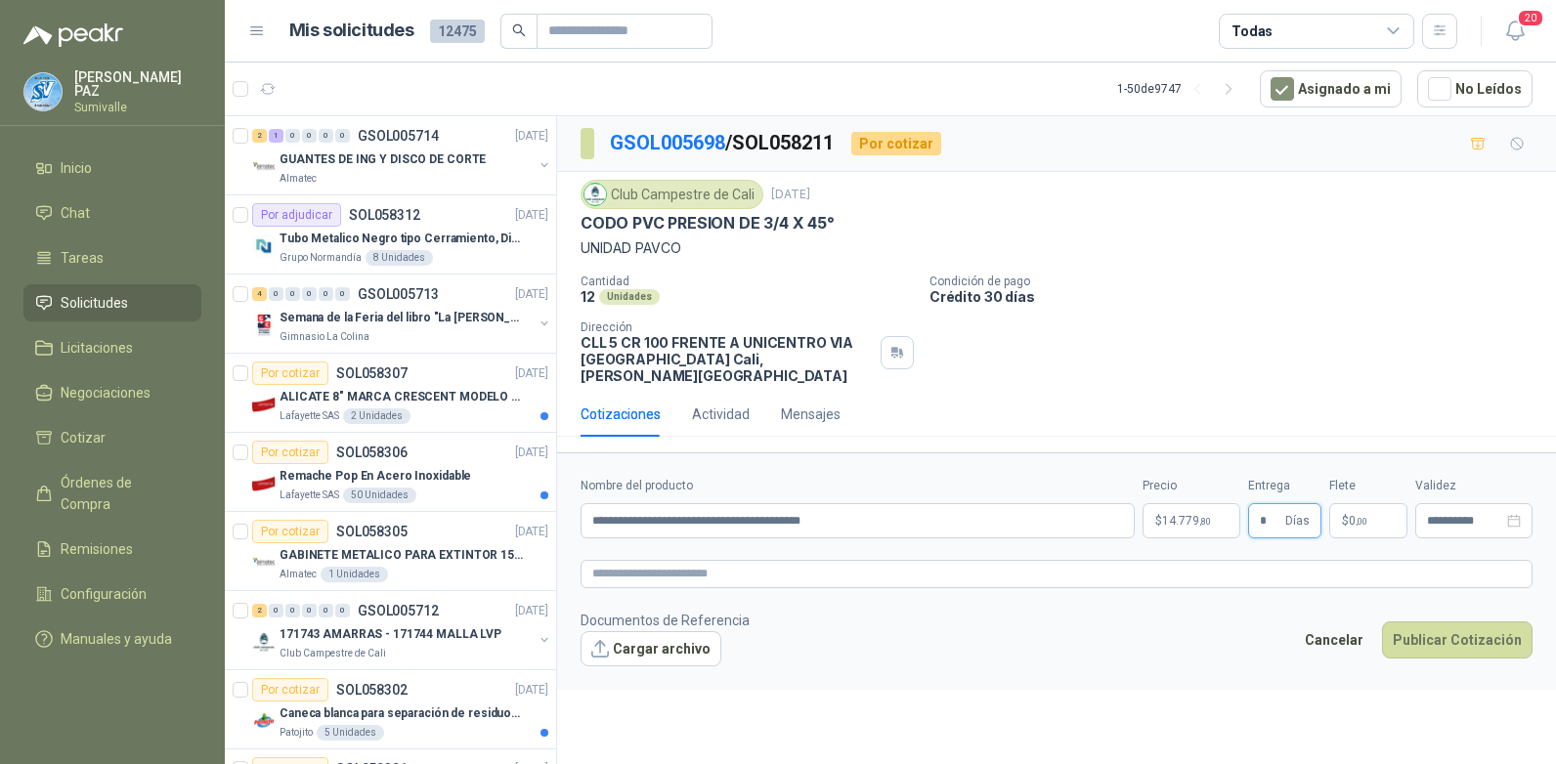
type input "*"
click at [1361, 516] on span ",00" at bounding box center [1361, 521] width 12 height 11
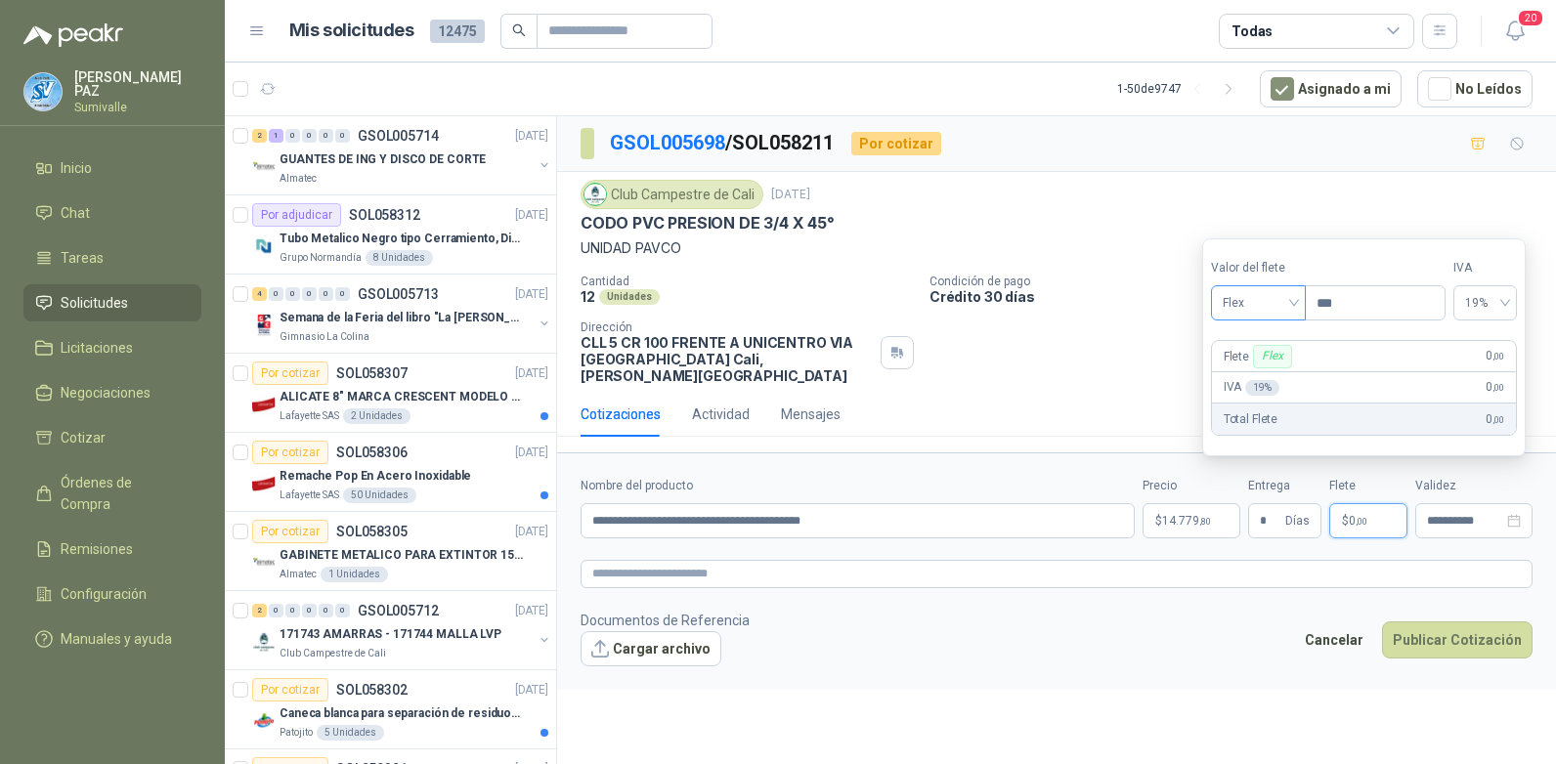
click at [1281, 307] on span "Flex" at bounding box center [1257, 302] width 71 height 29
click at [1277, 367] on div "Incluido" at bounding box center [1259, 374] width 67 height 21
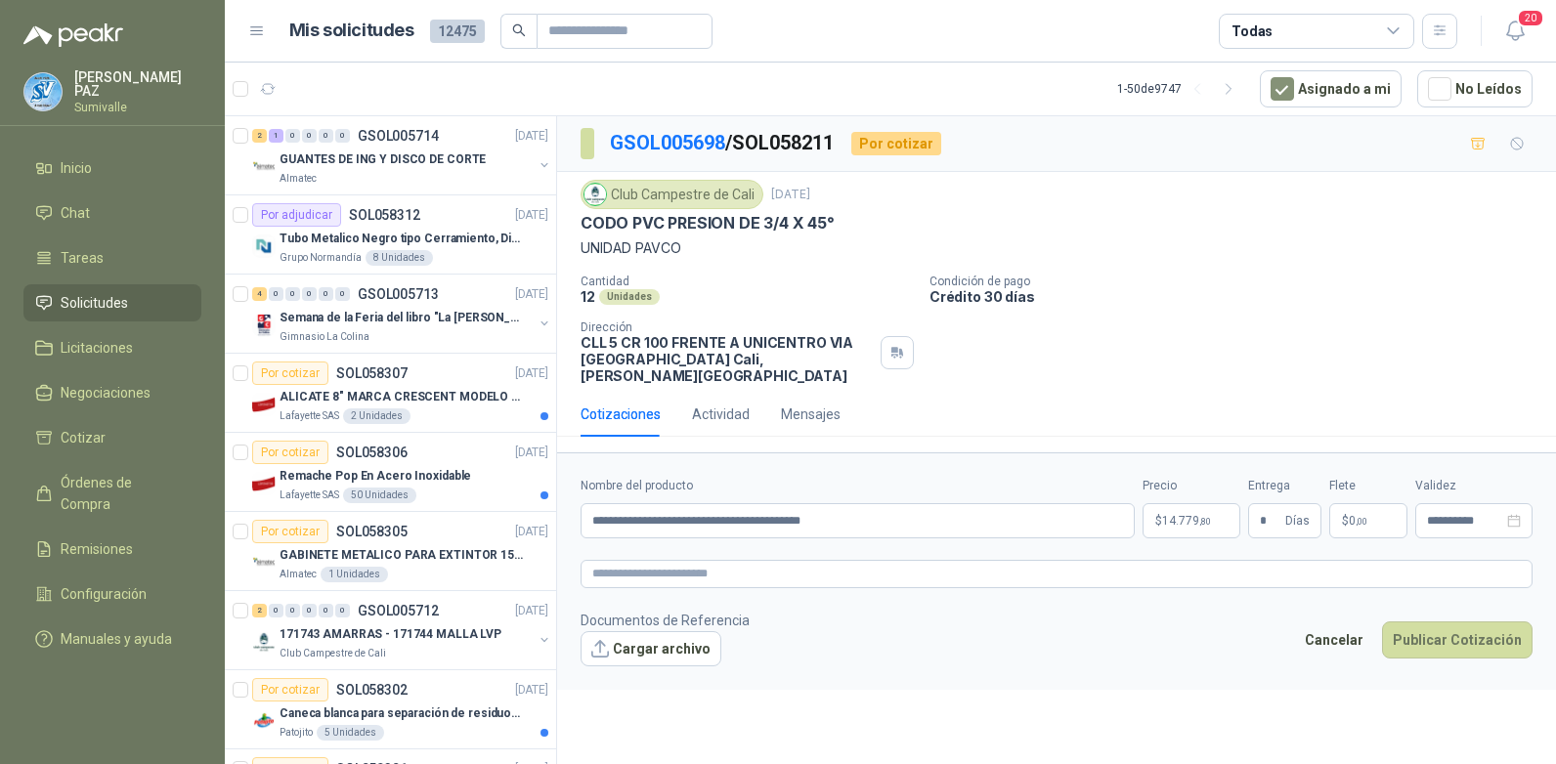
click at [1462, 642] on div "Cancelar Publicar Cotización" at bounding box center [1413, 643] width 238 height 45
click at [1462, 632] on button "Publicar Cotización" at bounding box center [1457, 639] width 150 height 37
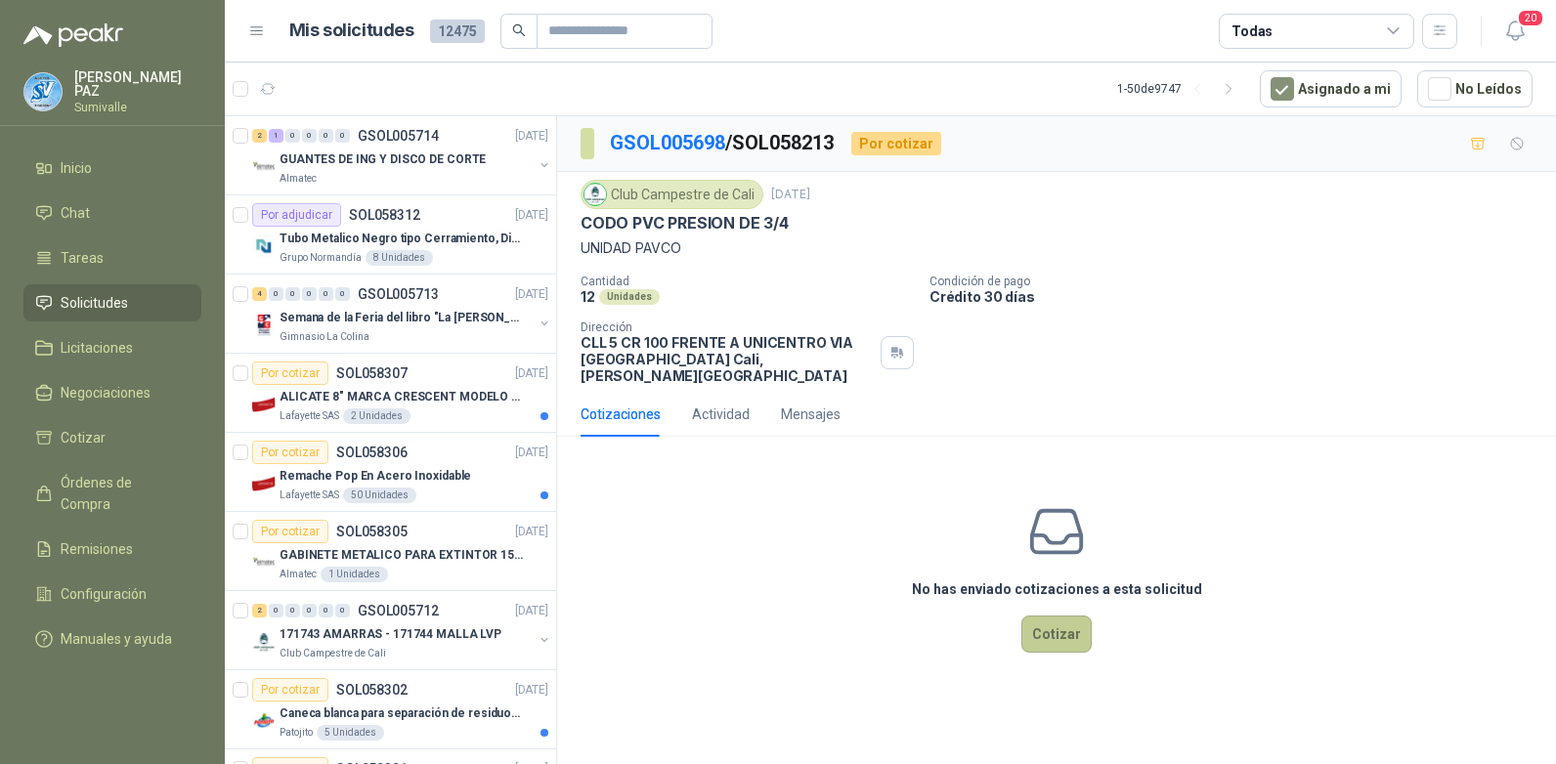
click at [1076, 616] on button "Cotizar" at bounding box center [1056, 634] width 70 height 37
